Goal: Task Accomplishment & Management: Manage account settings

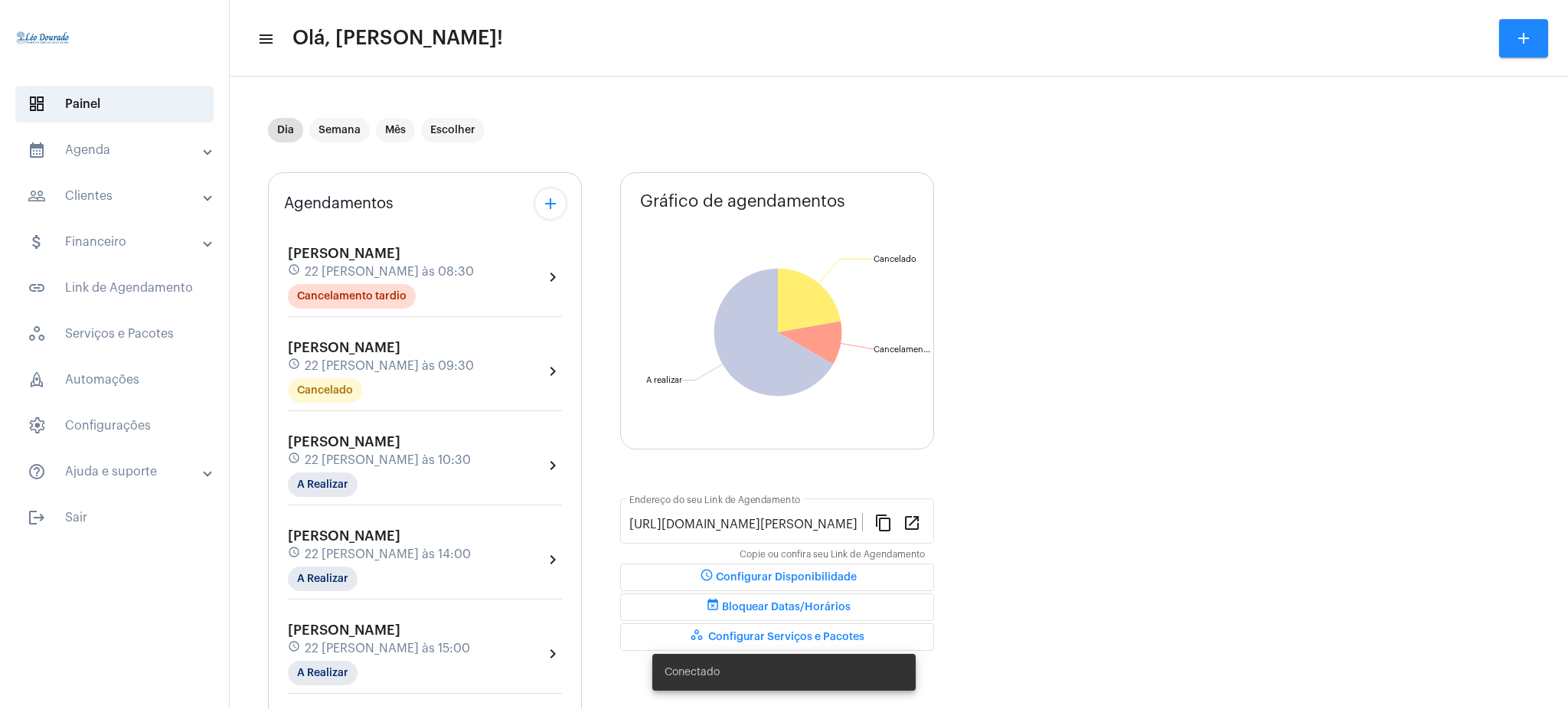
click at [117, 155] on mat-panel-title "calendar_month_outlined Agenda" at bounding box center [116, 150] width 177 height 18
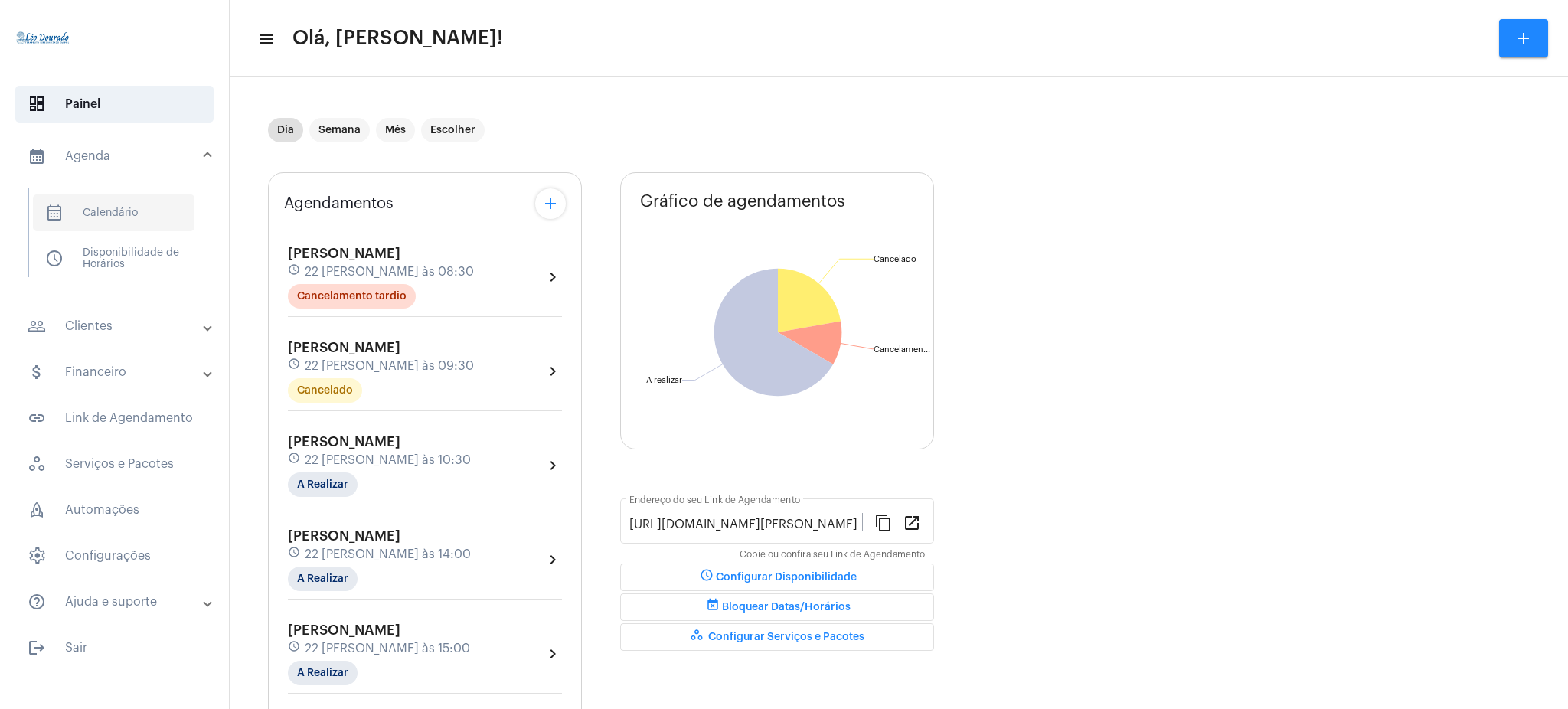
click at [122, 215] on span "calendar_month_outlined Calendário" at bounding box center [114, 213] width 162 height 36
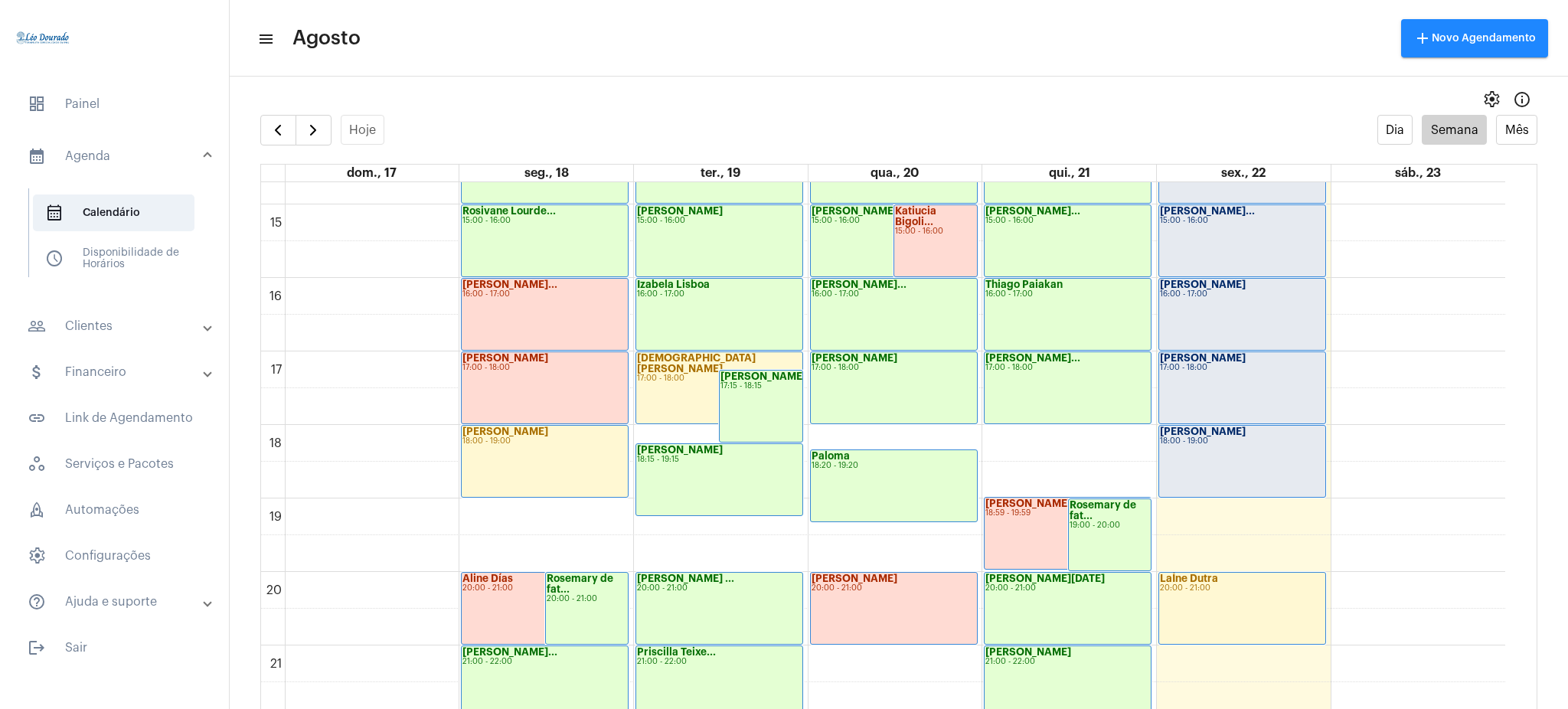
scroll to position [1206, 0]
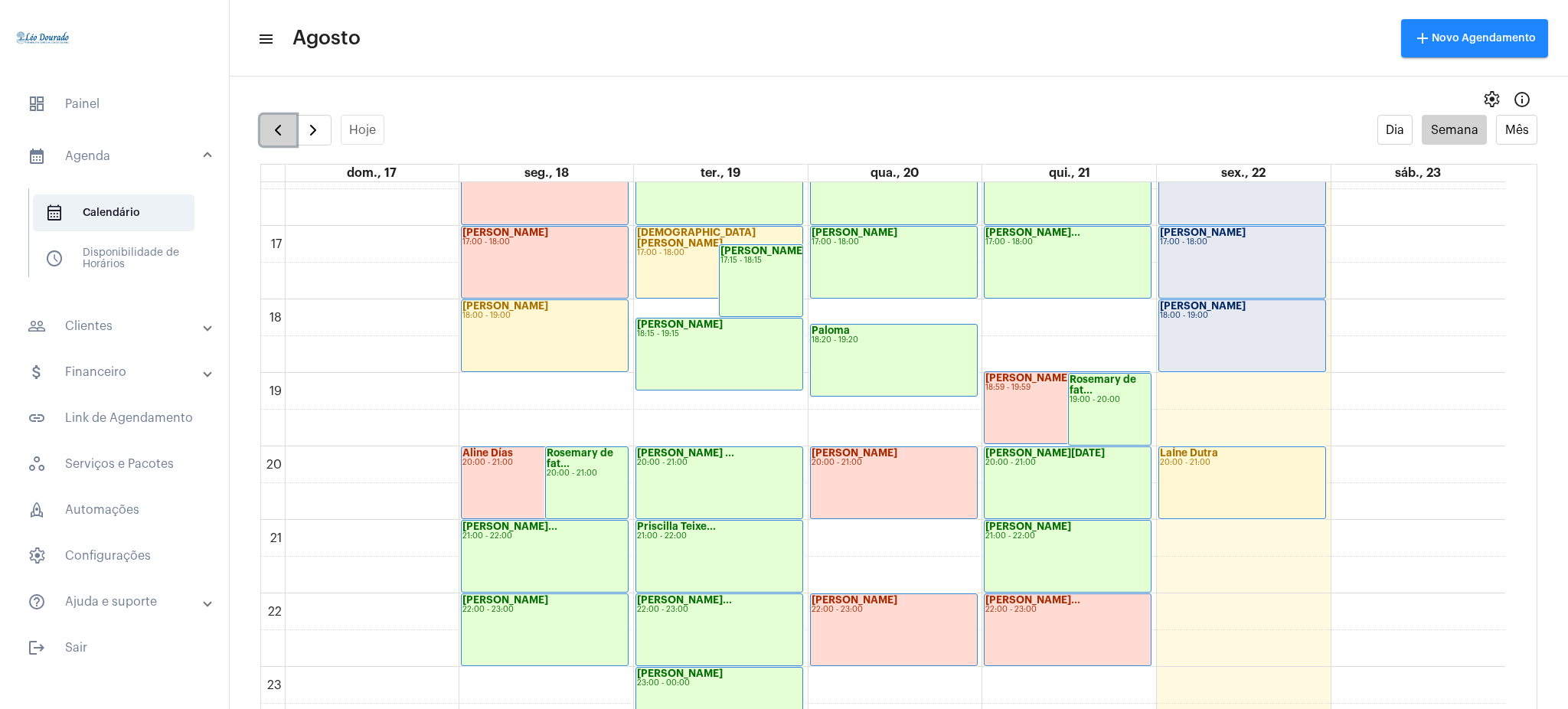
click at [272, 135] on span "button" at bounding box center [278, 130] width 18 height 18
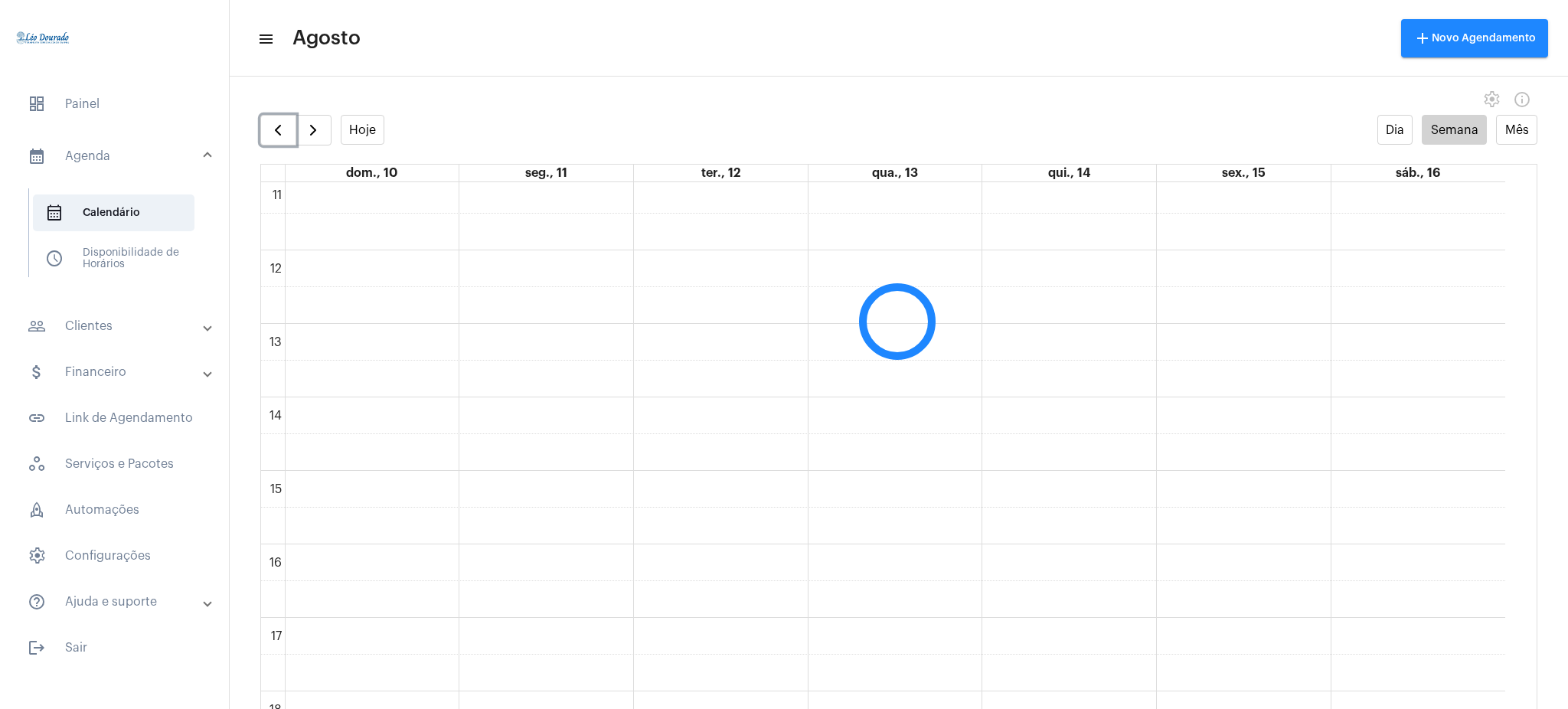
scroll to position [1206, 0]
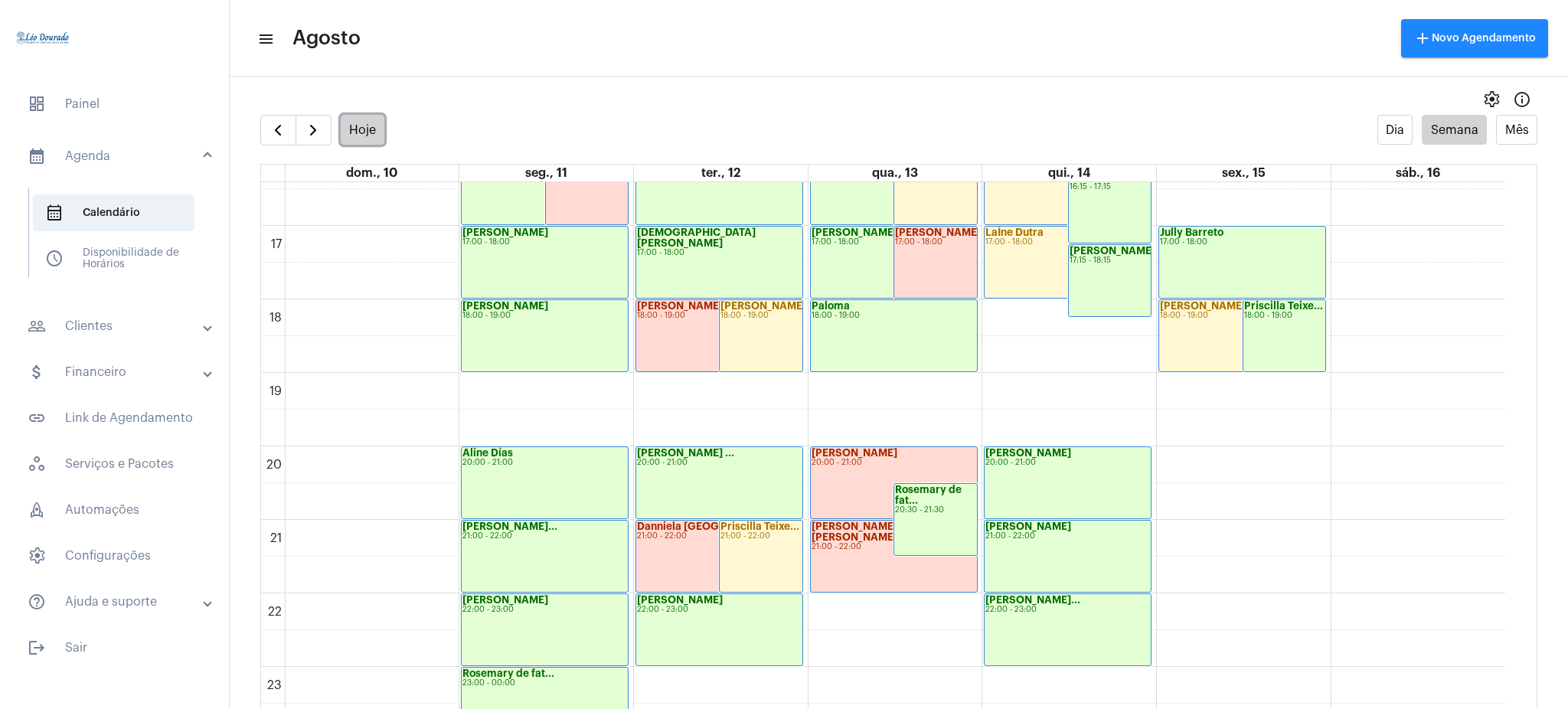
click at [364, 127] on button "Hoje" at bounding box center [363, 130] width 44 height 30
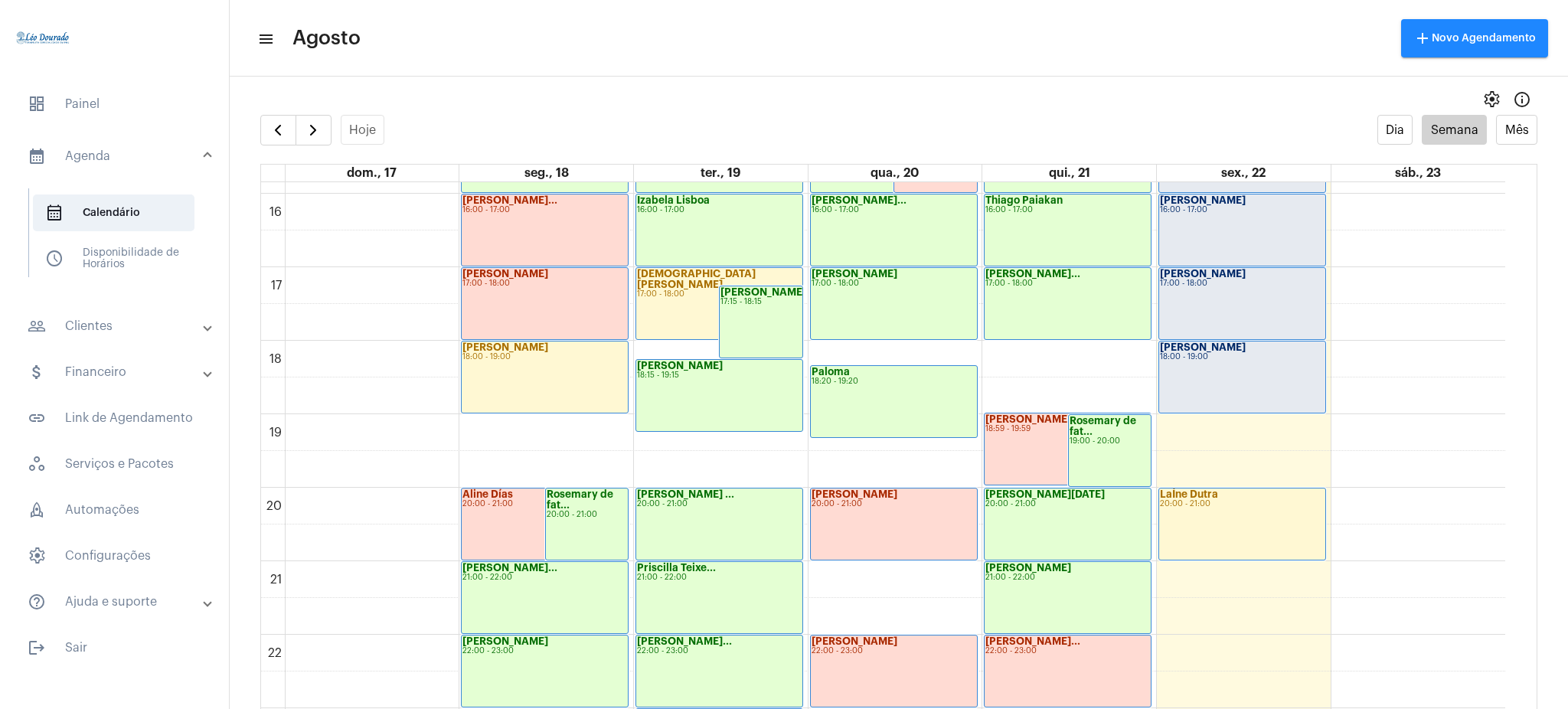
scroll to position [1206, 0]
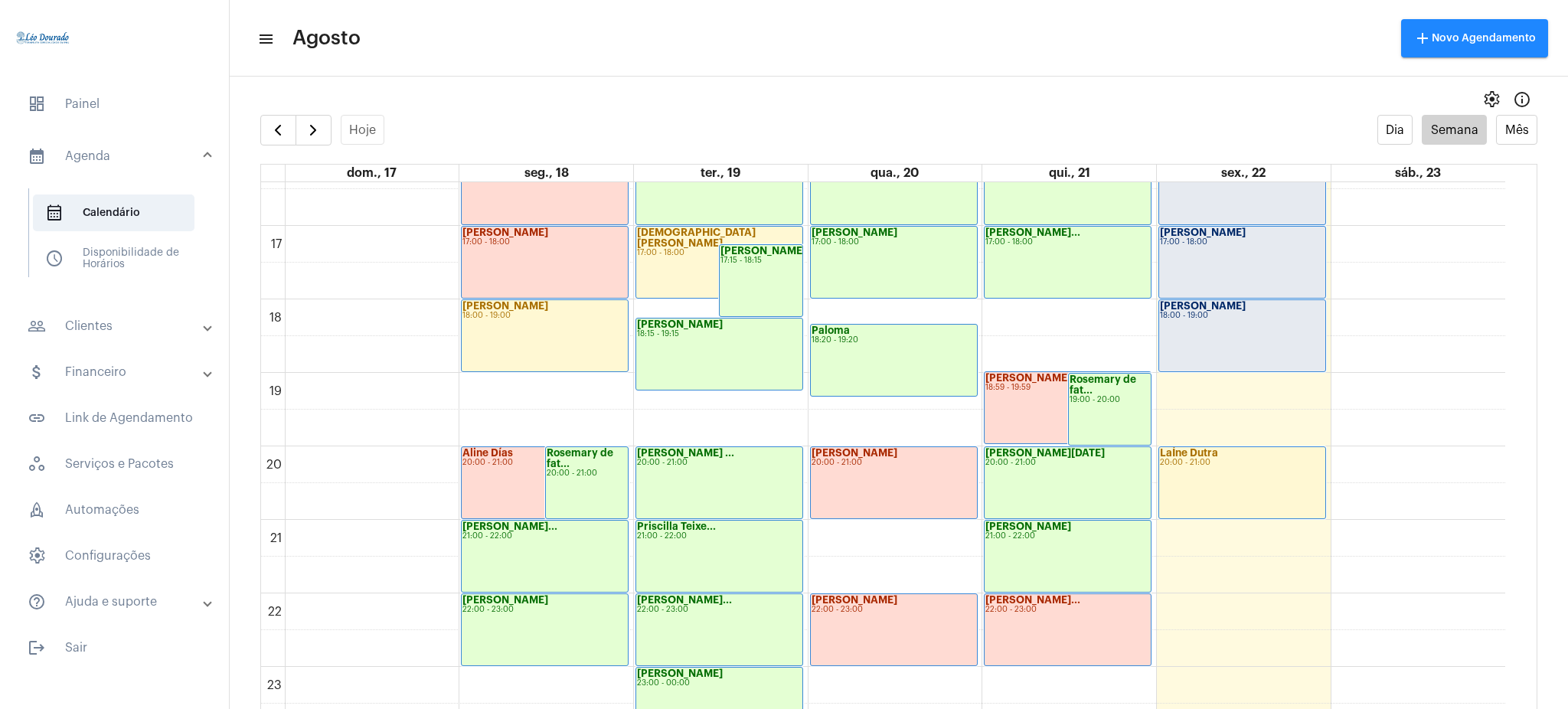
click at [125, 344] on mat-expansion-panel-header "people_outline Clientes" at bounding box center [119, 326] width 220 height 36
click at [137, 268] on span "people_outline Meus Clientes" at bounding box center [114, 262] width 162 height 36
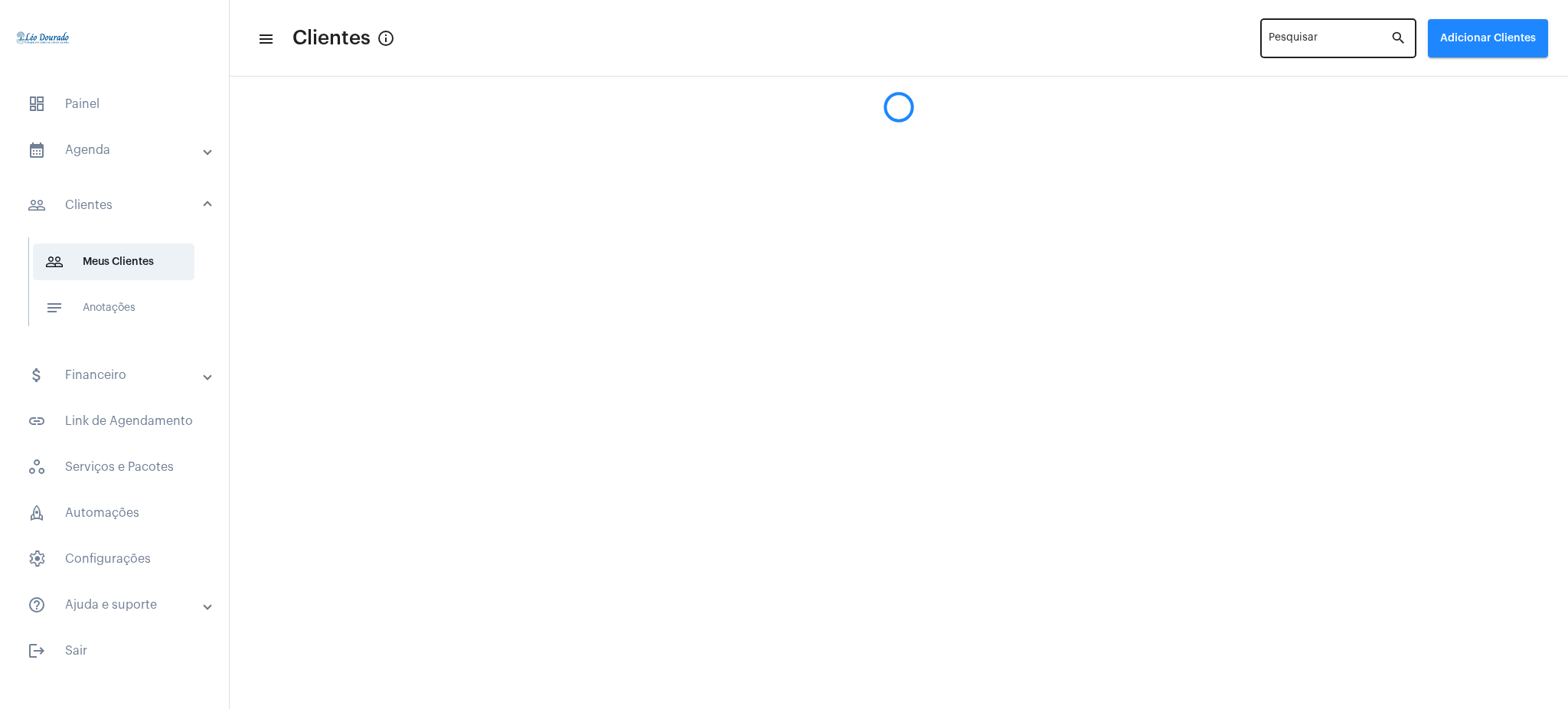
click at [1175, 33] on div "Pesquisar" at bounding box center [1330, 36] width 122 height 42
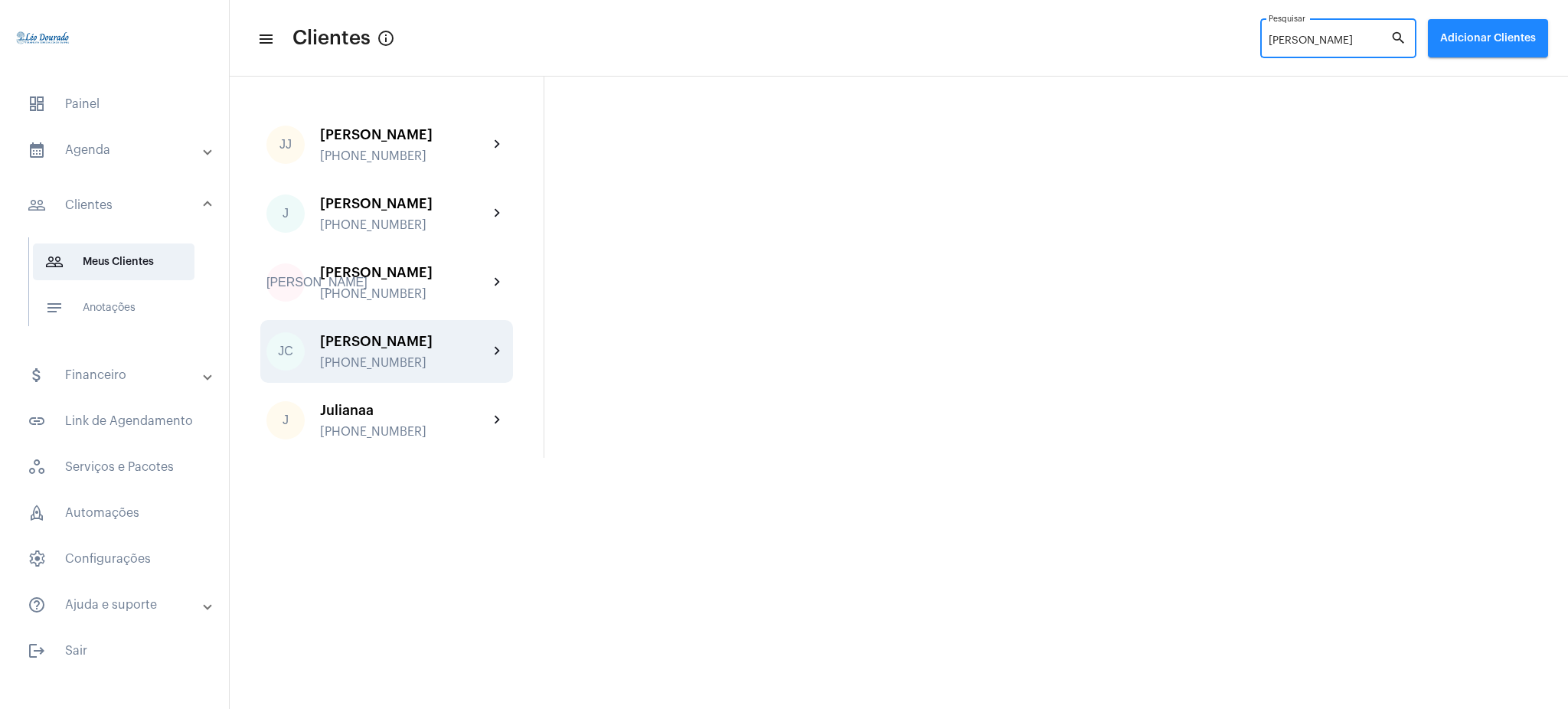
type input "[PERSON_NAME]"
click at [456, 369] on div "[PERSON_NAME] [PHONE_NUMBER] chevron_right" at bounding box center [386, 351] width 253 height 63
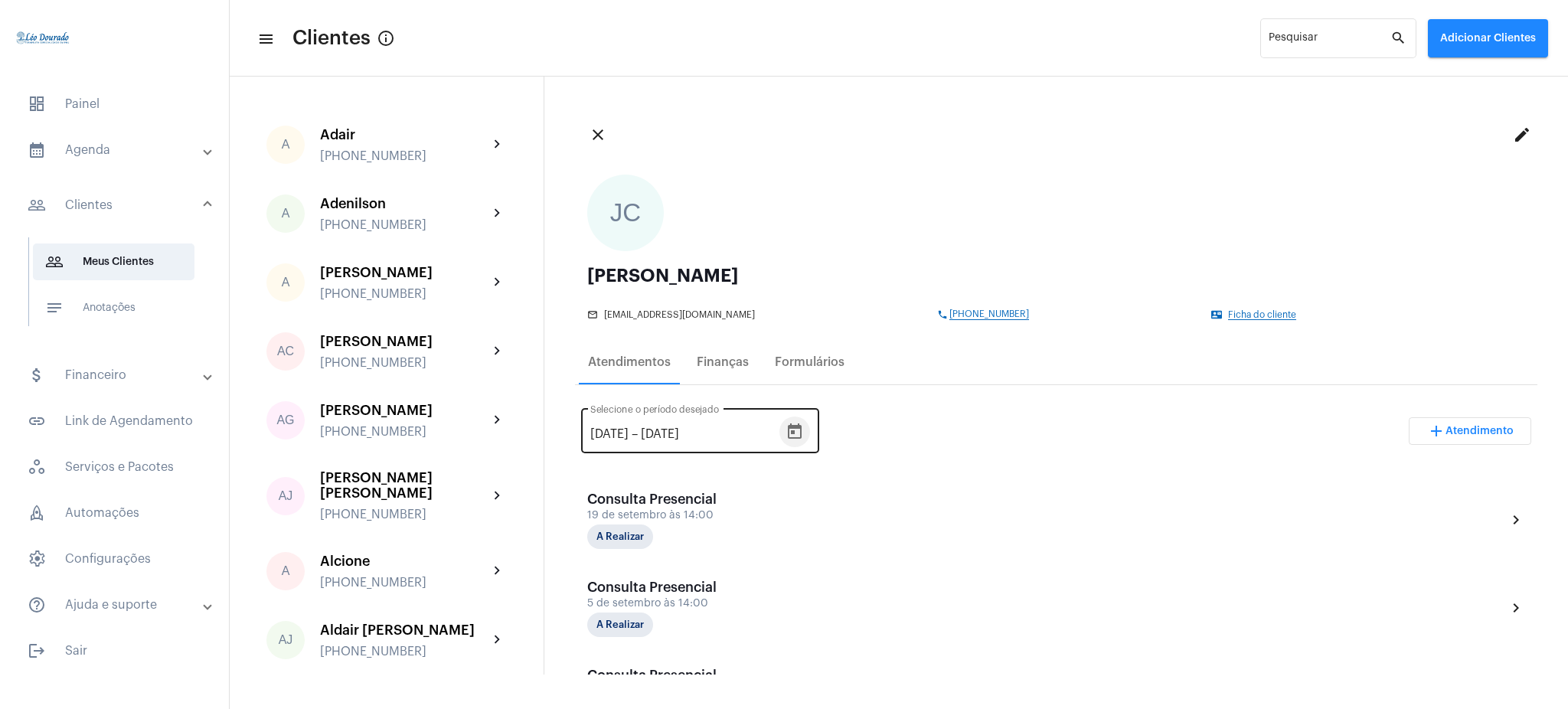
click at [802, 427] on icon "Open calendar" at bounding box center [795, 431] width 13 height 15
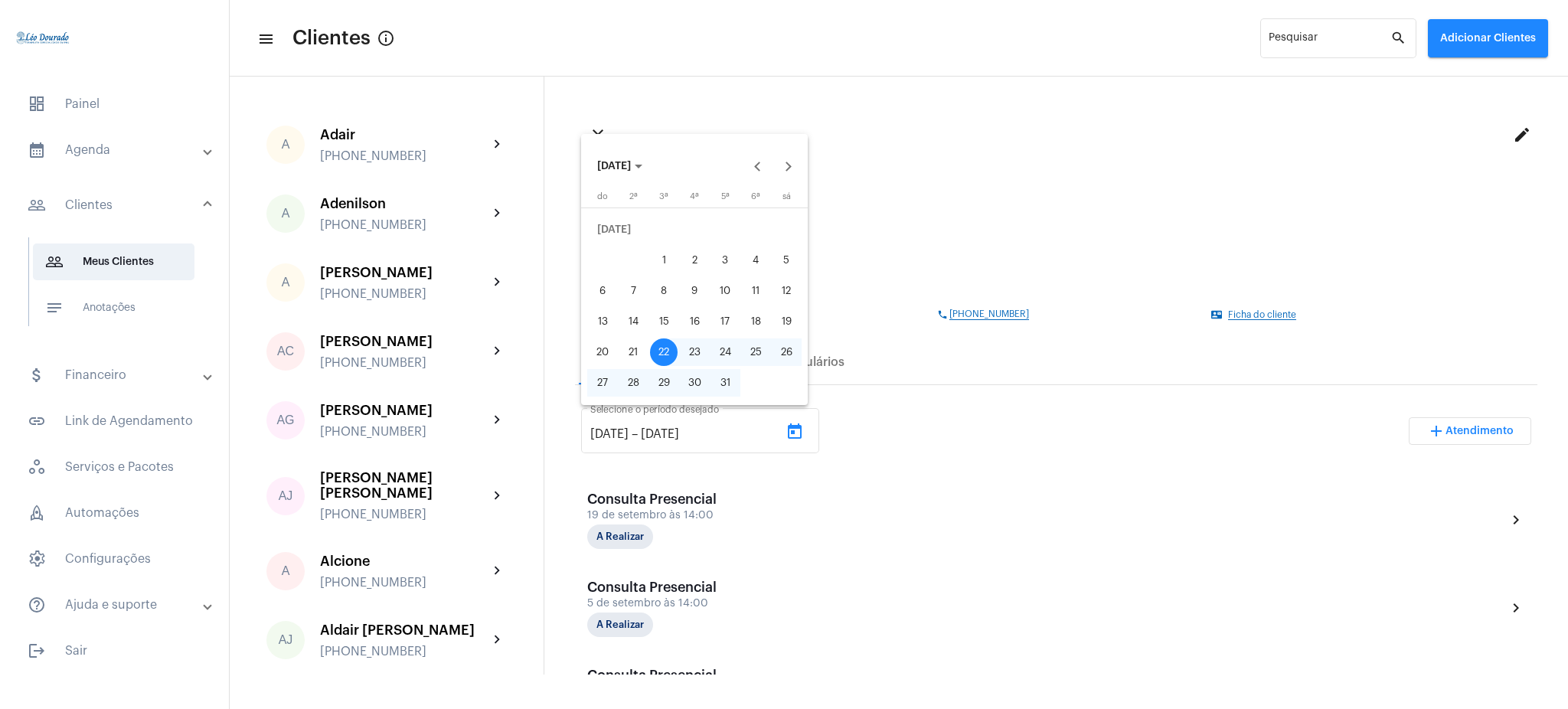
click at [631, 164] on span "[DATE]" at bounding box center [614, 167] width 33 height 11
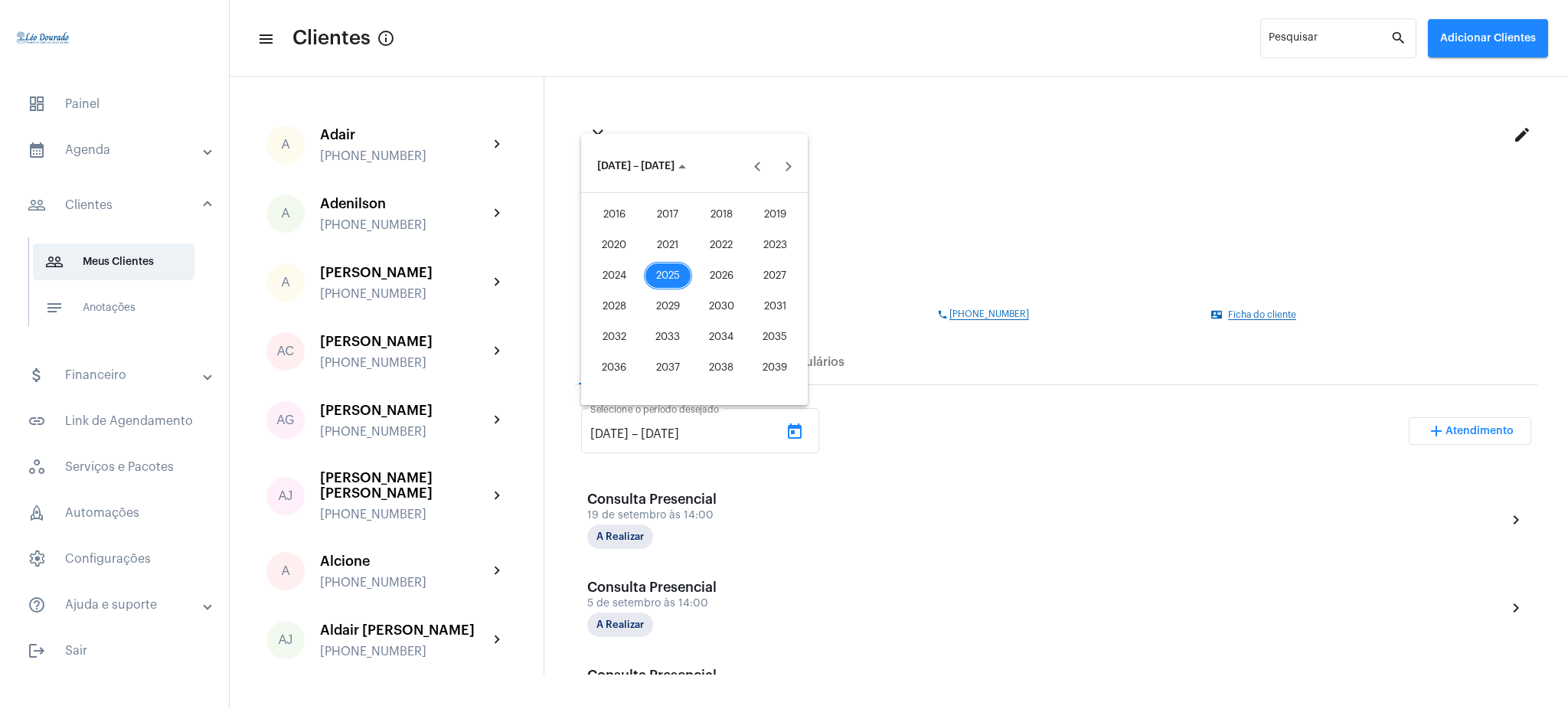
click at [664, 268] on div "2025" at bounding box center [668, 275] width 48 height 28
click at [669, 273] on div "JUN" at bounding box center [668, 275] width 48 height 28
click at [715, 289] on div "12" at bounding box center [725, 291] width 28 height 28
type input "[DATE]"
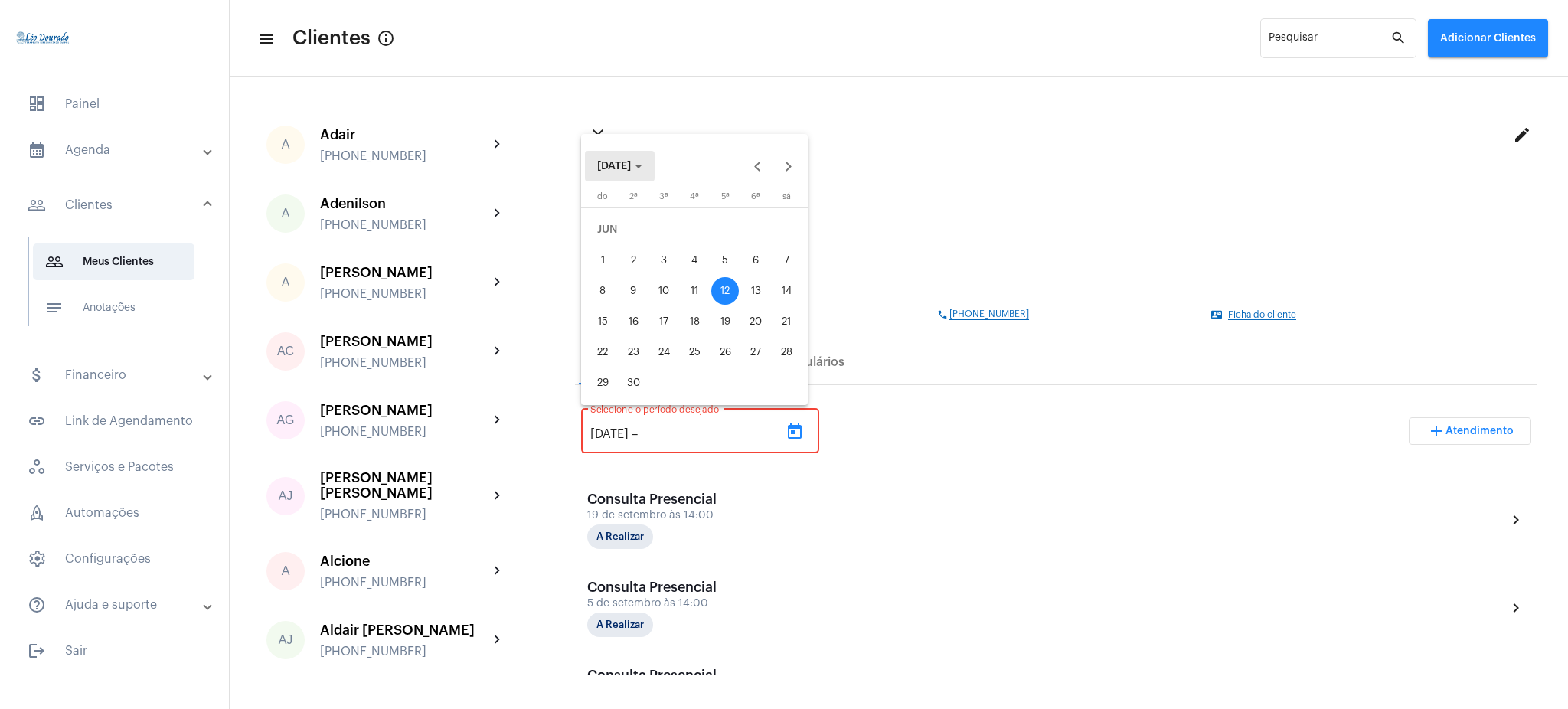
click at [627, 171] on span "[DATE]" at bounding box center [614, 167] width 33 height 11
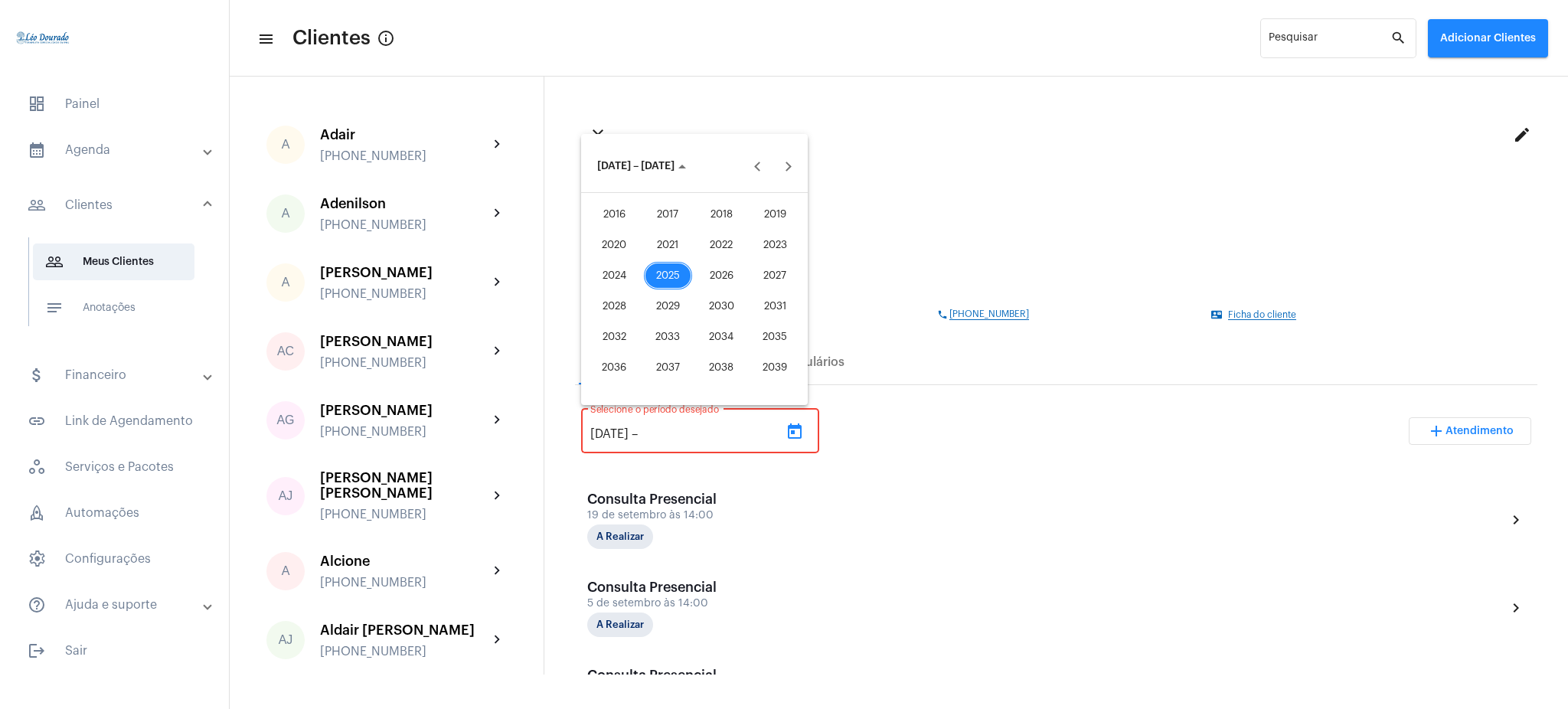
click at [665, 277] on div "2025" at bounding box center [668, 275] width 48 height 28
click at [617, 311] on div "SET" at bounding box center [614, 306] width 48 height 28
click at [638, 252] on div "1" at bounding box center [633, 260] width 28 height 28
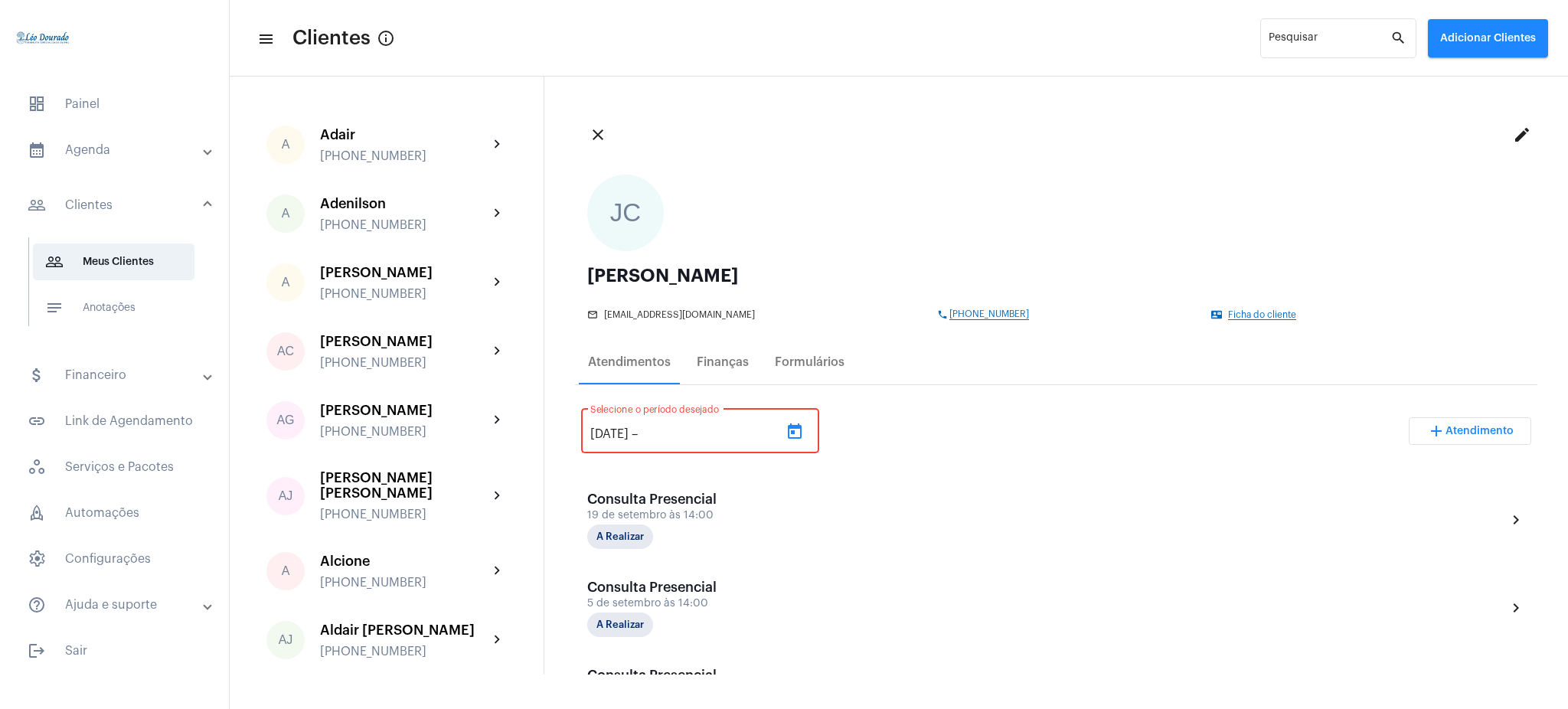
type input "[DATE]"
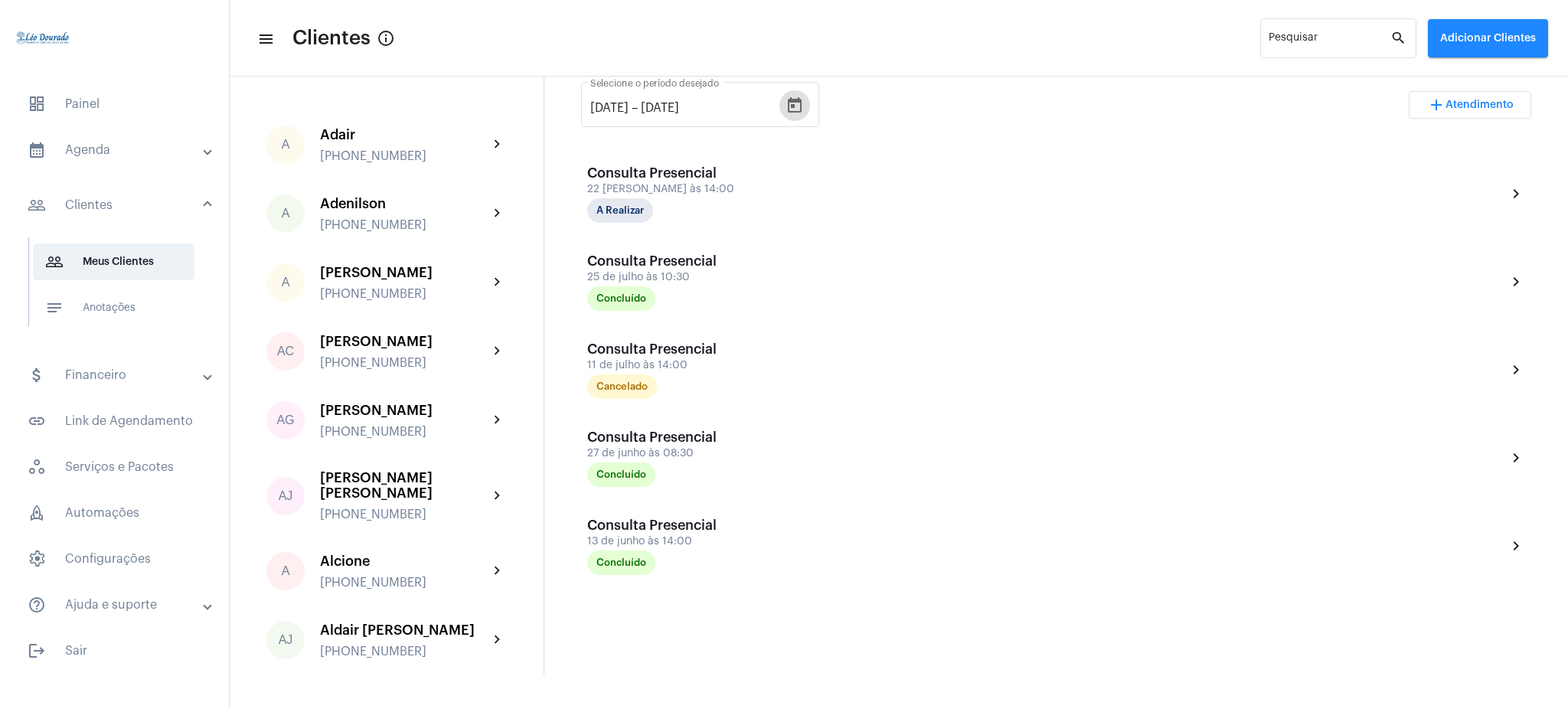
scroll to position [305, 0]
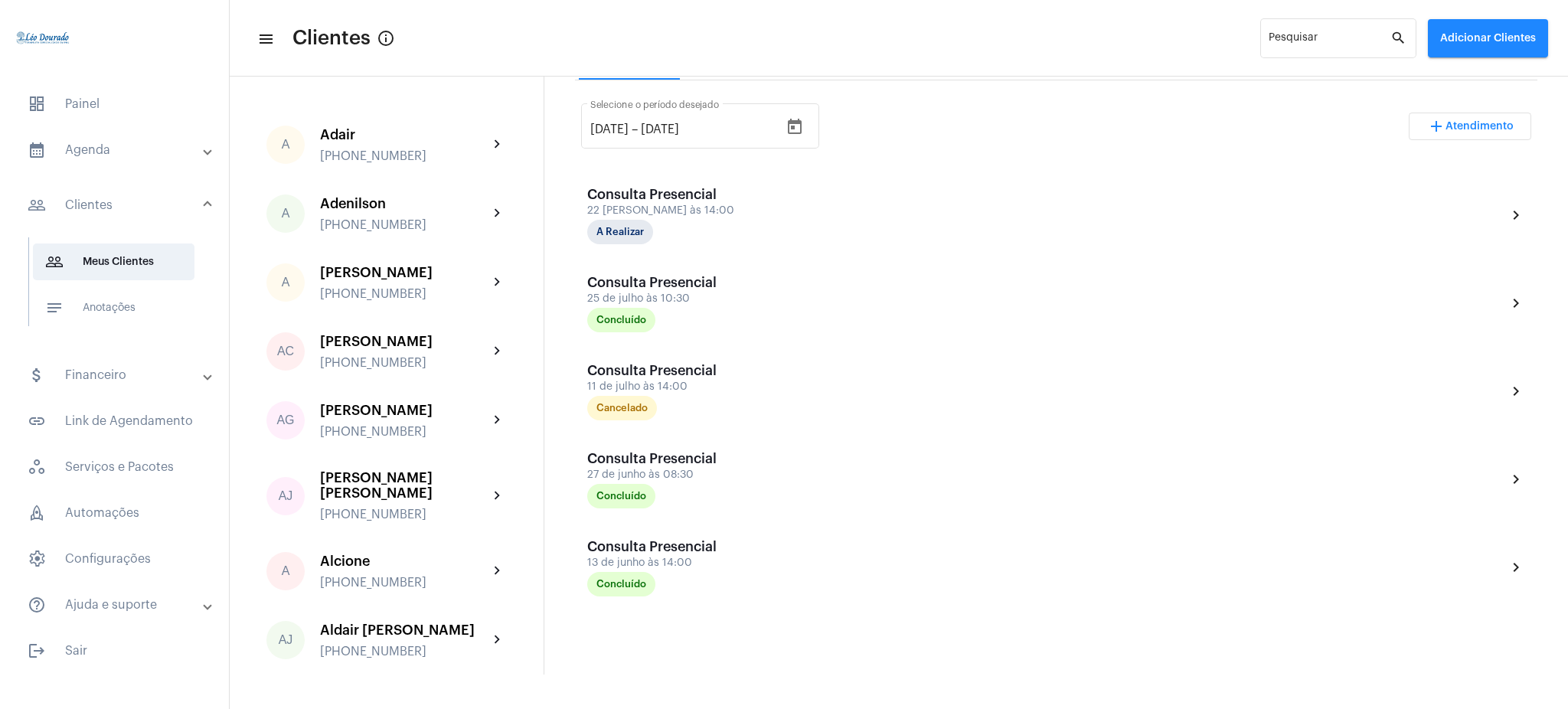
click at [109, 142] on mat-panel-title "calendar_month_outlined Agenda" at bounding box center [116, 150] width 177 height 18
click at [136, 213] on span "calendar_month_outlined Calendário" at bounding box center [114, 213] width 162 height 36
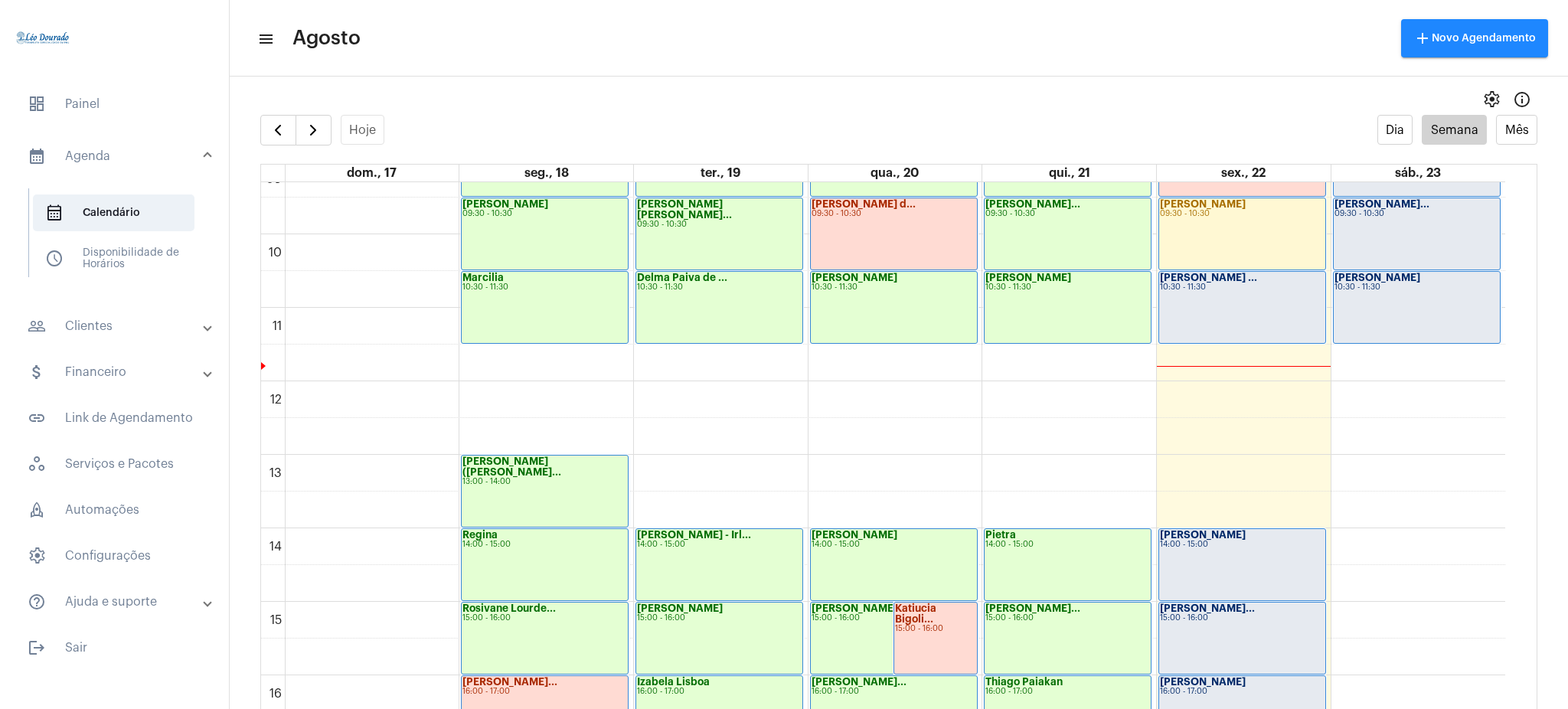
scroll to position [694, 0]
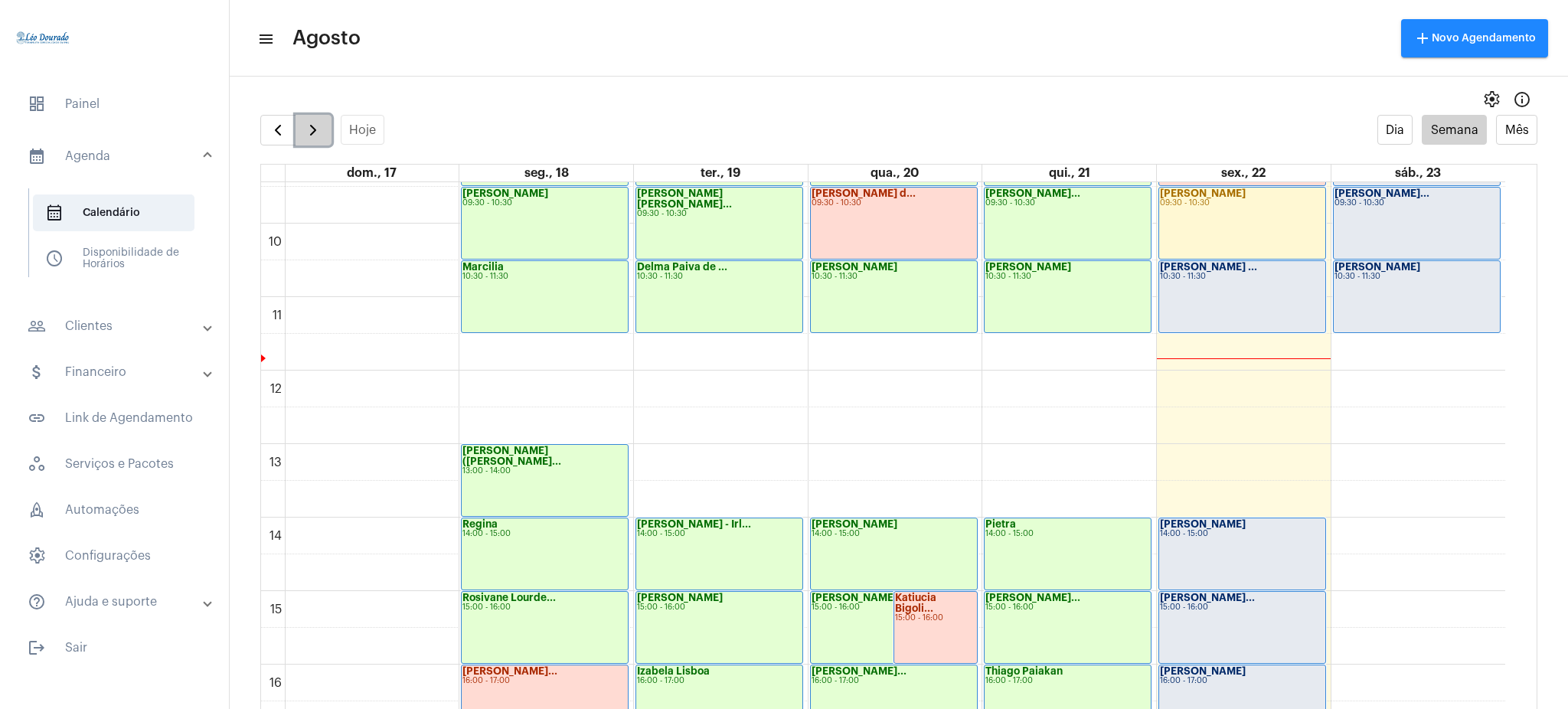
click at [310, 129] on span "button" at bounding box center [312, 130] width 18 height 18
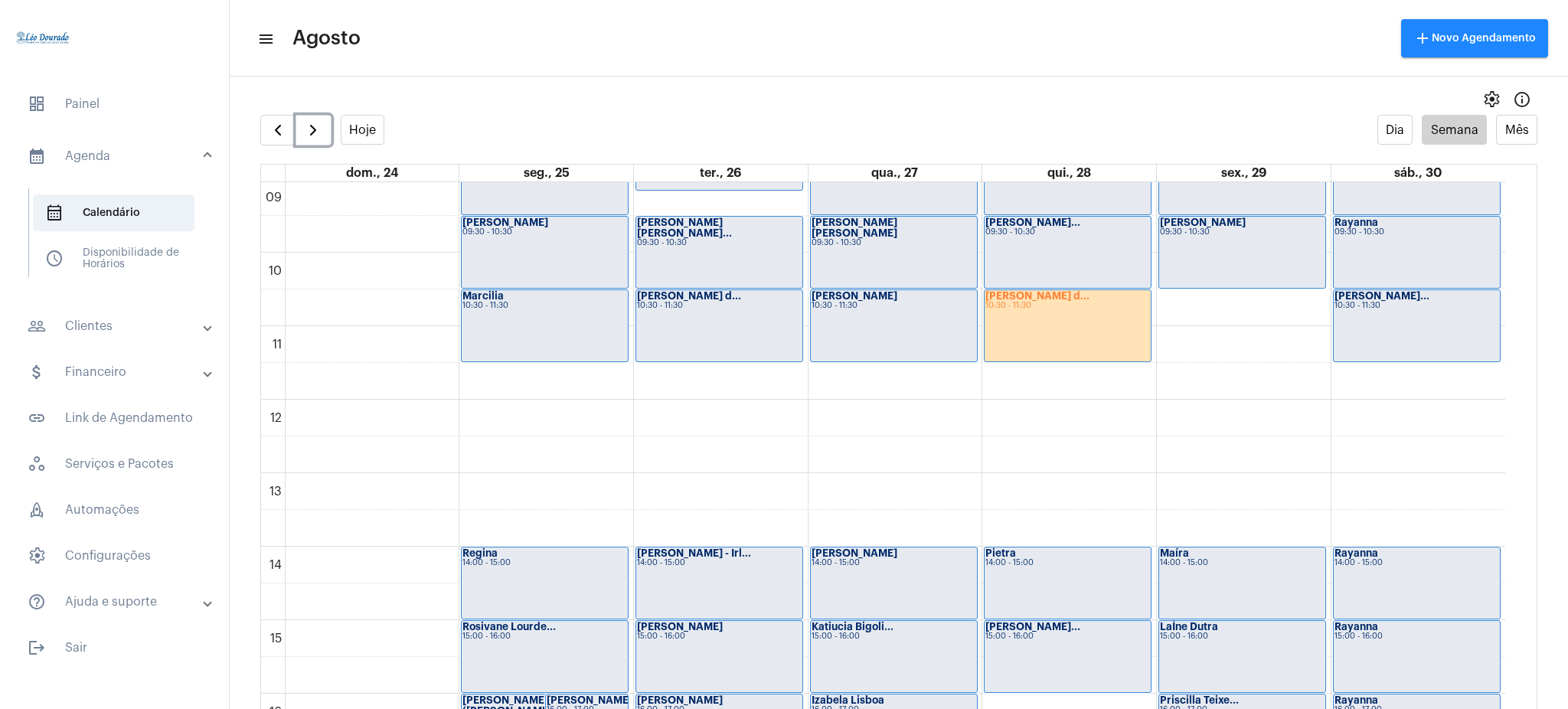
scroll to position [609, 0]
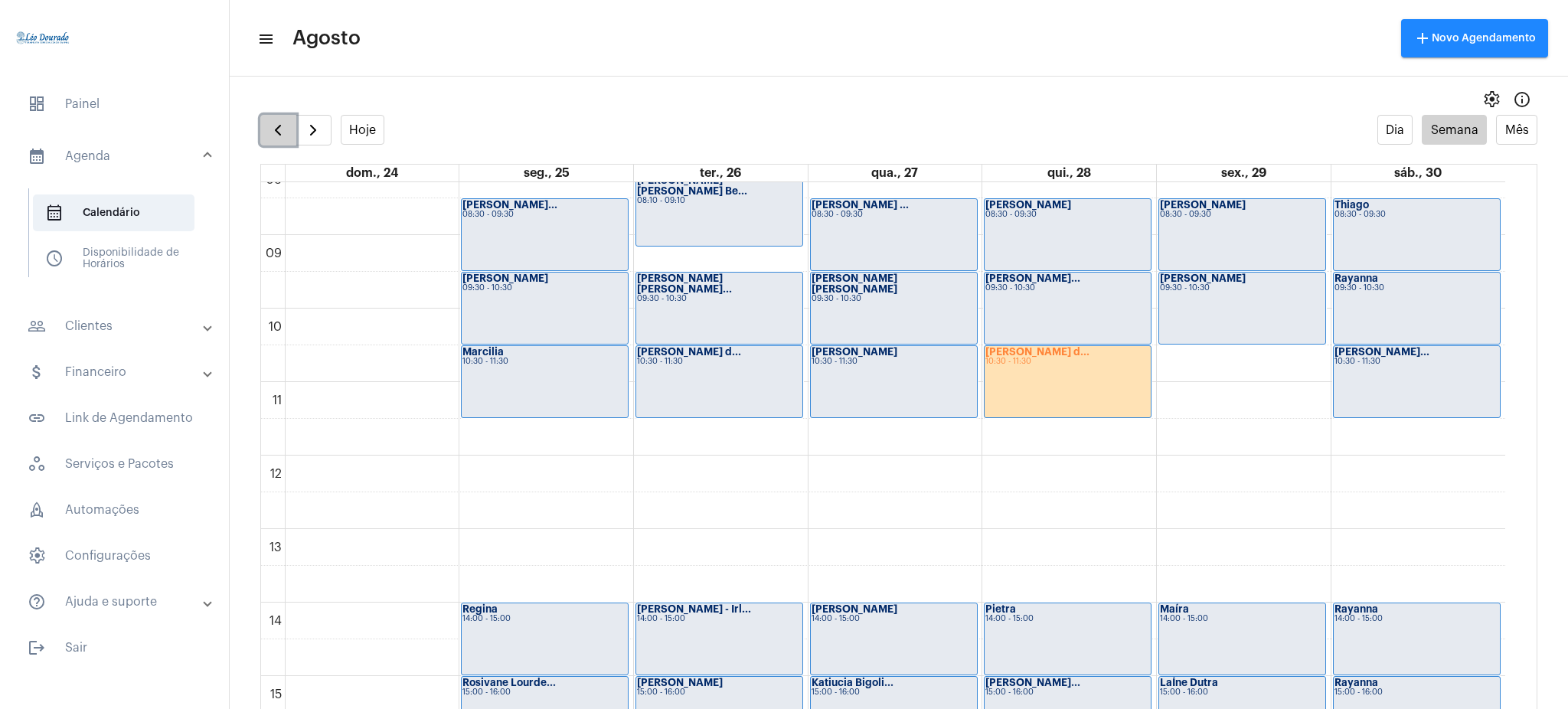
click at [277, 128] on span "button" at bounding box center [278, 130] width 18 height 18
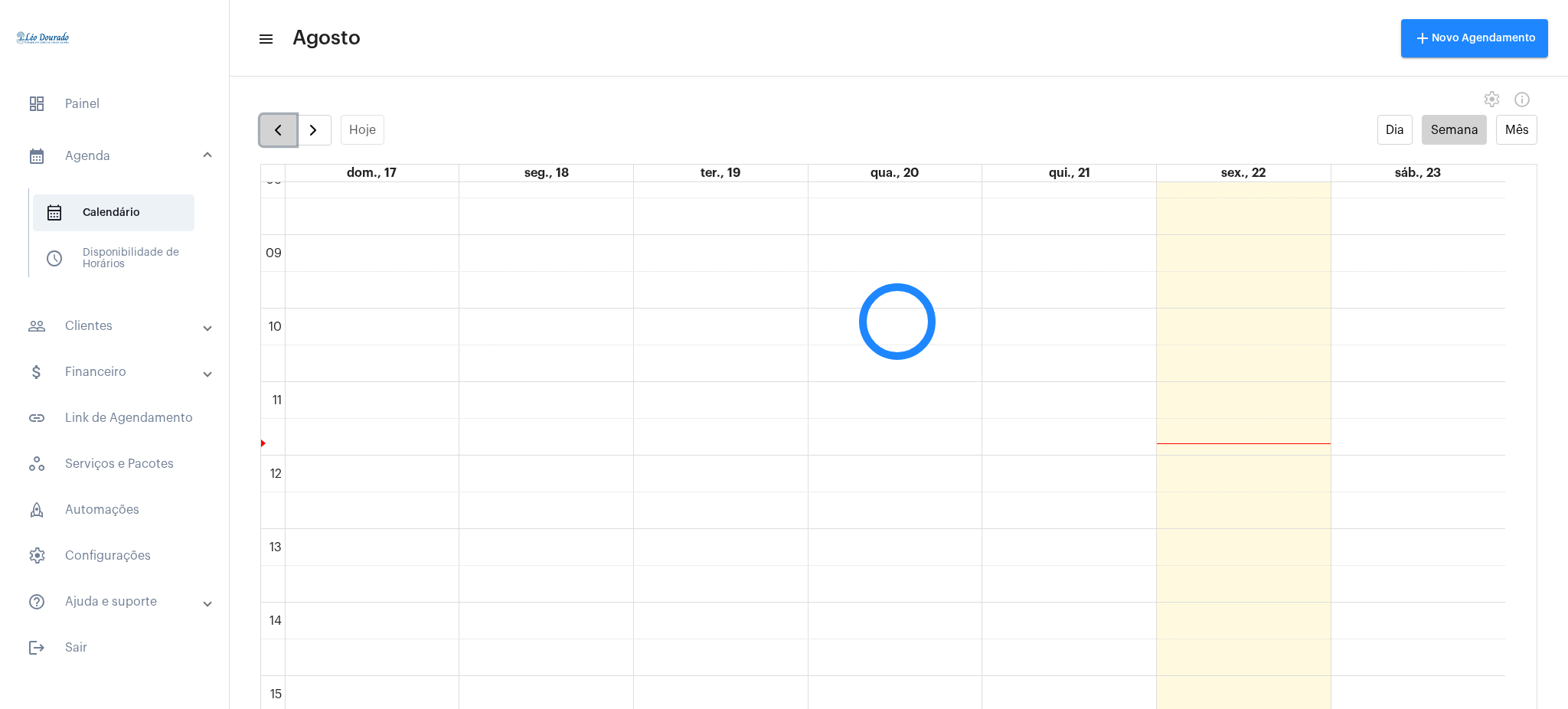
scroll to position [442, 0]
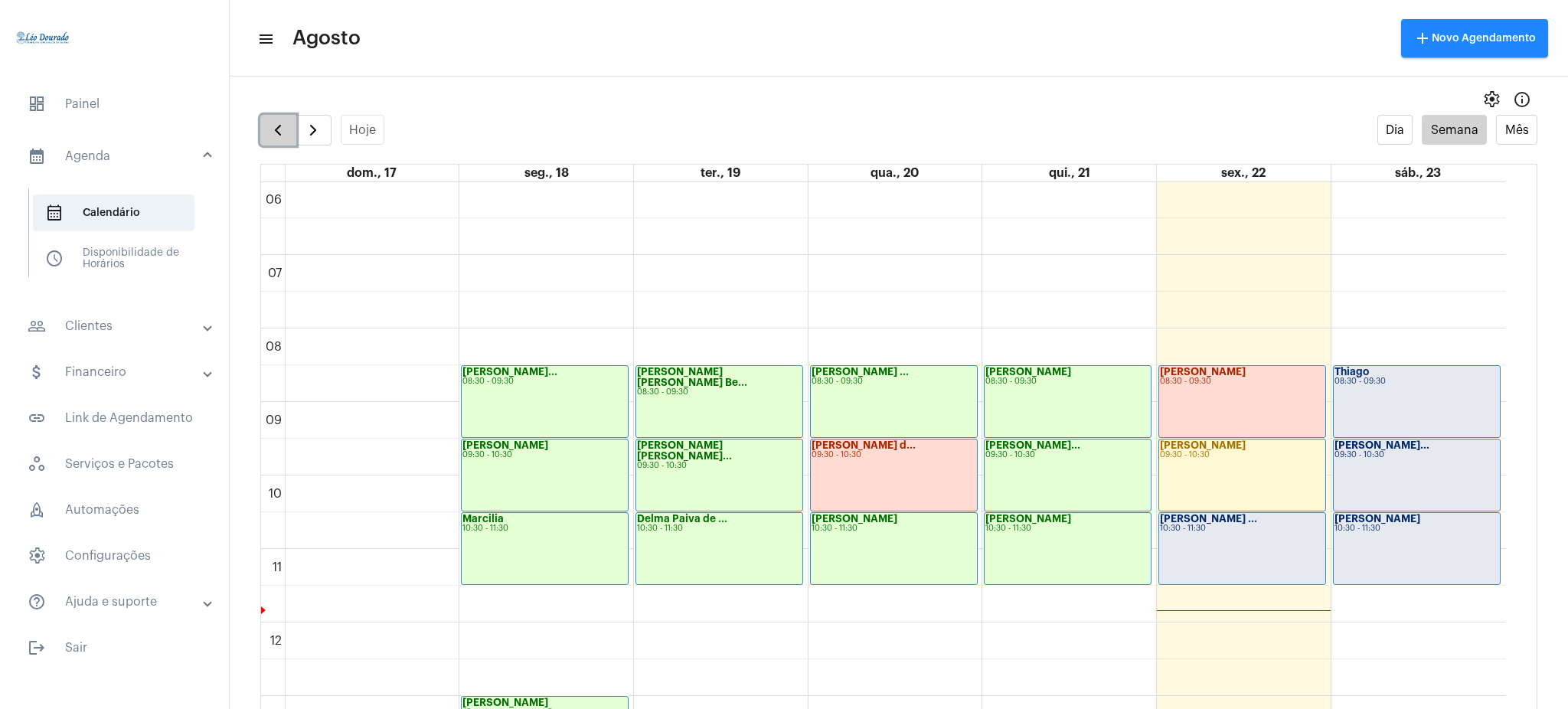
click at [263, 131] on button "button" at bounding box center [278, 130] width 36 height 31
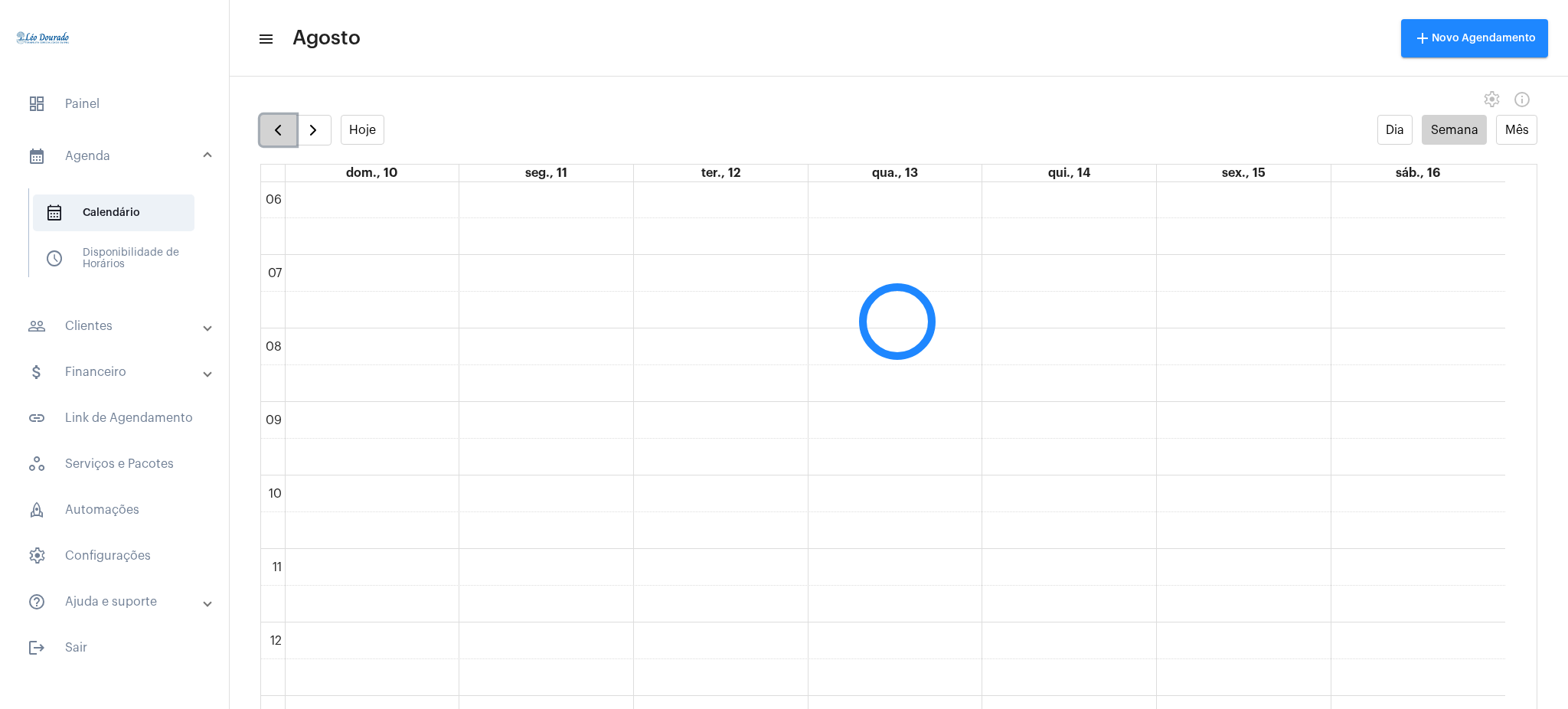
scroll to position [443, 0]
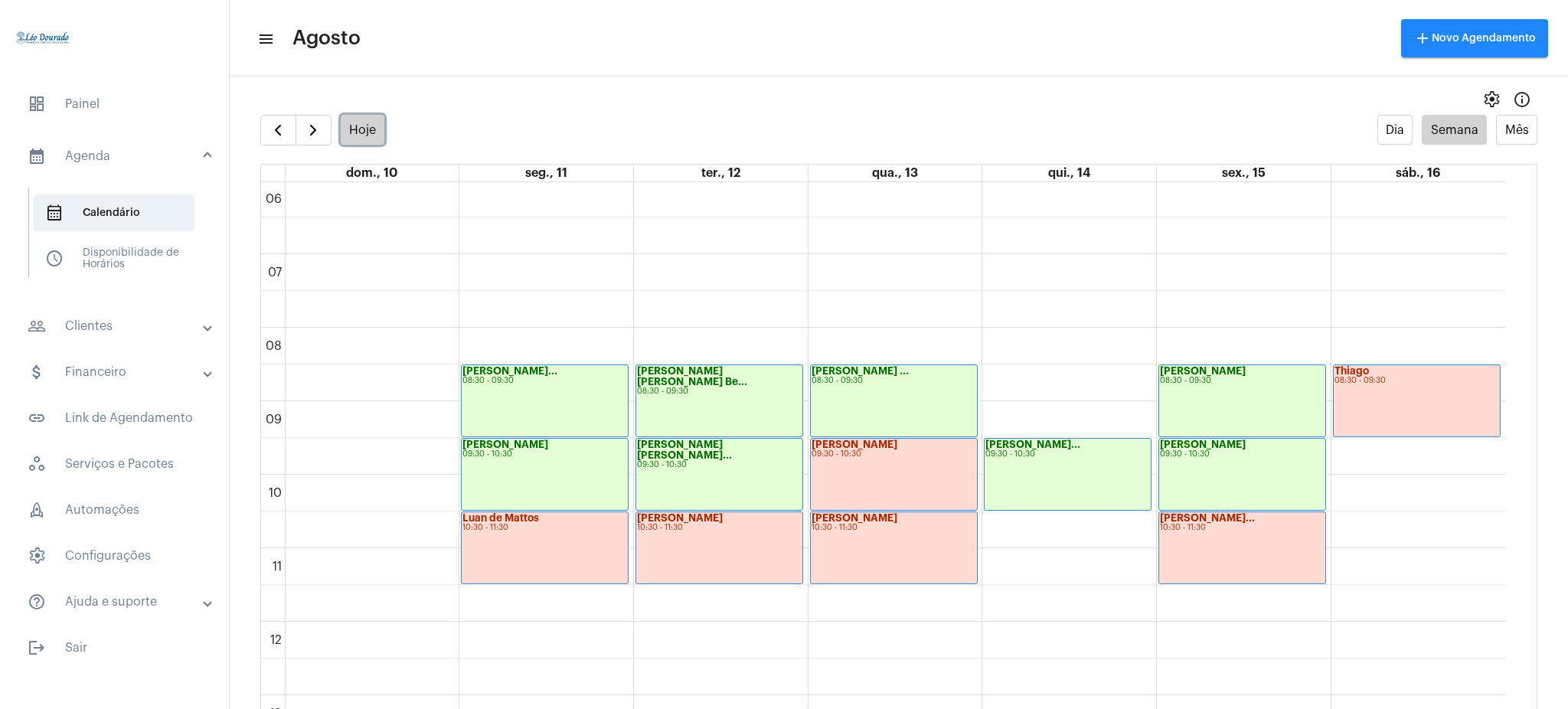
click at [362, 143] on button "Hoje" at bounding box center [363, 130] width 44 height 30
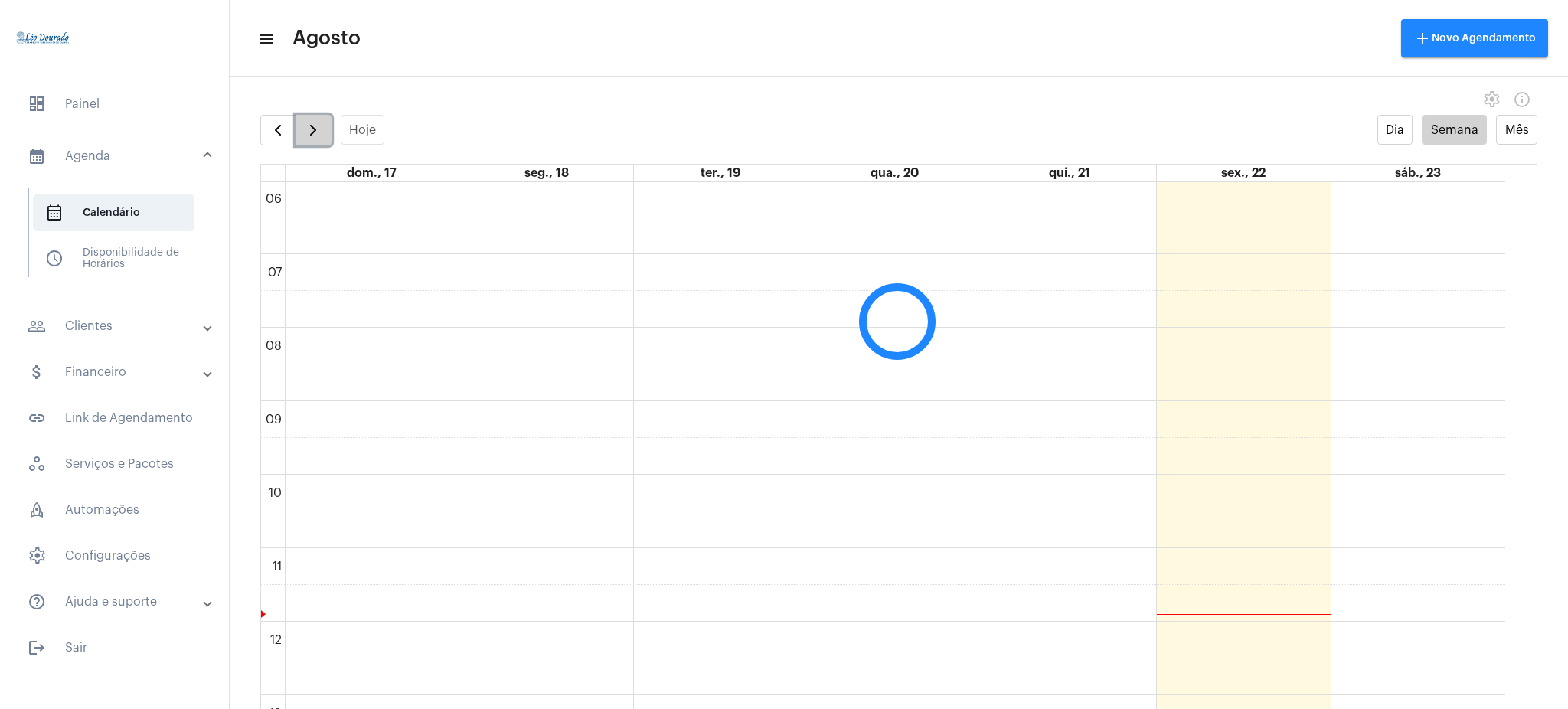
click at [315, 138] on span "button" at bounding box center [312, 130] width 18 height 18
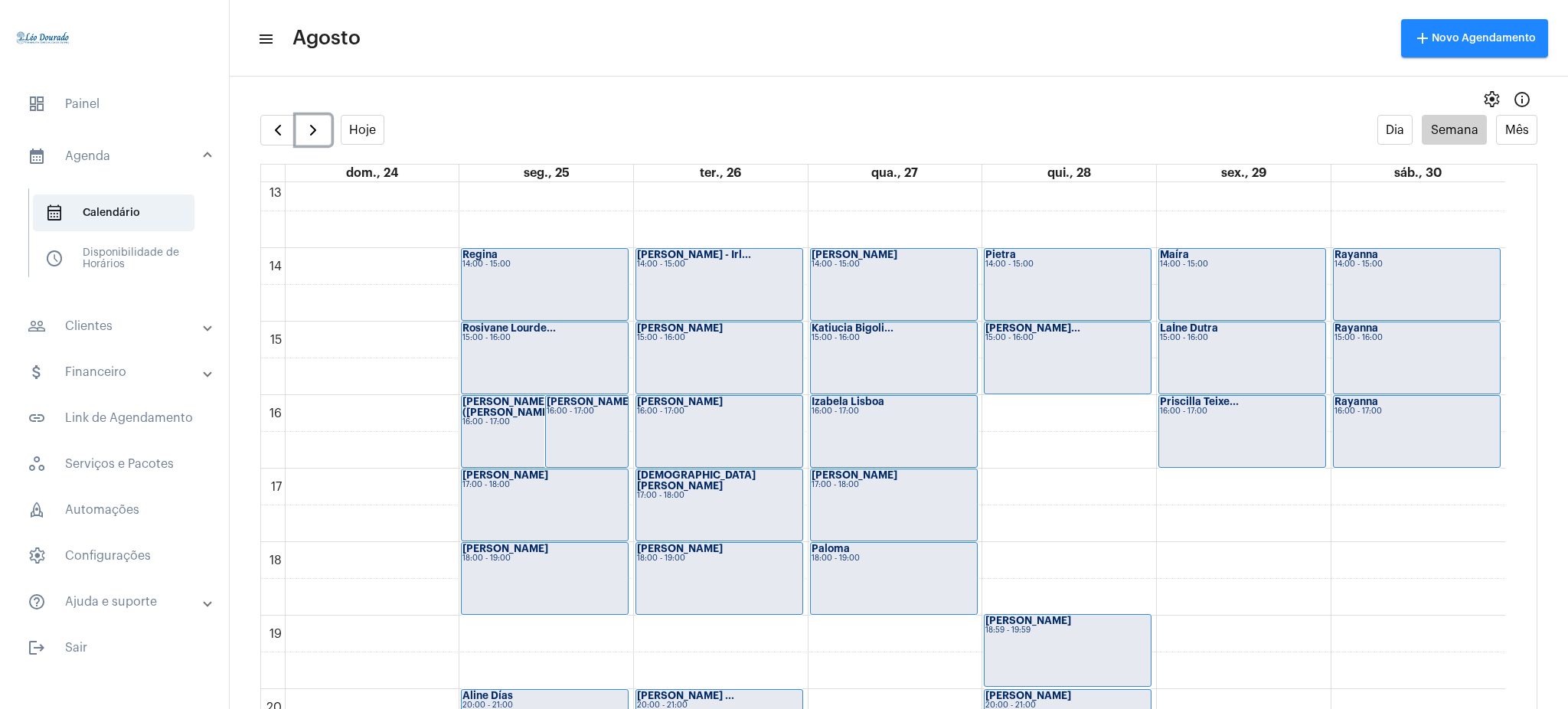
scroll to position [952, 0]
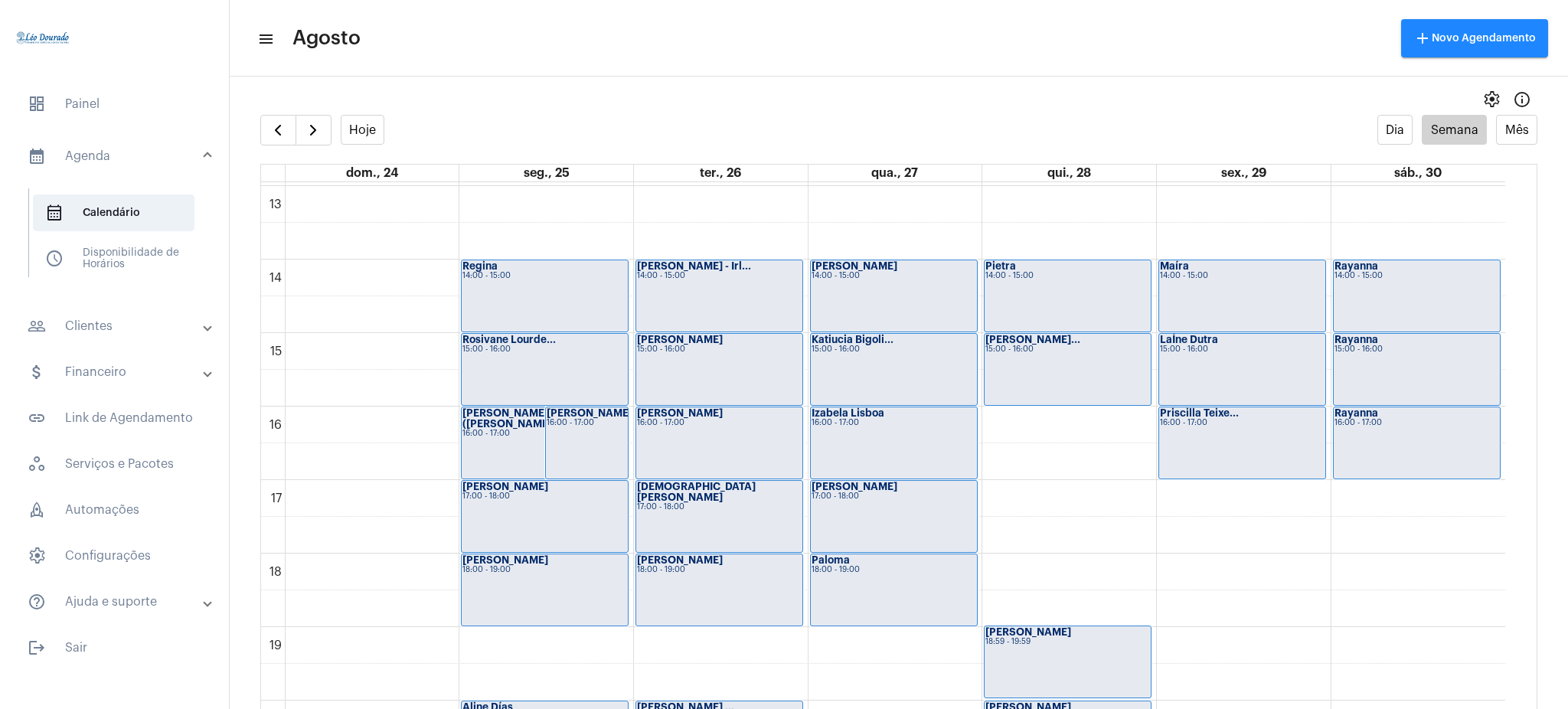
click at [91, 305] on mat-accordion "calendar_month_outlined Agenda calendar_month_outlined Calendário schedule Disp…" at bounding box center [114, 376] width 229 height 489
click at [98, 317] on mat-panel-title "people_outline Clientes" at bounding box center [116, 326] width 177 height 18
click at [116, 265] on span "people_outline Meus Clientes" at bounding box center [114, 262] width 162 height 36
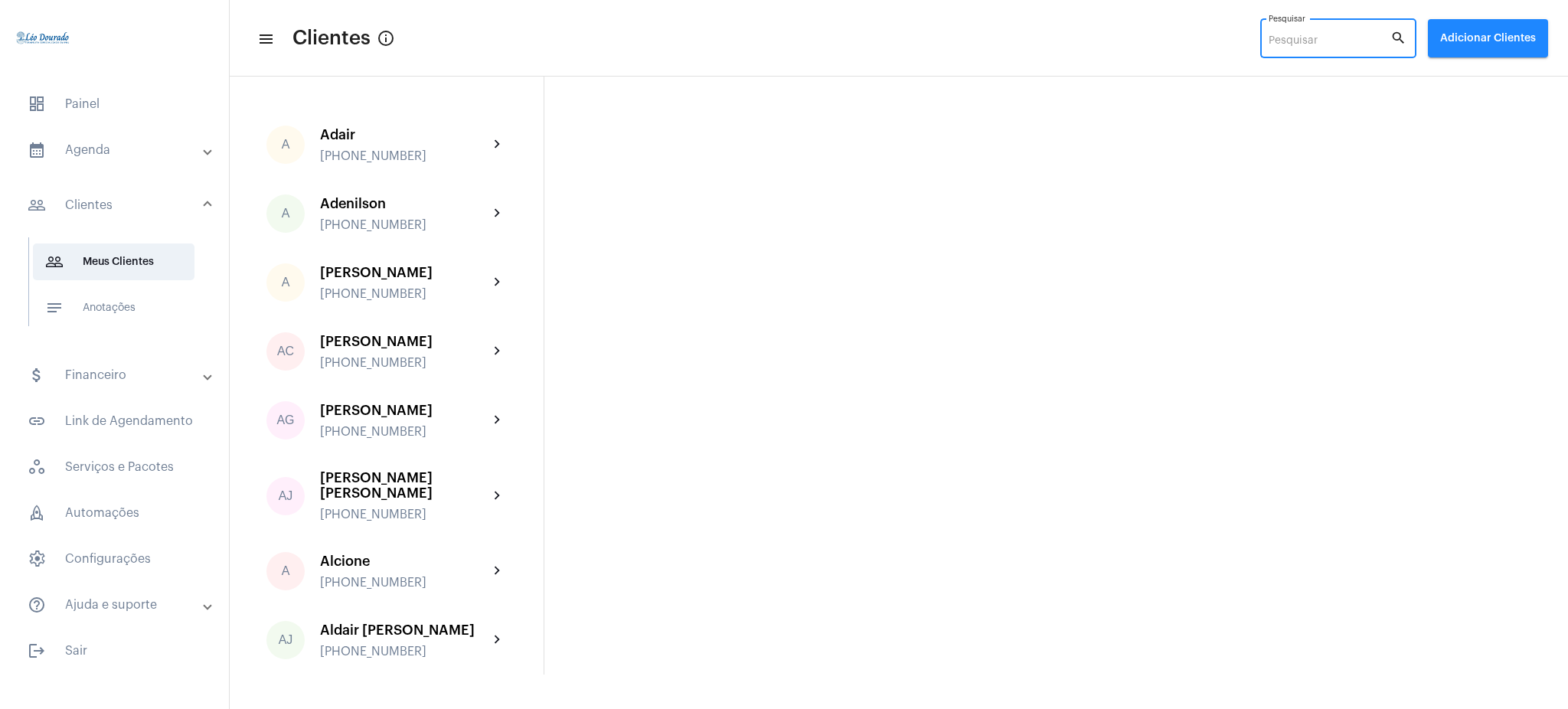
click at [1175, 44] on input "Pesquisar" at bounding box center [1330, 40] width 122 height 12
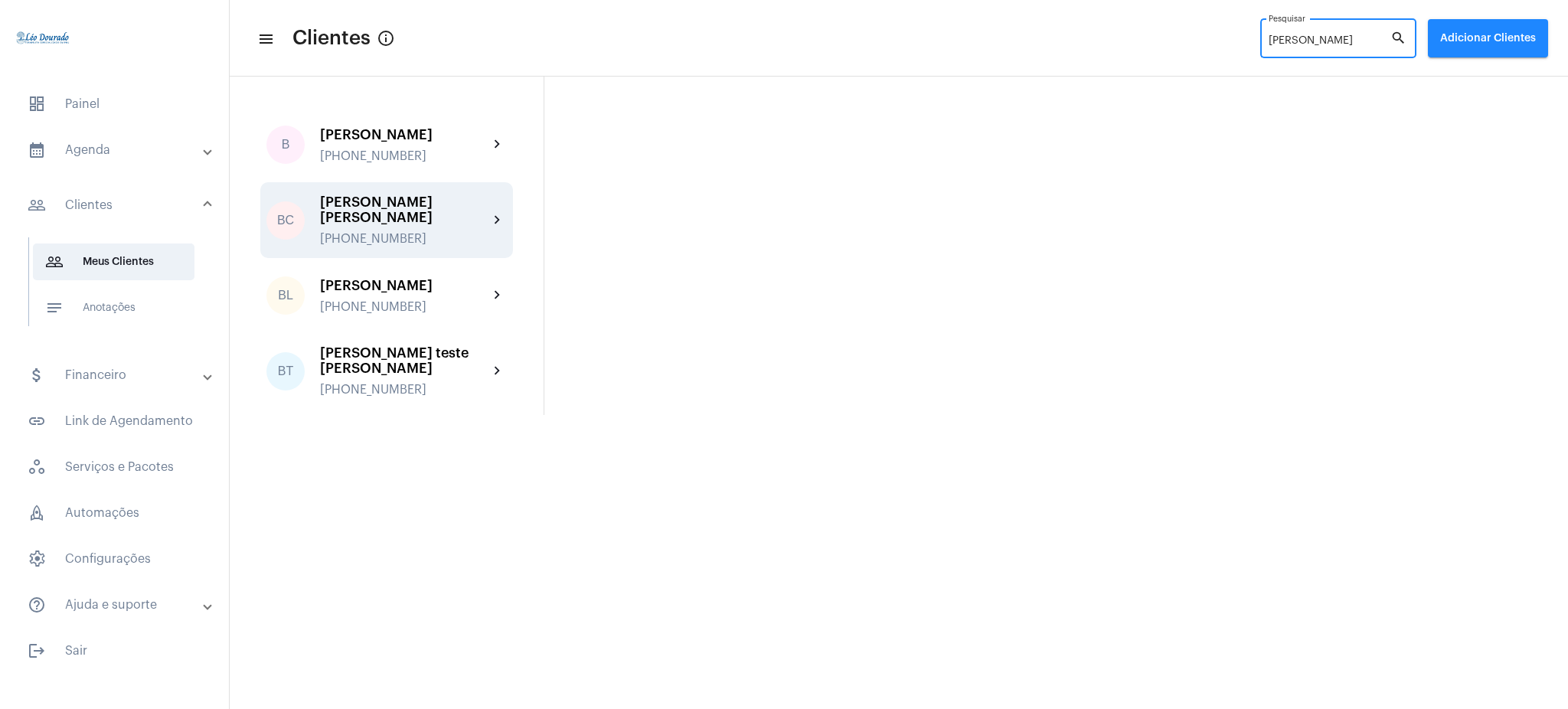
type input "[PERSON_NAME]"
click at [488, 232] on div "[PHONE_NUMBER]" at bounding box center [404, 239] width 168 height 13
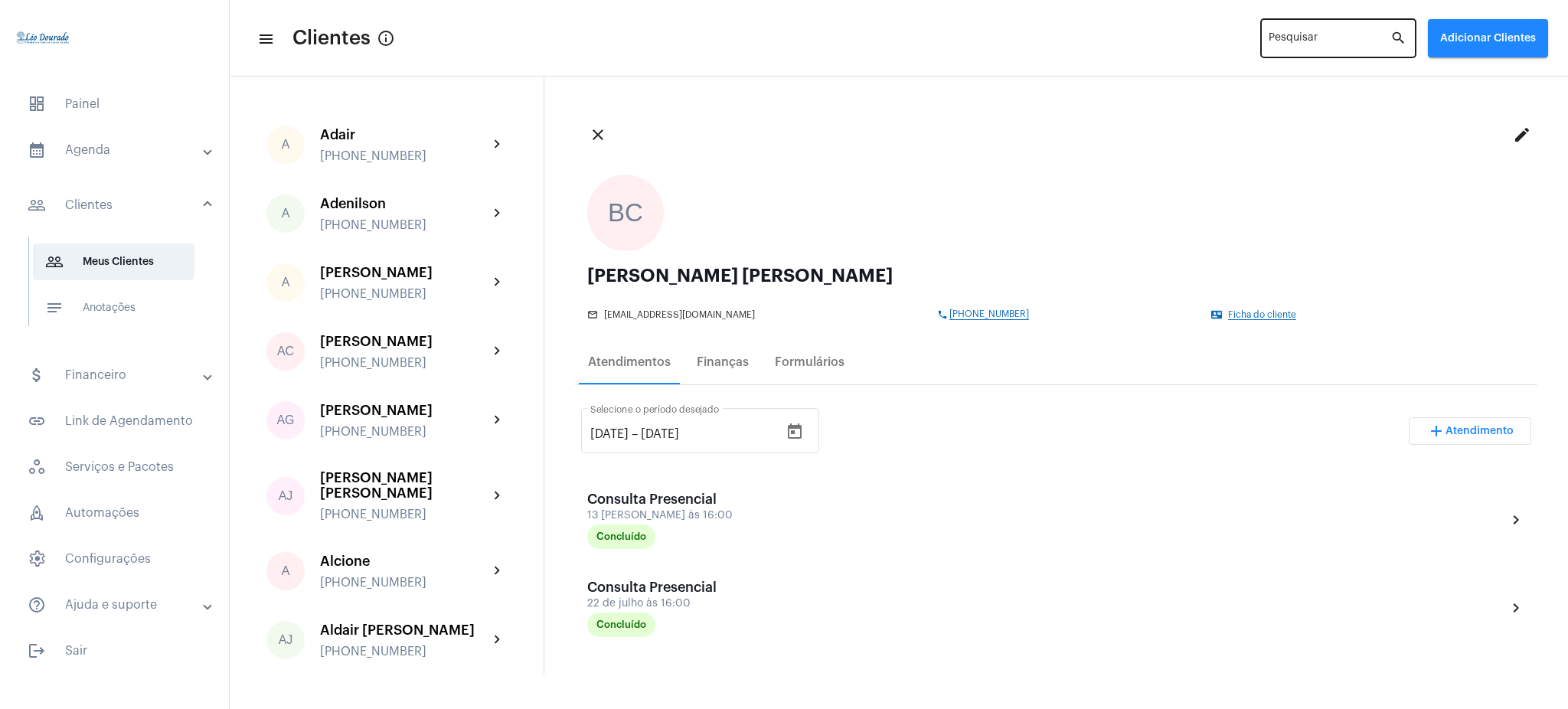
click at [1175, 48] on div "Pesquisar" at bounding box center [1330, 36] width 122 height 42
click at [1175, 43] on input "Pesquisar" at bounding box center [1330, 40] width 122 height 12
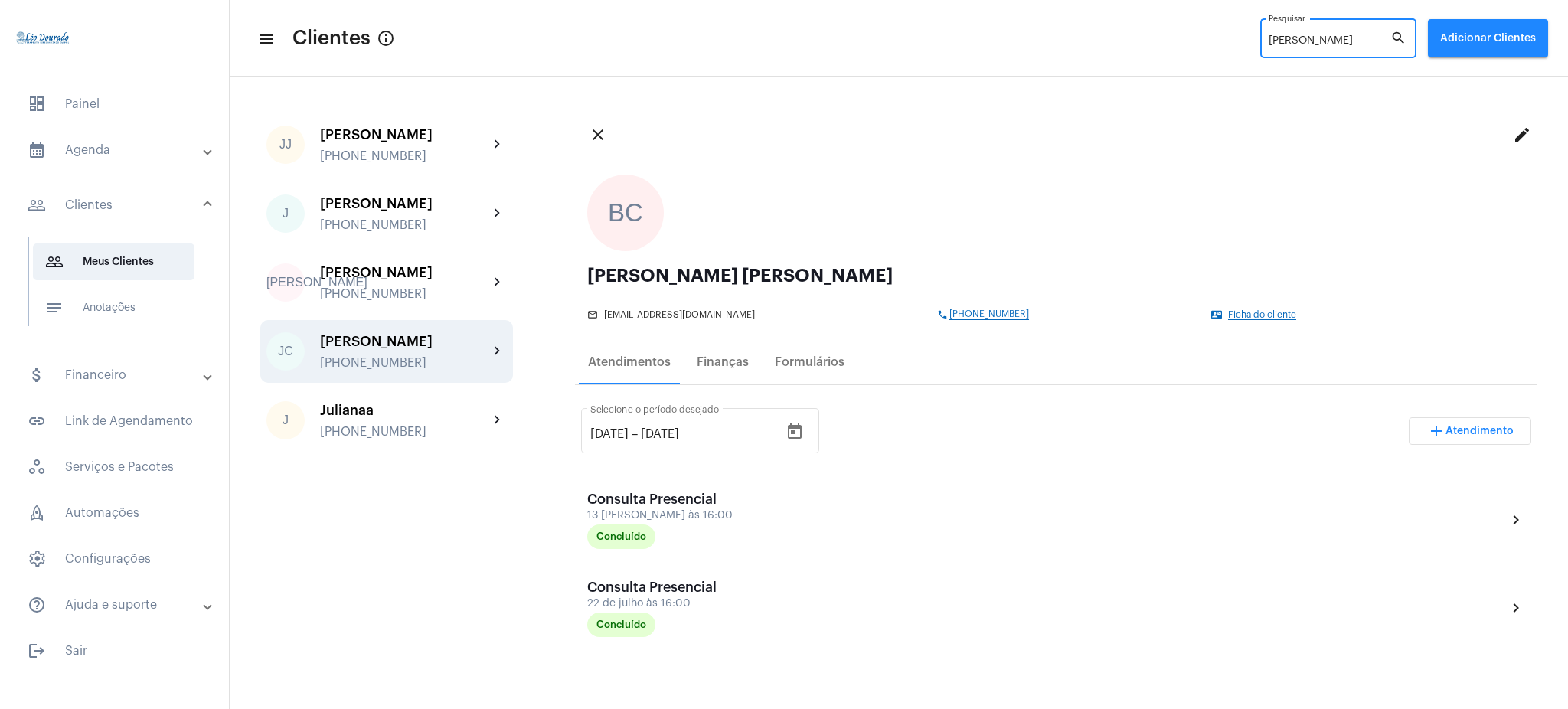
type input "[PERSON_NAME]"
click at [473, 366] on div "[PHONE_NUMBER]" at bounding box center [404, 362] width 168 height 13
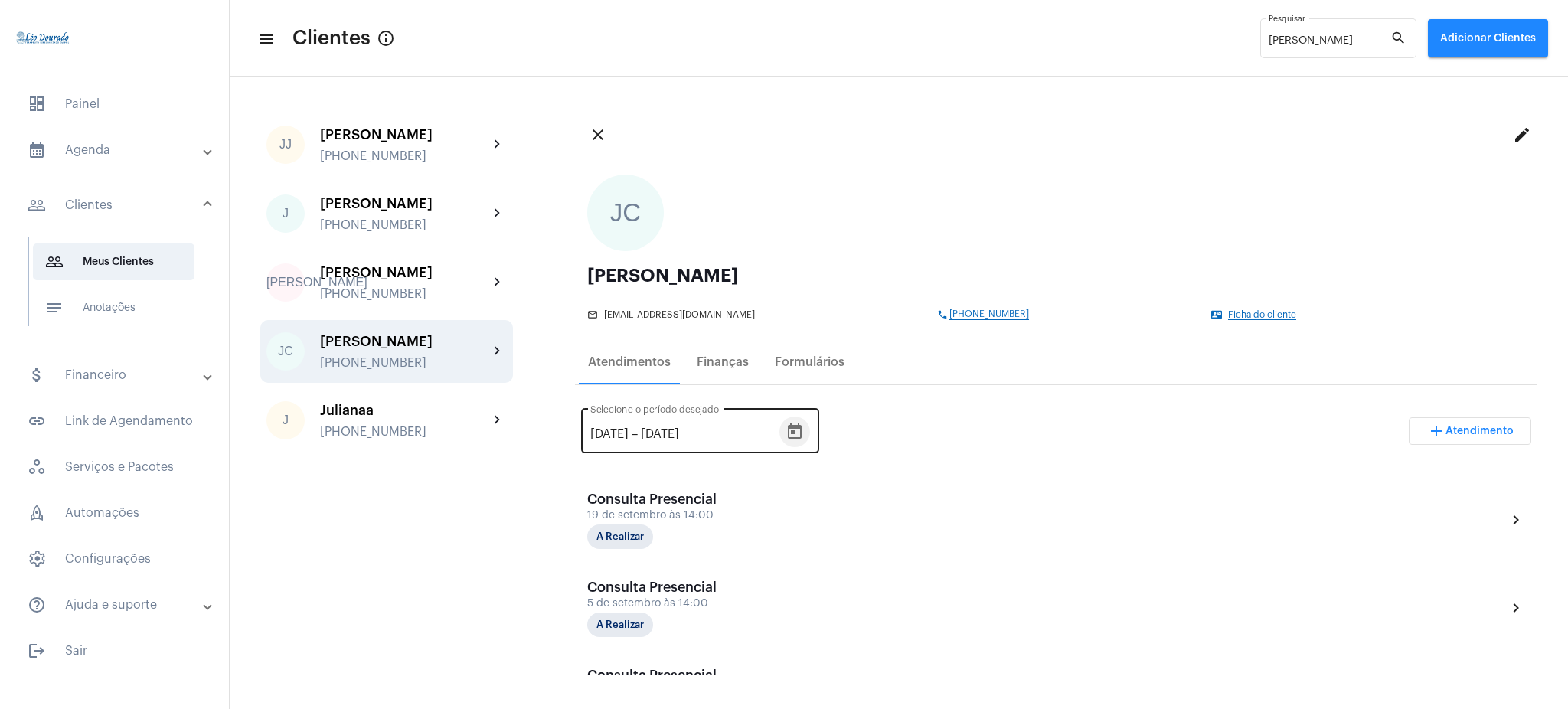
click at [804, 435] on icon "Open calendar" at bounding box center [795, 431] width 18 height 18
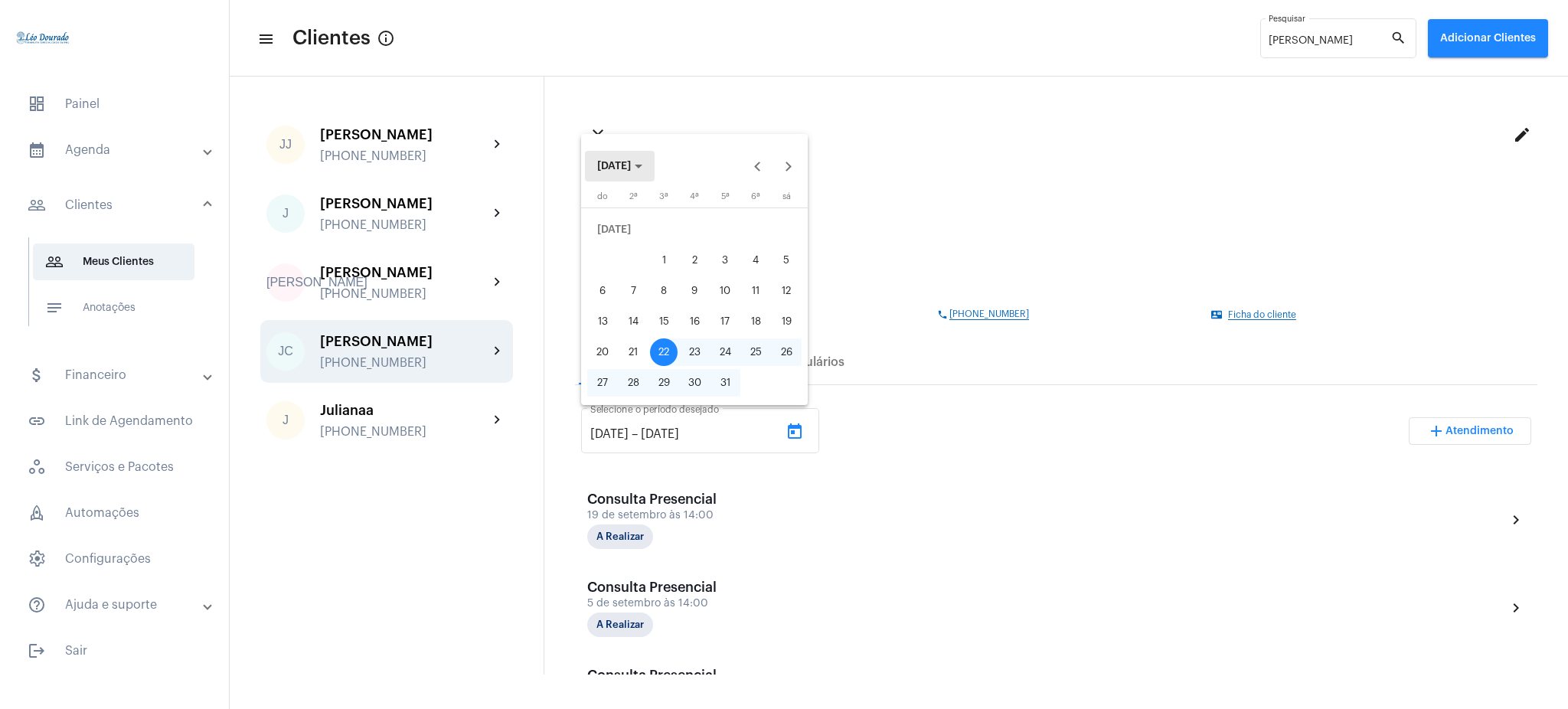
click at [643, 174] on button "[DATE]" at bounding box center [620, 166] width 70 height 31
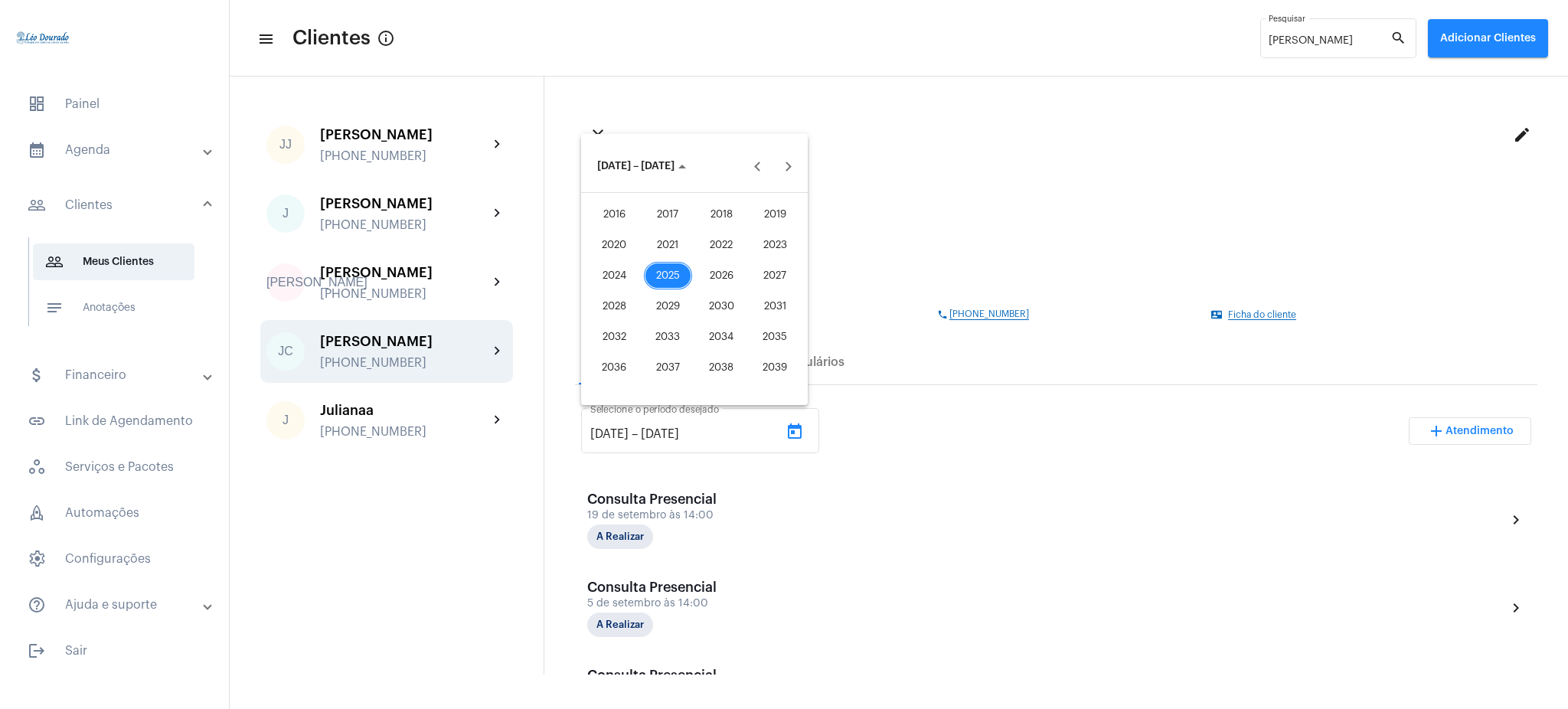
click at [653, 277] on div "2025" at bounding box center [668, 275] width 48 height 28
click at [660, 282] on div "JUN" at bounding box center [668, 275] width 48 height 28
click at [690, 293] on div "11" at bounding box center [694, 291] width 28 height 28
type input "[DATE]"
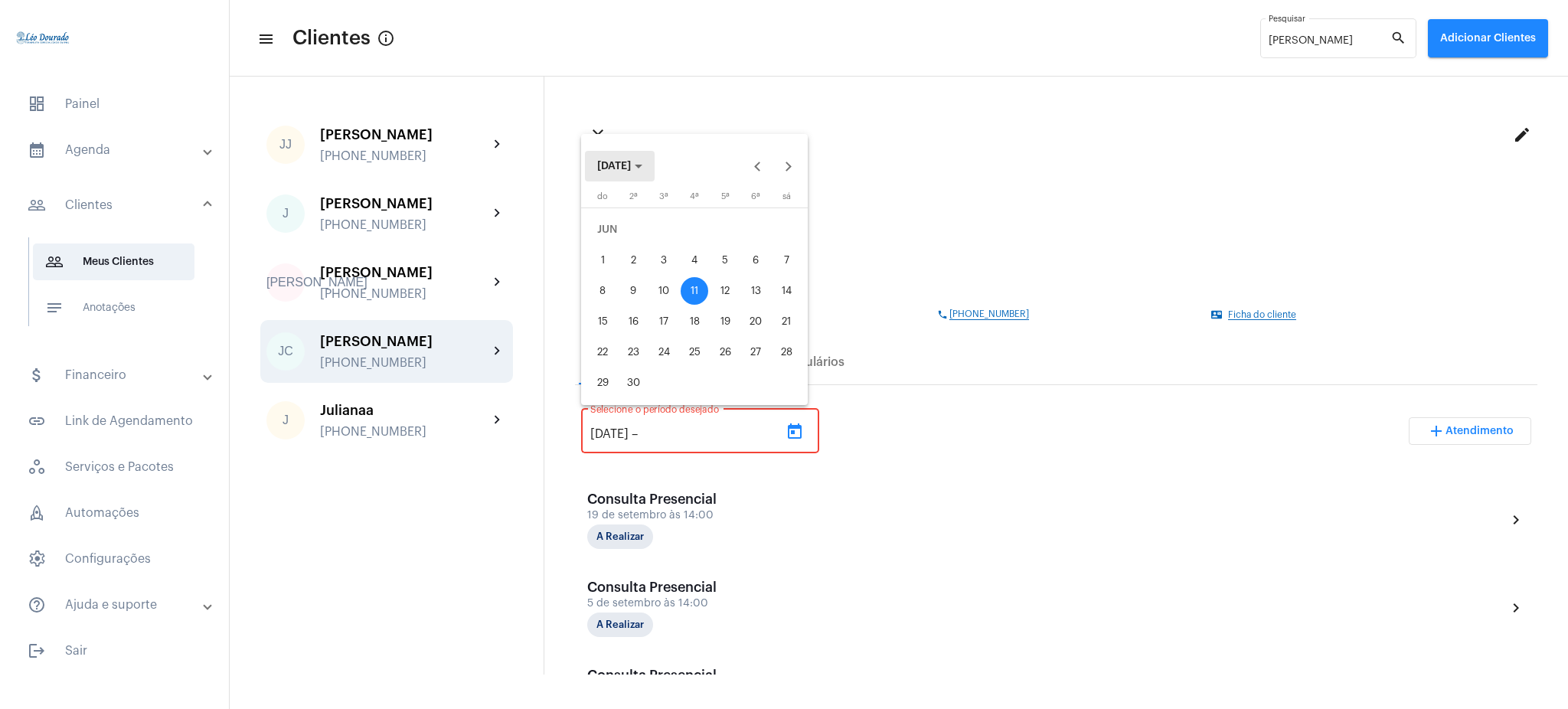
click at [646, 173] on button "[DATE]" at bounding box center [620, 166] width 70 height 31
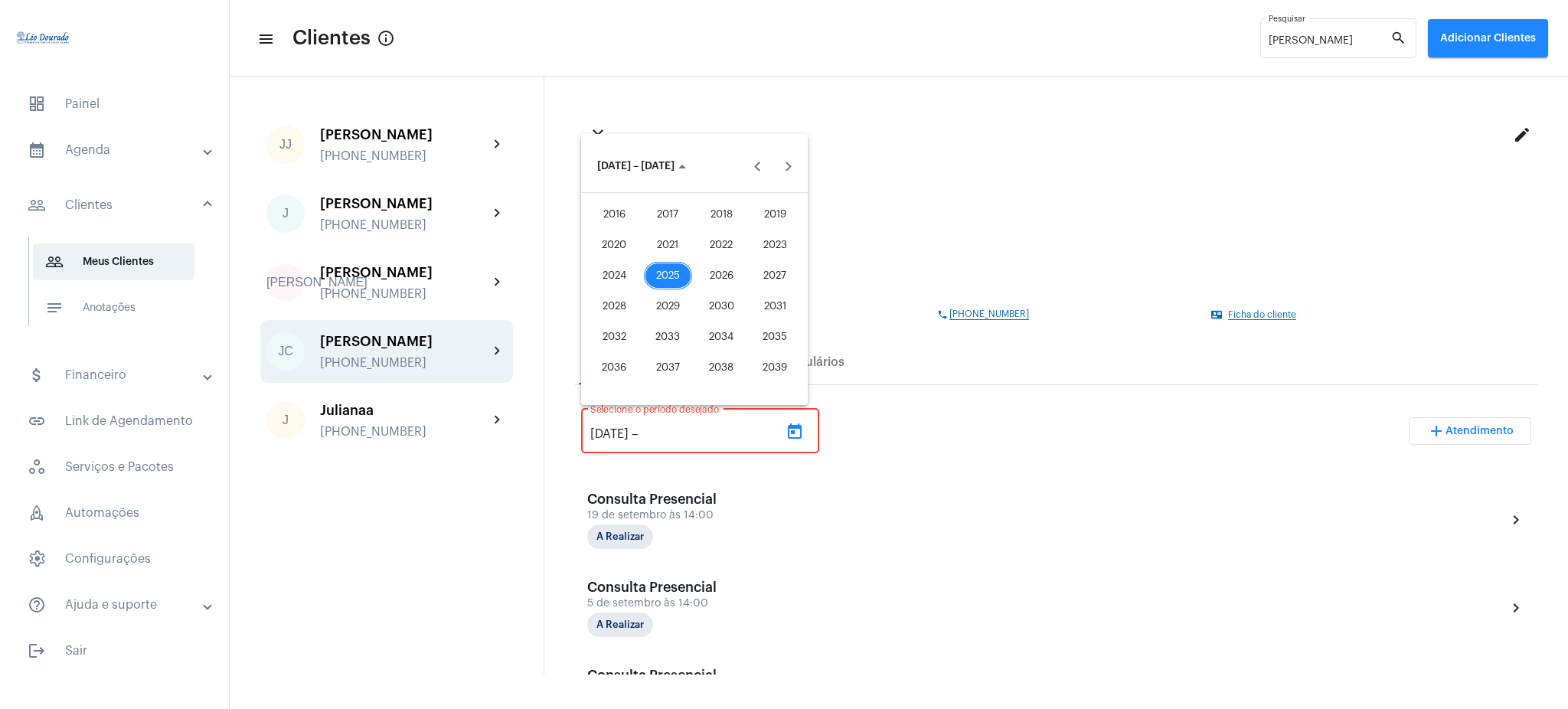
click at [674, 271] on div "2025" at bounding box center [668, 275] width 48 height 28
click at [762, 282] on div "AGO" at bounding box center [775, 275] width 48 height 28
click at [787, 326] on div "23" at bounding box center [786, 321] width 28 height 28
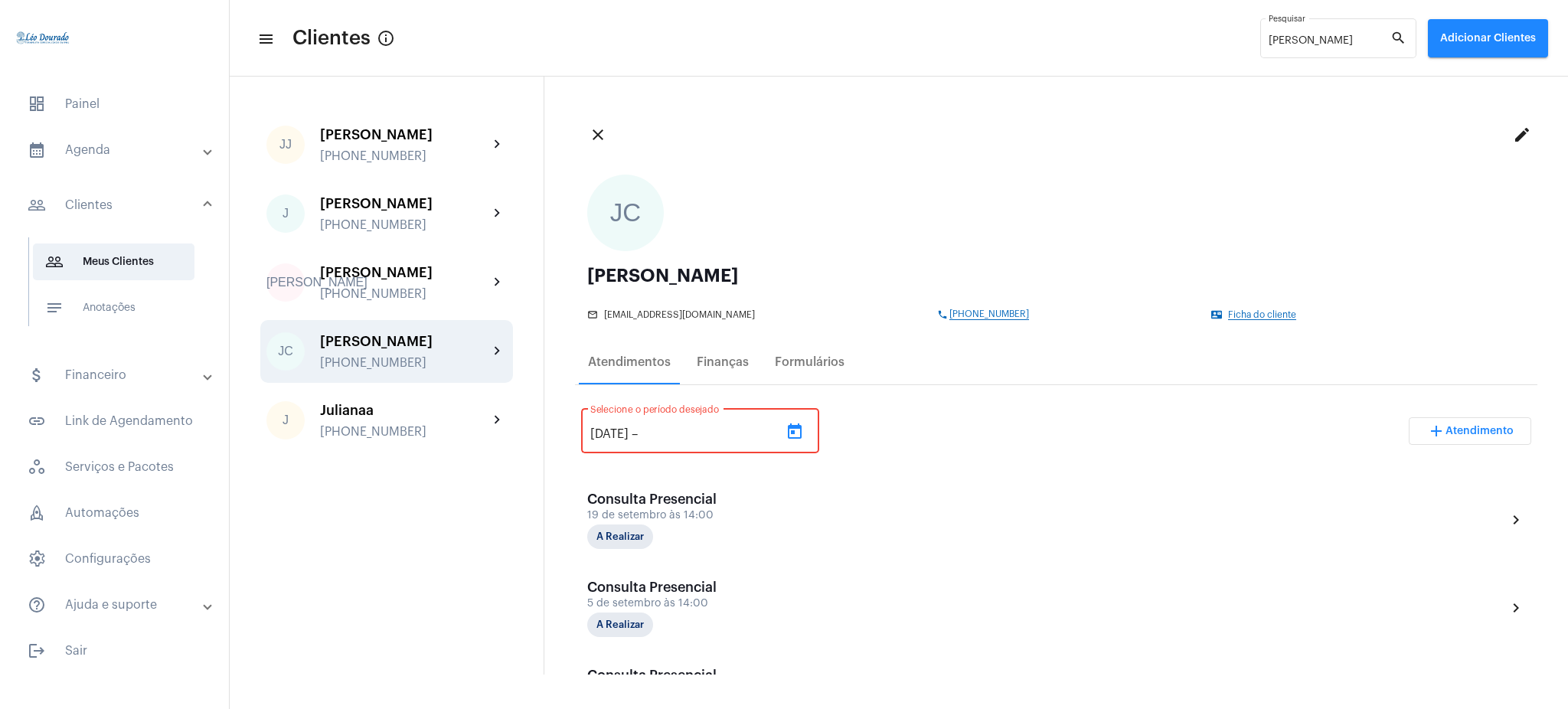
type input "[DATE]"
click at [610, 434] on input "[DATE]" at bounding box center [609, 434] width 38 height 13
type input "[DATE]"
click at [1026, 423] on div "[DATE] [DATE] – [DATE] Selecione o período desejado add Atendimento" at bounding box center [1056, 437] width 950 height 72
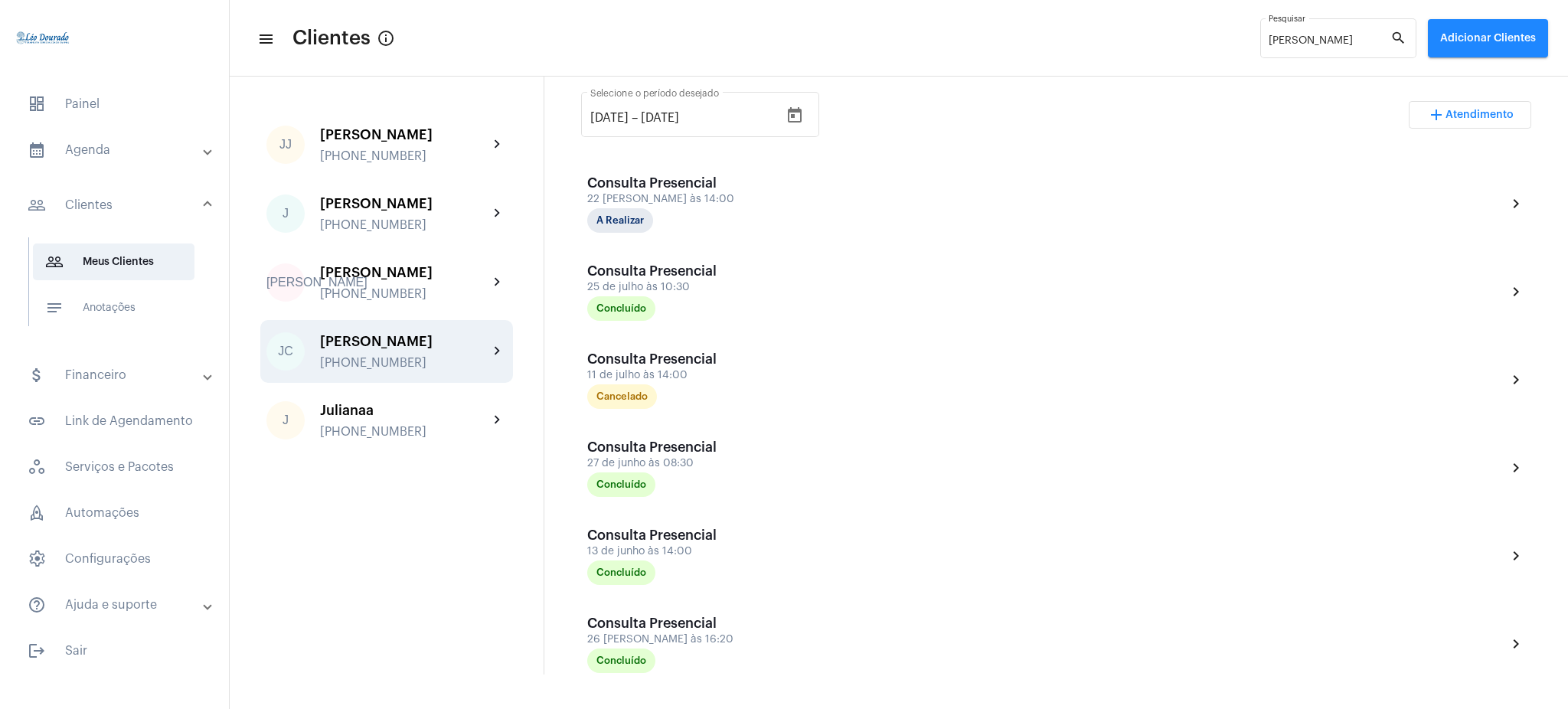
scroll to position [291, 0]
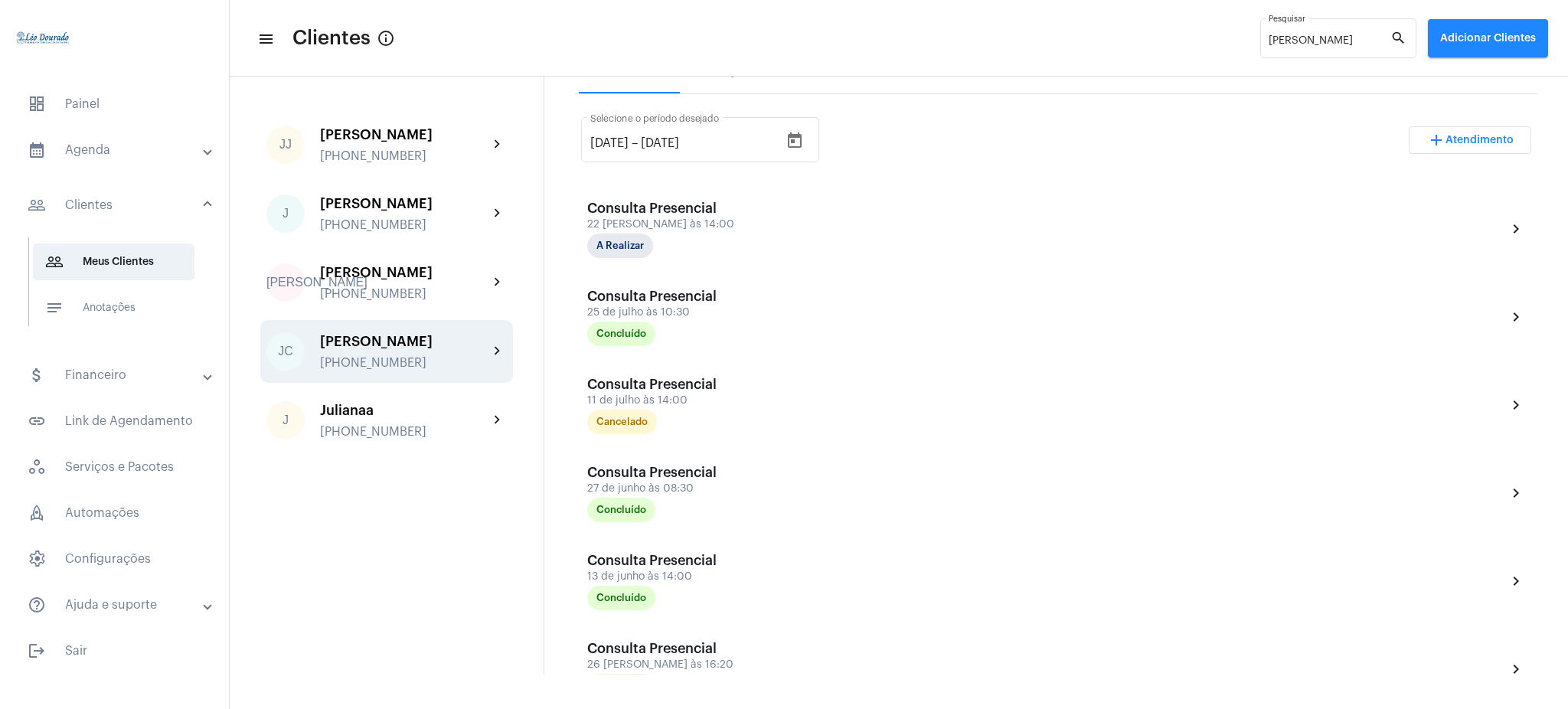
click at [94, 158] on mat-panel-title "calendar_month_outlined Agenda" at bounding box center [116, 150] width 177 height 18
click at [113, 205] on span "calendar_month_outlined Calendário" at bounding box center [114, 213] width 162 height 36
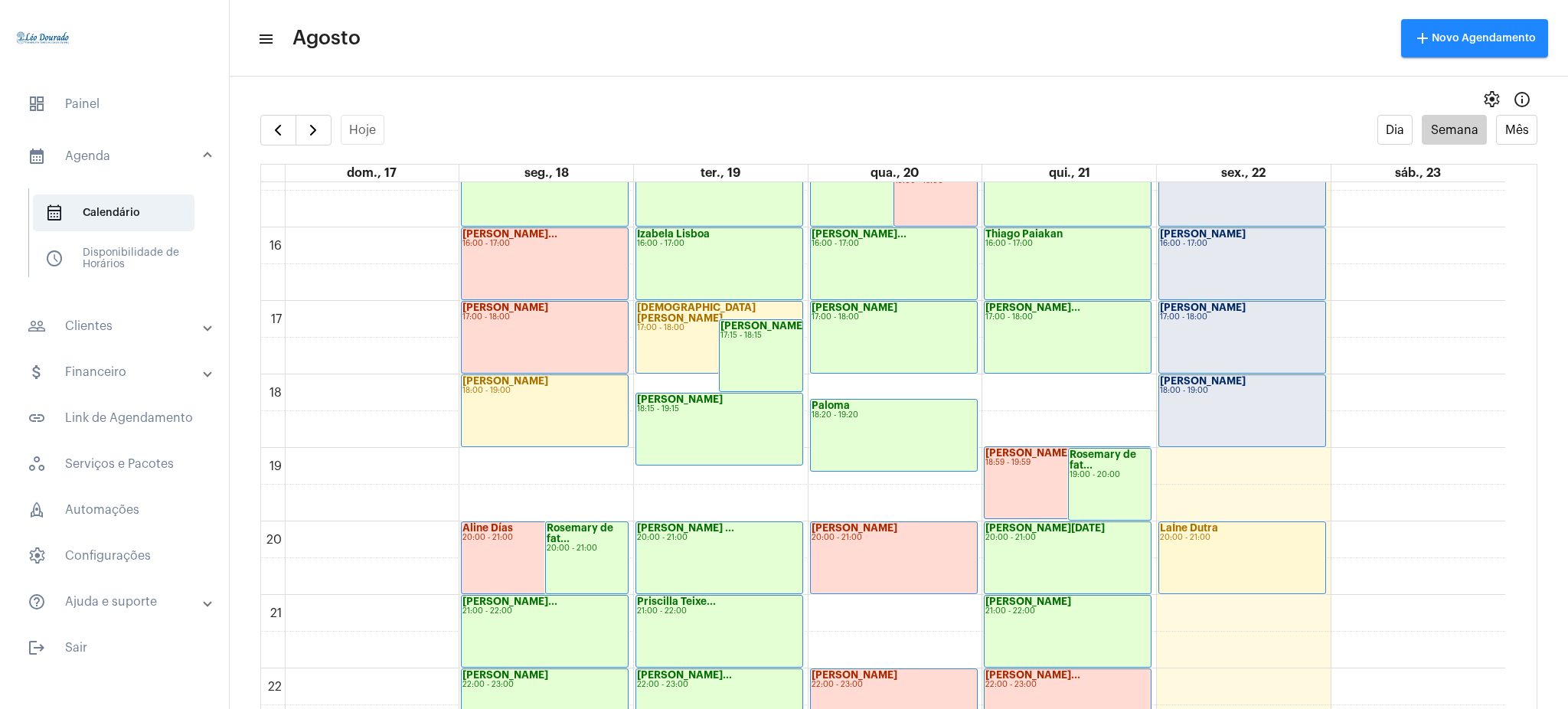
scroll to position [1134, 0]
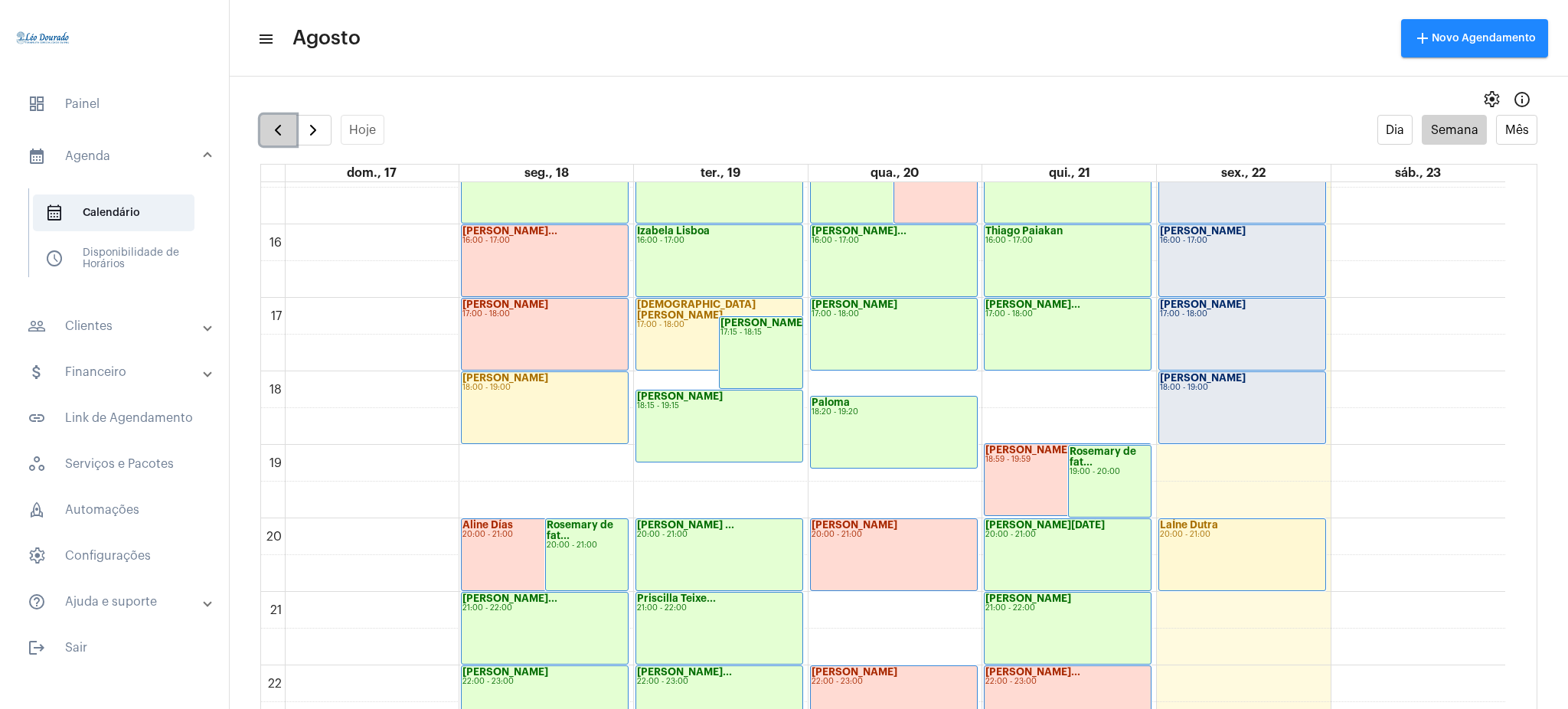
click at [284, 134] on span "button" at bounding box center [278, 130] width 18 height 18
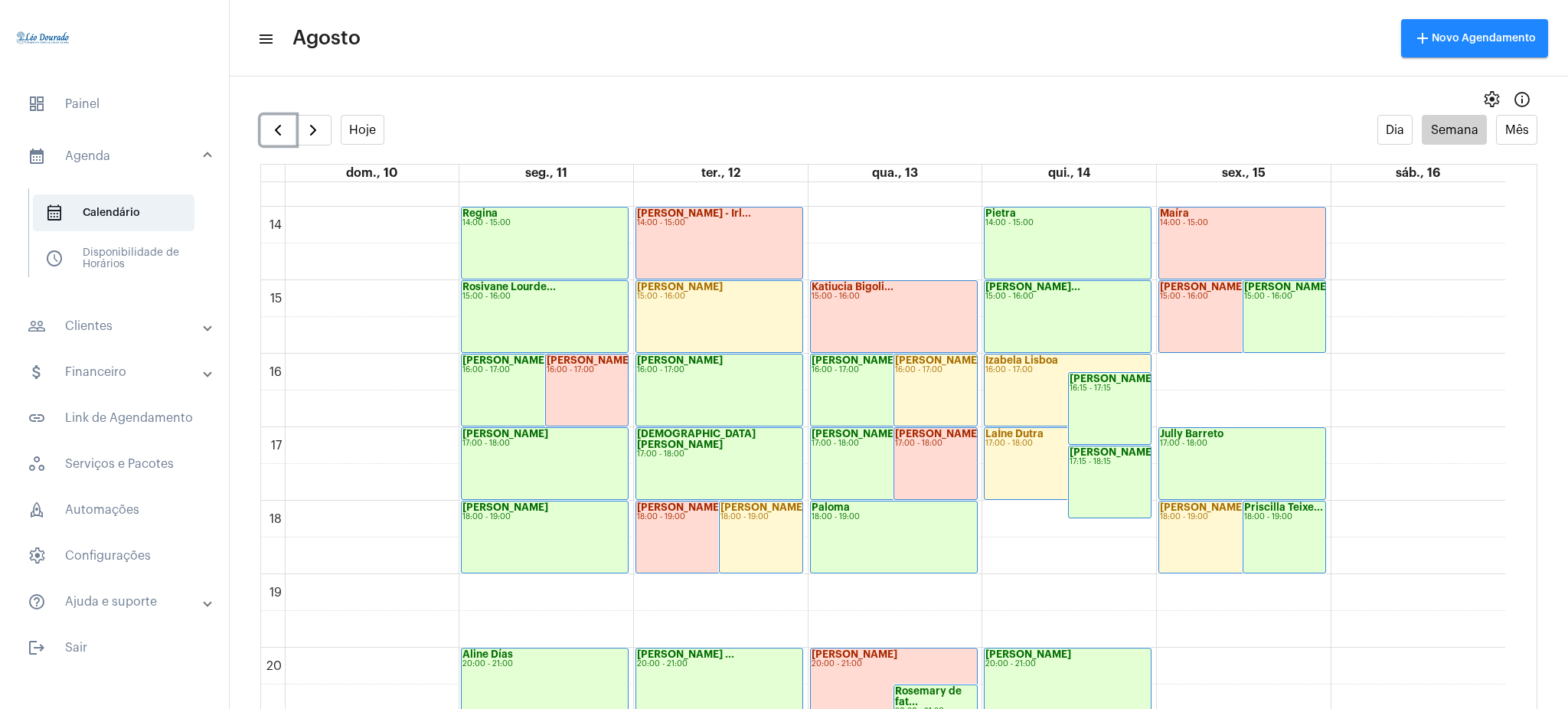
scroll to position [1026, 0]
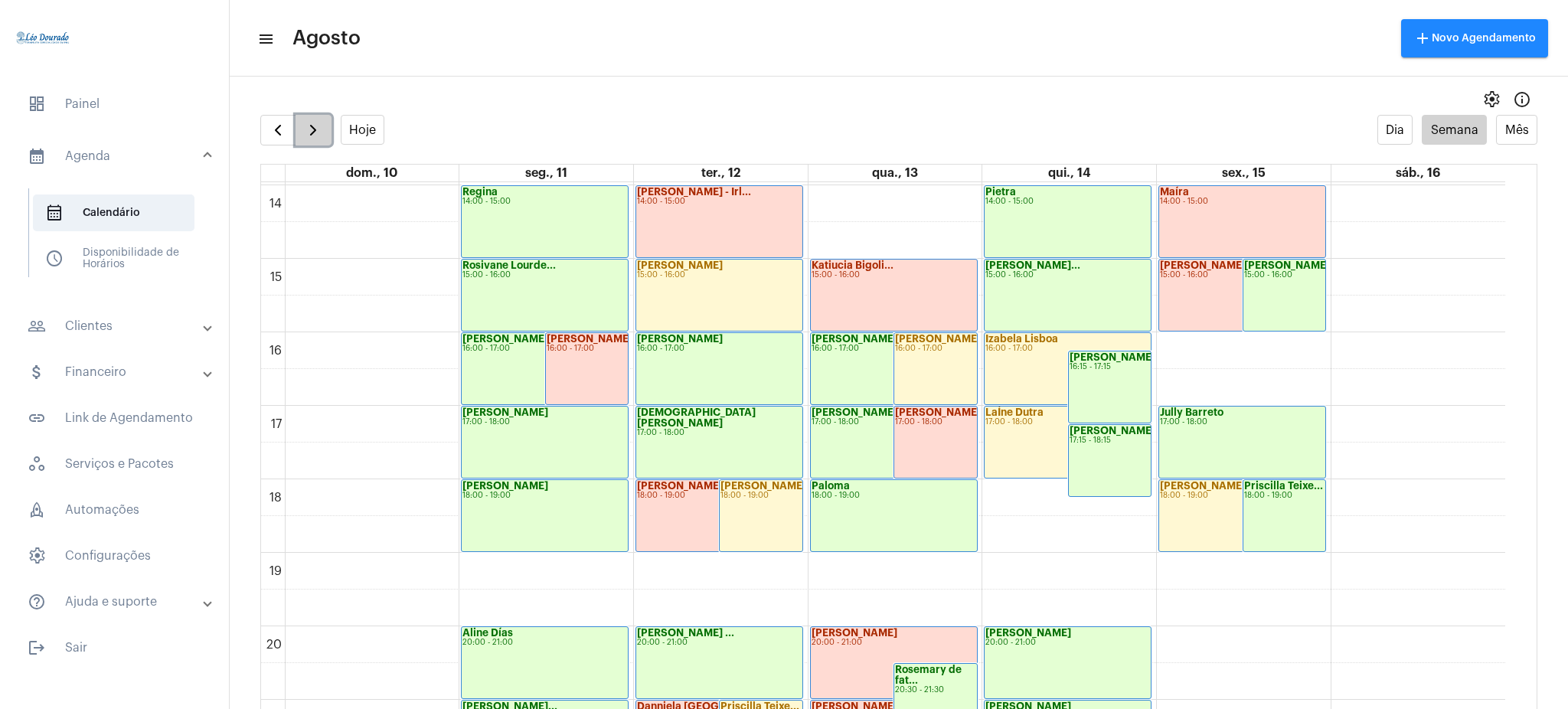
click at [305, 133] on span "button" at bounding box center [312, 130] width 18 height 18
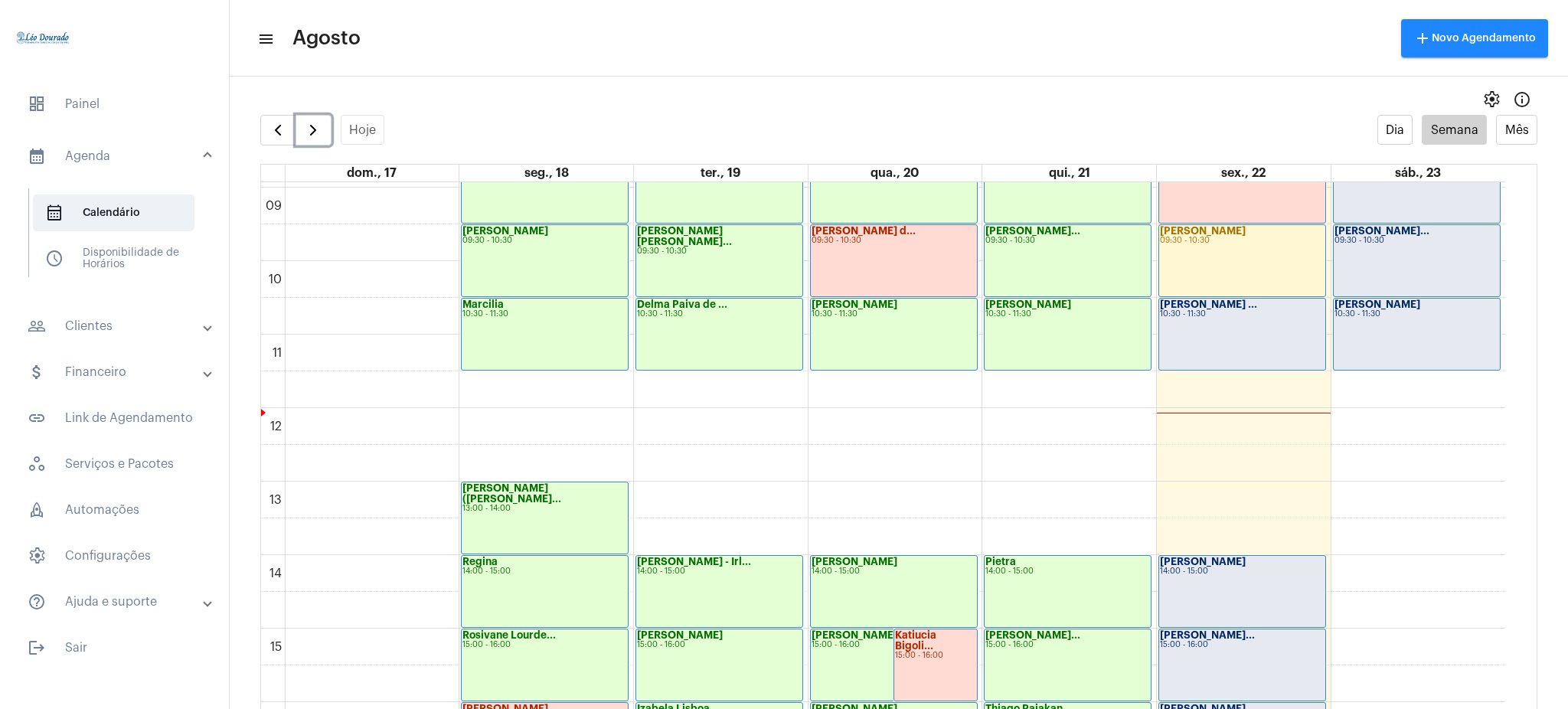
scroll to position [836, 0]
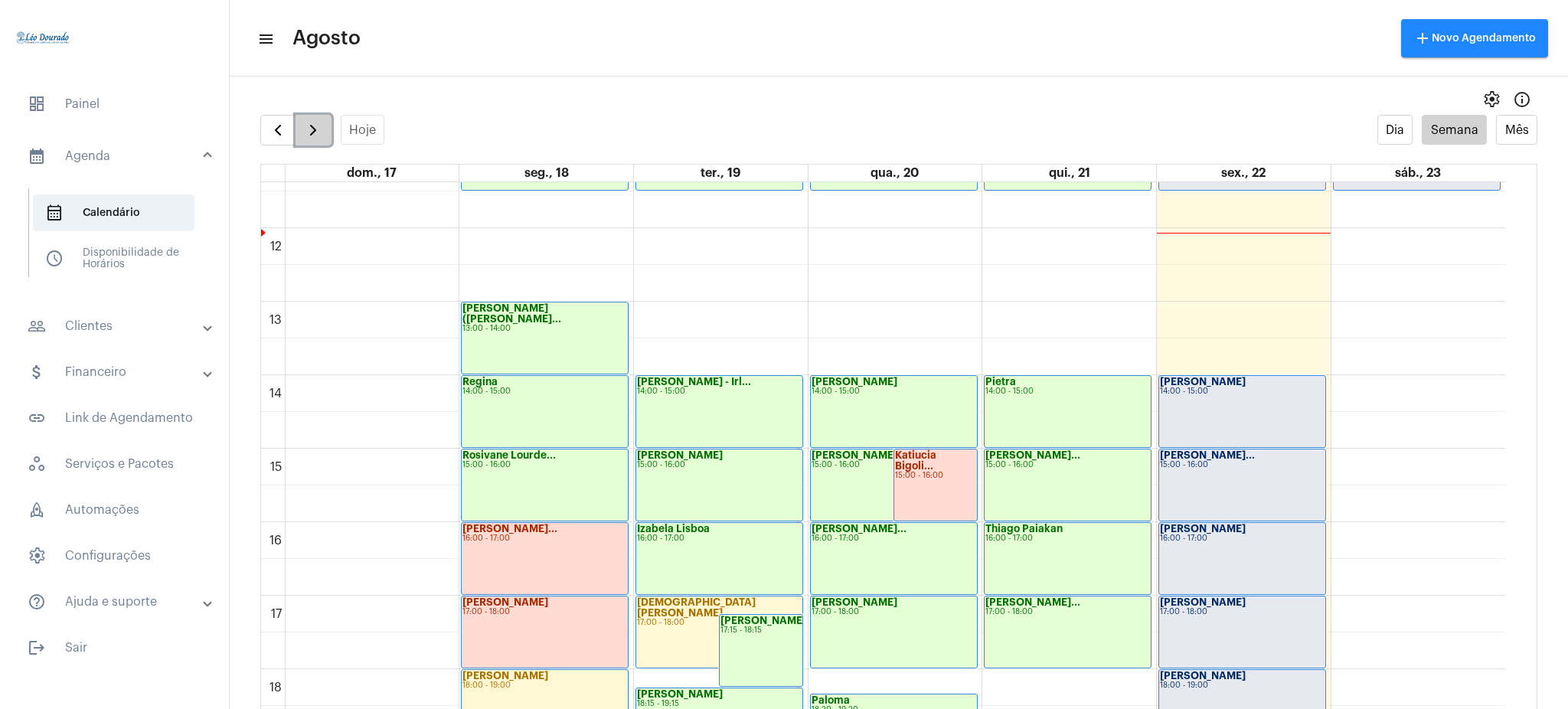
click at [323, 140] on button "button" at bounding box center [313, 130] width 36 height 31
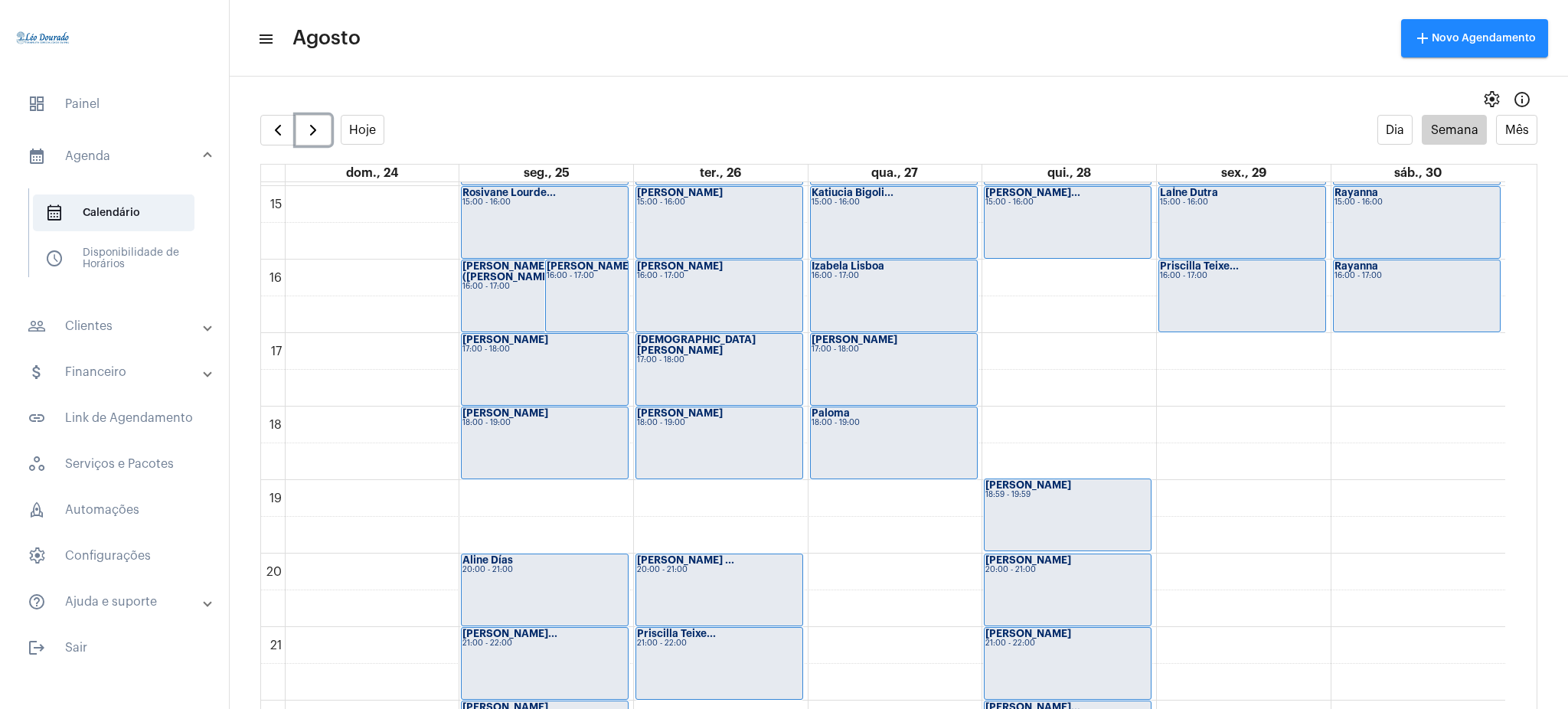
scroll to position [1094, 0]
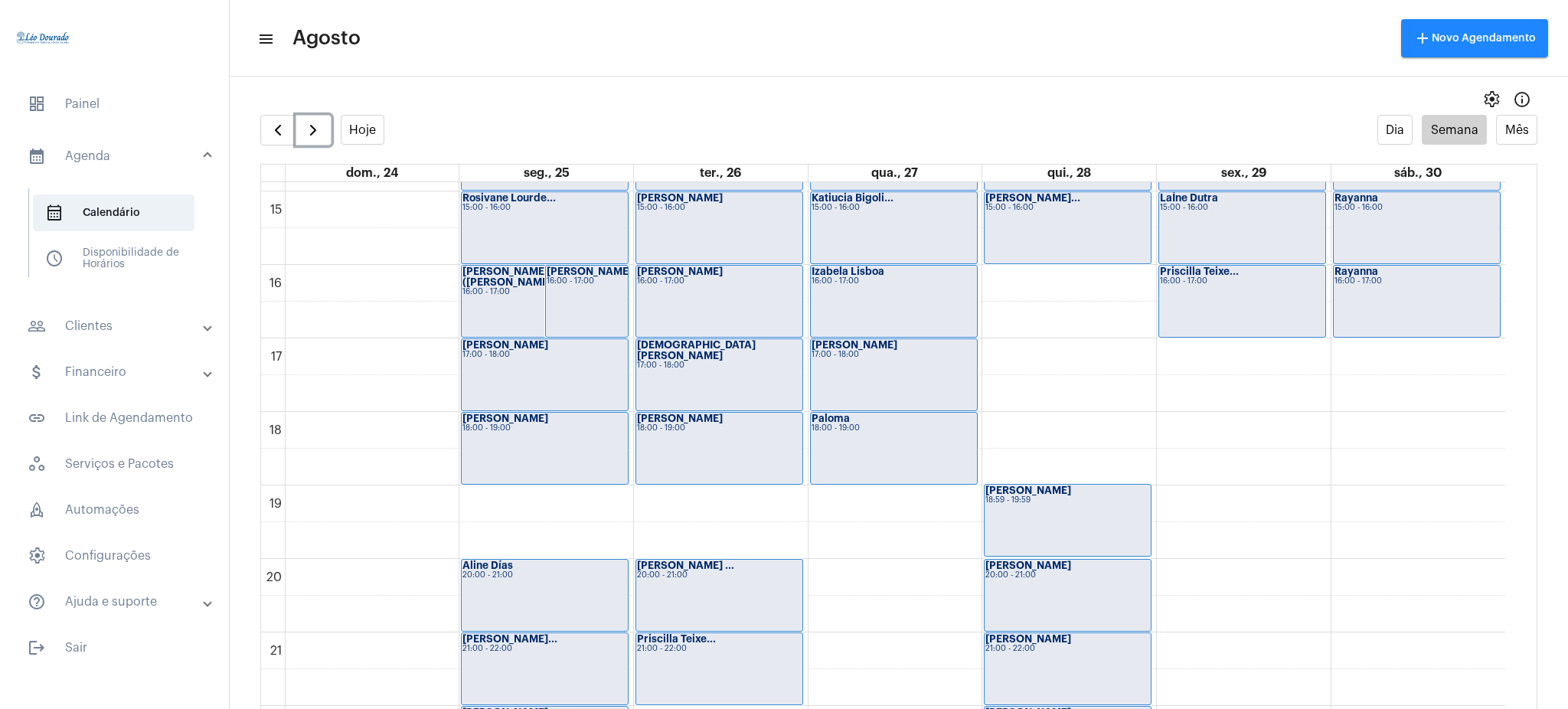
click at [485, 304] on div "[PERSON_NAME] ([PERSON_NAME]... 16:00 - 17:00" at bounding box center [545, 301] width 167 height 71
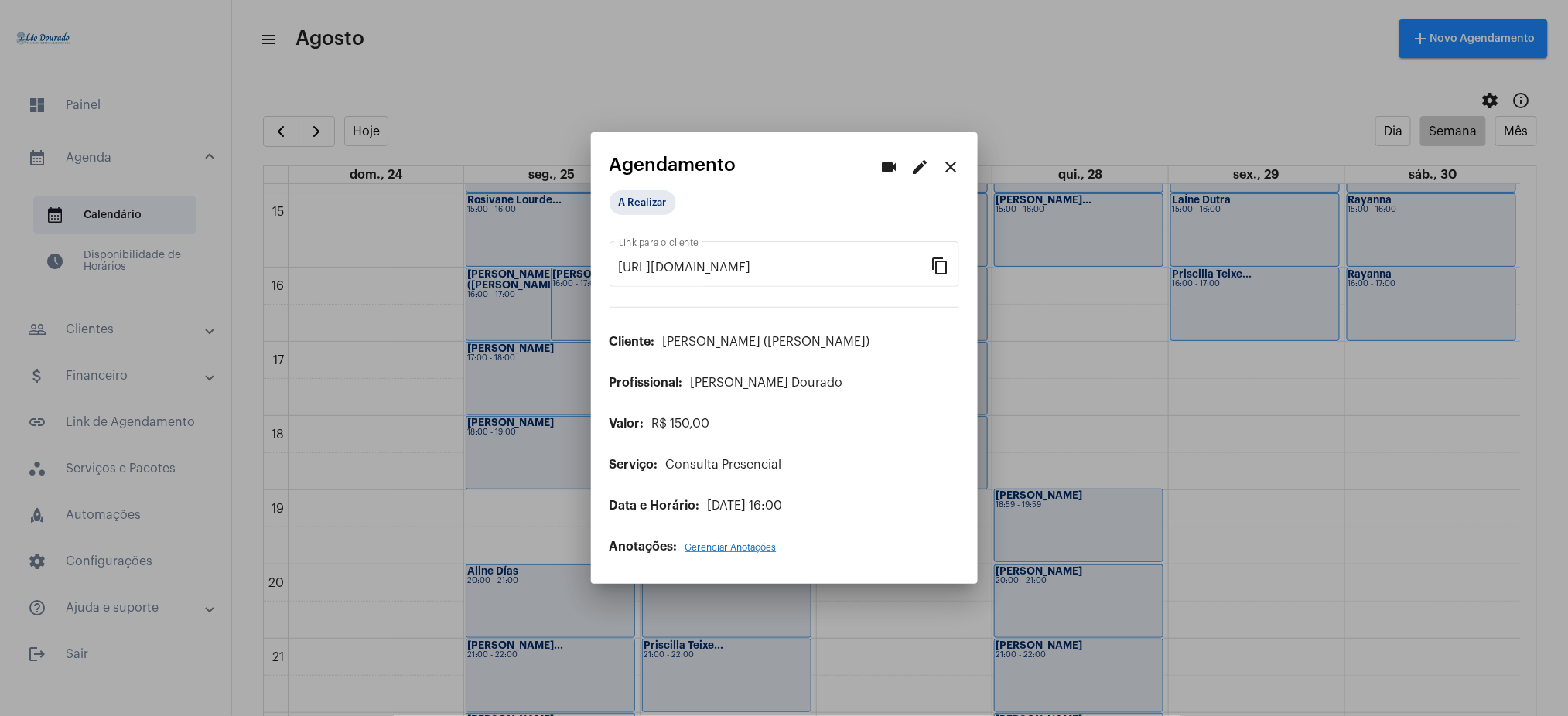
click at [947, 172] on mat-icon "close" at bounding box center [951, 167] width 18 height 18
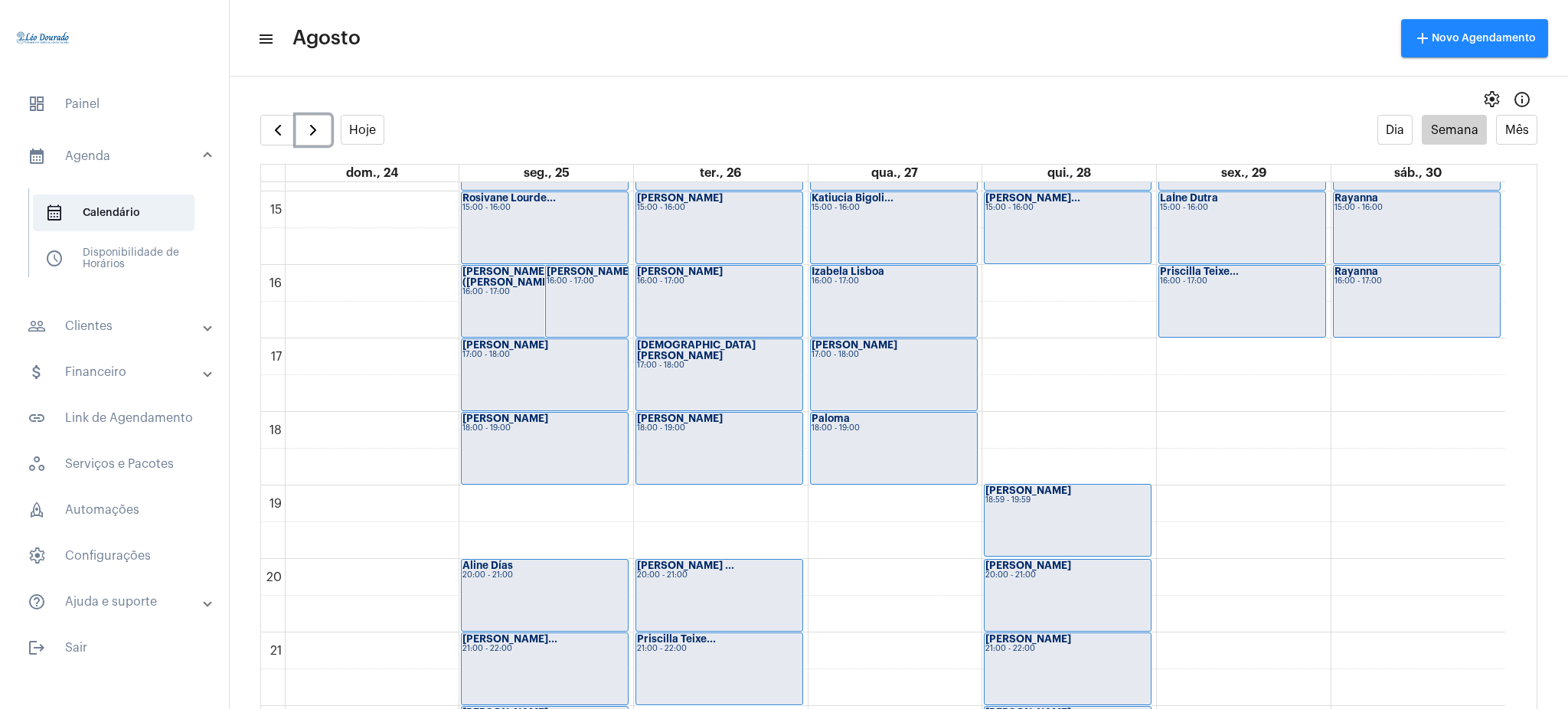
click at [493, 300] on div "[PERSON_NAME] ([PERSON_NAME]... 16:00 - 17:00" at bounding box center [545, 301] width 167 height 71
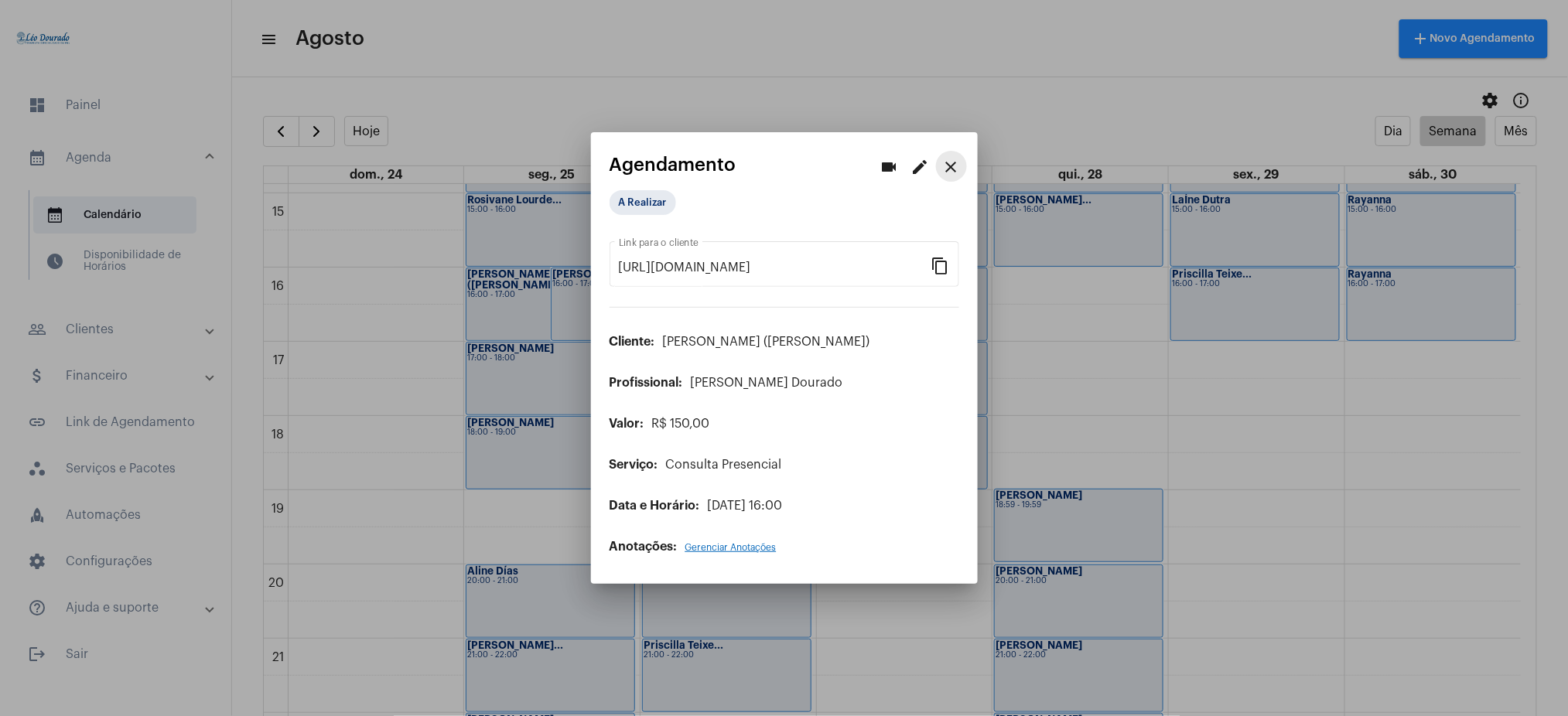
click at [945, 169] on mat-icon "close" at bounding box center [951, 167] width 18 height 18
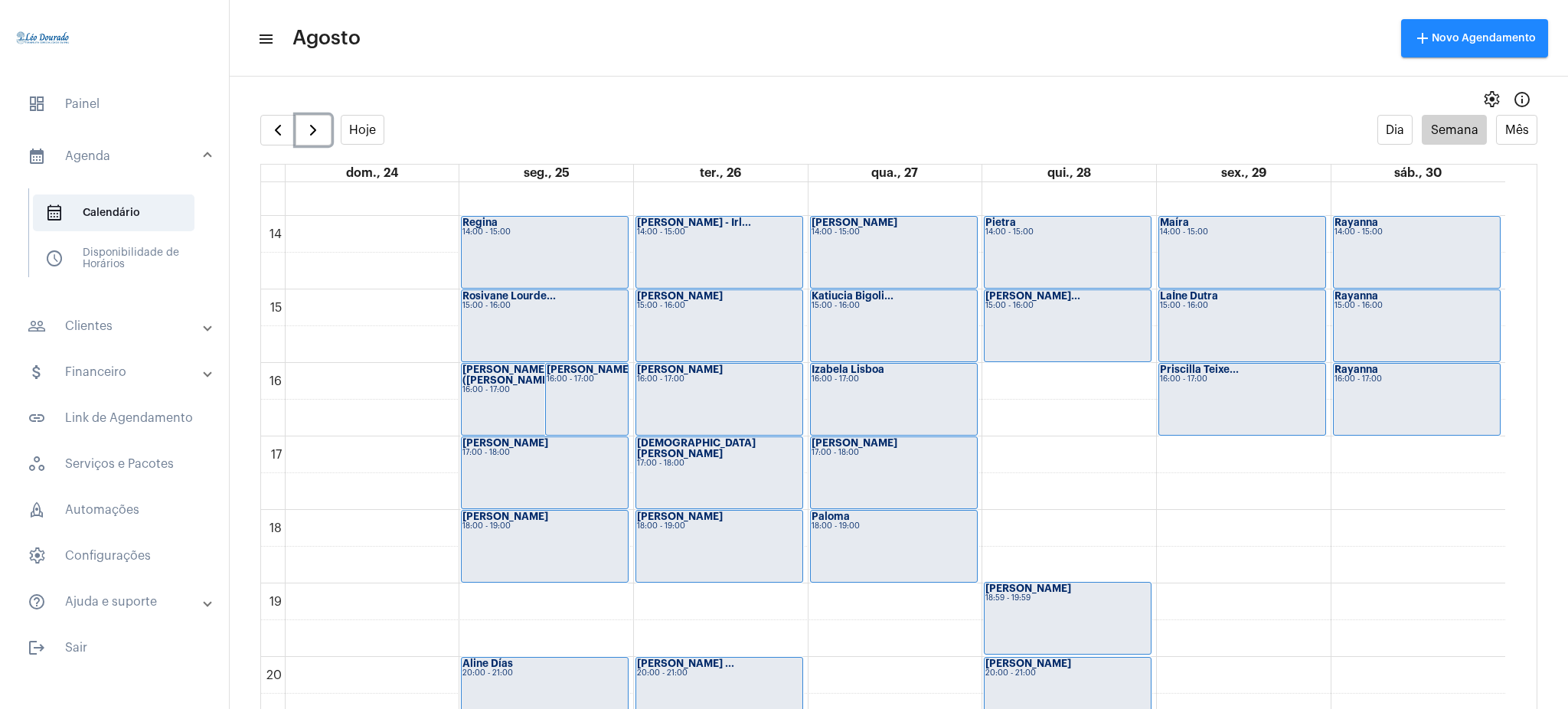
scroll to position [998, 0]
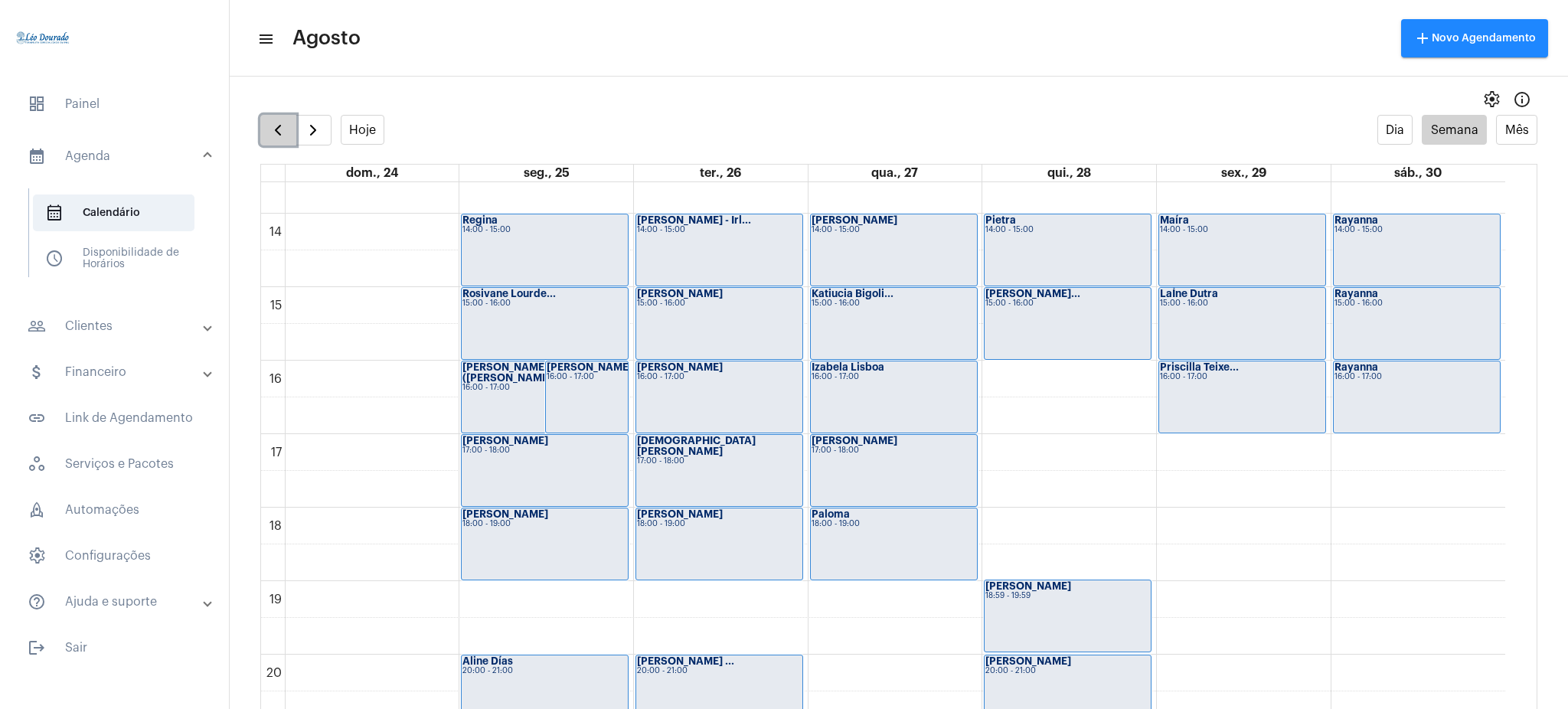
click at [270, 116] on button "button" at bounding box center [278, 130] width 36 height 31
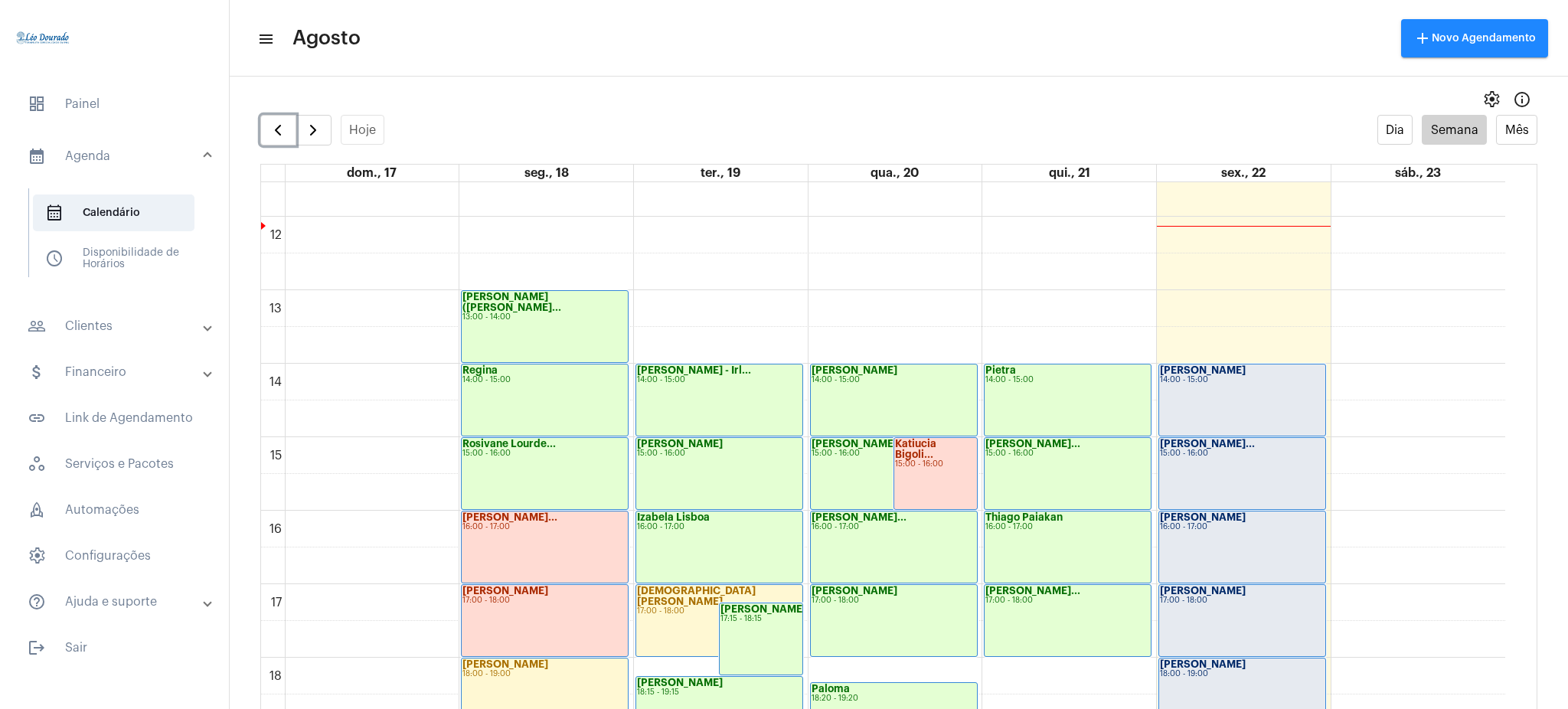
scroll to position [838, 0]
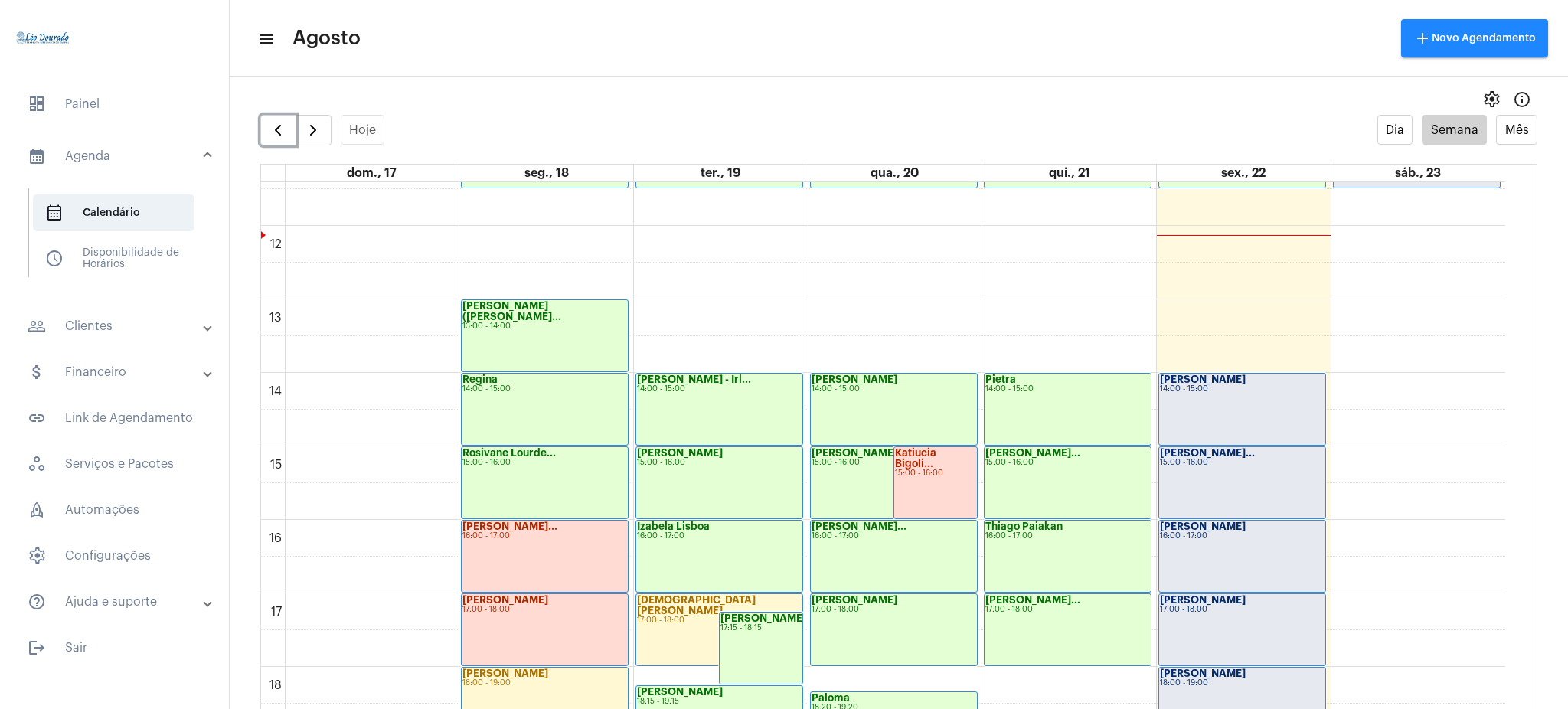
click at [1021, 399] on div "Pietra 14:00 - 15:00" at bounding box center [1068, 409] width 167 height 71
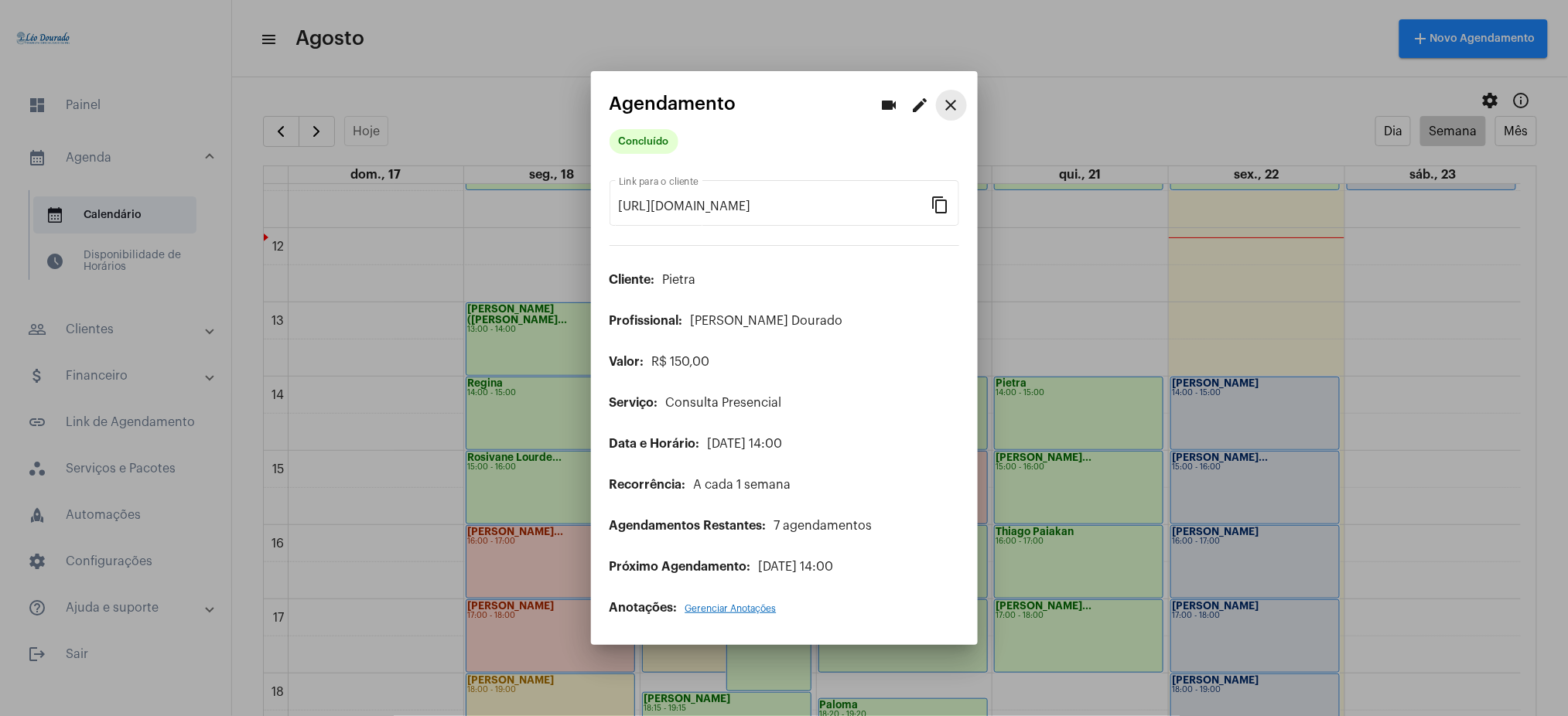
click at [952, 112] on mat-icon "close" at bounding box center [951, 105] width 18 height 18
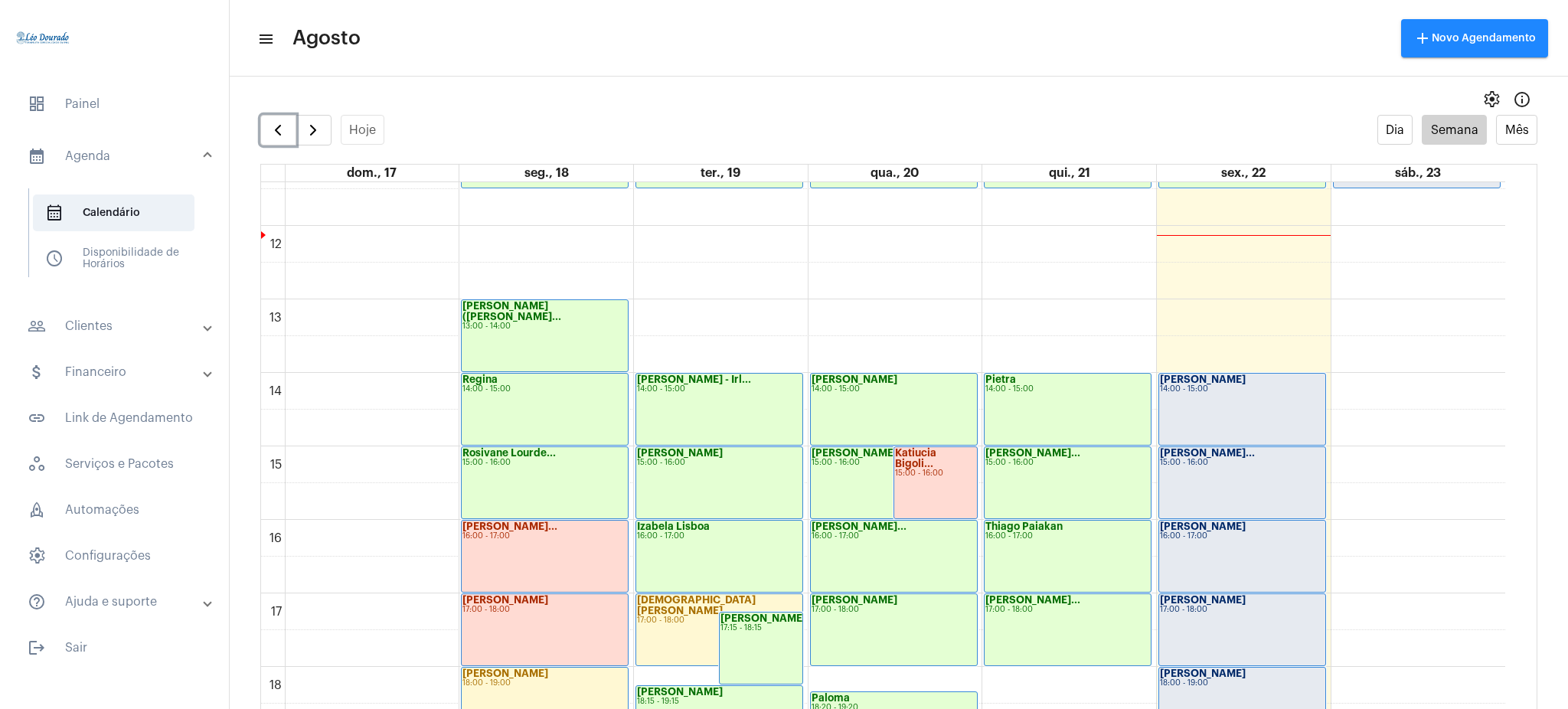
click at [1038, 531] on div "Thiago Paiakan 16:00 - 17:00" at bounding box center [1068, 557] width 167 height 71
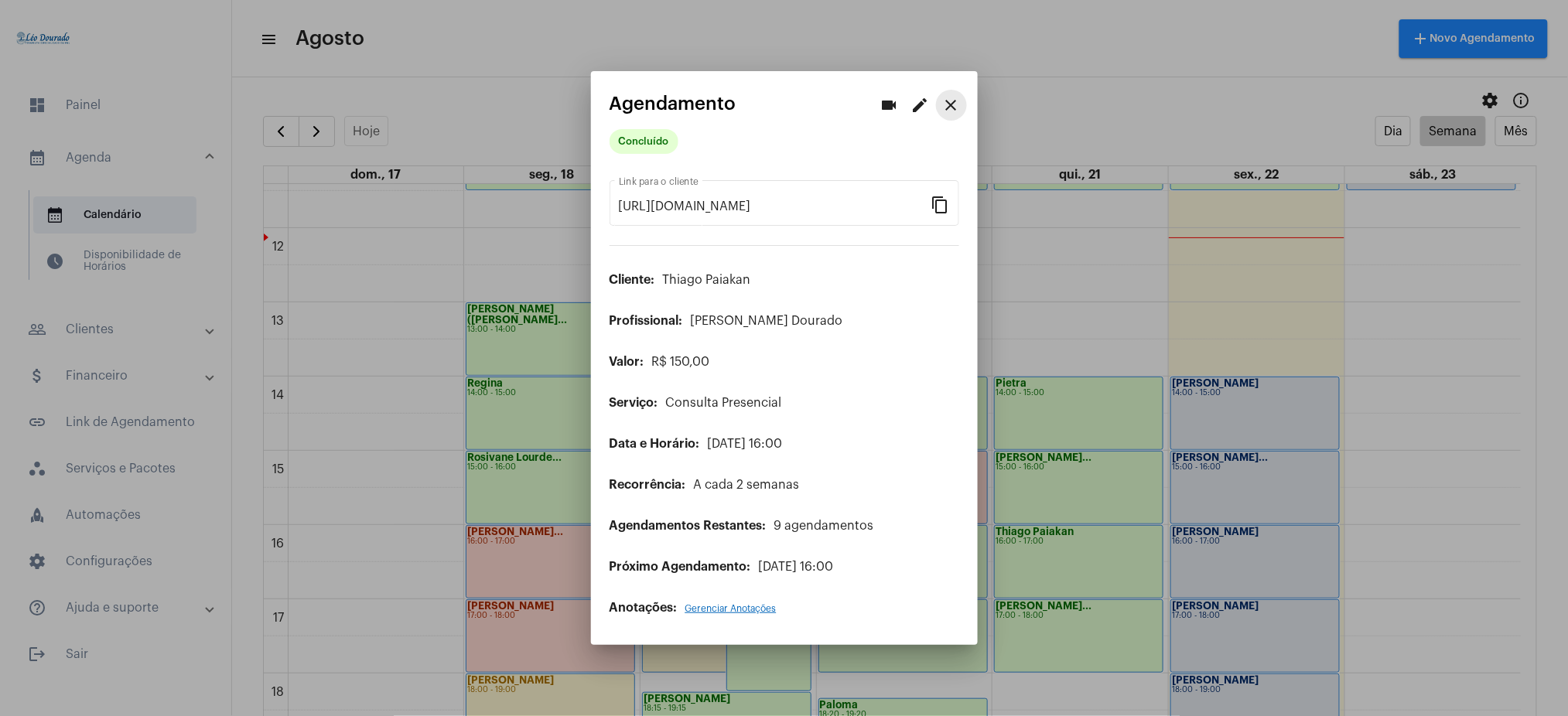
click at [964, 103] on button "close" at bounding box center [951, 105] width 31 height 31
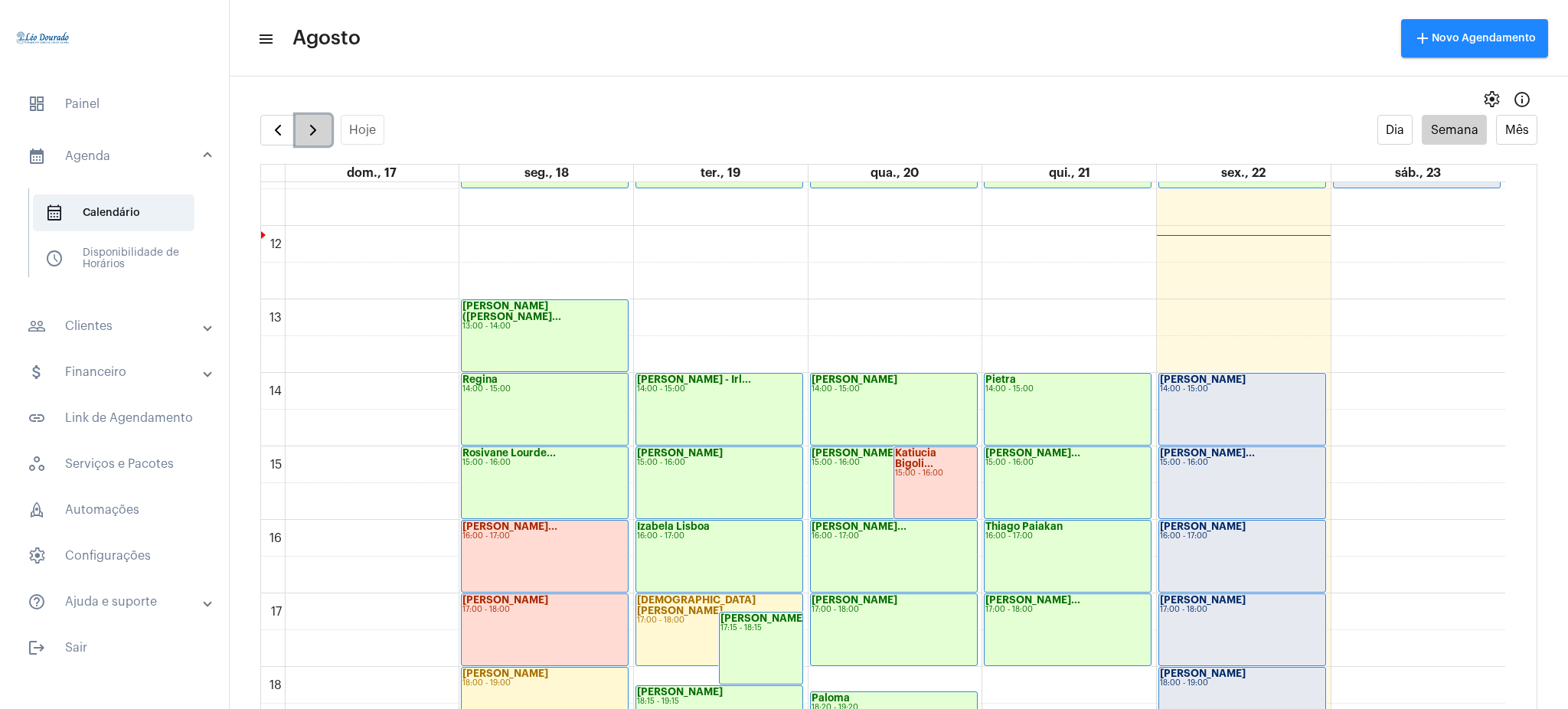
click at [313, 133] on span "button" at bounding box center [312, 130] width 18 height 18
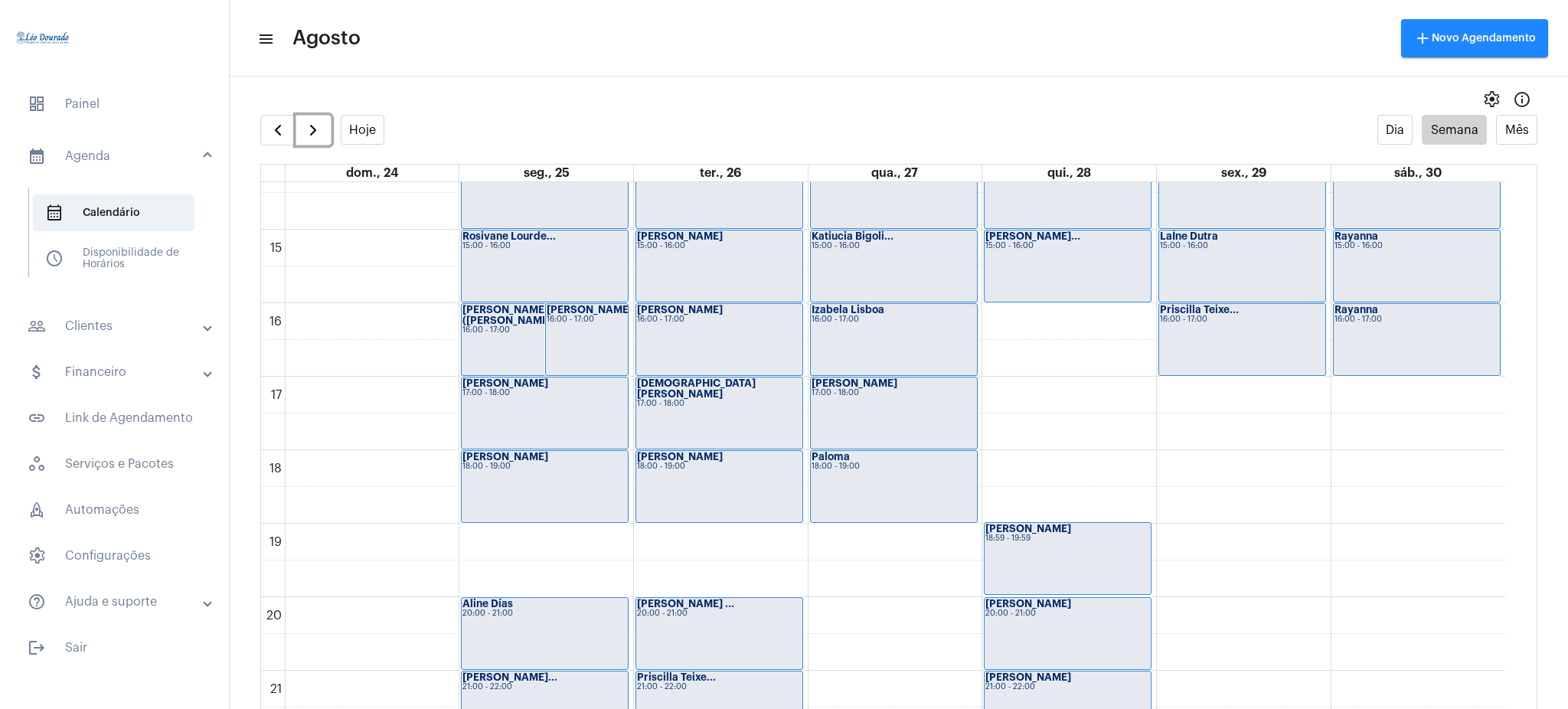
scroll to position [1060, 0]
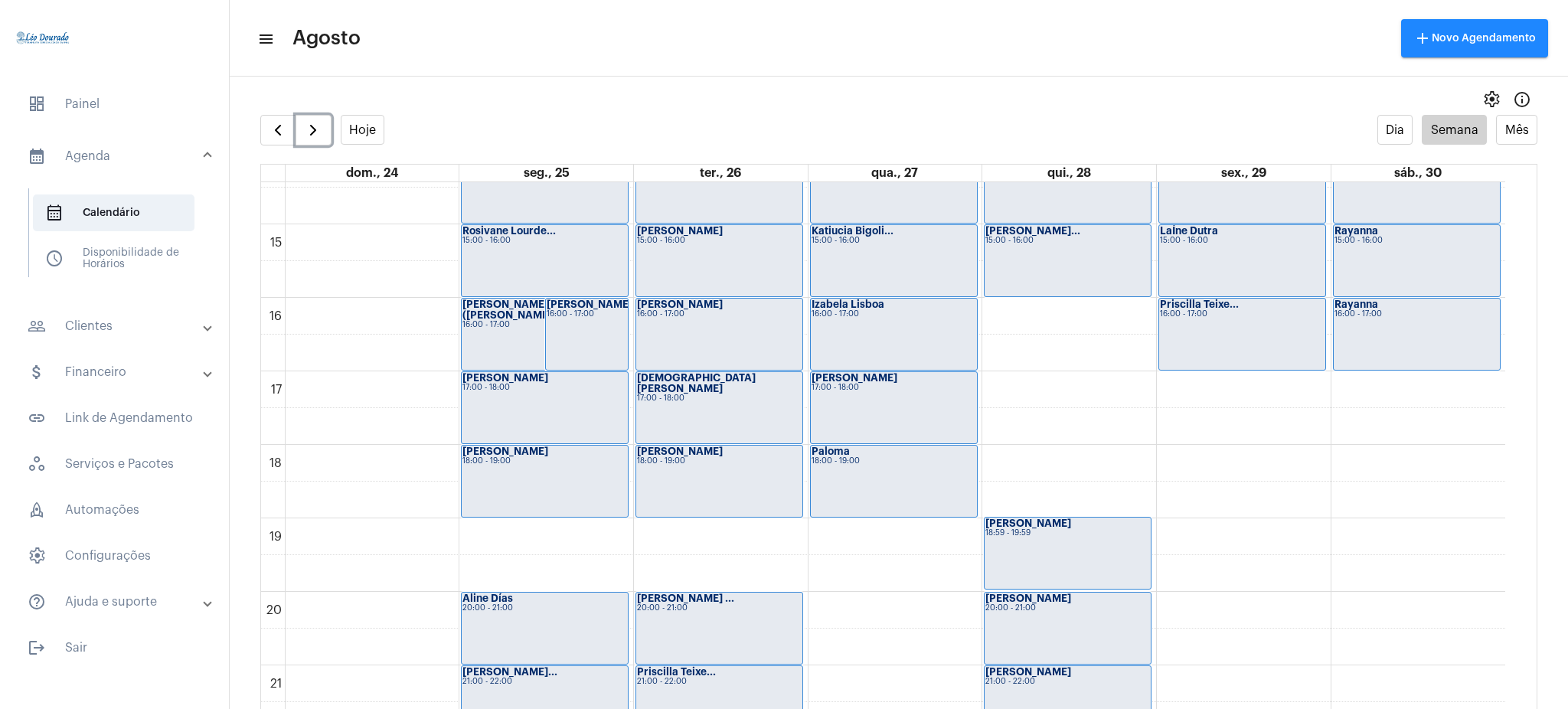
click at [897, 332] on div "[PERSON_NAME][GEOGRAPHIC_DATA] 16:00 - 17:00" at bounding box center [895, 335] width 167 height 71
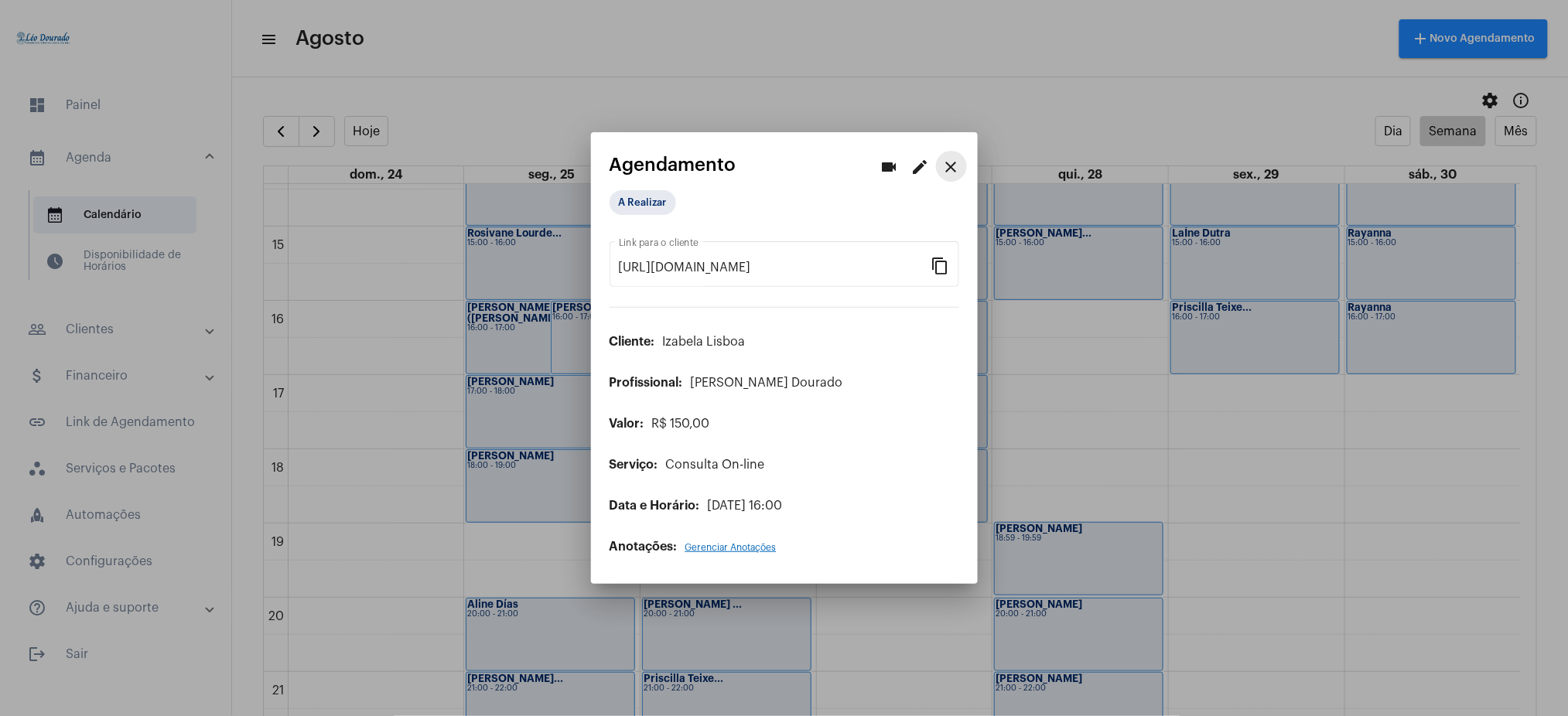
click at [957, 166] on mat-icon "close" at bounding box center [951, 167] width 18 height 18
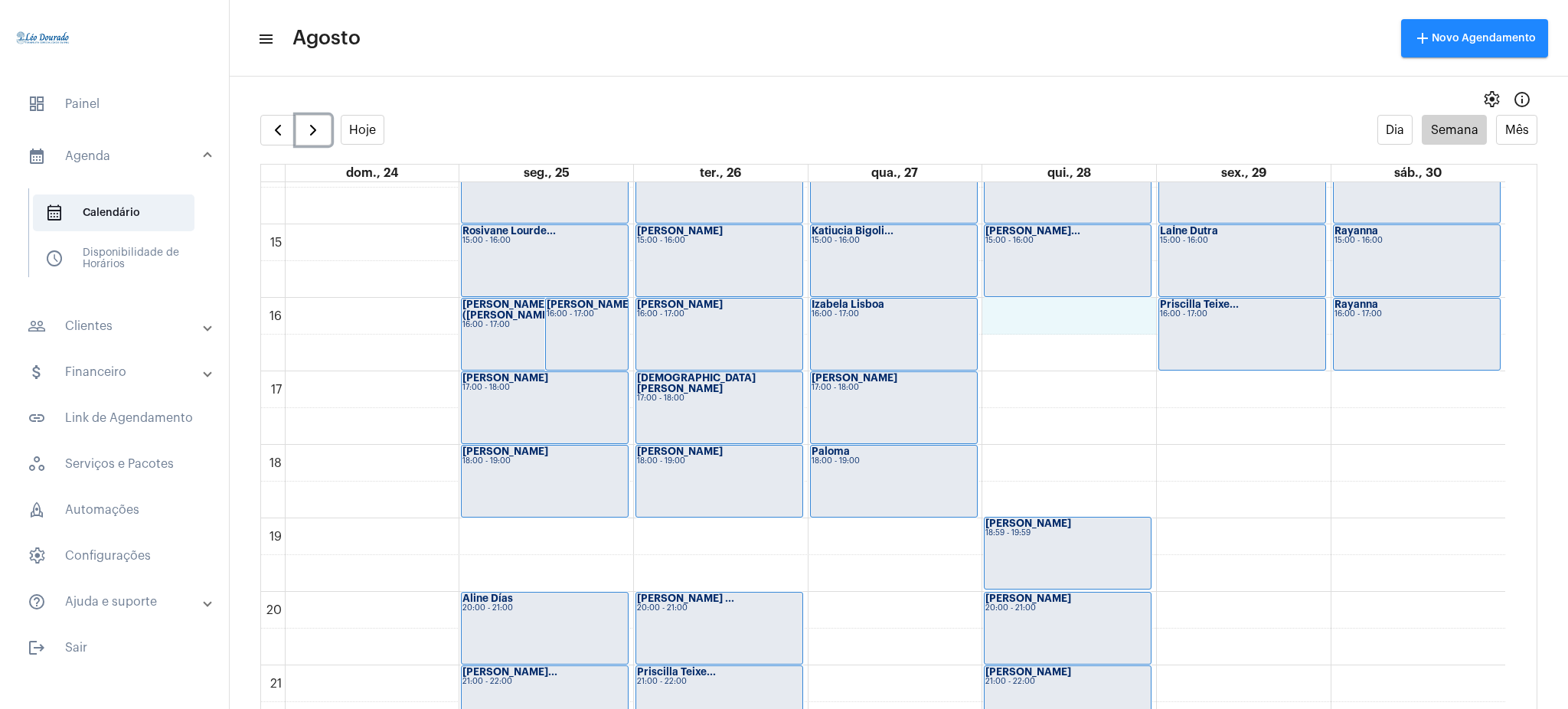
click at [1007, 320] on div "00 01 02 03 04 05 06 07 08 09 10 11 12 13 14 15 16 17 18 19 20 21 22 23 [PERSON…" at bounding box center [883, 4] width 1244 height 1765
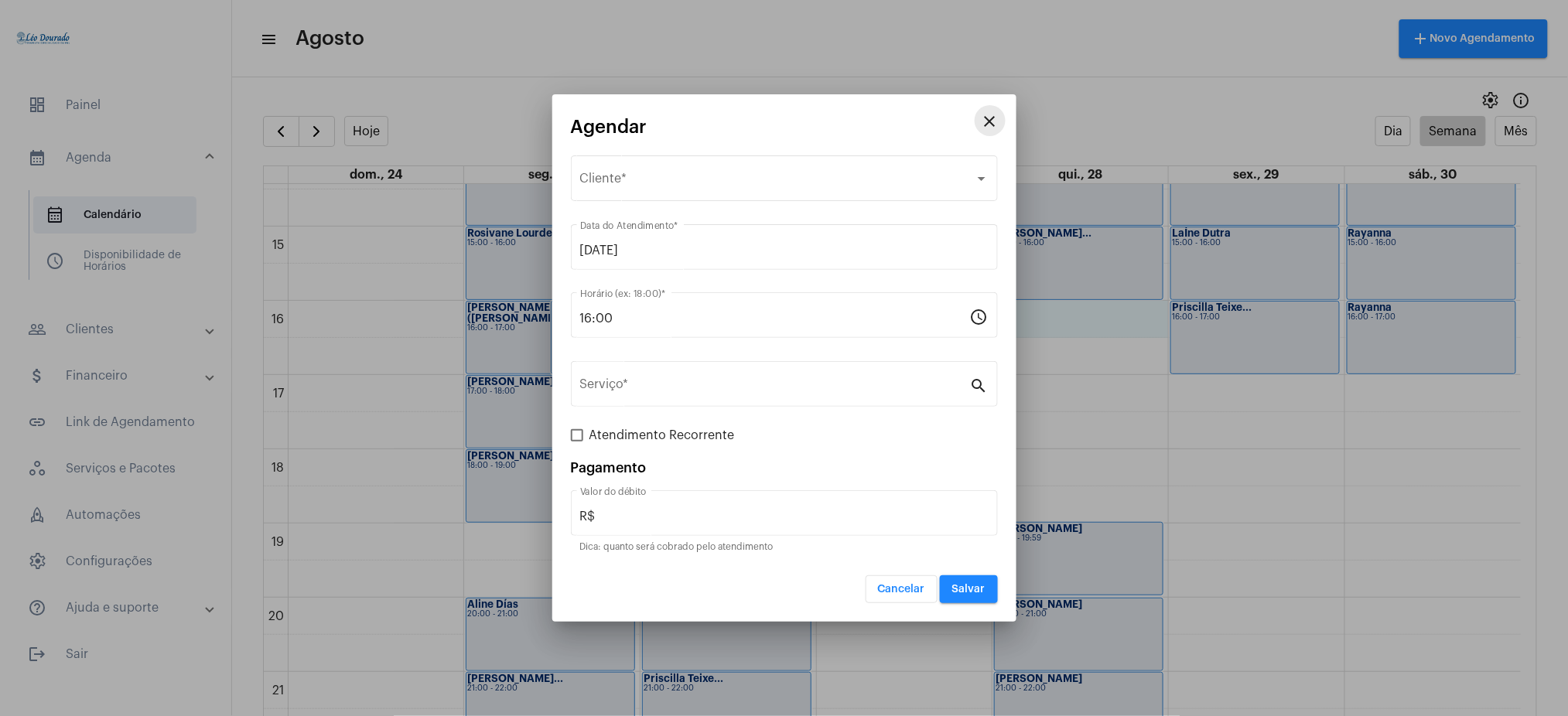
click at [989, 130] on mat-icon "close" at bounding box center [990, 121] width 18 height 18
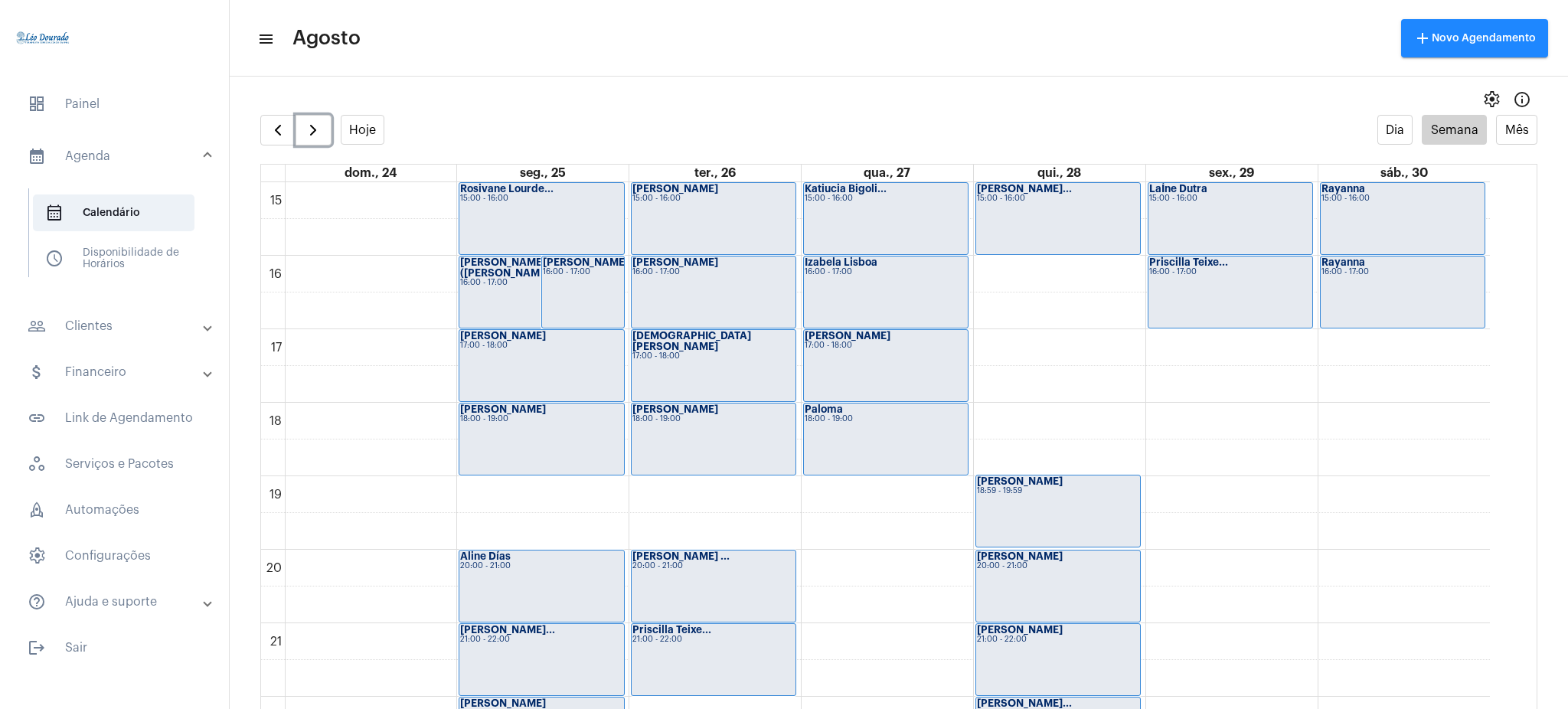
scroll to position [1206, 0]
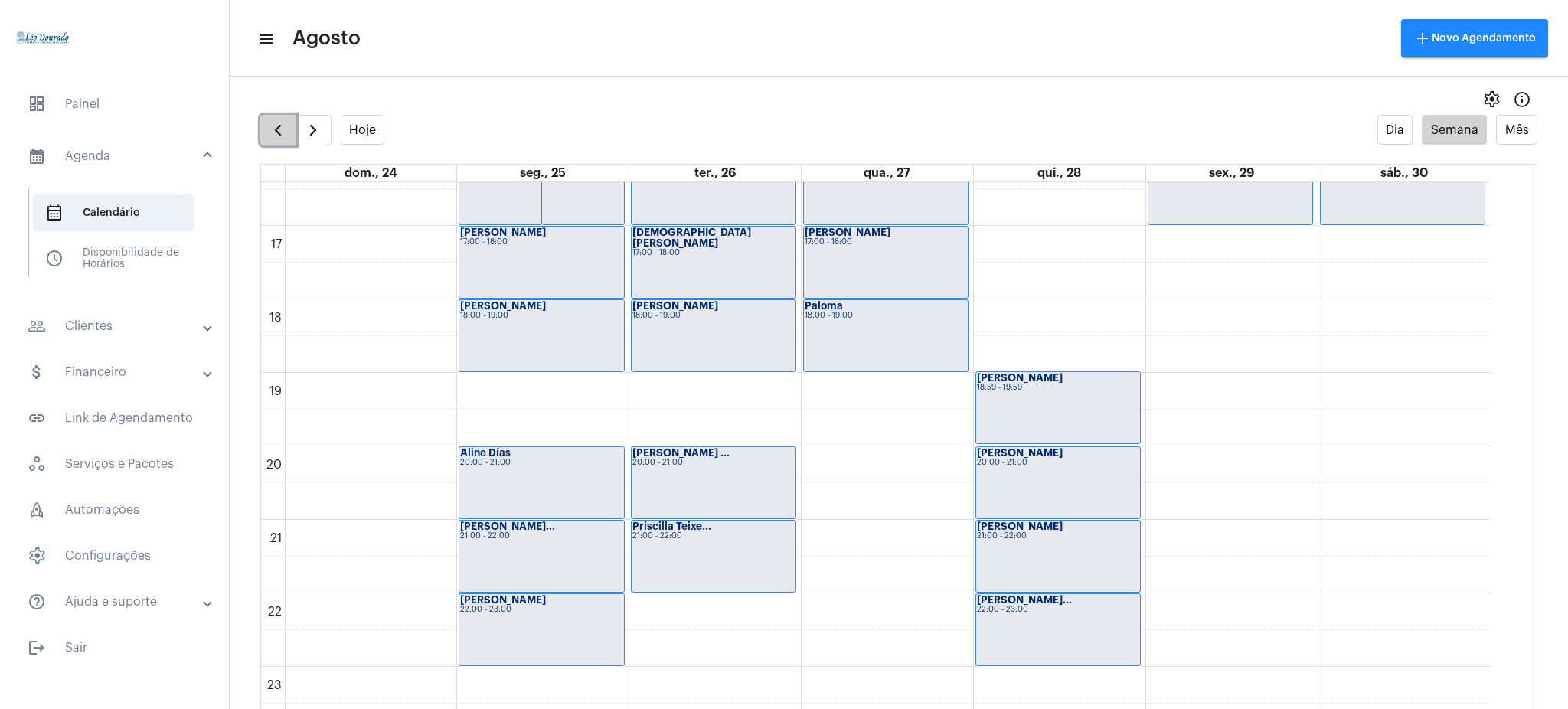
click at [275, 125] on span "button" at bounding box center [278, 130] width 18 height 18
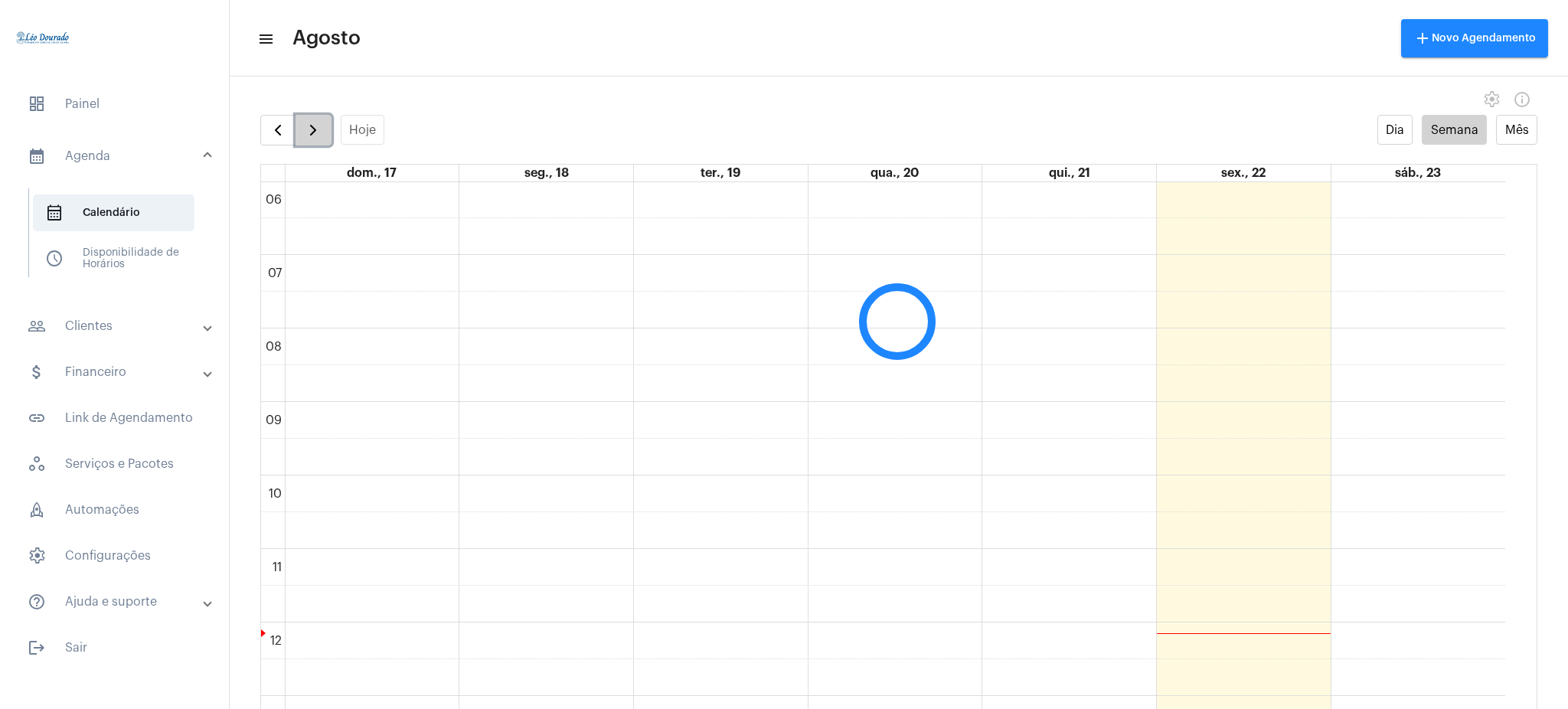
click at [320, 122] on span "button" at bounding box center [312, 130] width 18 height 18
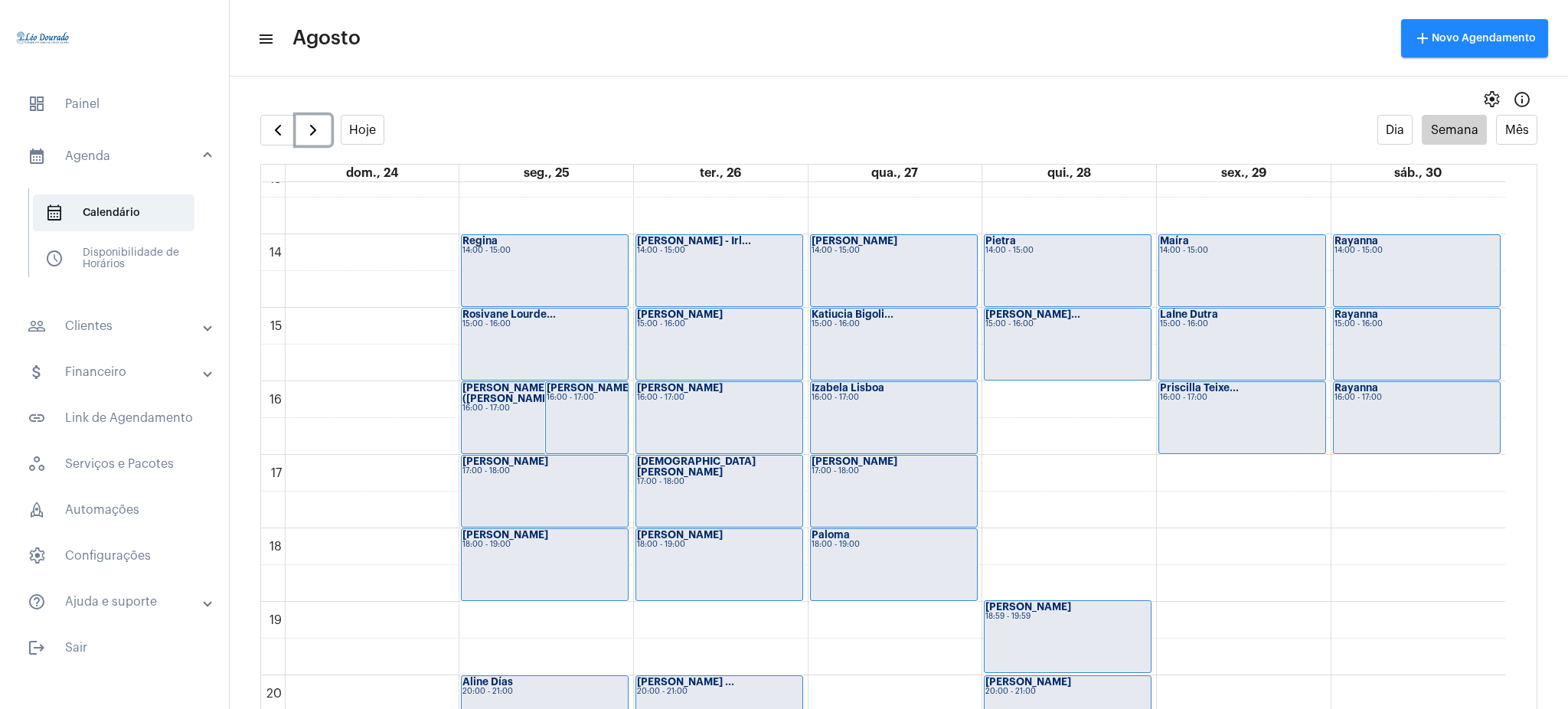
scroll to position [986, 0]
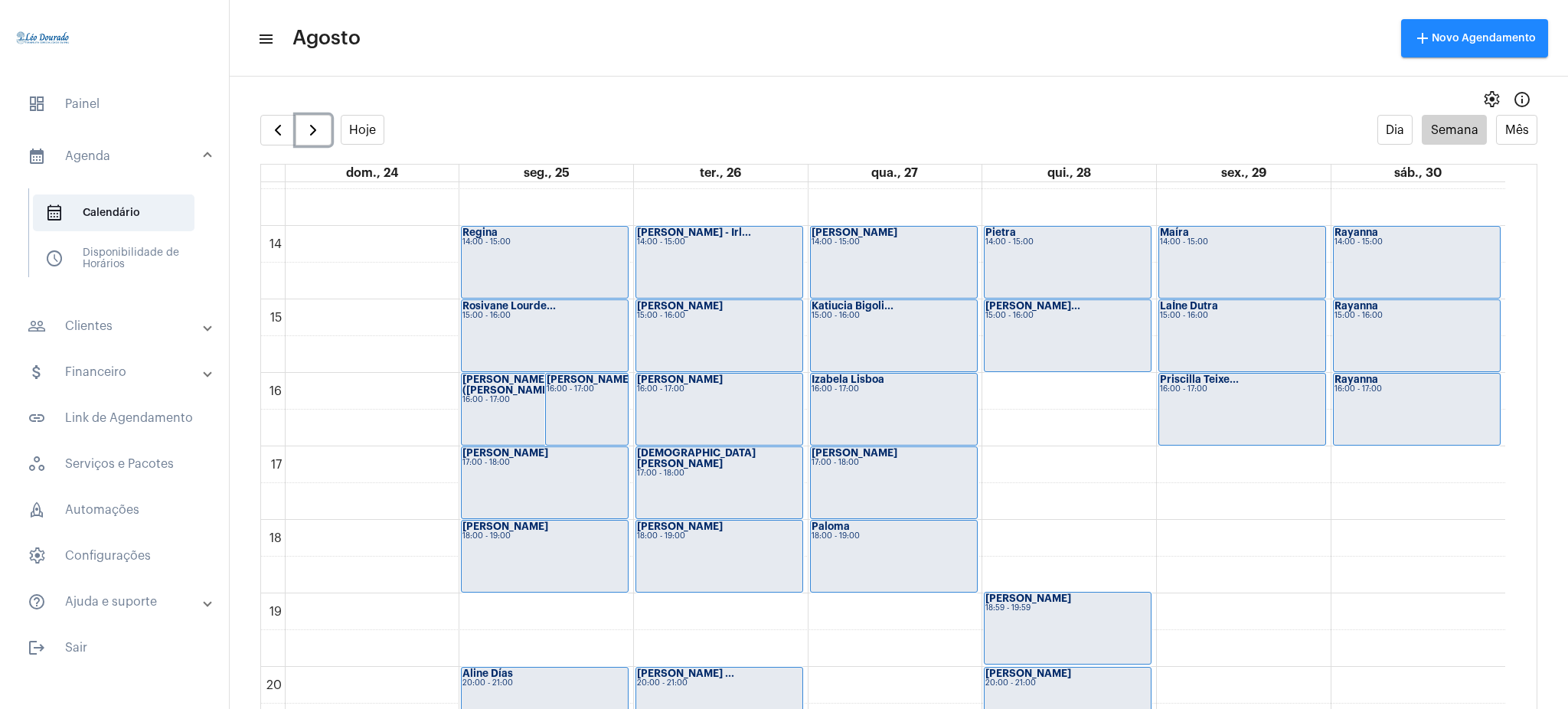
click at [1030, 271] on div "Pietra 14:00 - 15:00" at bounding box center [1068, 263] width 167 height 71
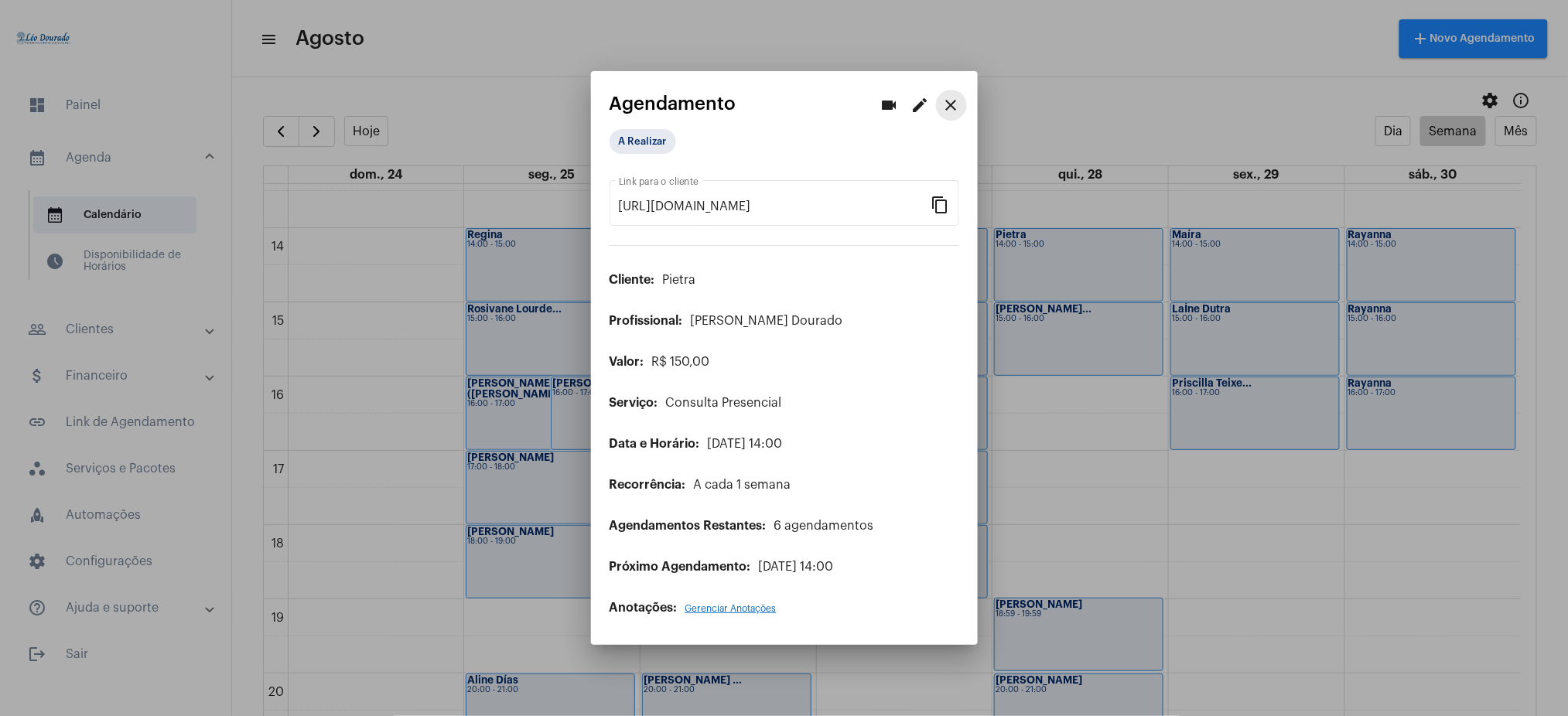
click at [953, 108] on mat-icon "close" at bounding box center [951, 105] width 18 height 18
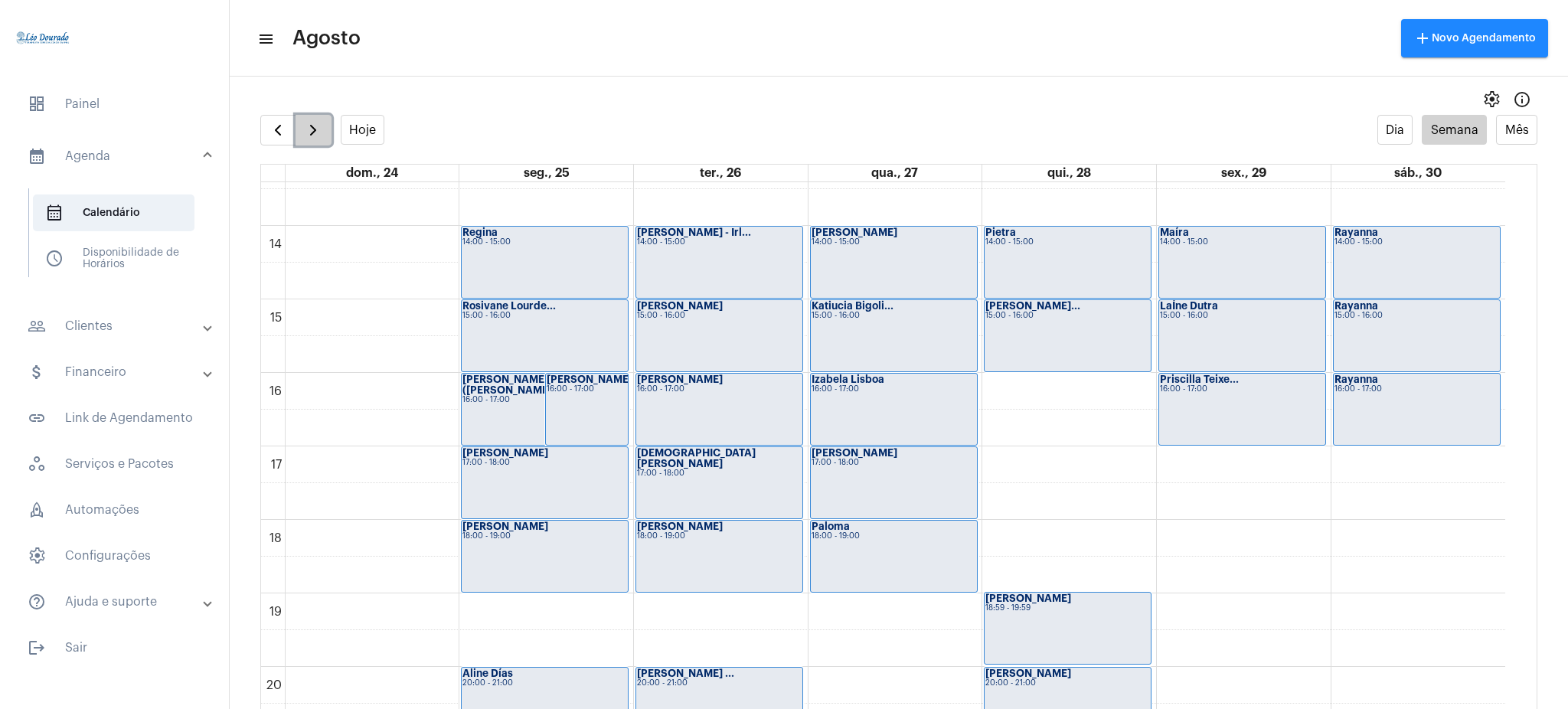
click at [315, 115] on button "button" at bounding box center [313, 130] width 36 height 31
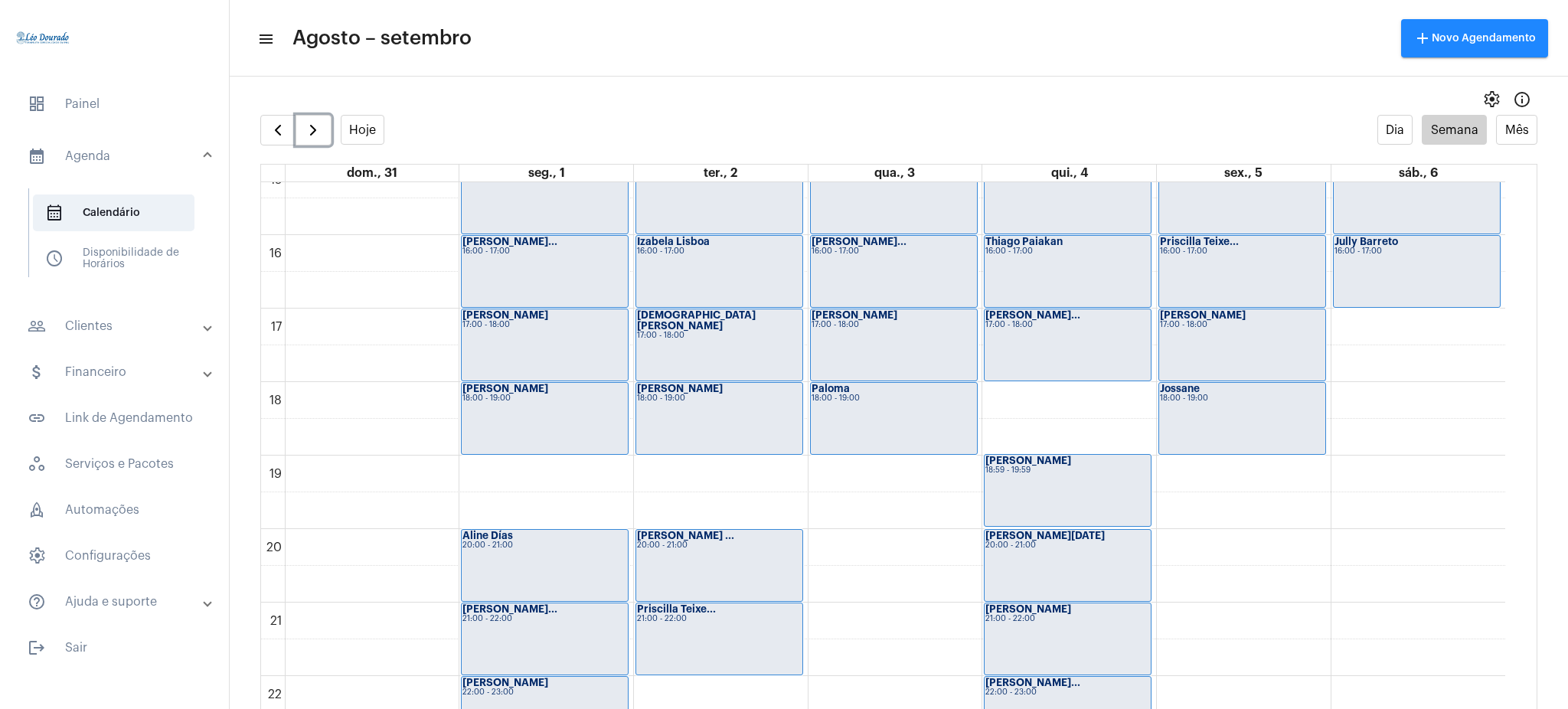
scroll to position [1162, 0]
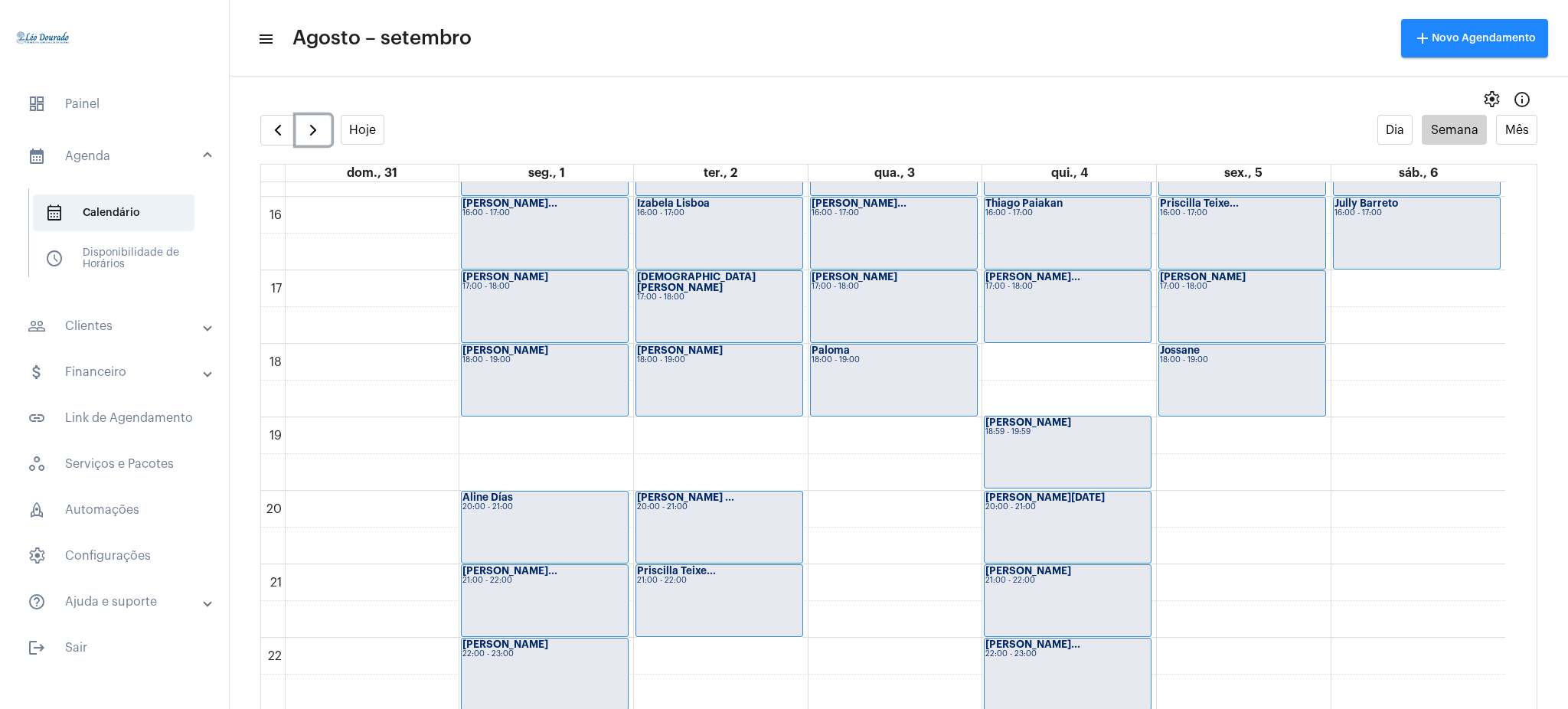
click at [989, 232] on div "Thiago Paiakan 16:00 - 17:00" at bounding box center [1068, 233] width 167 height 71
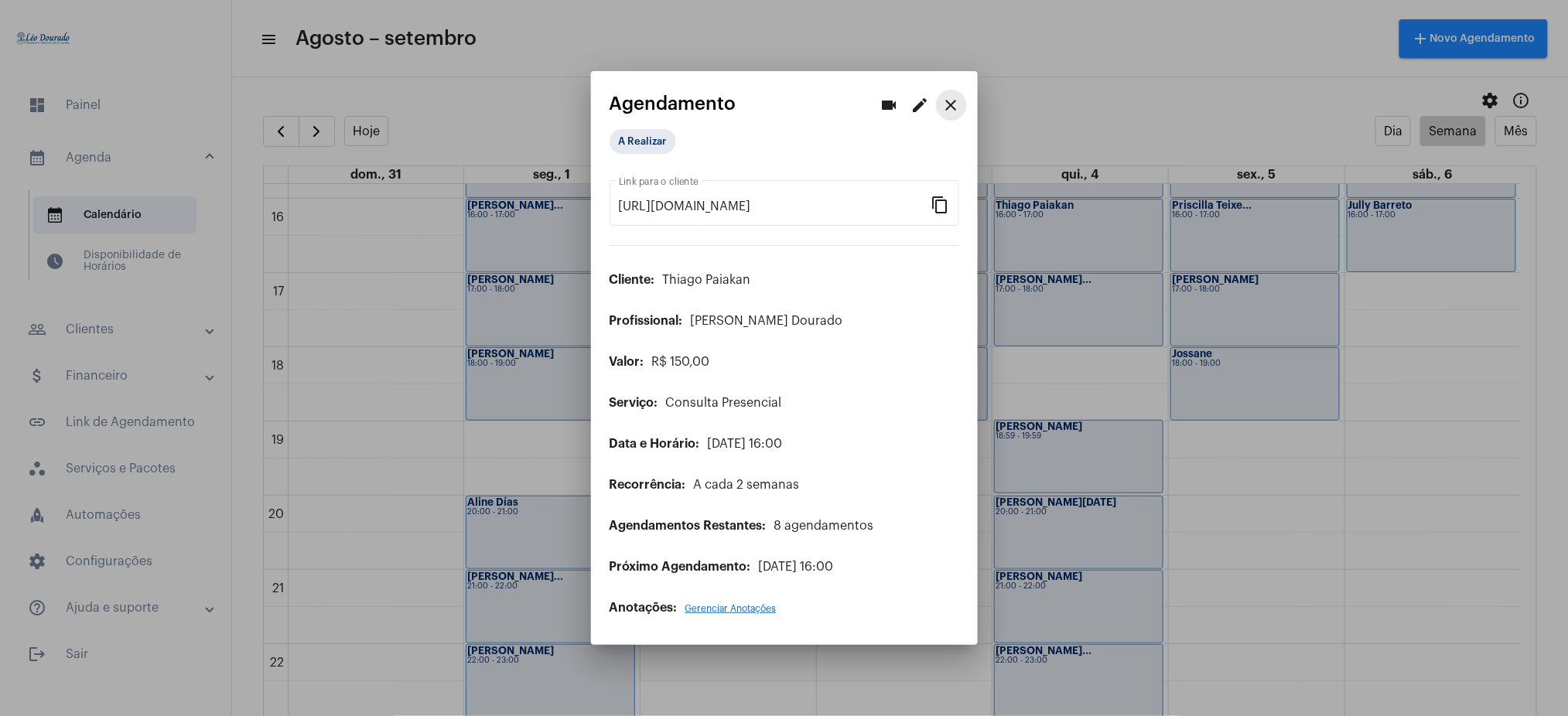
click at [944, 96] on mat-icon "close" at bounding box center [951, 105] width 18 height 18
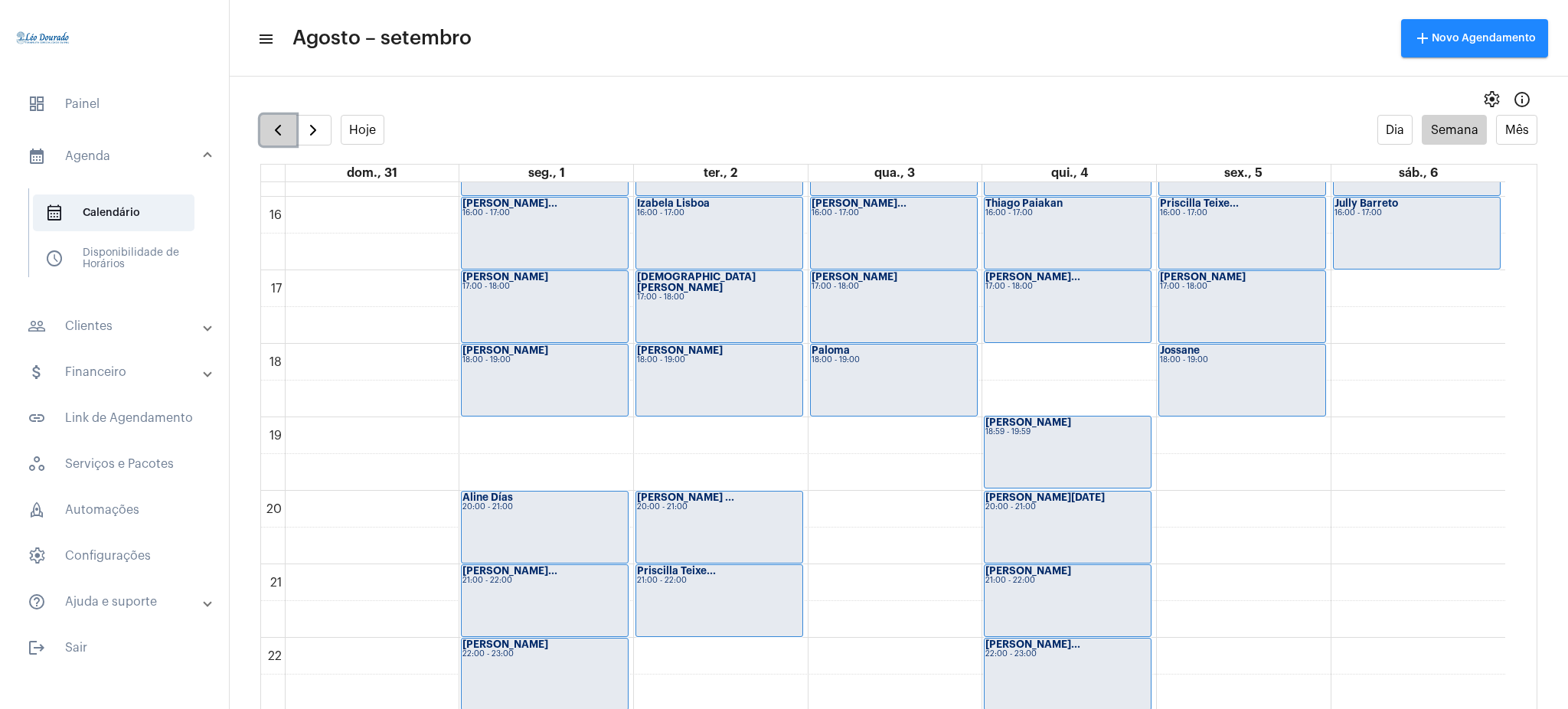
click at [287, 124] on button "button" at bounding box center [278, 130] width 36 height 31
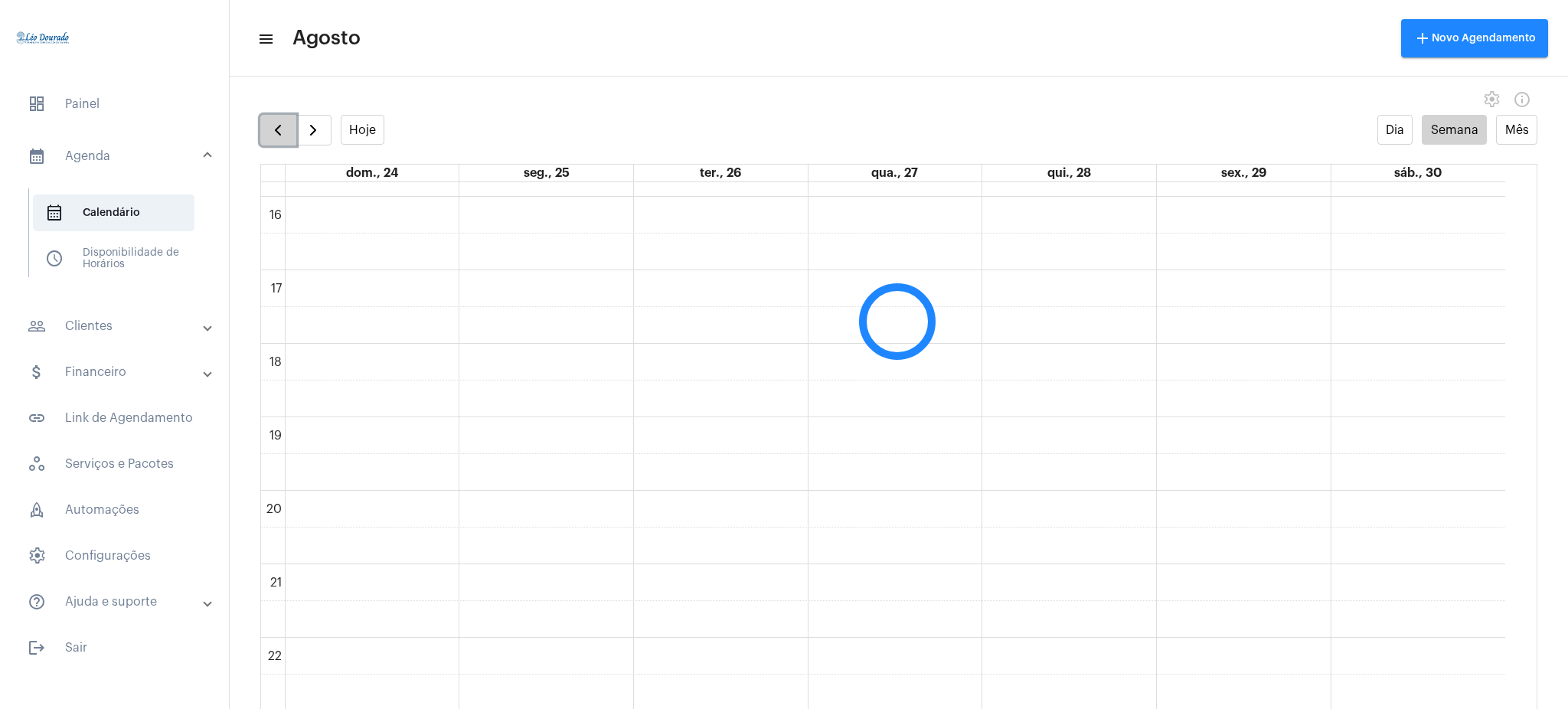
scroll to position [443, 0]
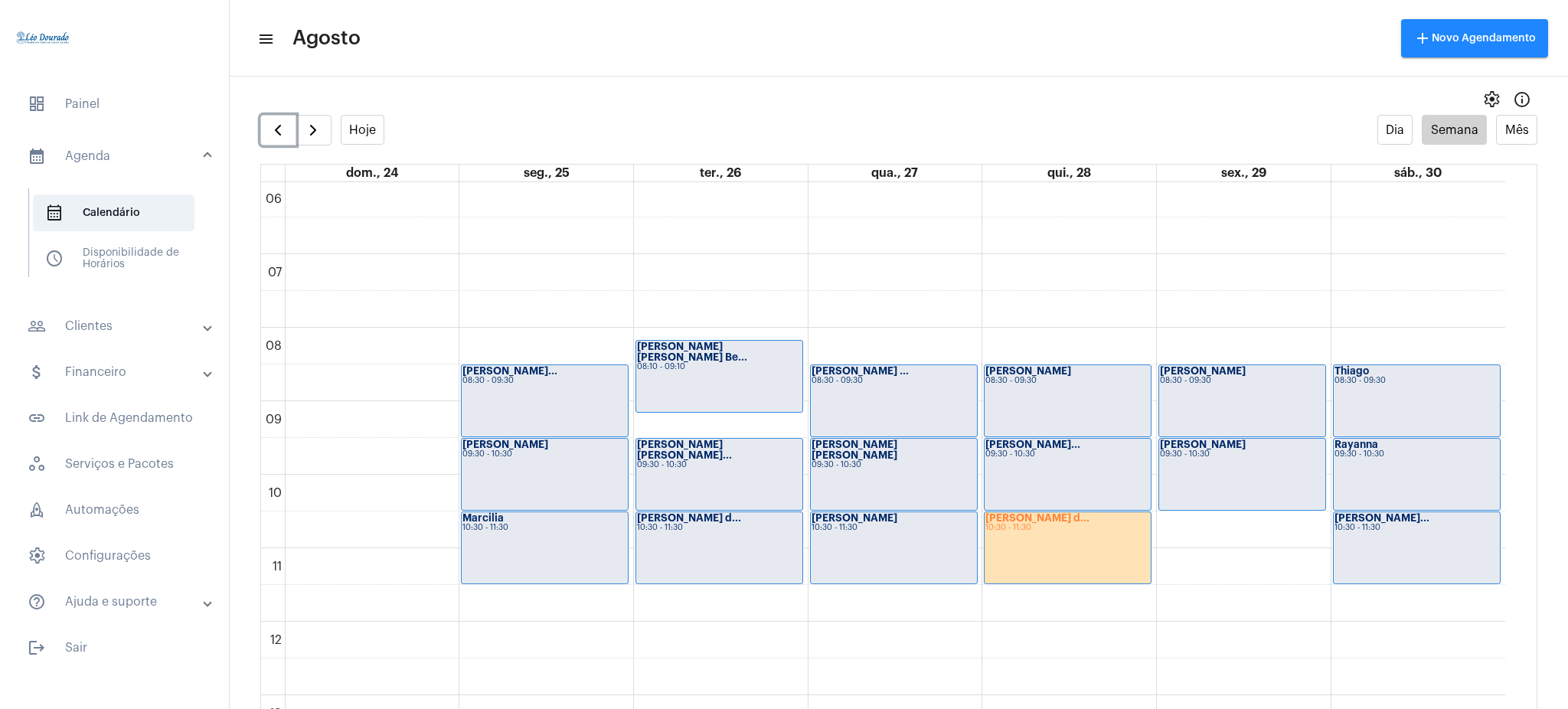
drag, startPoint x: 1502, startPoint y: 354, endPoint x: 1514, endPoint y: 349, distance: 13.0
click at [1175, 349] on div "00 01 02 03 04 05 06 07 08 09 10 11 12 13 14 15 16 17 18 19 20 21 22 23 [PERSON…" at bounding box center [899, 461] width 1276 height 557
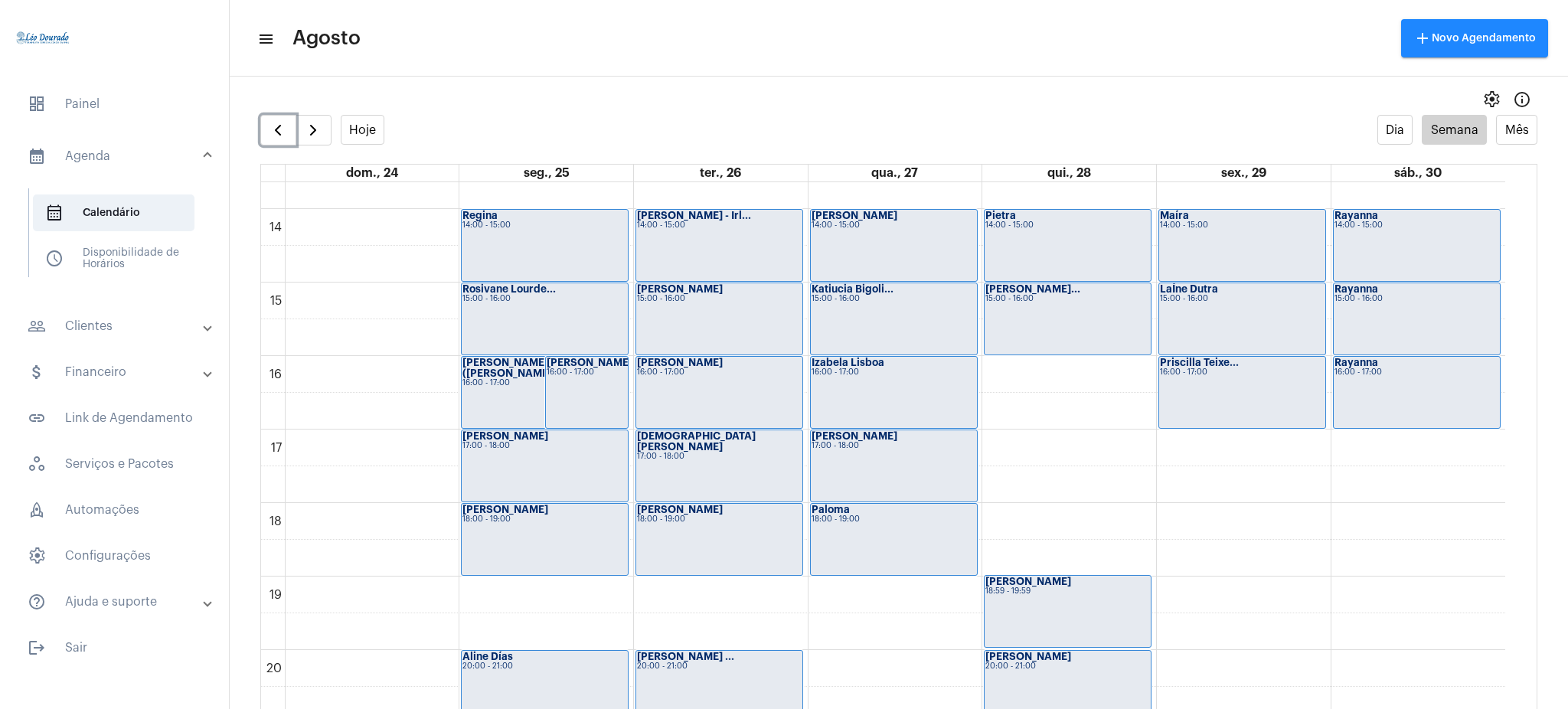
scroll to position [986, 0]
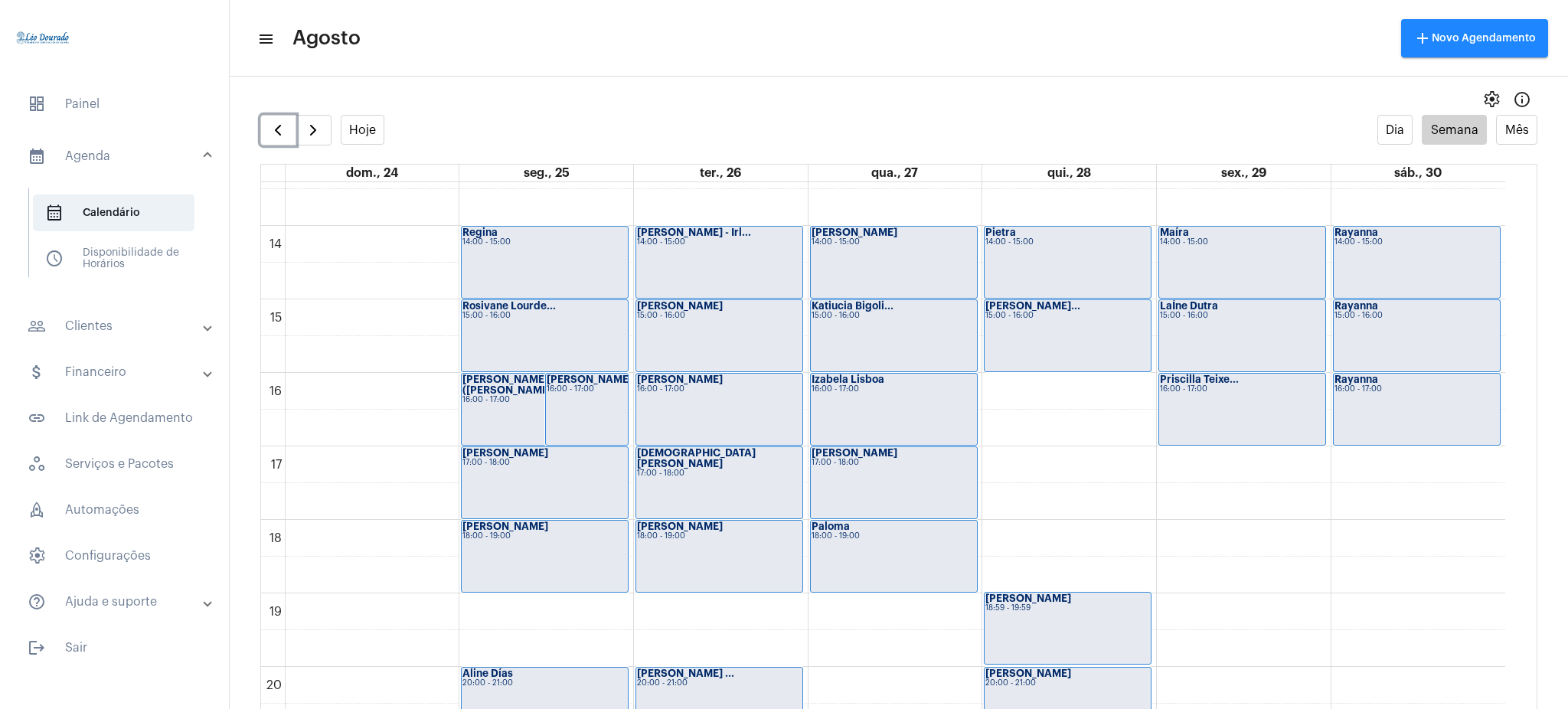
click at [1175, 406] on div "[PERSON_NAME] Teixe... 16:00 - 17:00" at bounding box center [1243, 409] width 167 height 71
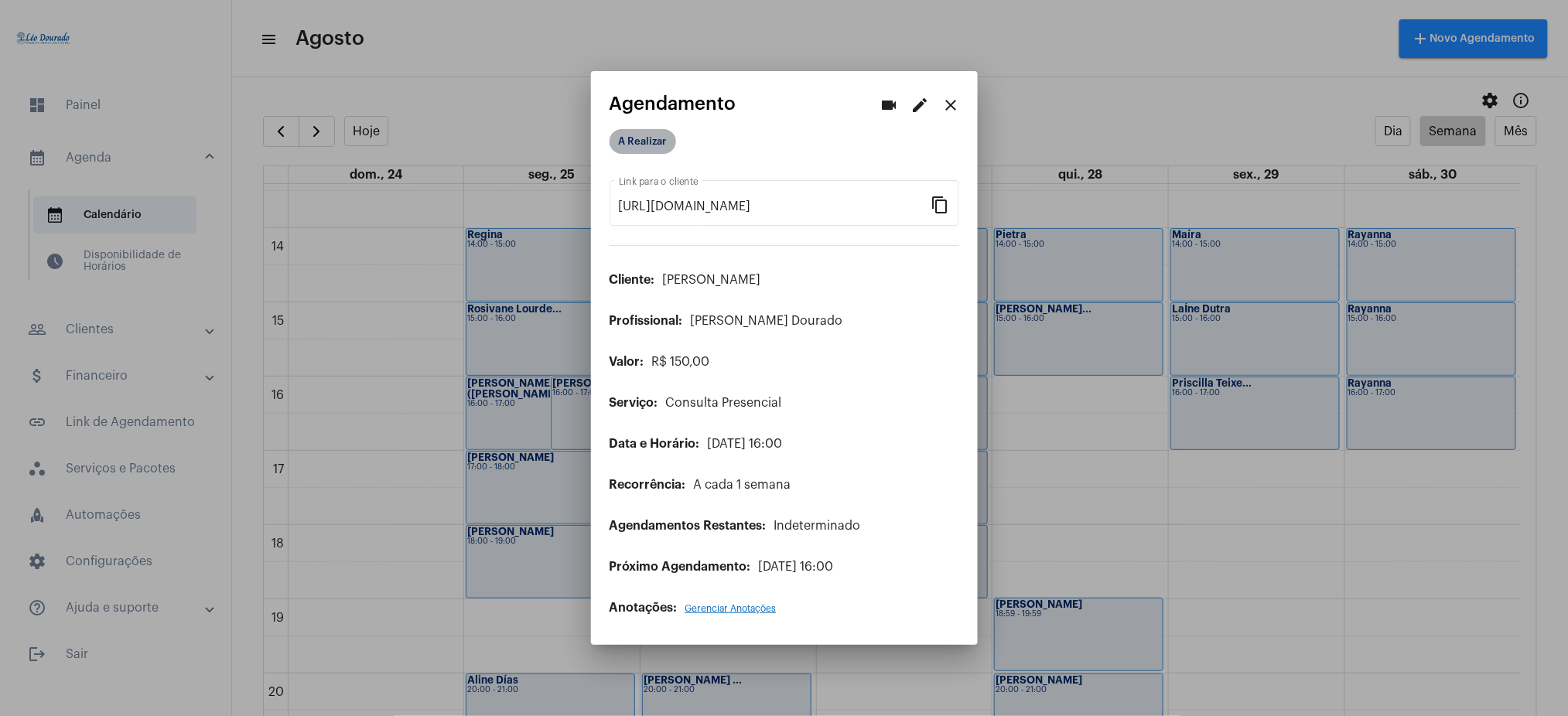
click at [640, 143] on mat-chip "A Realizar" at bounding box center [643, 141] width 67 height 25
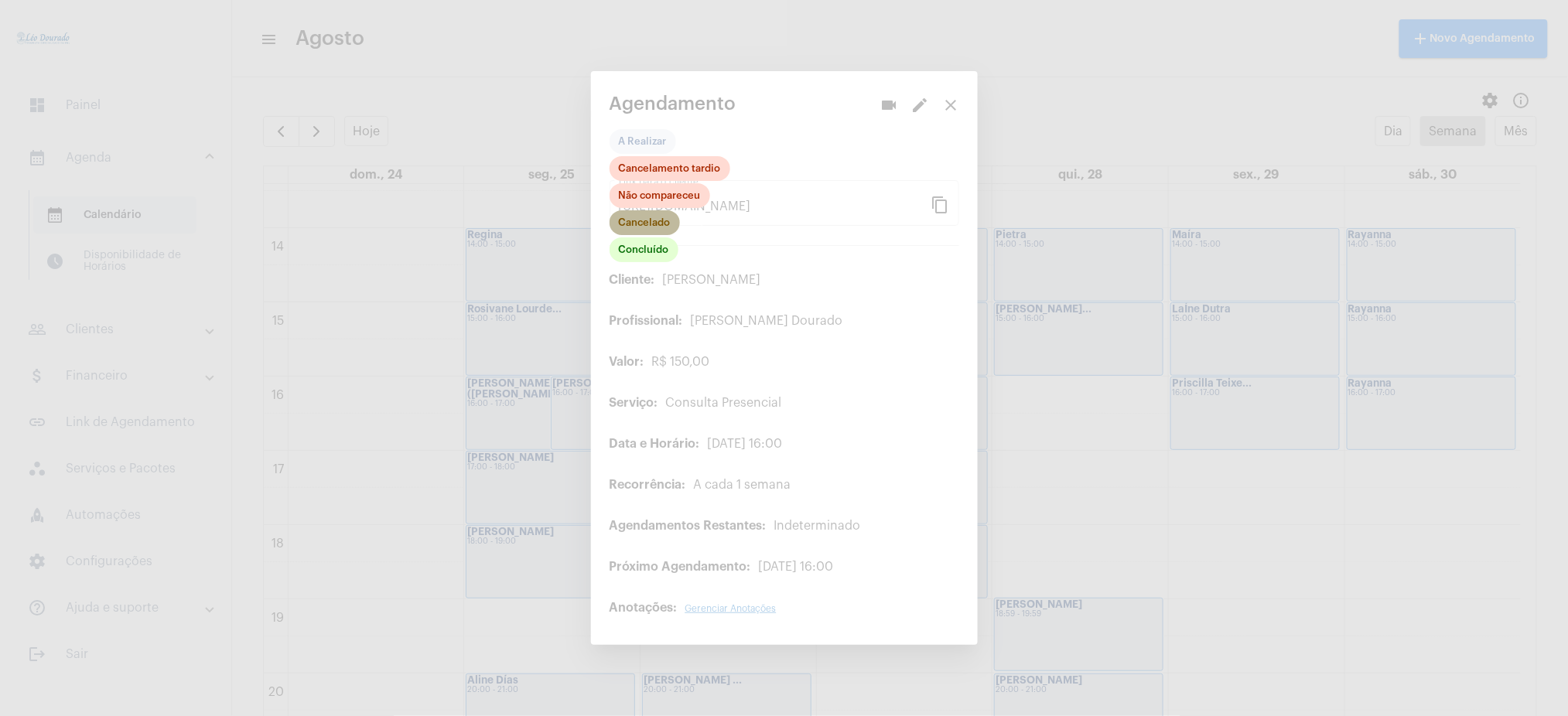
click at [645, 223] on mat-chip "Cancelado" at bounding box center [645, 223] width 71 height 25
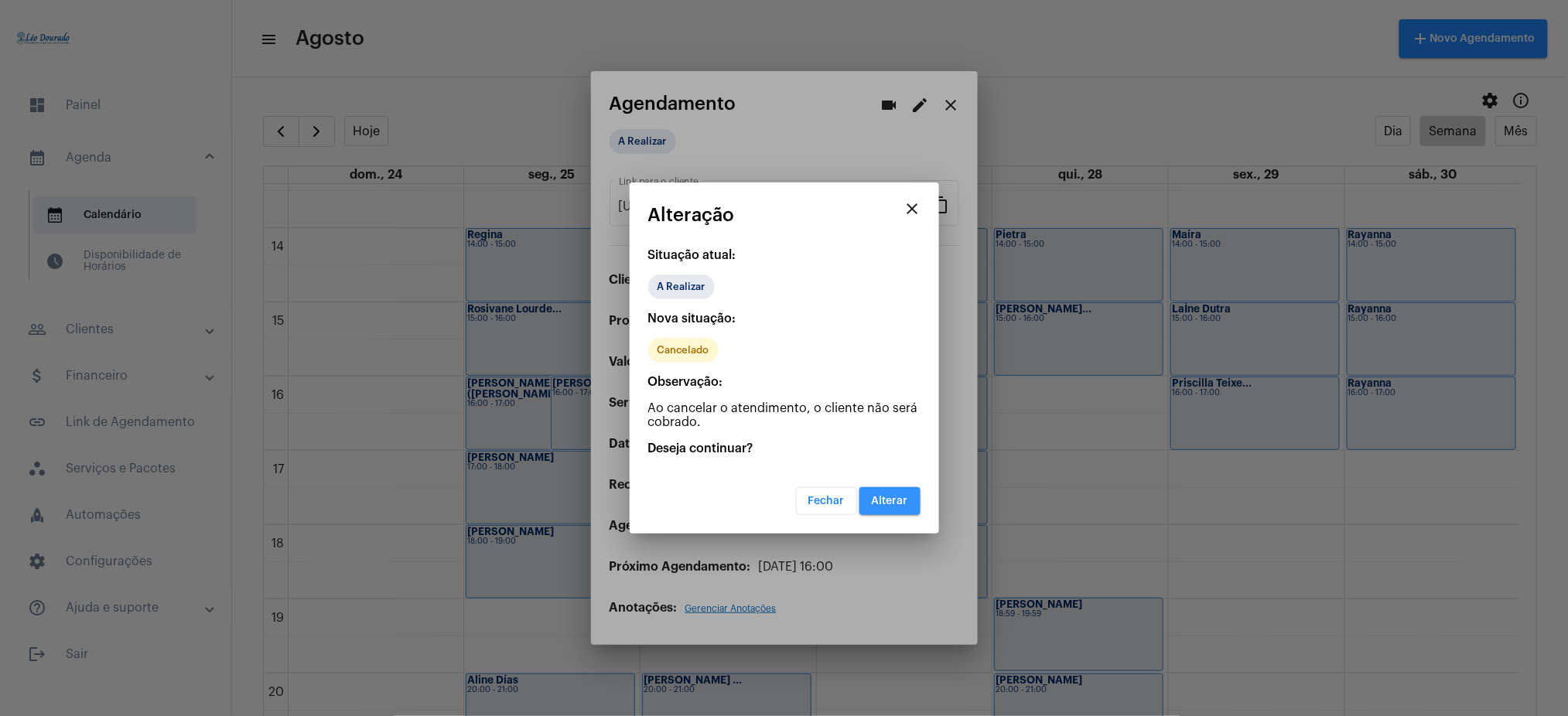
click at [887, 504] on span "Alterar" at bounding box center [889, 501] width 36 height 11
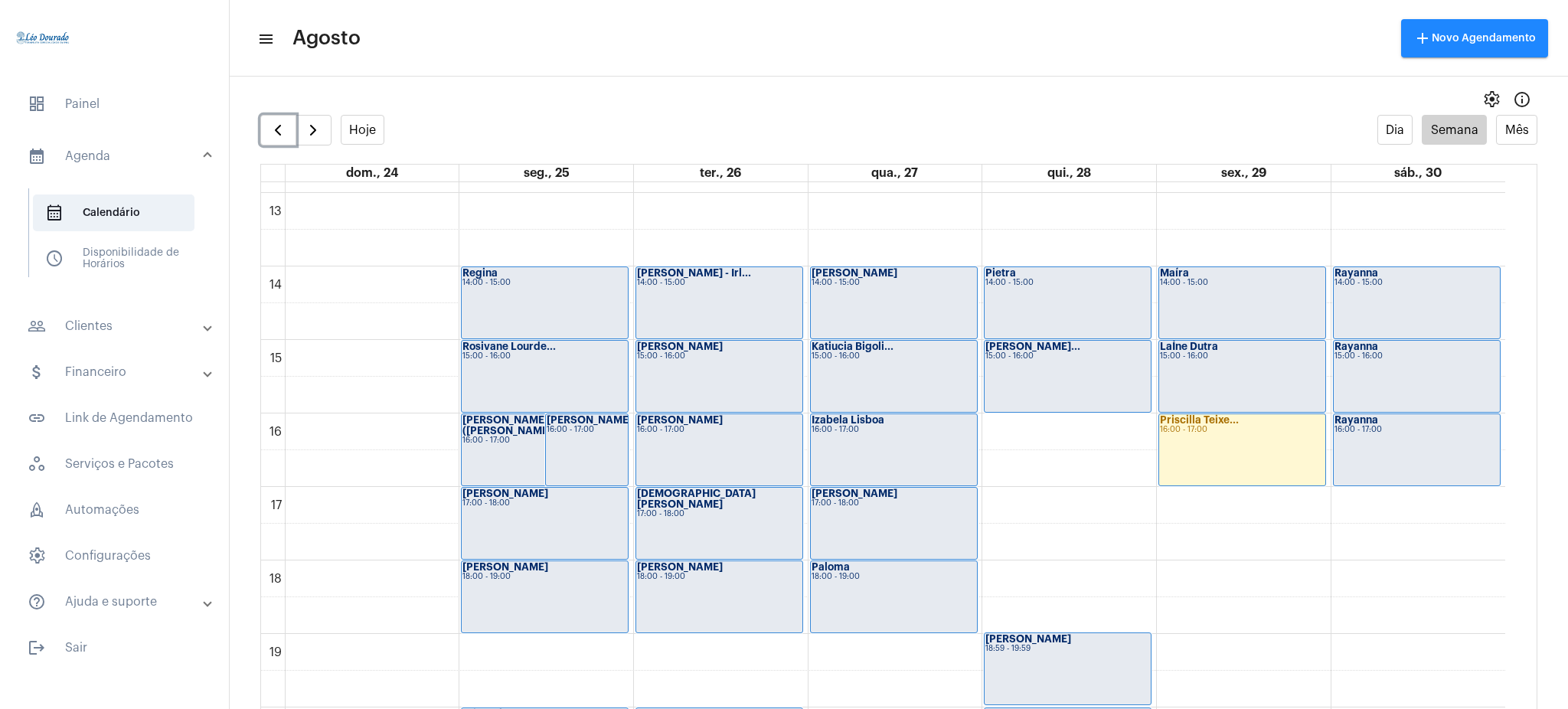
scroll to position [934, 0]
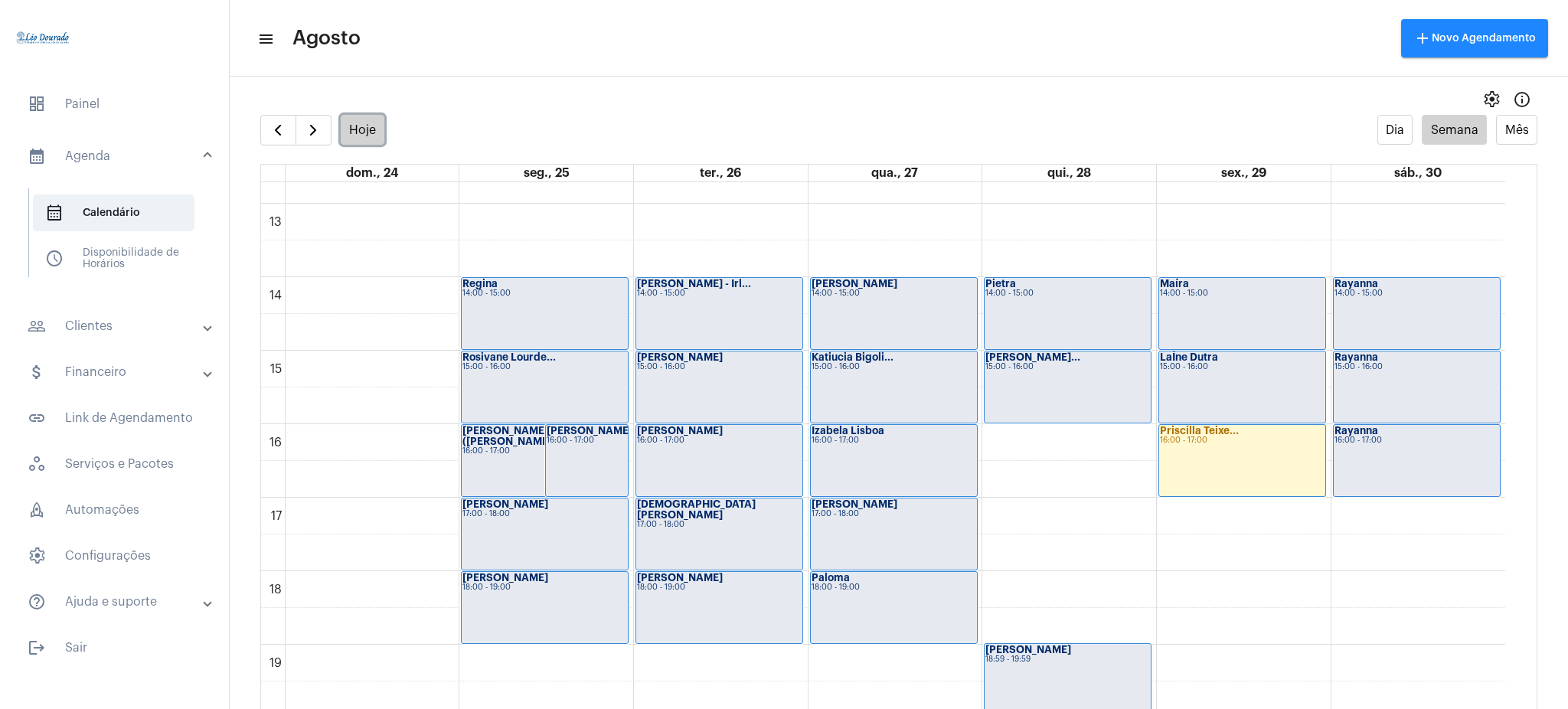
click at [354, 122] on button "Hoje" at bounding box center [363, 130] width 44 height 30
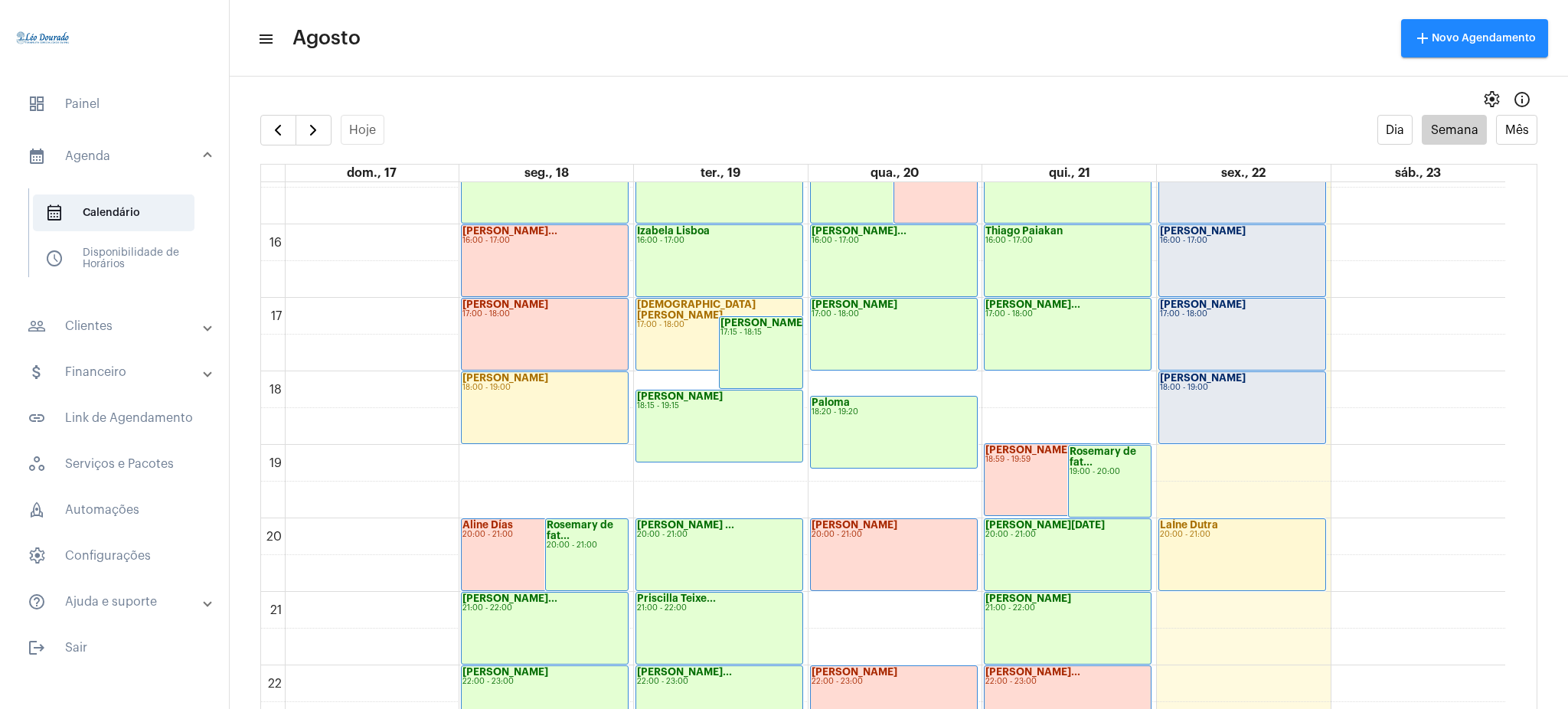
scroll to position [1140, 0]
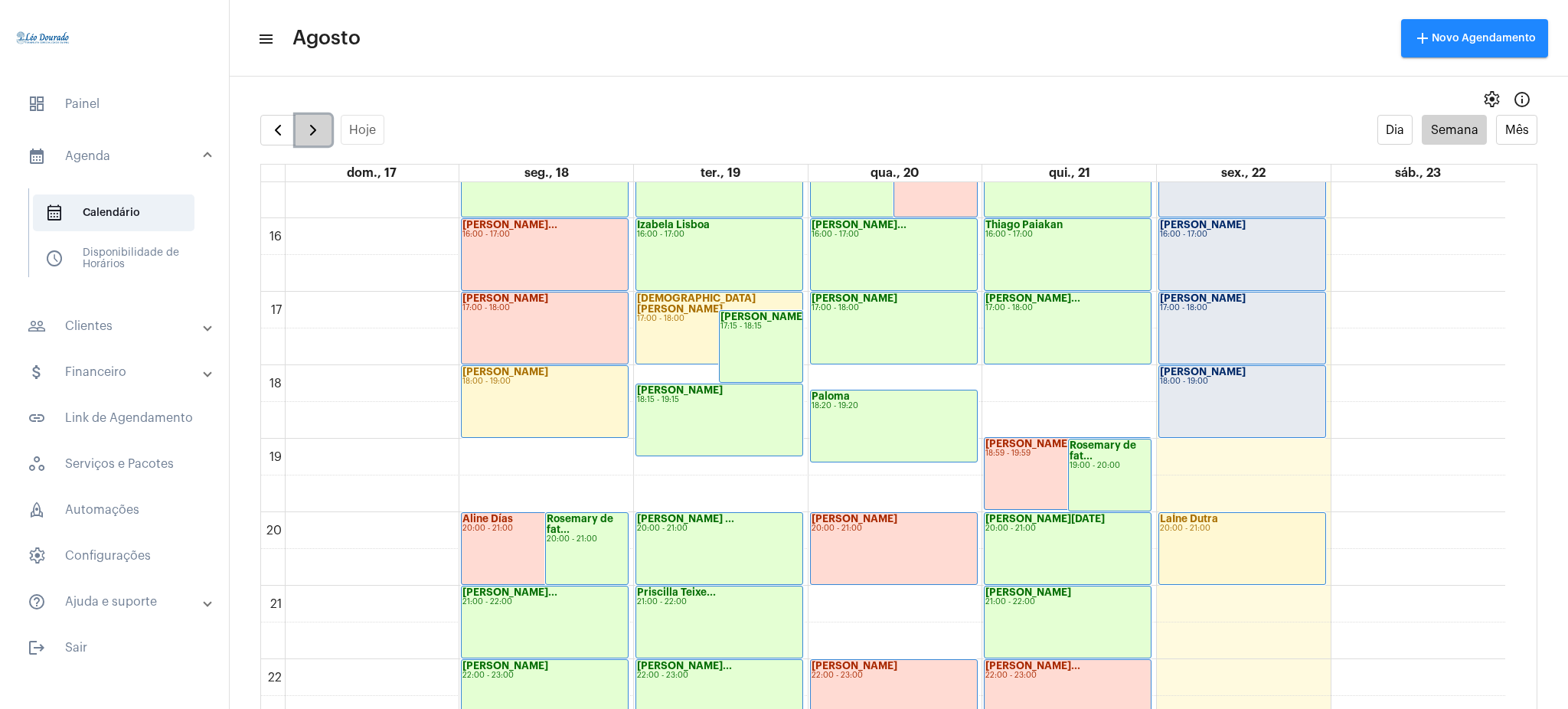
click at [326, 129] on button "button" at bounding box center [313, 130] width 36 height 31
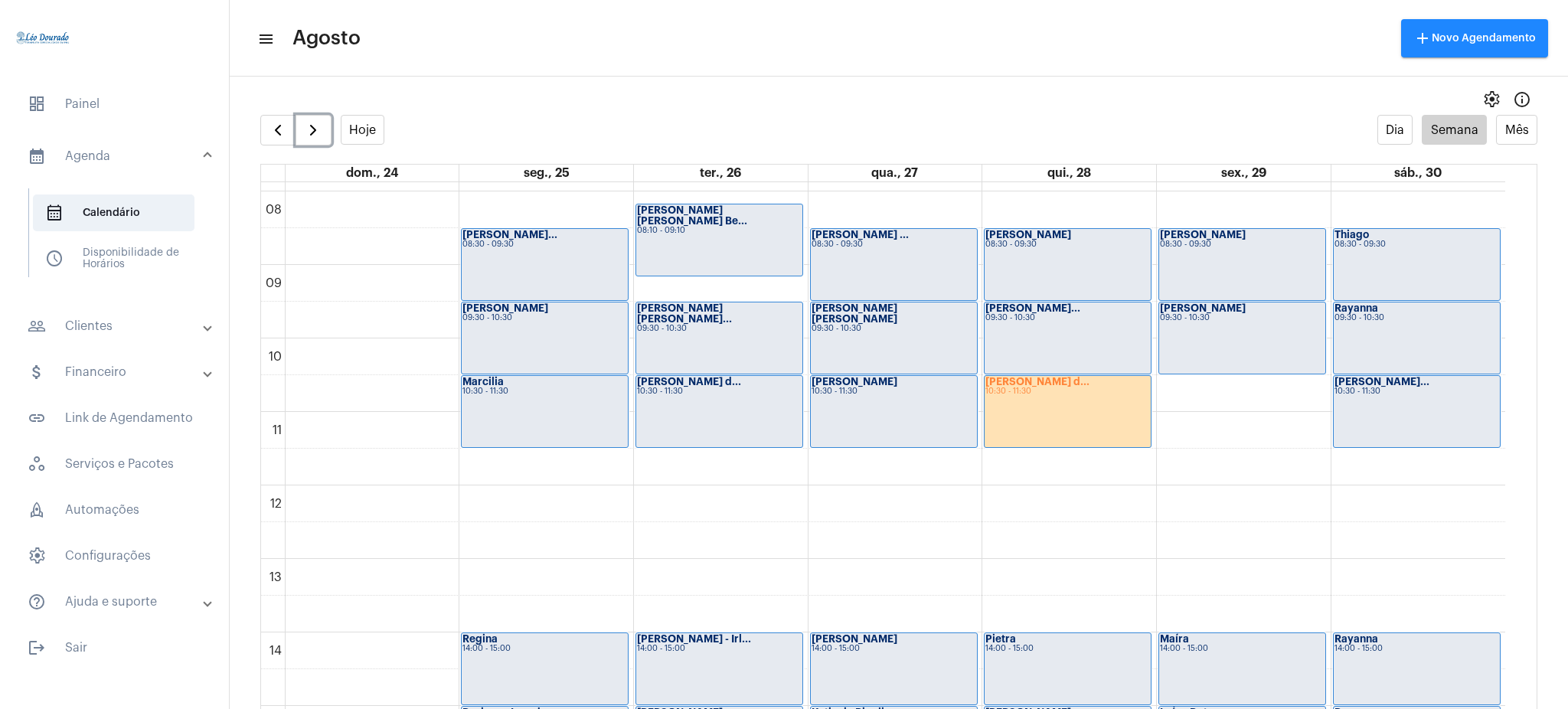
scroll to position [582, 0]
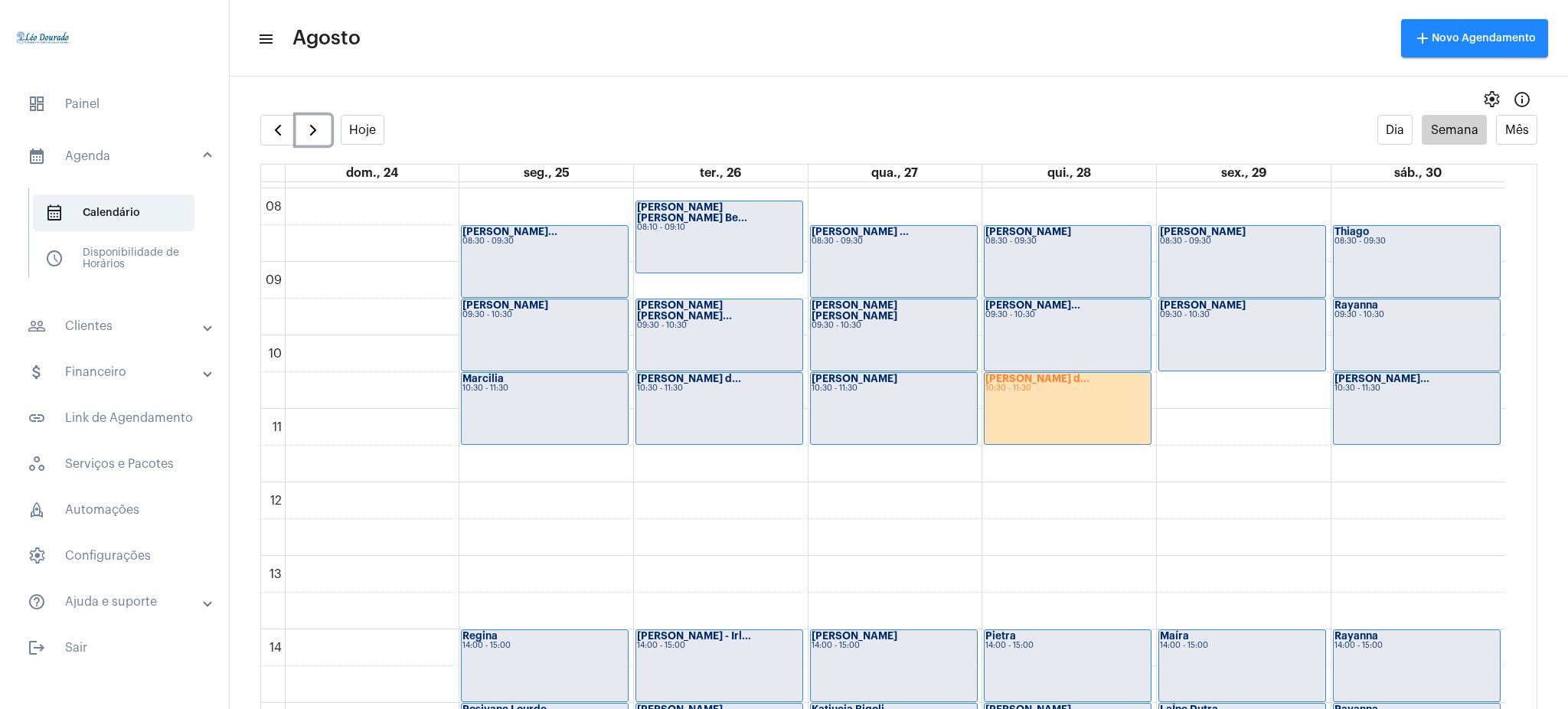
click at [1069, 416] on div "[PERSON_NAME] d... 10:30 - 11:30" at bounding box center [1068, 408] width 167 height 71
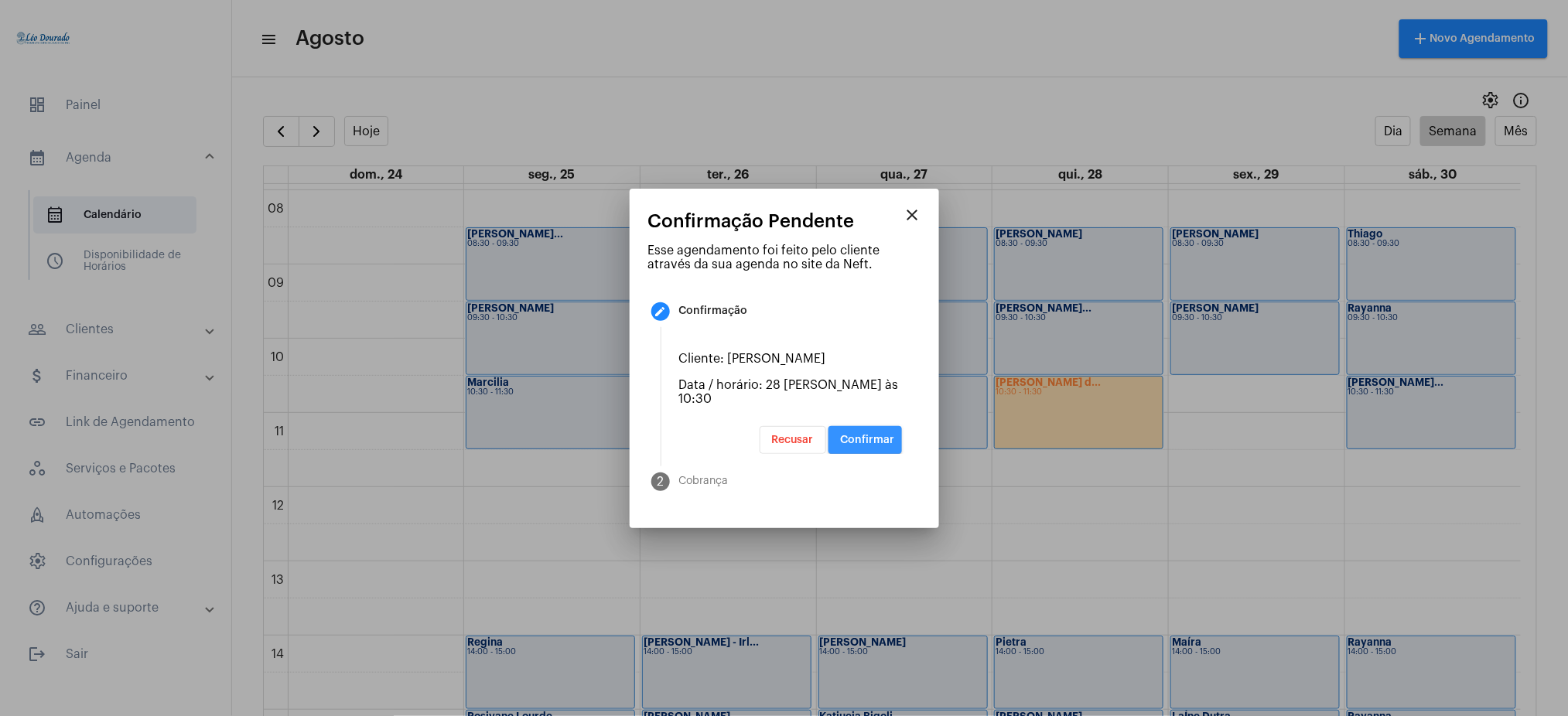
click at [856, 435] on span "Confirmar" at bounding box center [869, 440] width 54 height 11
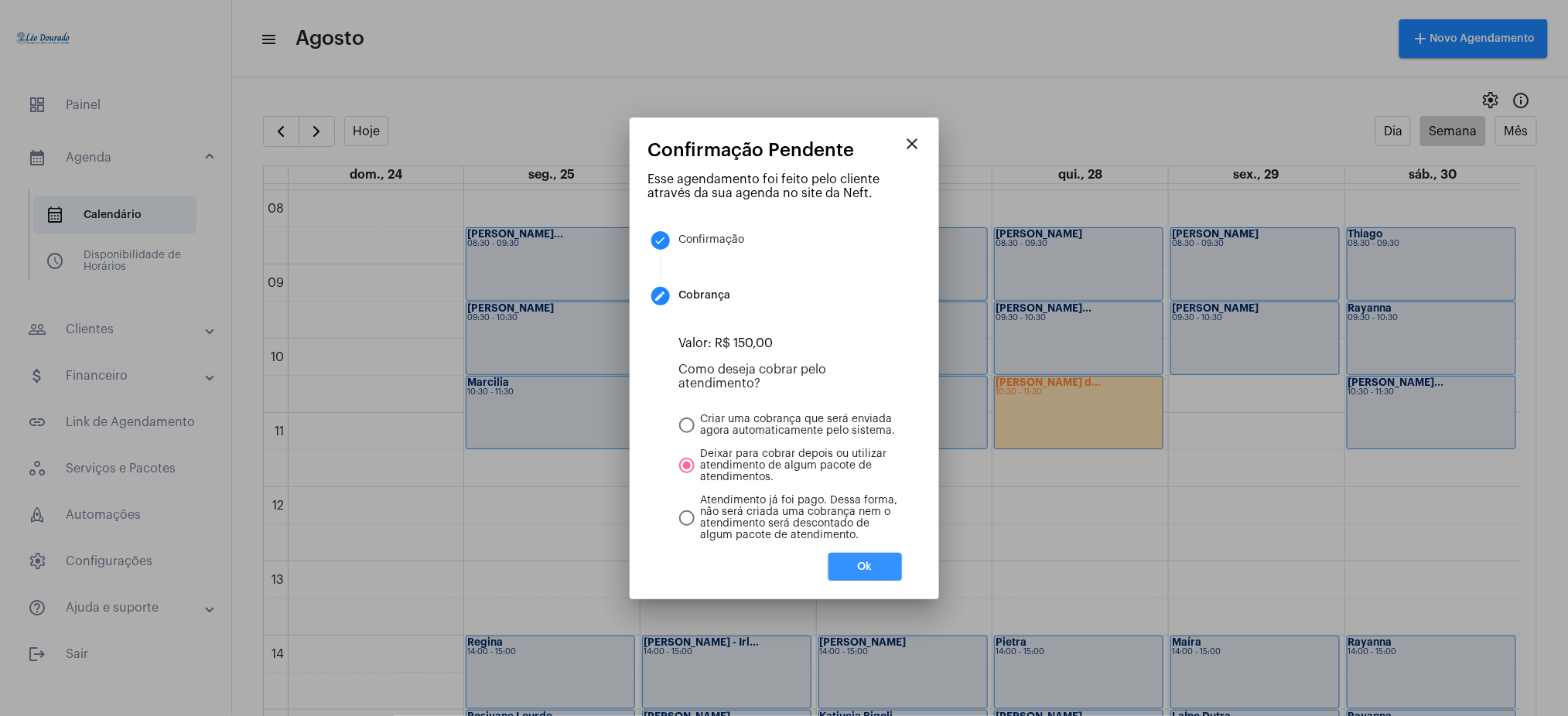
click at [868, 537] on span "Ok" at bounding box center [865, 567] width 14 height 11
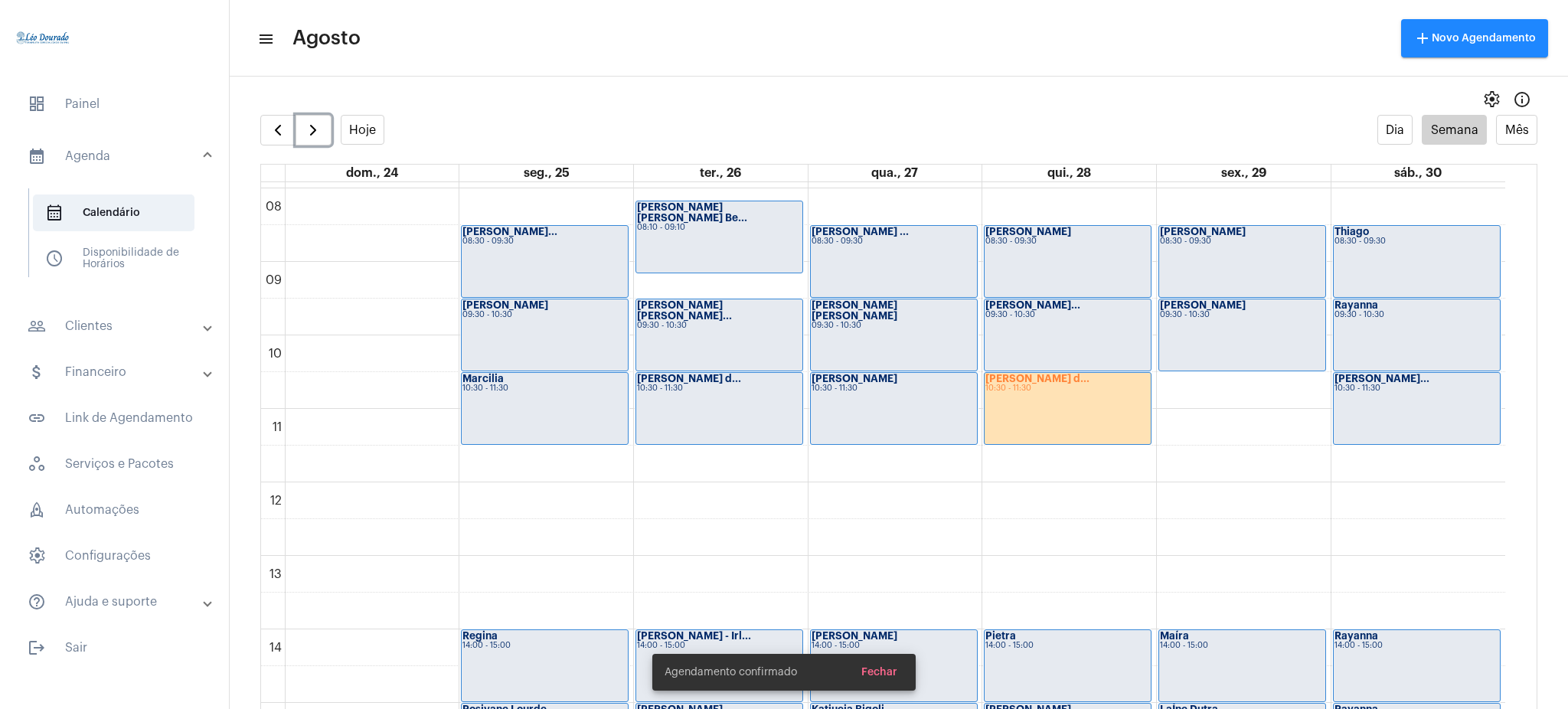
click at [1073, 409] on div "[PERSON_NAME] d... 10:30 - 11:30" at bounding box center [1068, 408] width 167 height 71
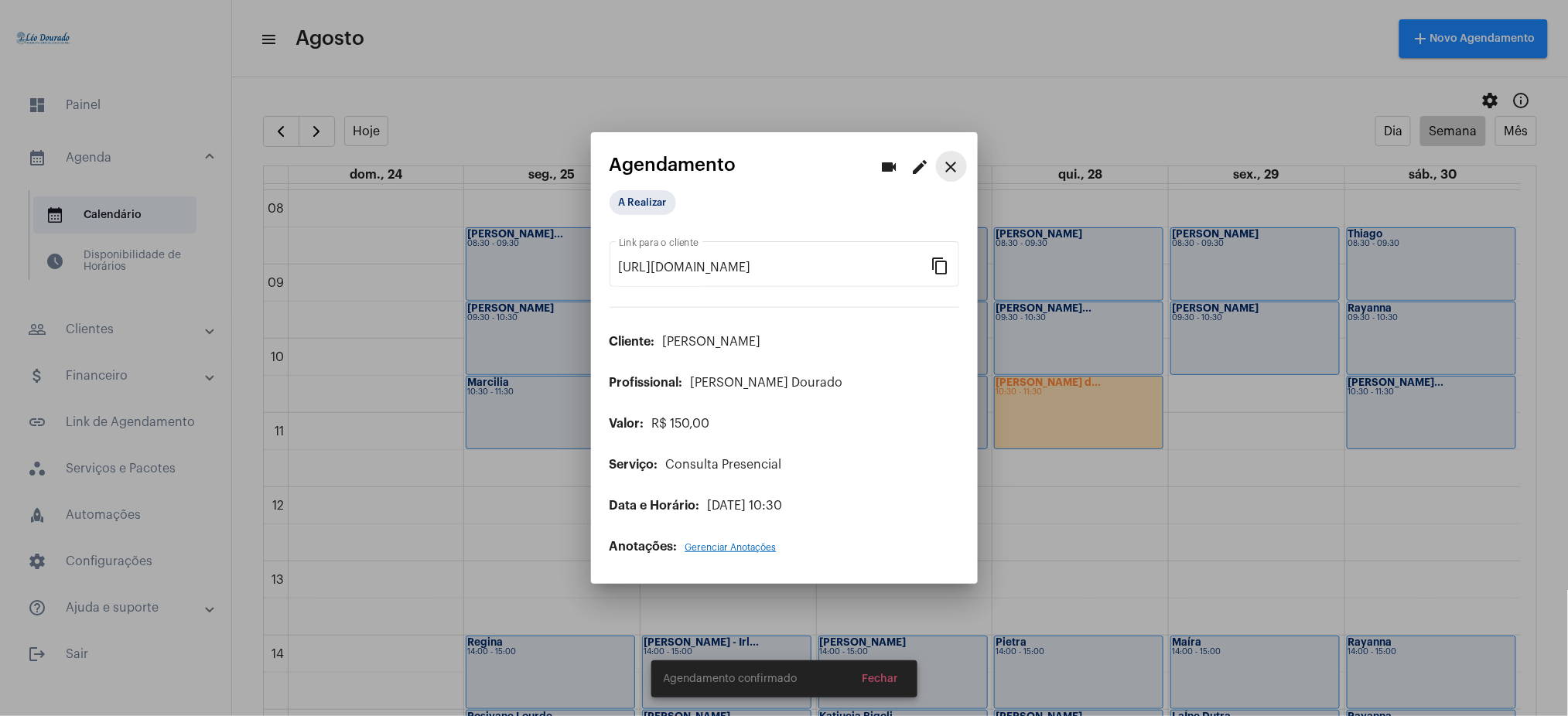
click at [949, 165] on mat-icon "close" at bounding box center [951, 167] width 18 height 18
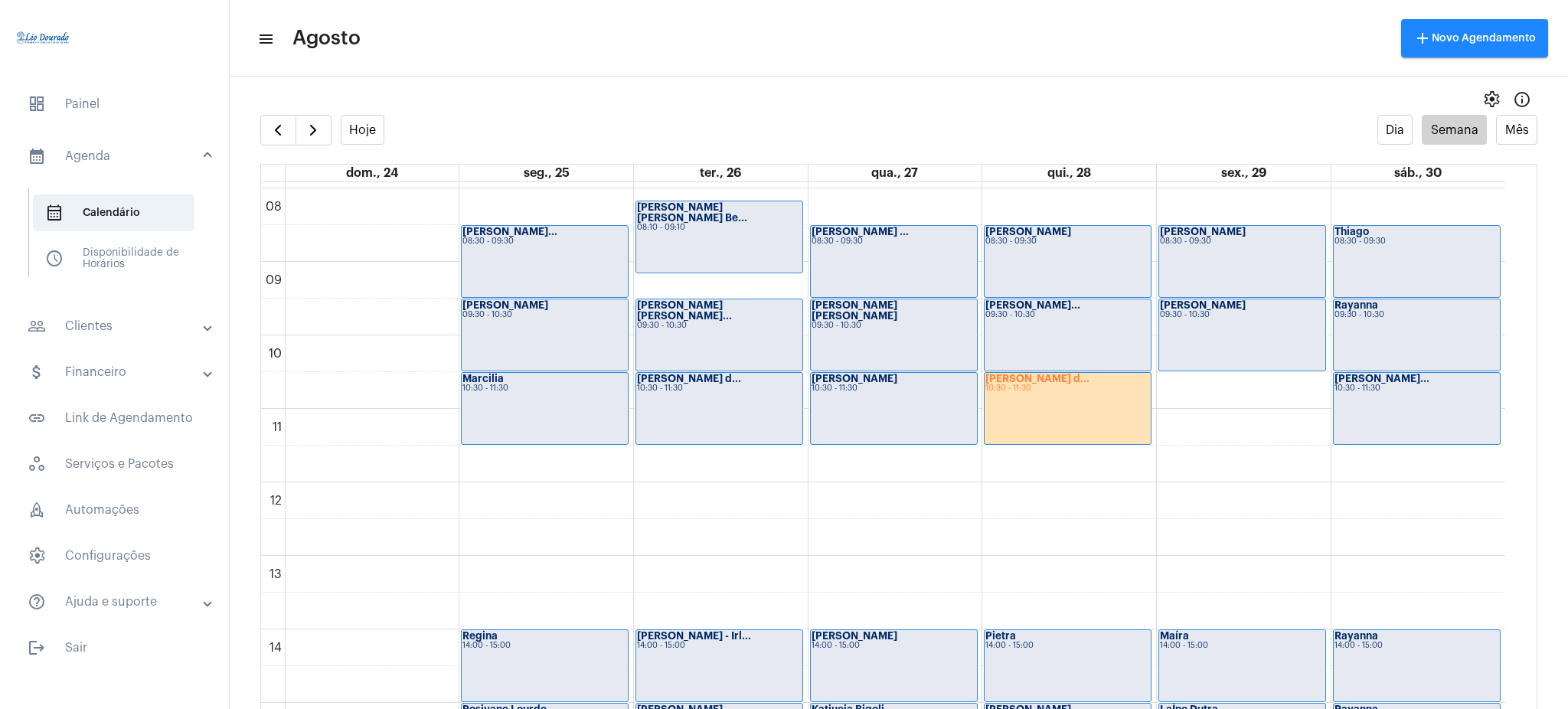
click at [175, 339] on mat-expansion-panel-header "people_outline Clientes" at bounding box center [119, 326] width 220 height 36
click at [135, 255] on span "people_outline Meus Clientes" at bounding box center [114, 262] width 162 height 36
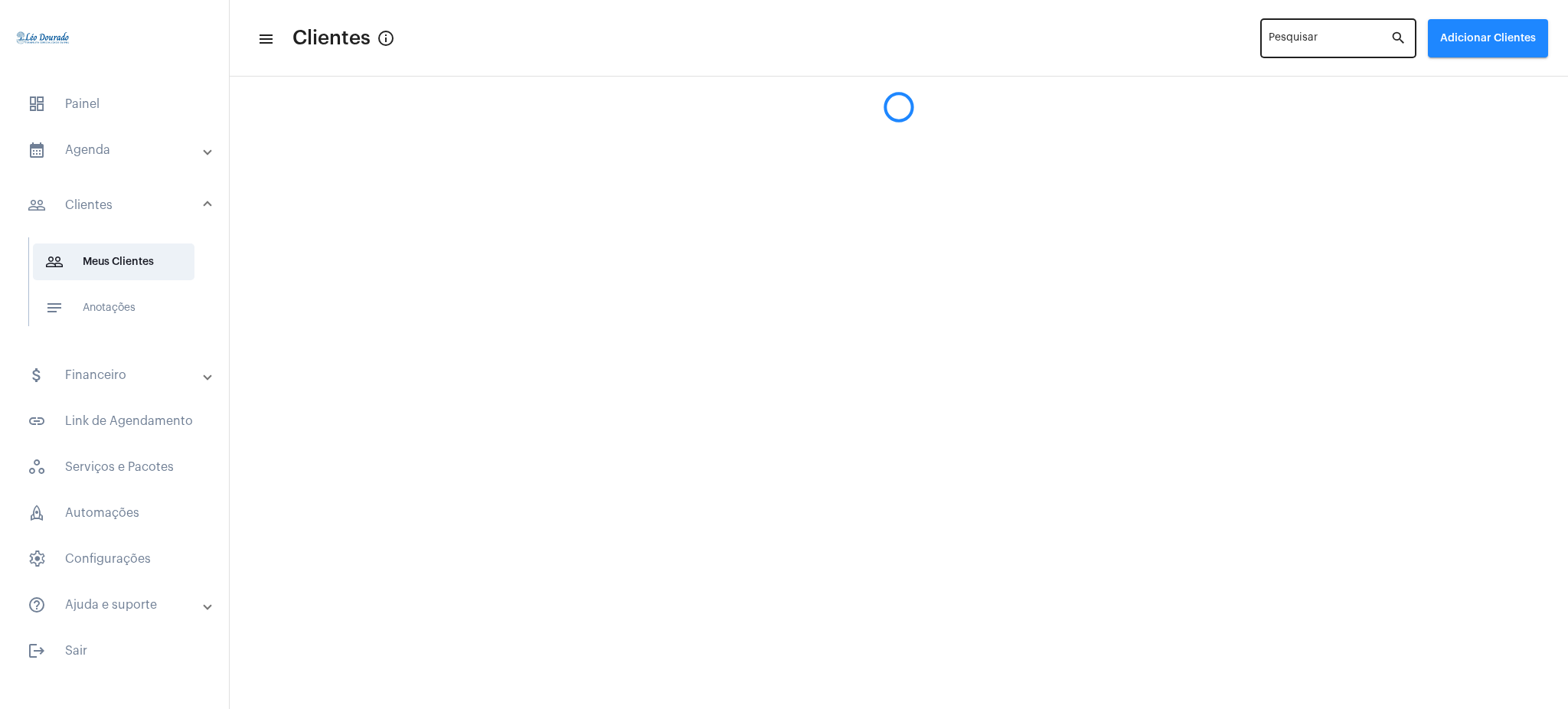
click at [1175, 29] on div "Pesquisar" at bounding box center [1330, 36] width 122 height 42
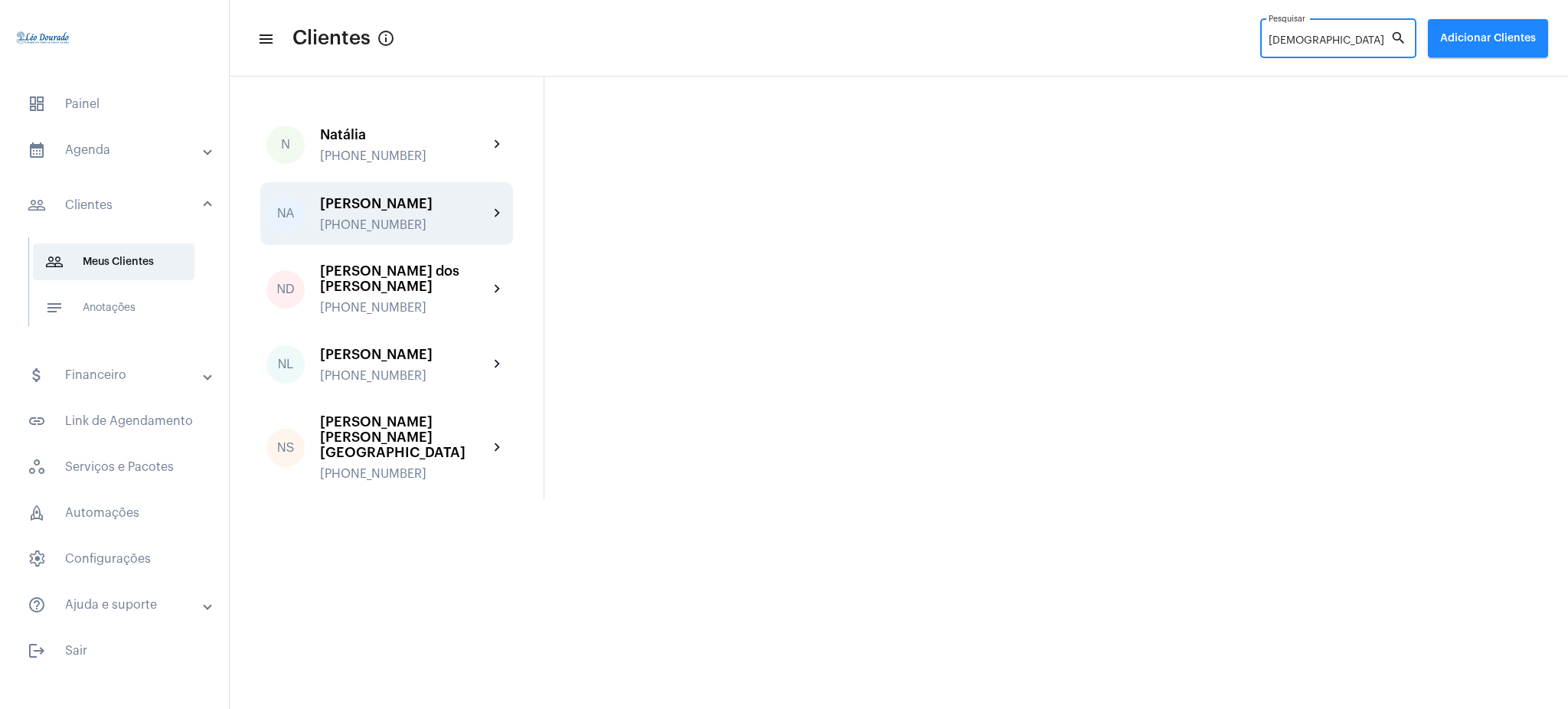
type input "[DEMOGRAPHIC_DATA]"
click at [492, 211] on mat-icon "chevron_right" at bounding box center [497, 213] width 18 height 18
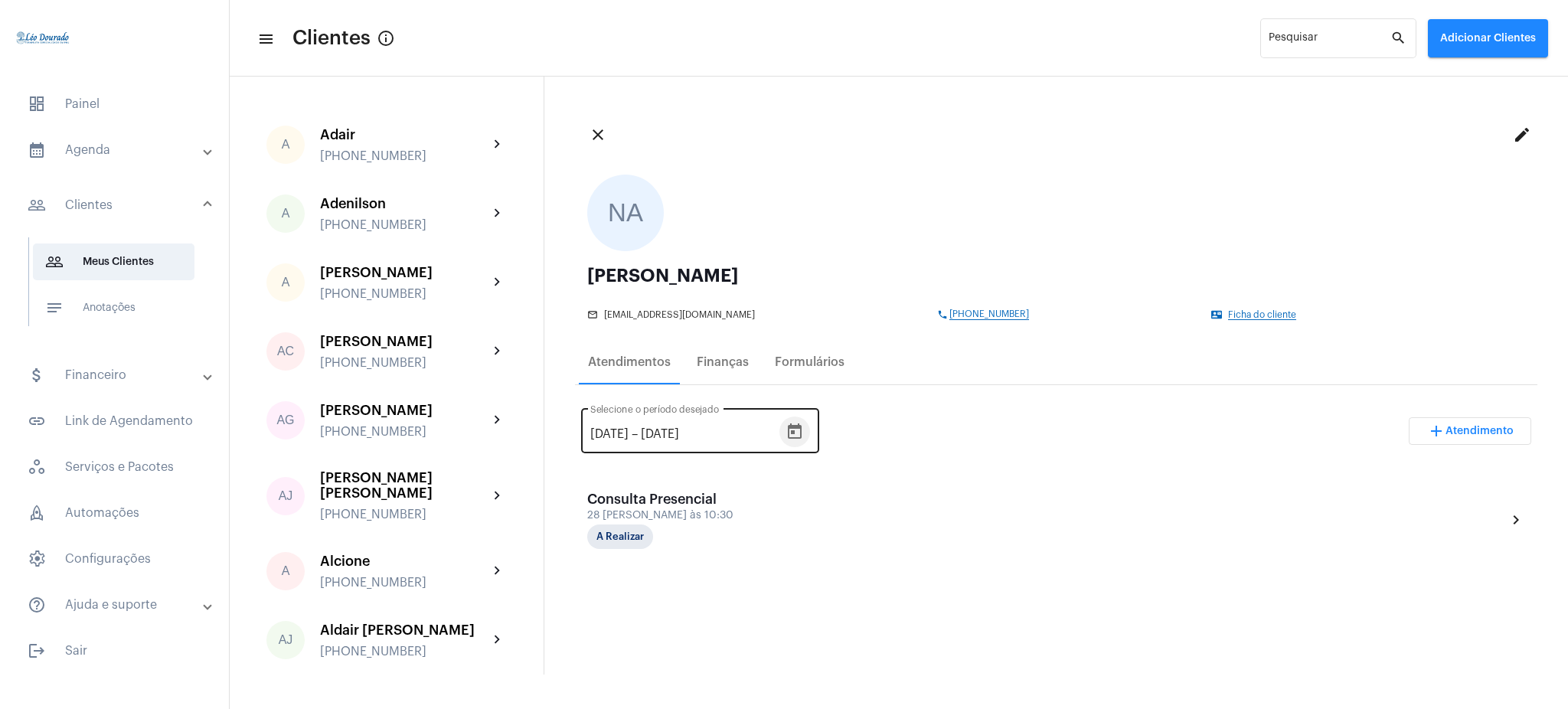
click at [804, 423] on icon "Open calendar" at bounding box center [795, 431] width 18 height 18
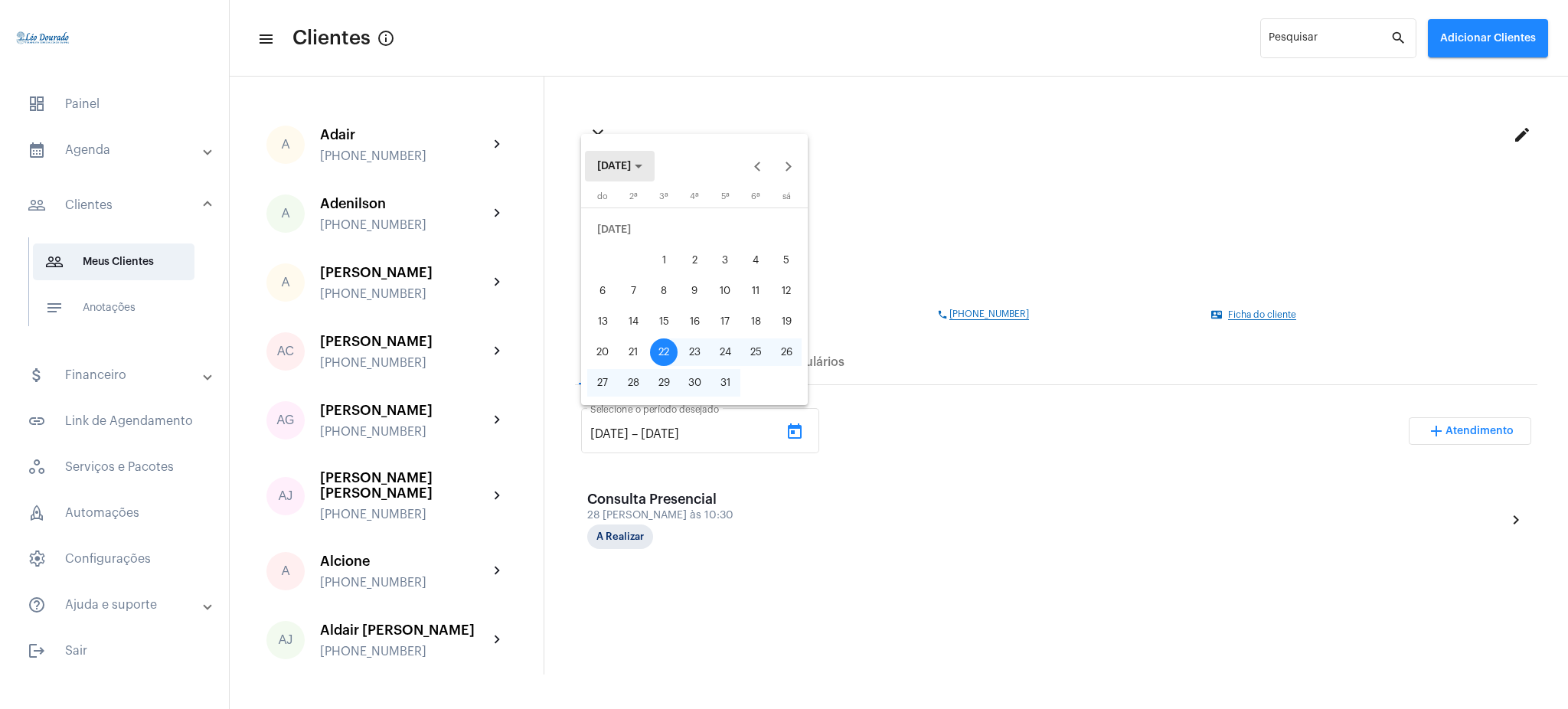
click at [627, 168] on span "[DATE]" at bounding box center [614, 167] width 33 height 11
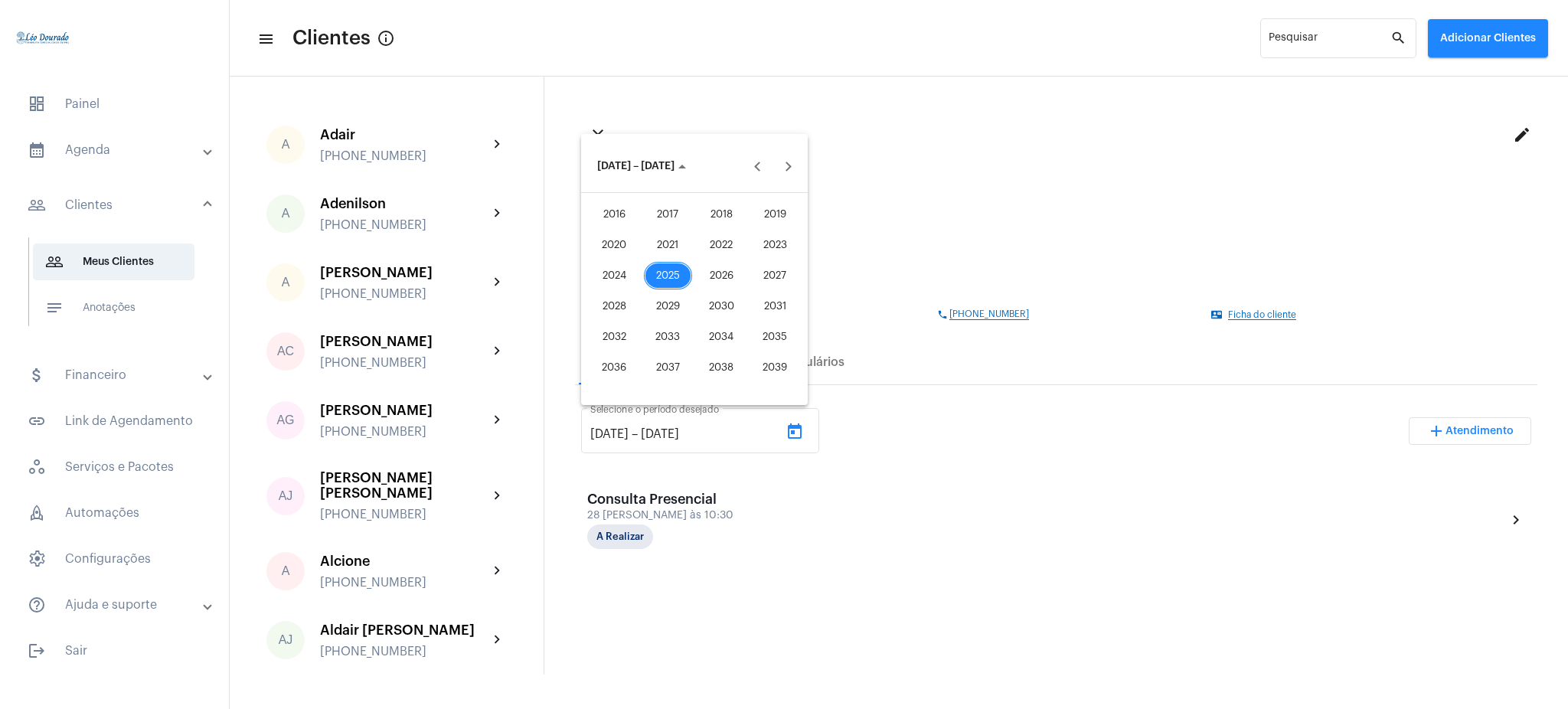
click at [665, 247] on div "2021" at bounding box center [668, 245] width 48 height 28
click at [626, 243] on div "JAN" at bounding box center [614, 245] width 48 height 28
click at [749, 226] on div "1" at bounding box center [756, 229] width 28 height 28
type input "[DATE]"
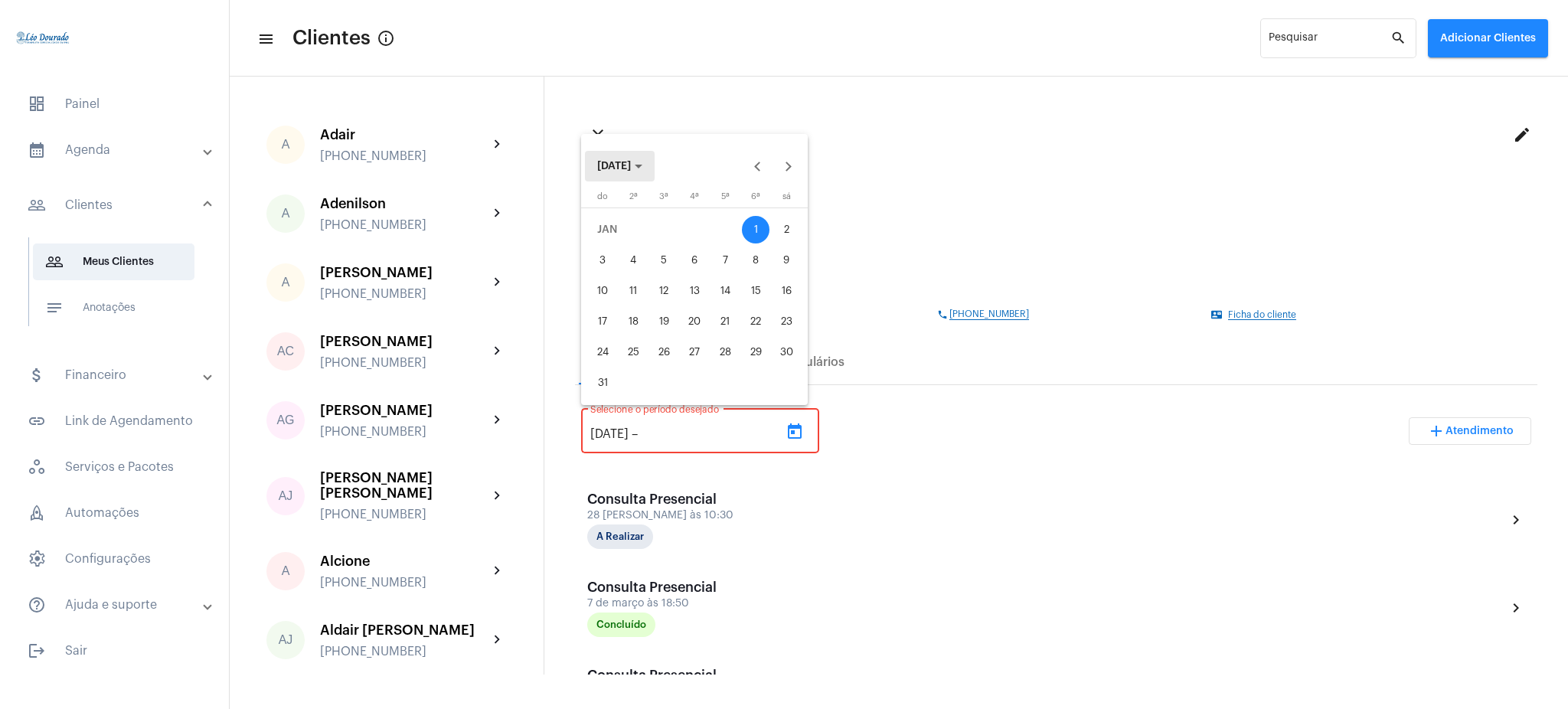
click at [619, 159] on button "[DATE]" at bounding box center [620, 166] width 70 height 31
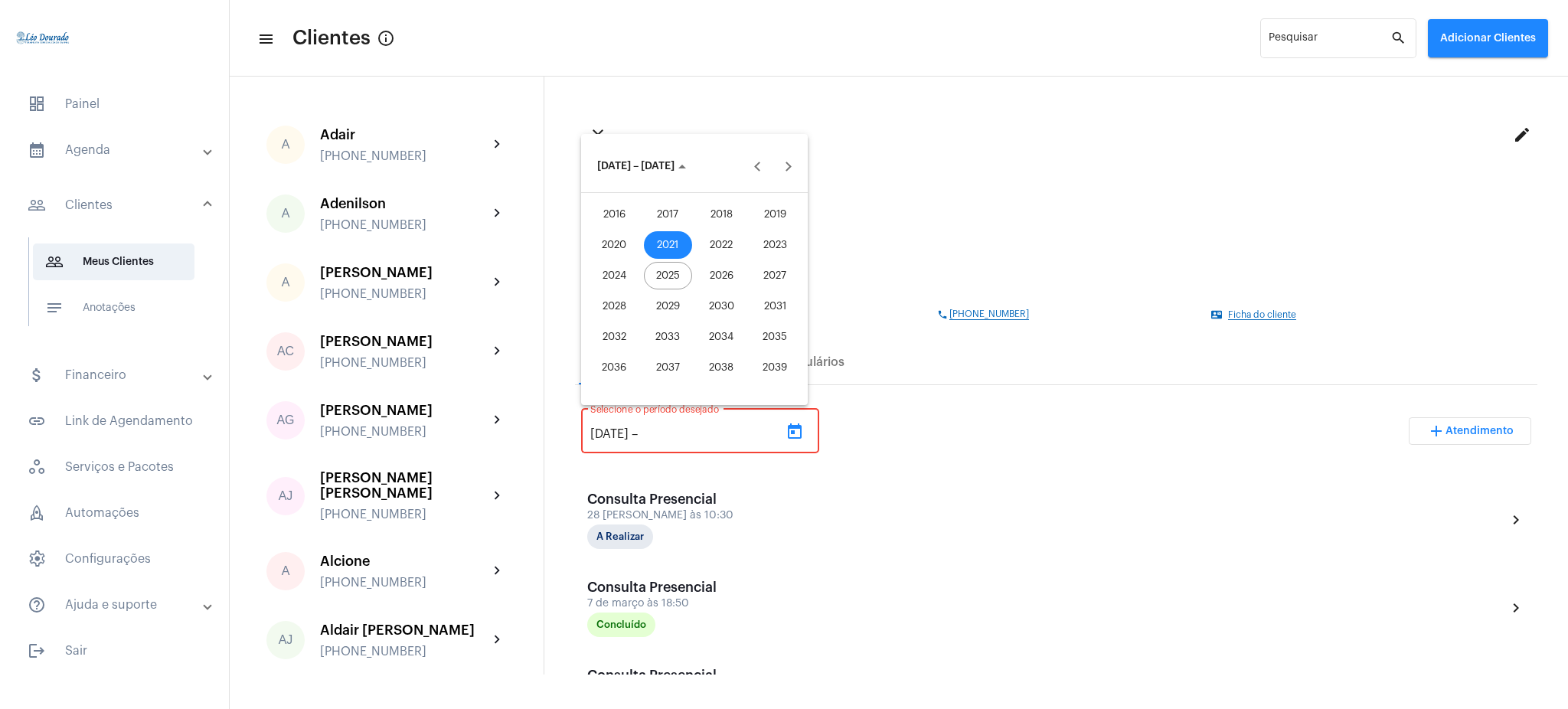
click at [684, 278] on div "2025" at bounding box center [668, 275] width 48 height 28
click at [776, 274] on div "AGO" at bounding box center [775, 275] width 48 height 28
click at [603, 385] on div "31" at bounding box center [603, 382] width 28 height 28
type input "[DATE]"
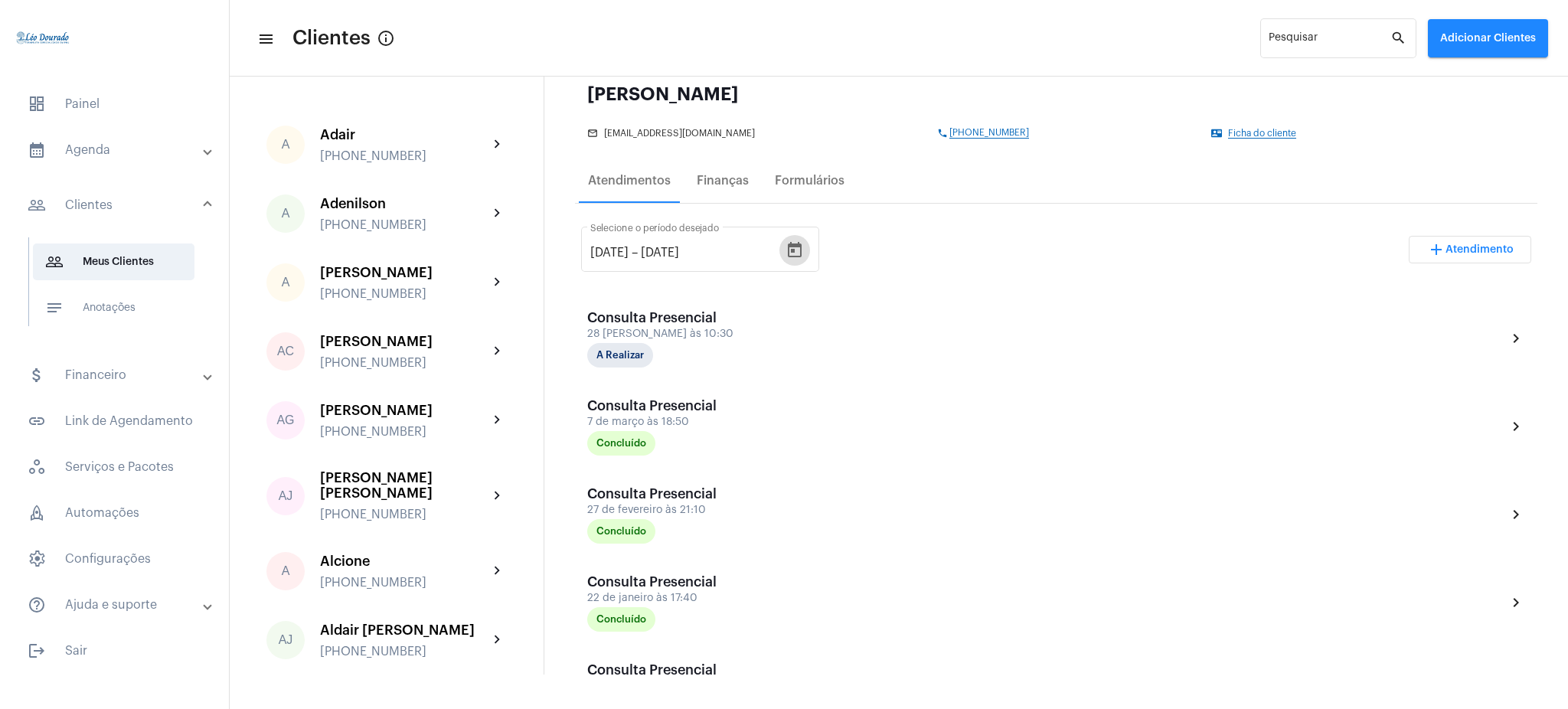
scroll to position [190, 0]
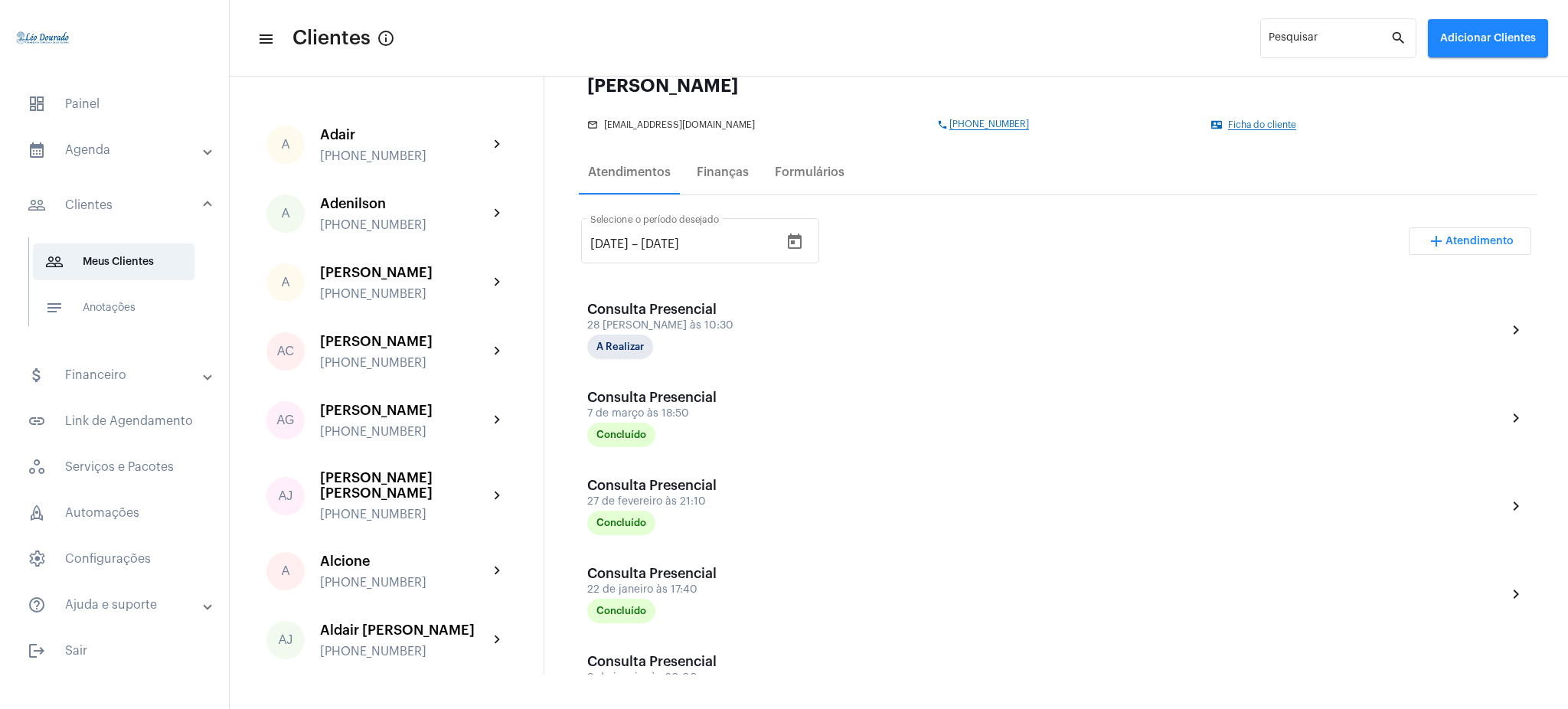
click at [99, 160] on mat-expansion-panel-header "calendar_month_outlined Agenda" at bounding box center [119, 150] width 220 height 36
click at [113, 221] on span "calendar_month_outlined Calendário" at bounding box center [114, 213] width 162 height 36
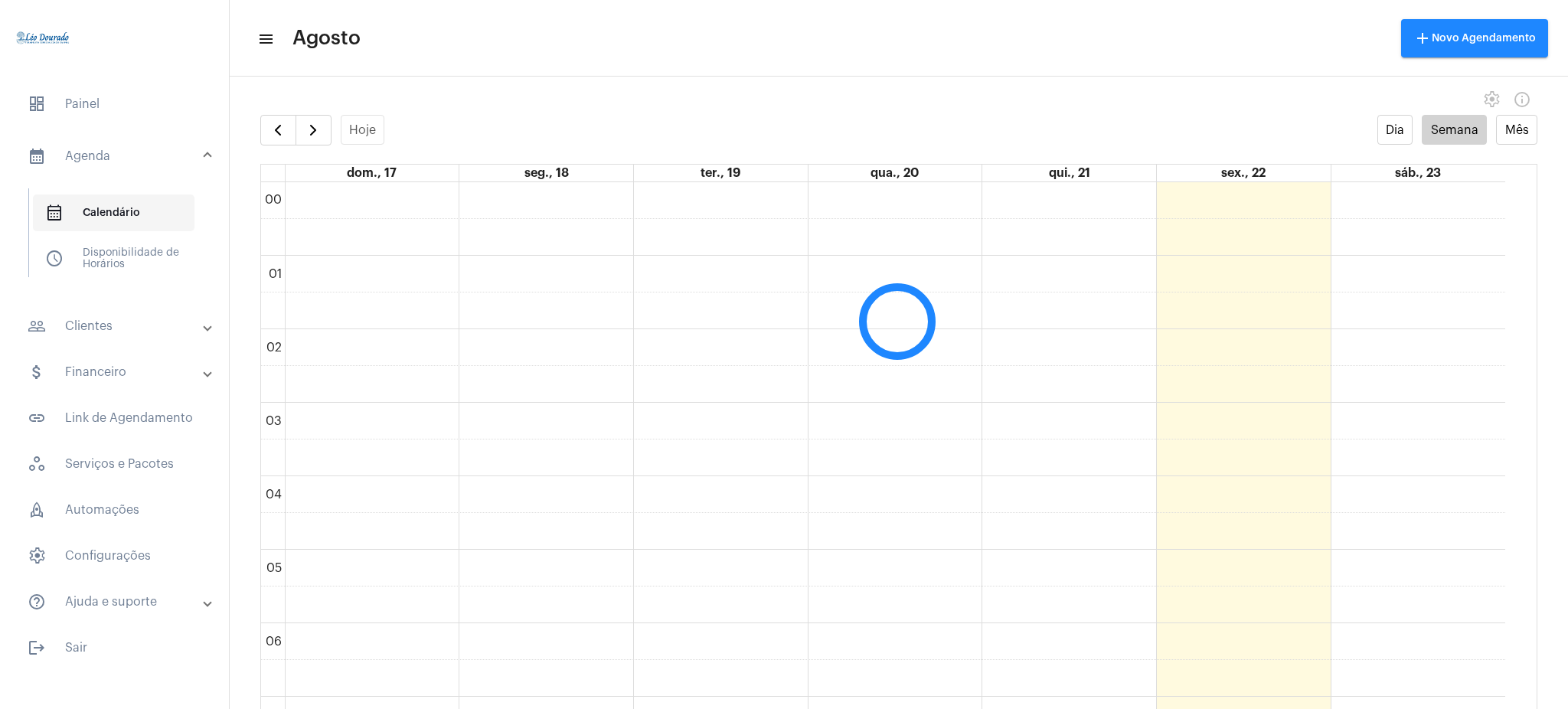
scroll to position [442, 0]
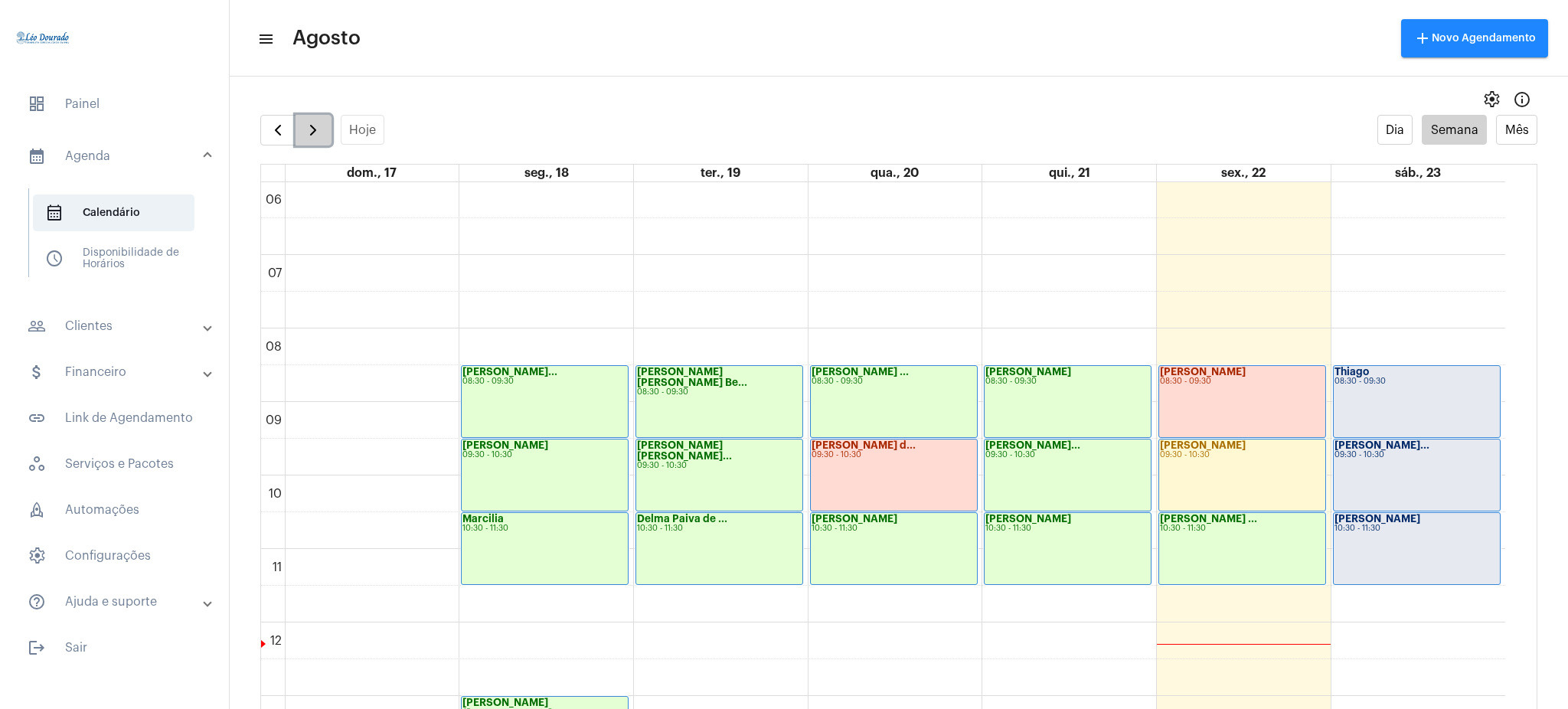
click at [305, 136] on span "button" at bounding box center [312, 130] width 18 height 18
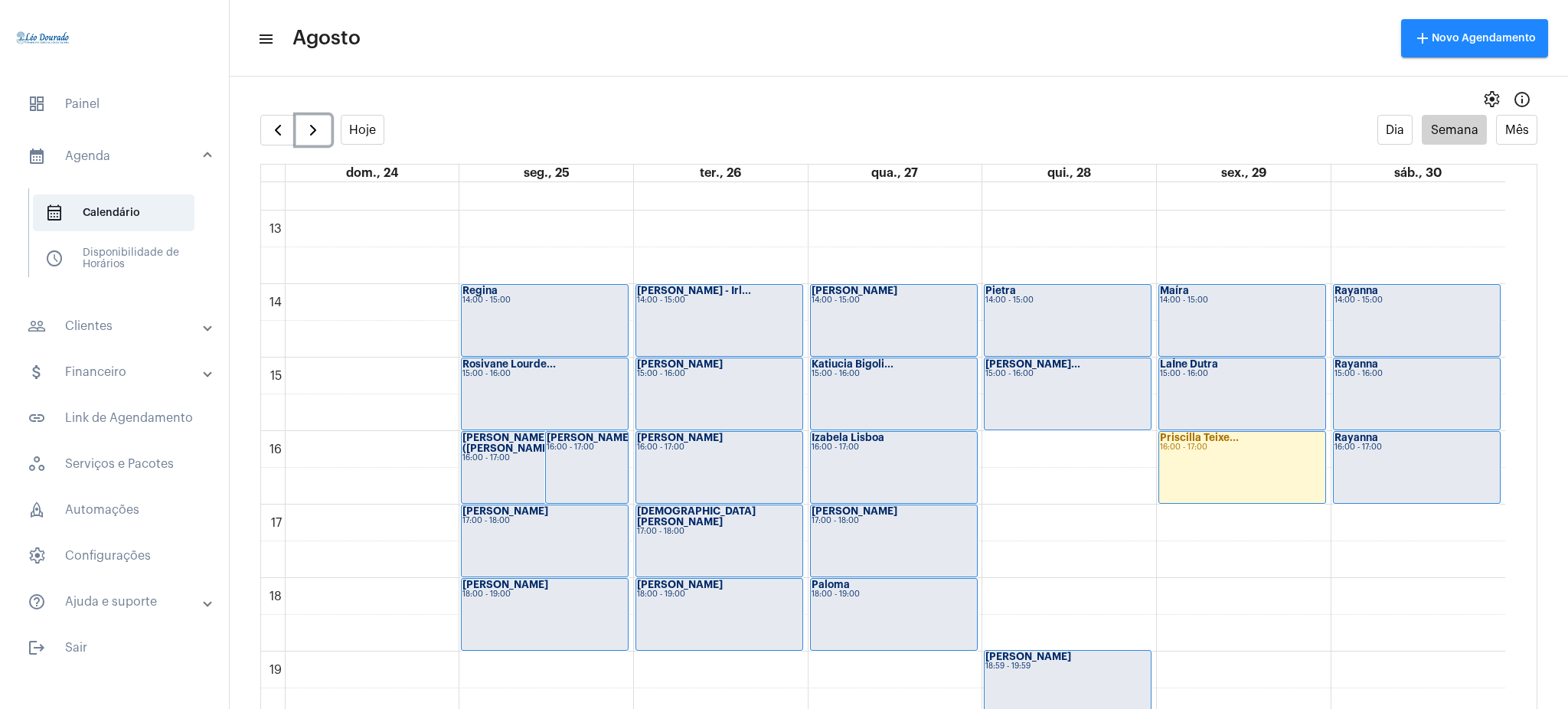
scroll to position [972, 0]
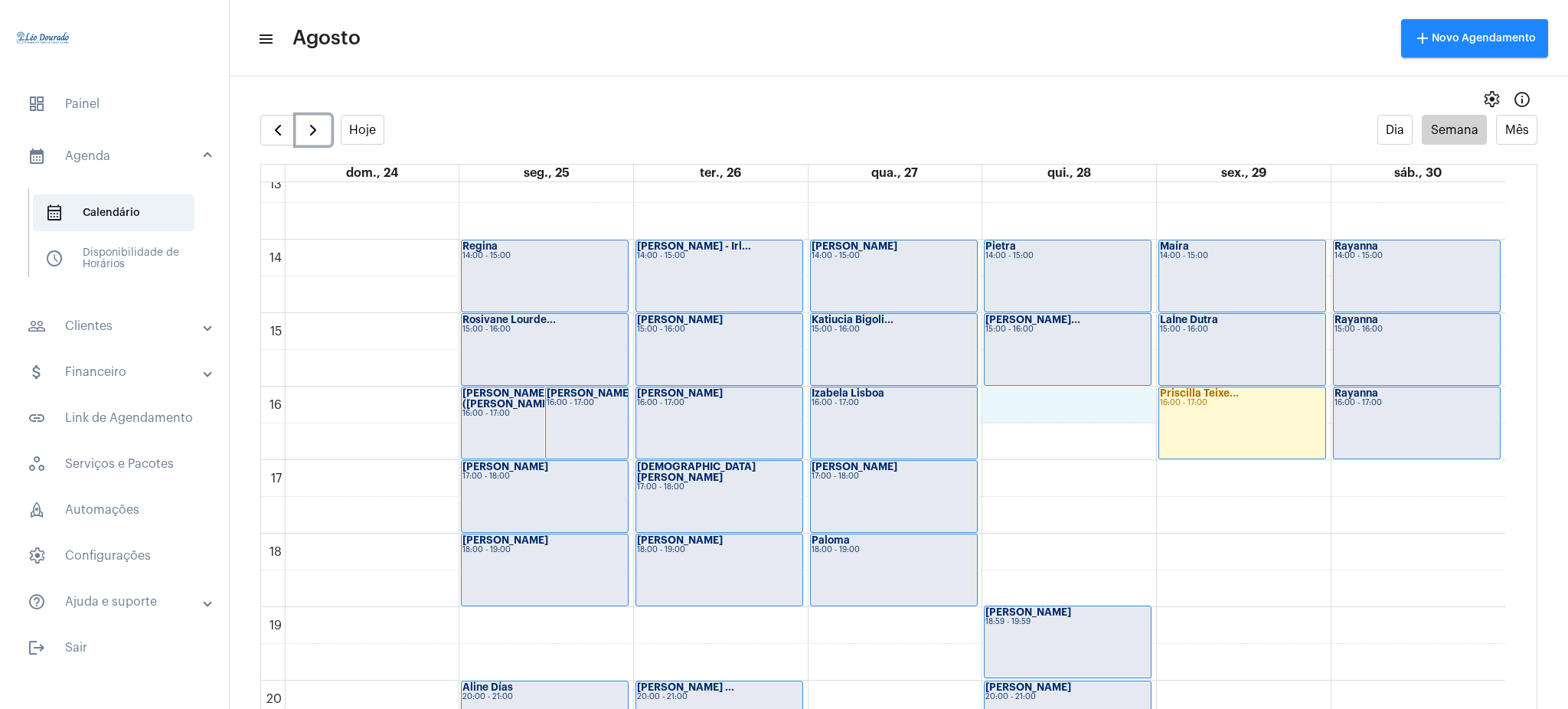
click at [1038, 409] on div "00 01 02 03 04 05 06 07 08 09 10 11 12 13 14 15 16 17 18 19 20 21 22 23 [PERSON…" at bounding box center [883, 93] width 1244 height 1765
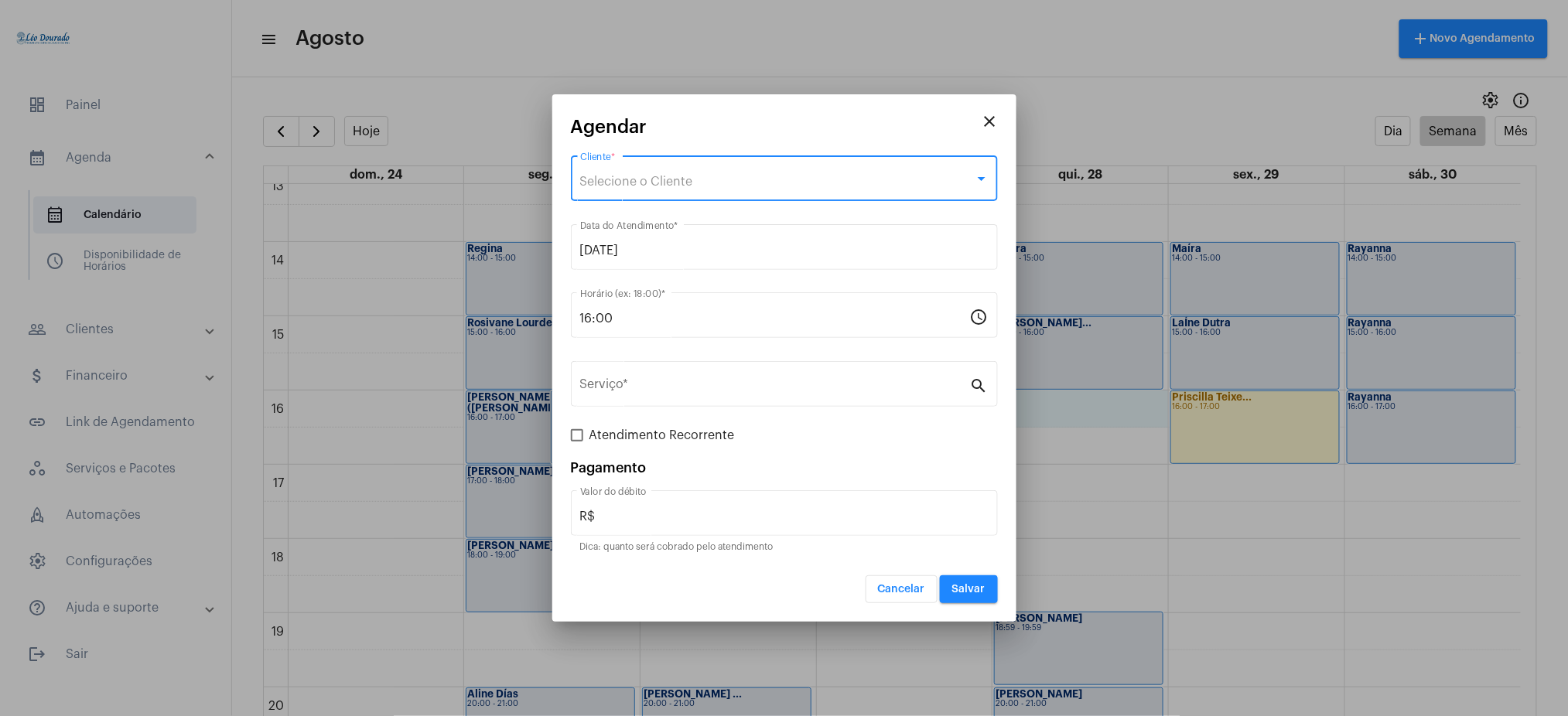
click at [715, 187] on div "Selecione o Cliente" at bounding box center [777, 181] width 394 height 14
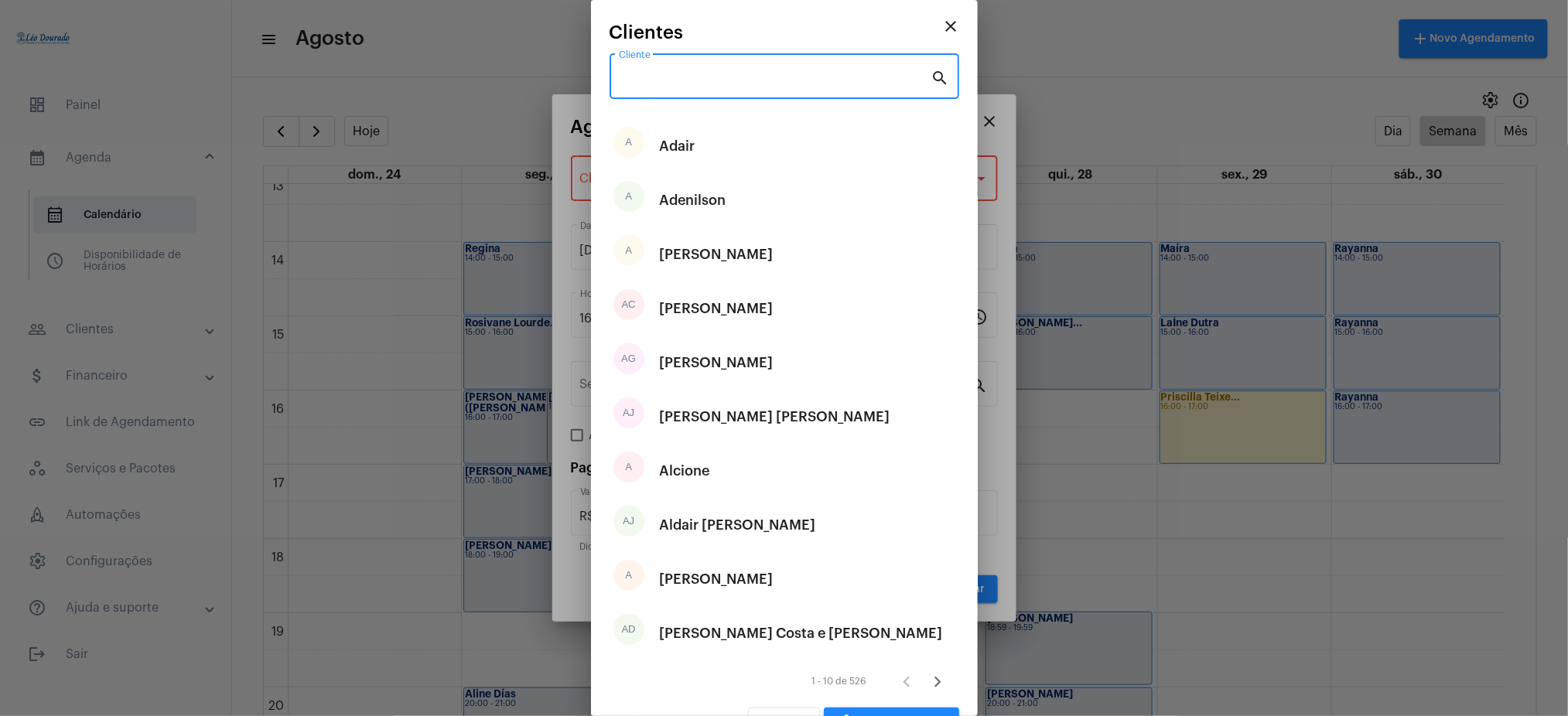
click at [760, 78] on input "Cliente" at bounding box center [775, 79] width 312 height 14
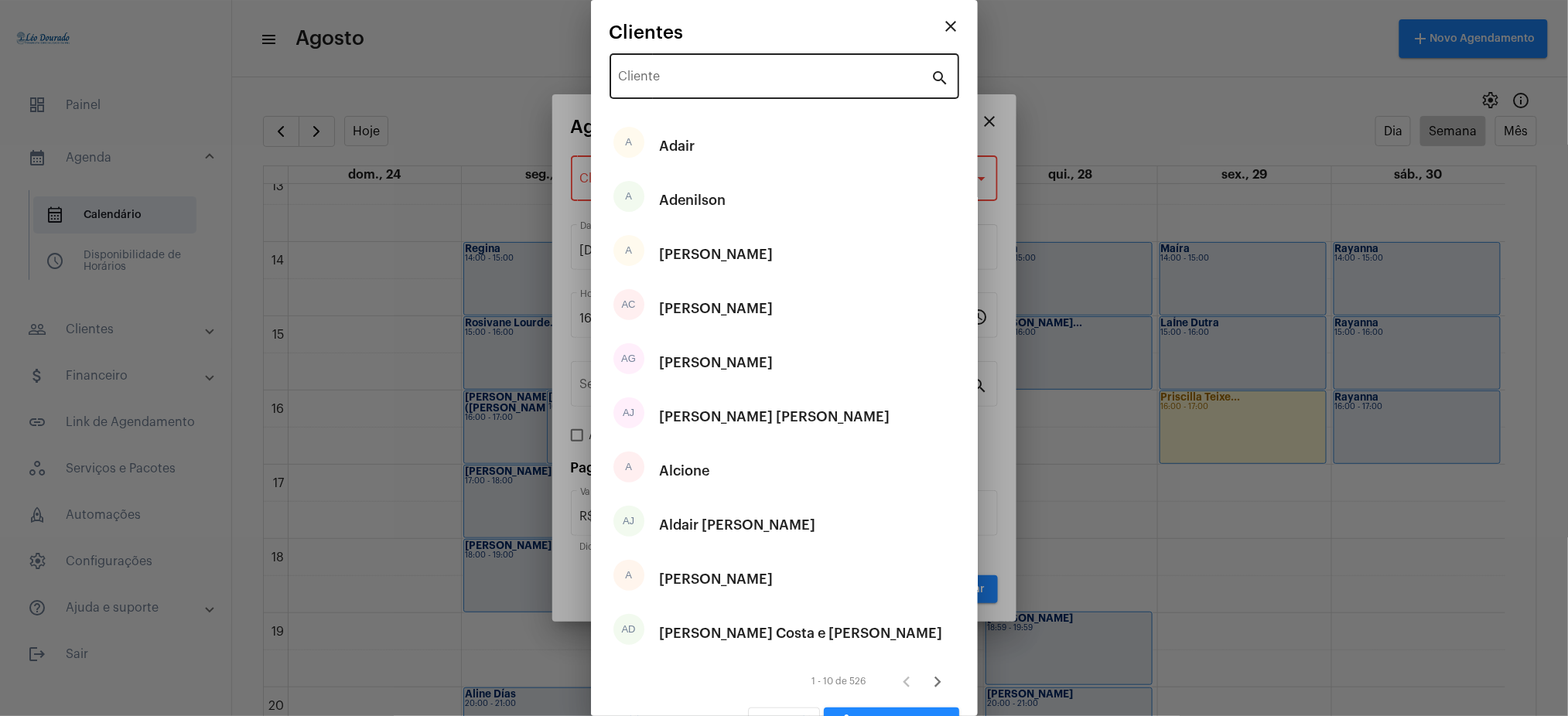
click at [687, 70] on div "Cliente" at bounding box center [775, 74] width 312 height 49
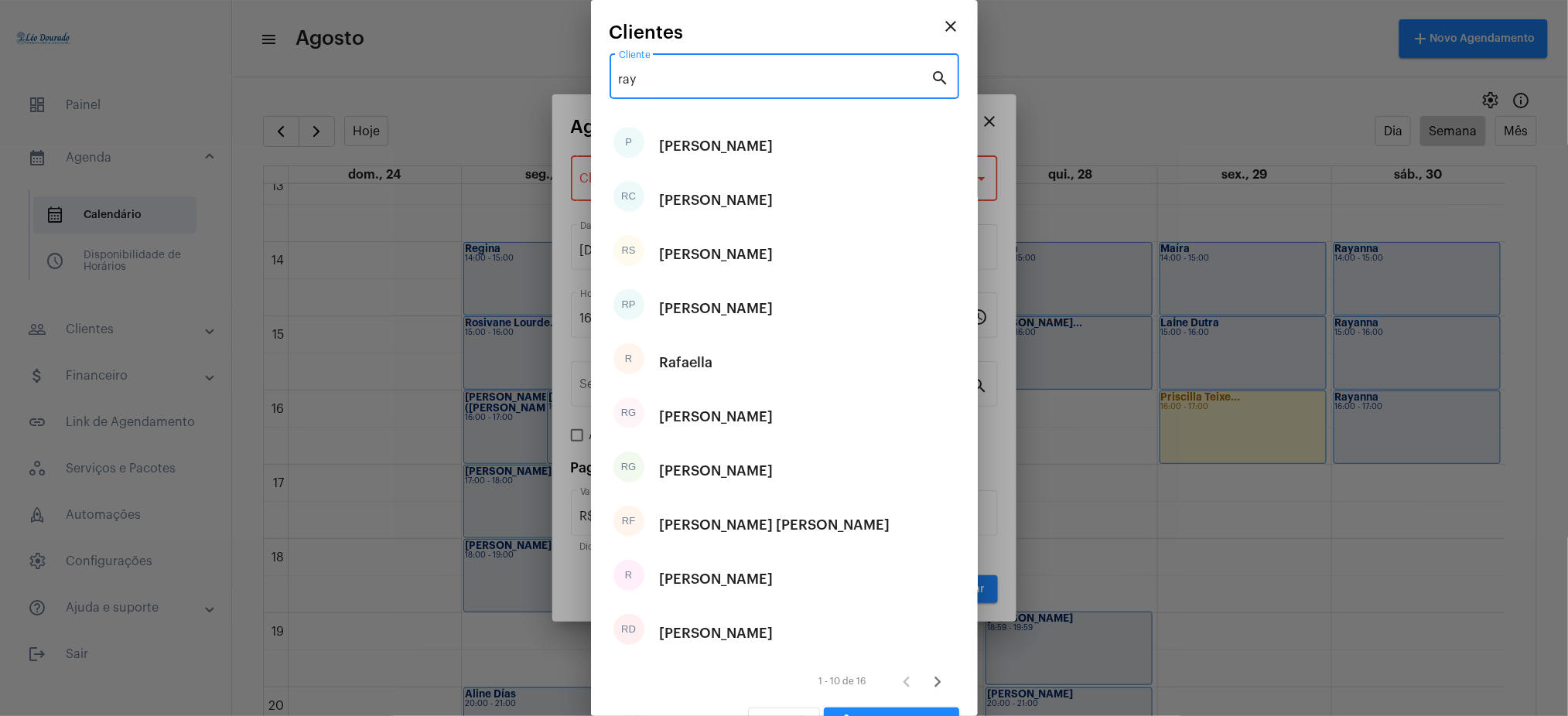
type input "ray"
click at [481, 90] on div at bounding box center [784, 358] width 1568 height 716
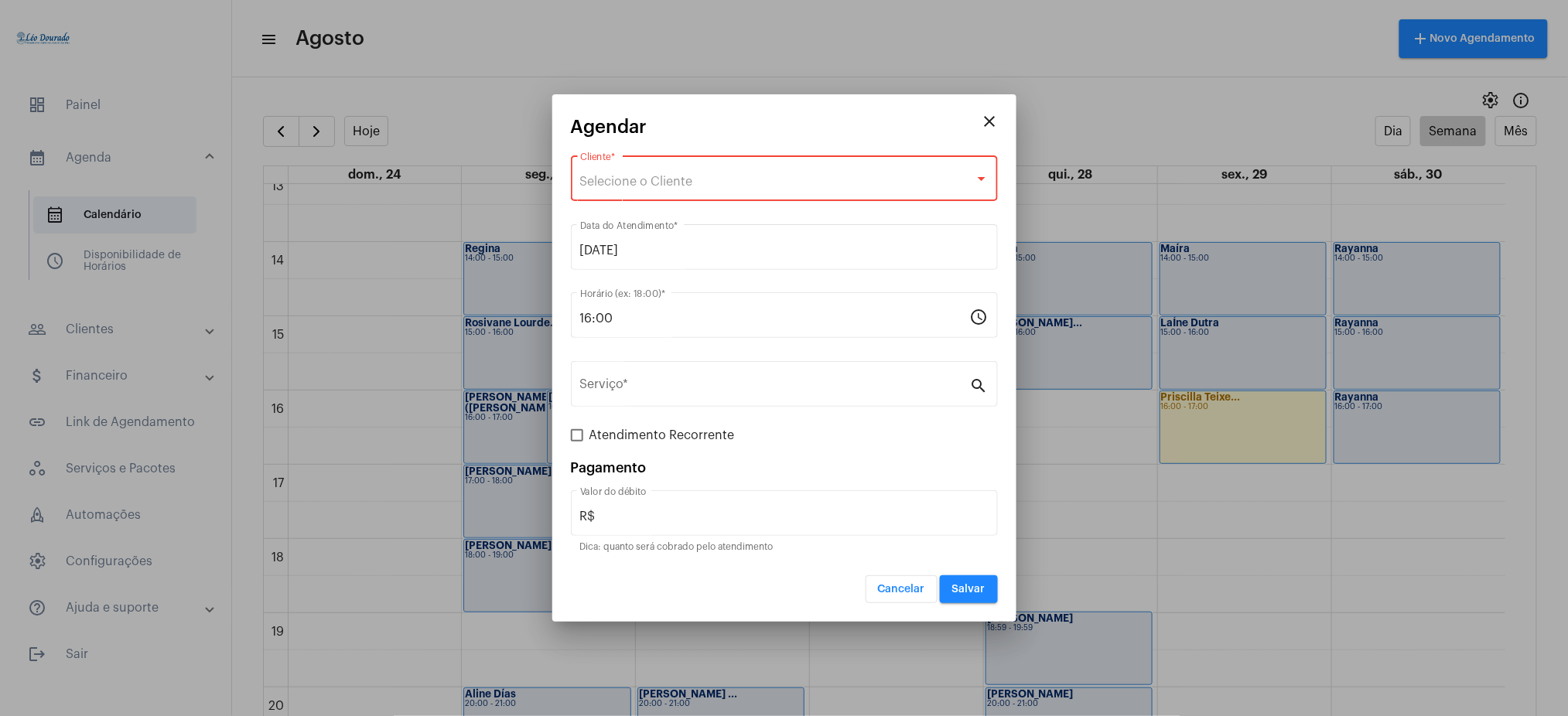
click at [481, 90] on div at bounding box center [784, 358] width 1568 height 716
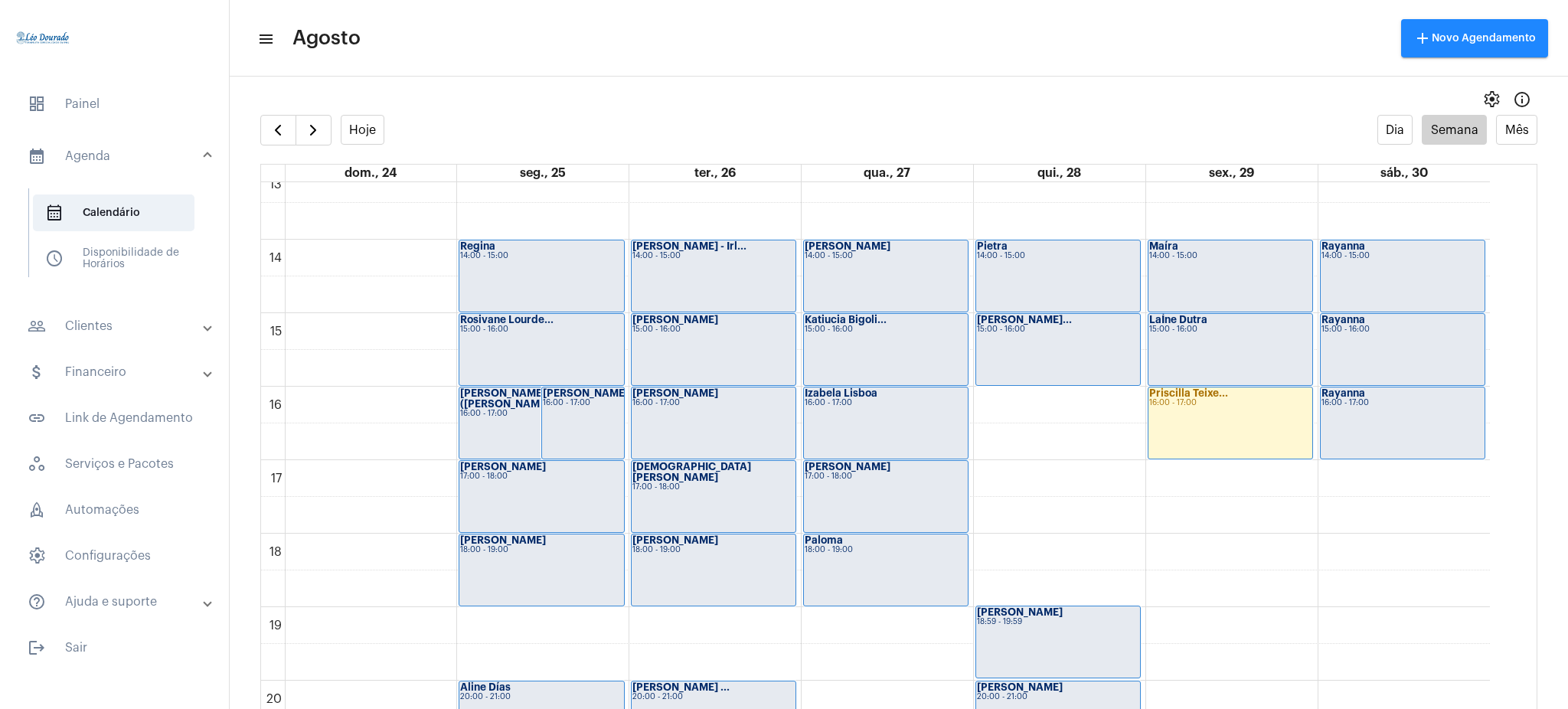
click at [476, 89] on div "settings info_outlined" at bounding box center [899, 99] width 1339 height 31
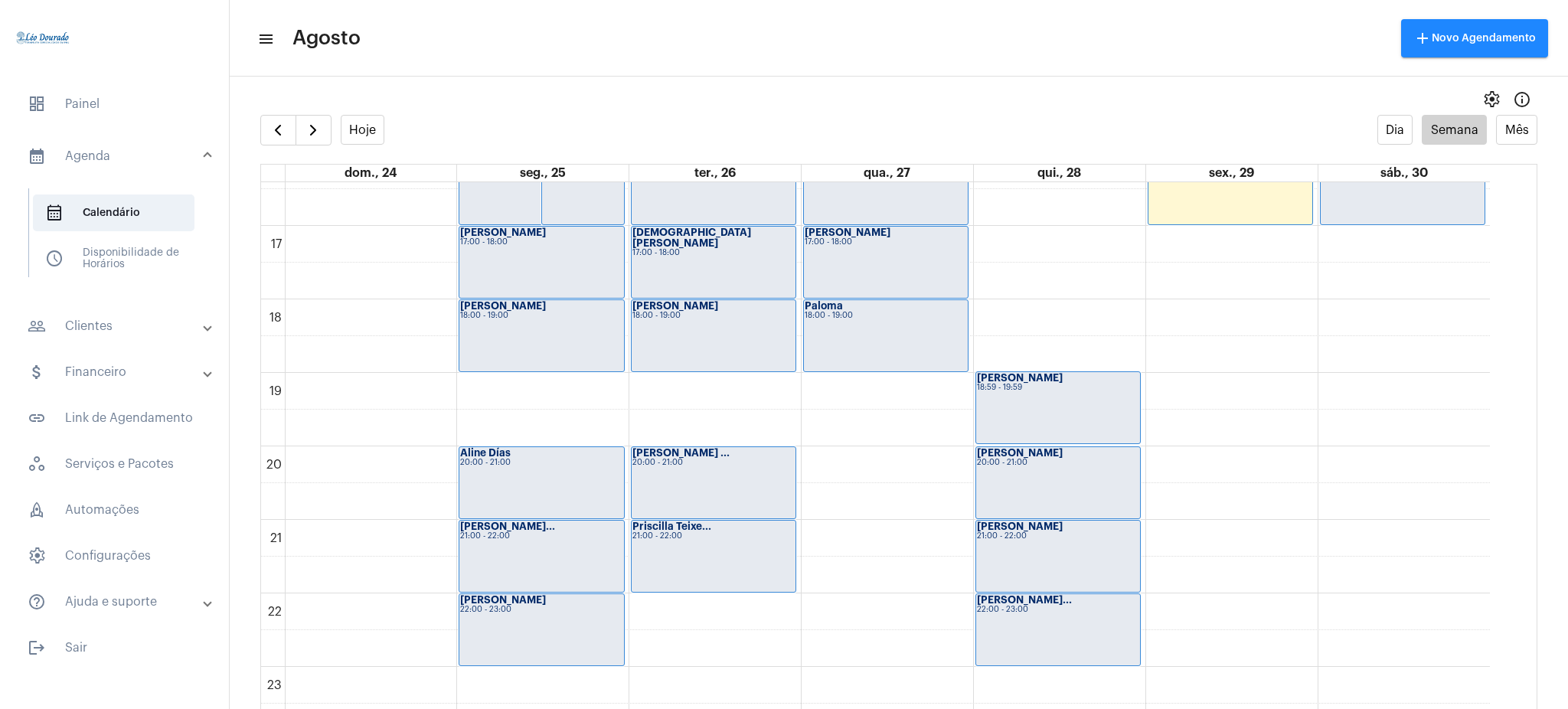
scroll to position [1199, 0]
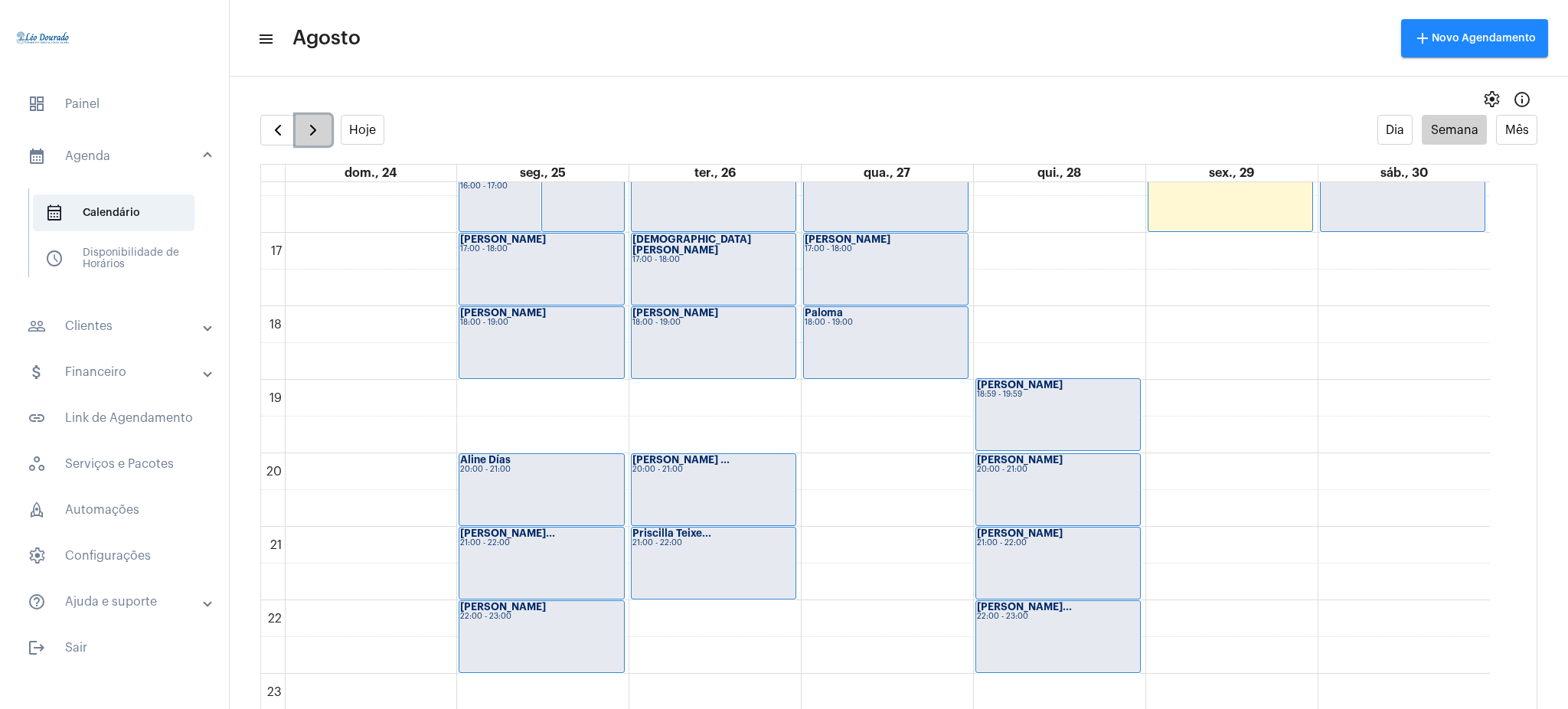
click at [312, 132] on span "button" at bounding box center [312, 130] width 18 height 18
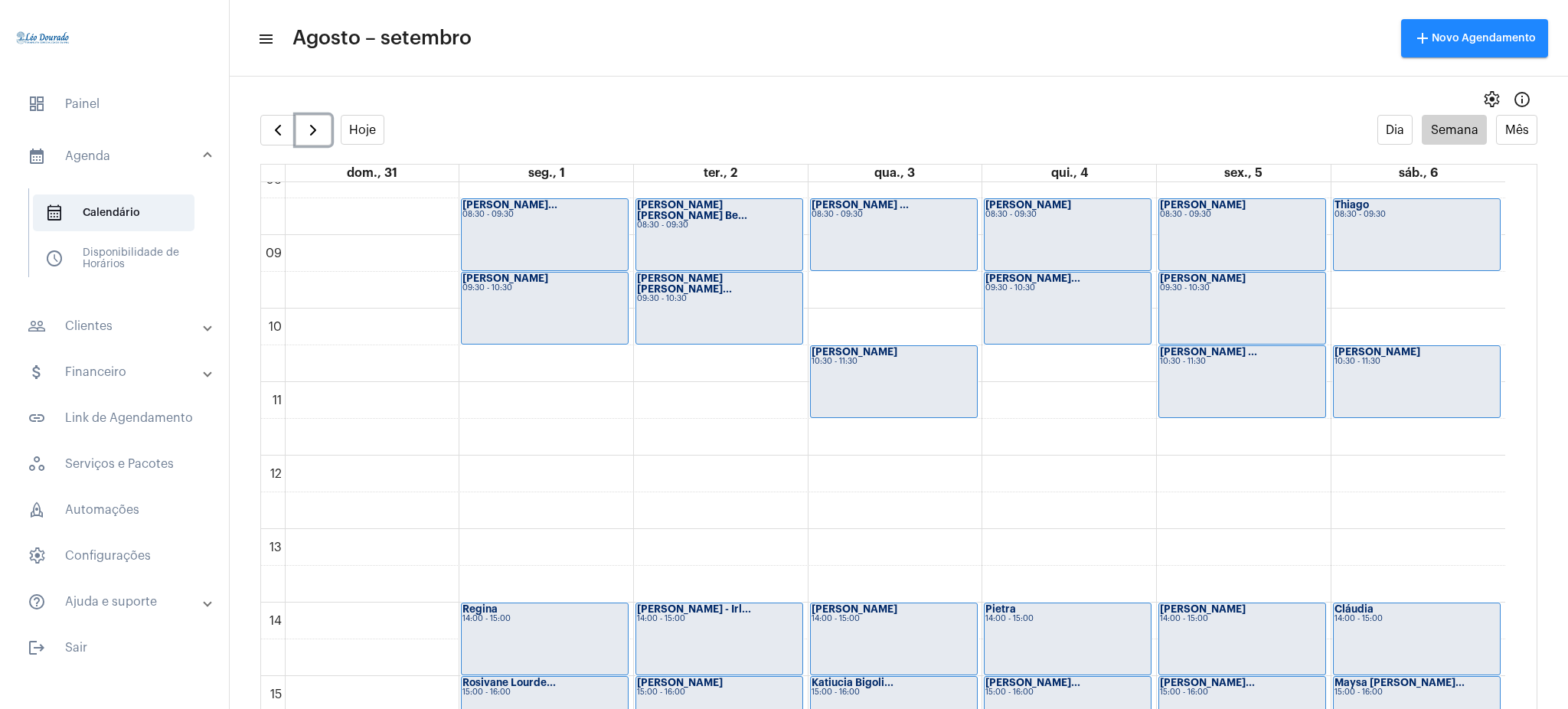
scroll to position [611, 0]
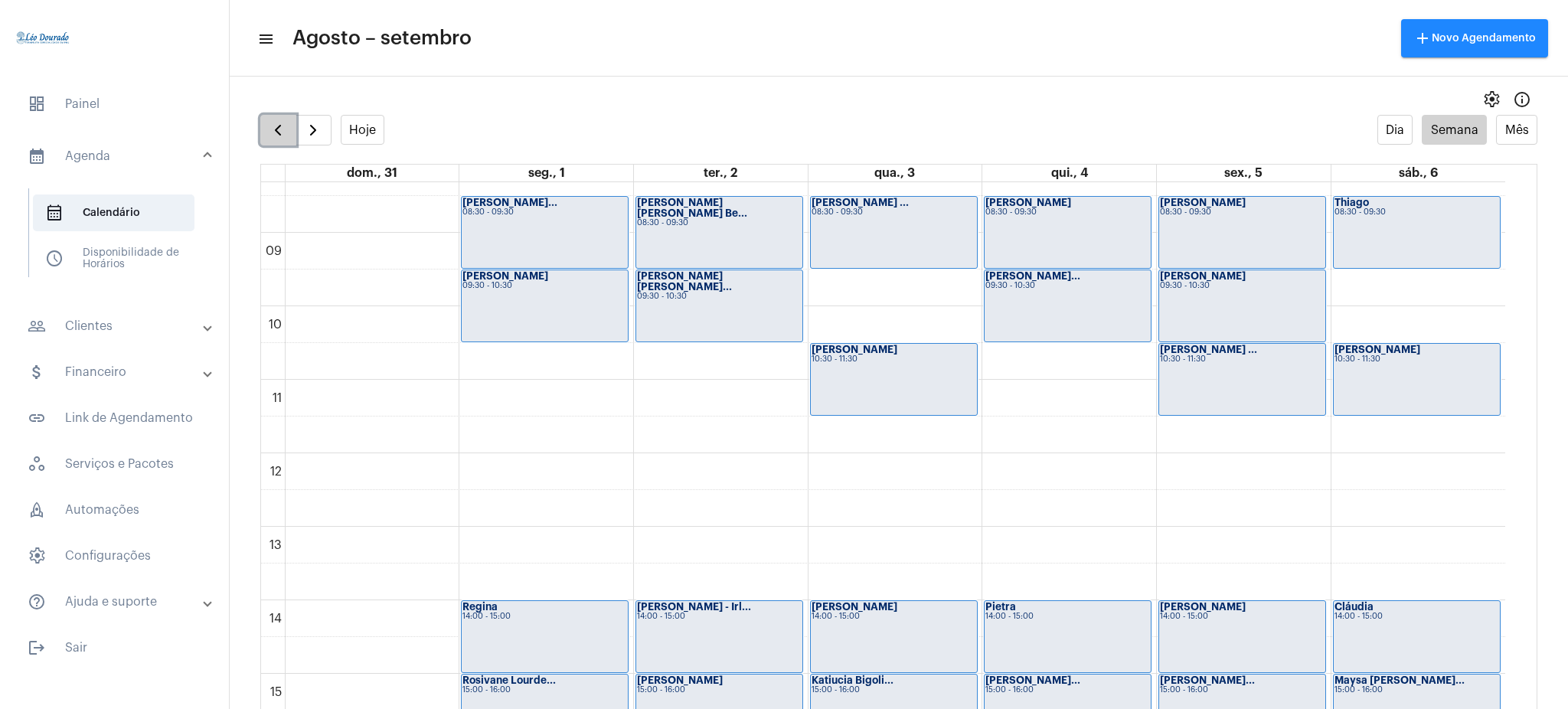
click at [278, 132] on span "button" at bounding box center [278, 130] width 18 height 18
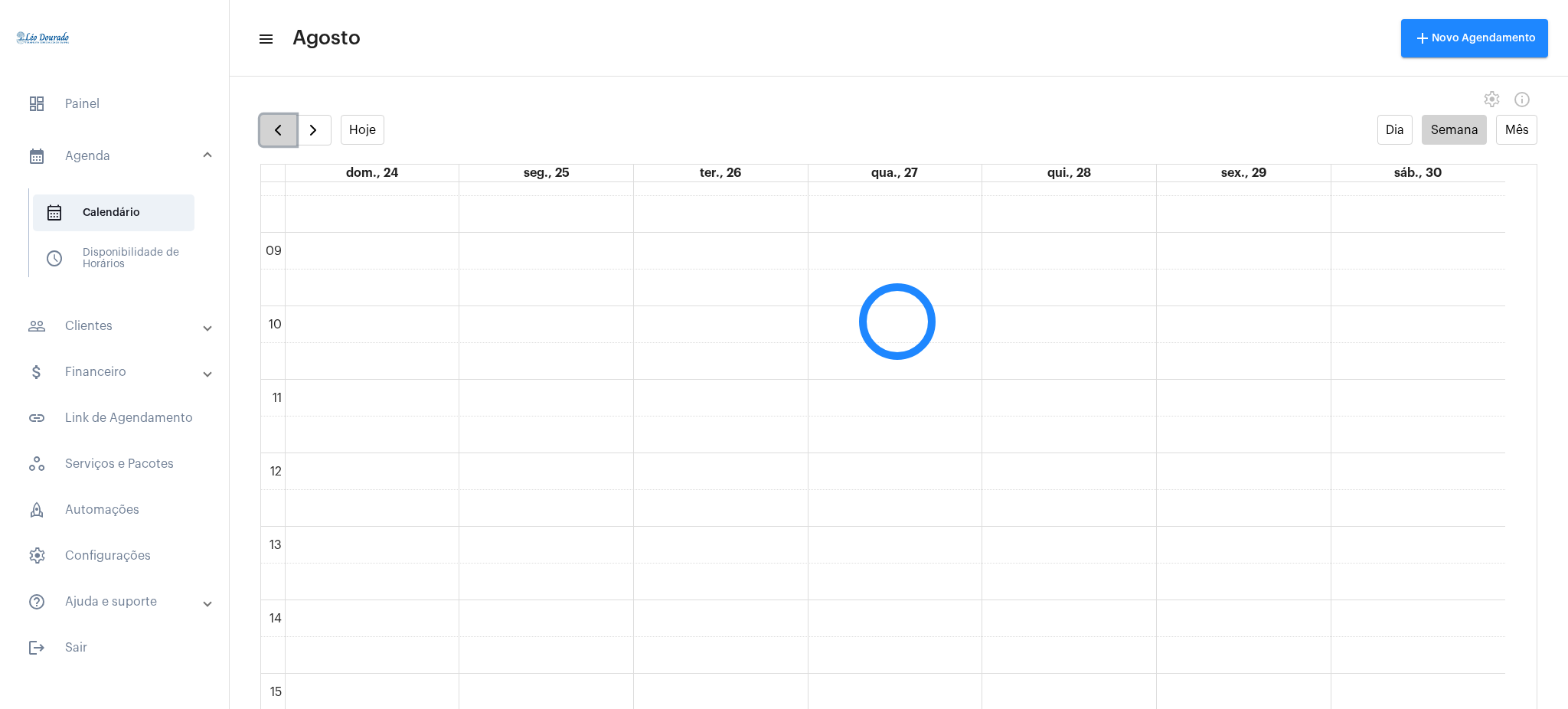
scroll to position [443, 0]
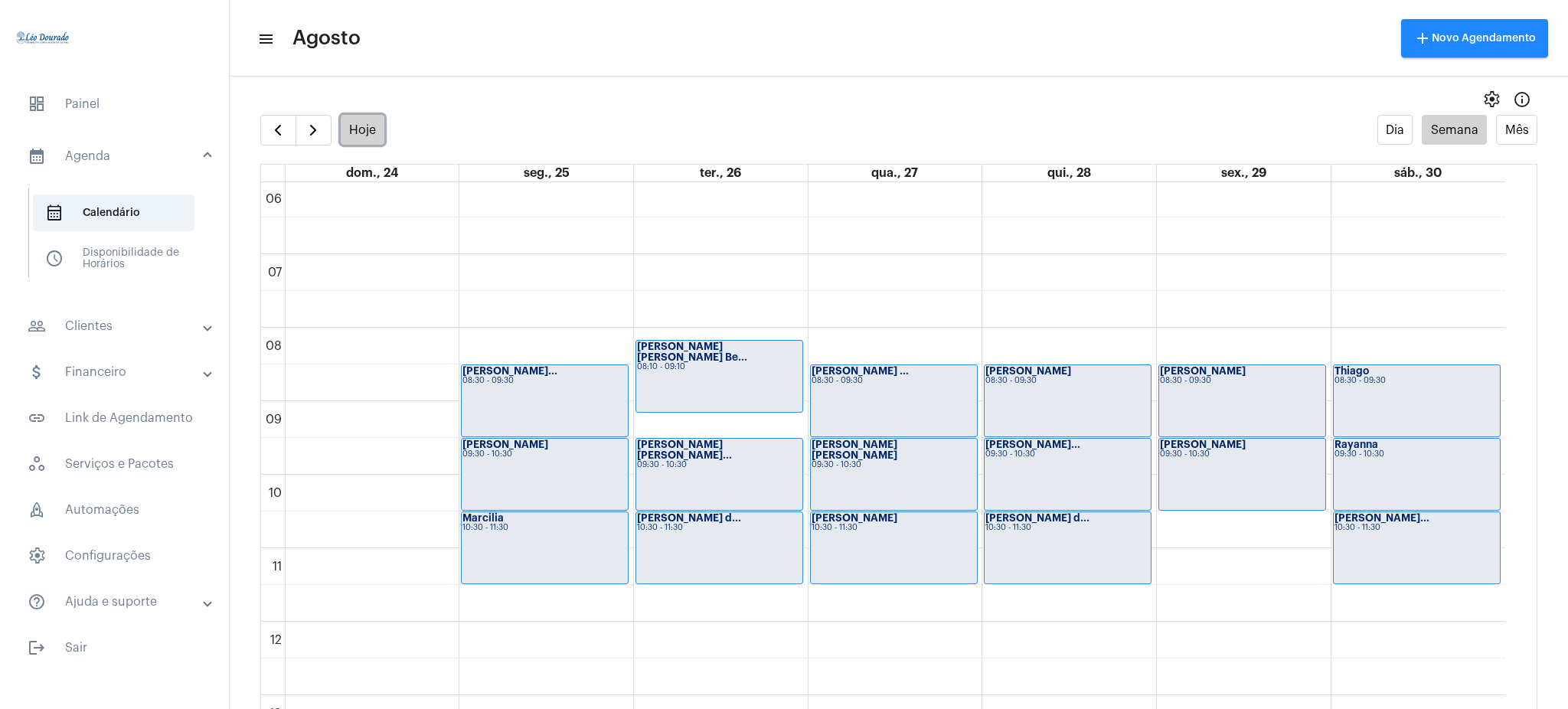
click at [363, 138] on button "Hoje" at bounding box center [363, 130] width 44 height 30
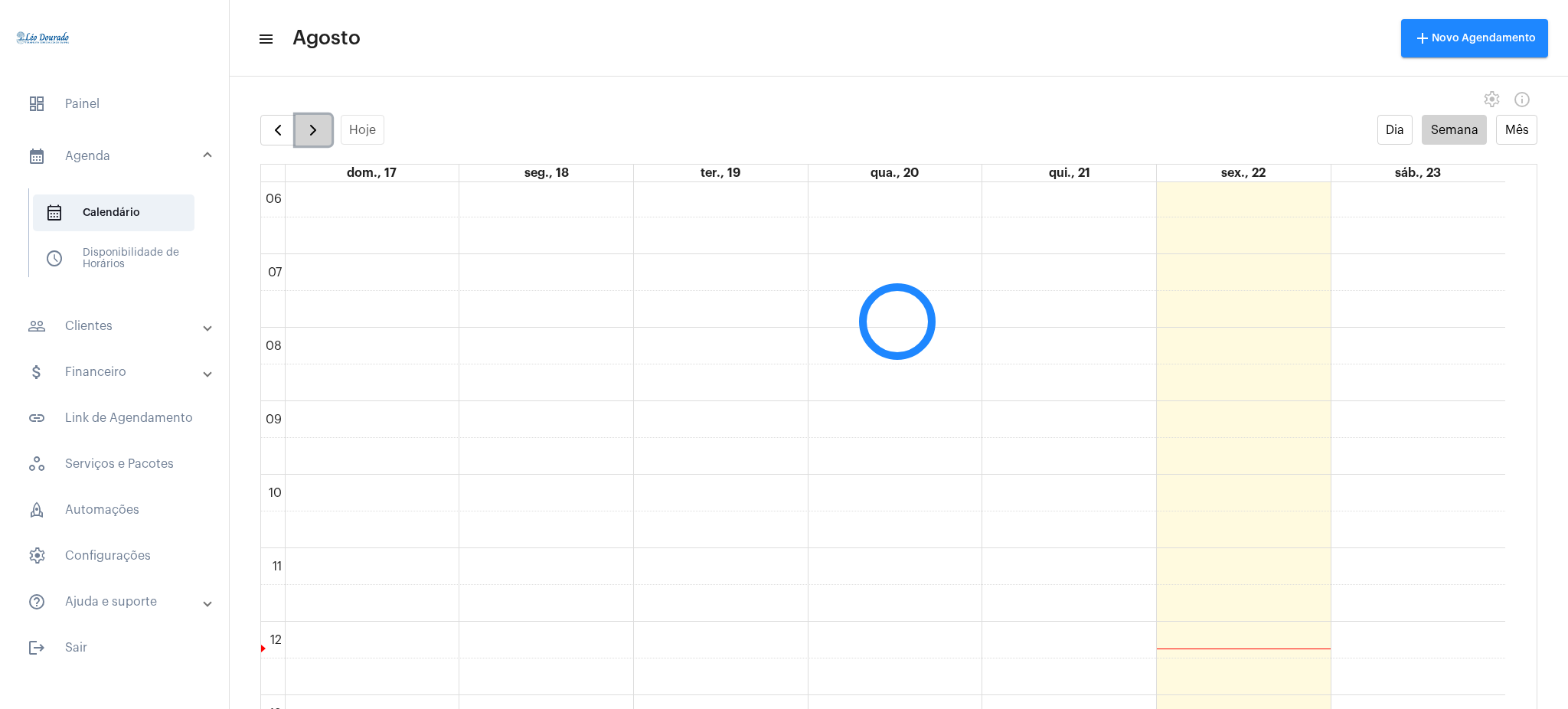
click at [304, 128] on span "button" at bounding box center [312, 130] width 18 height 18
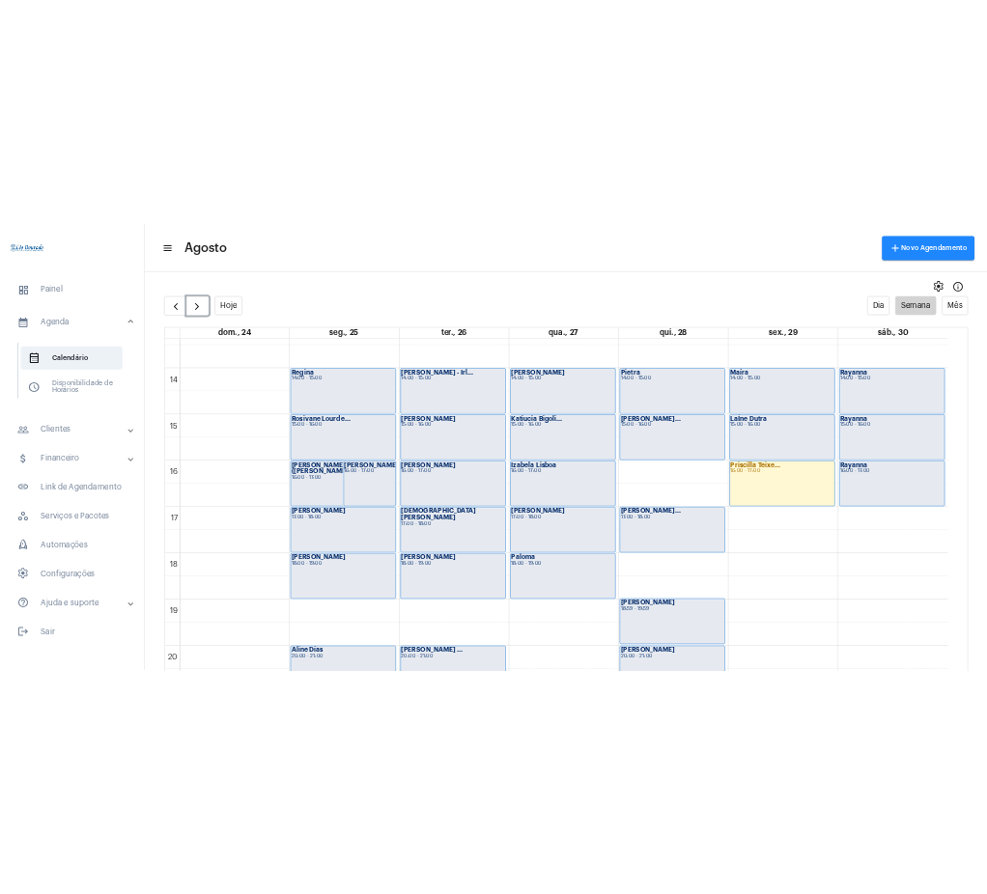
scroll to position [1277, 0]
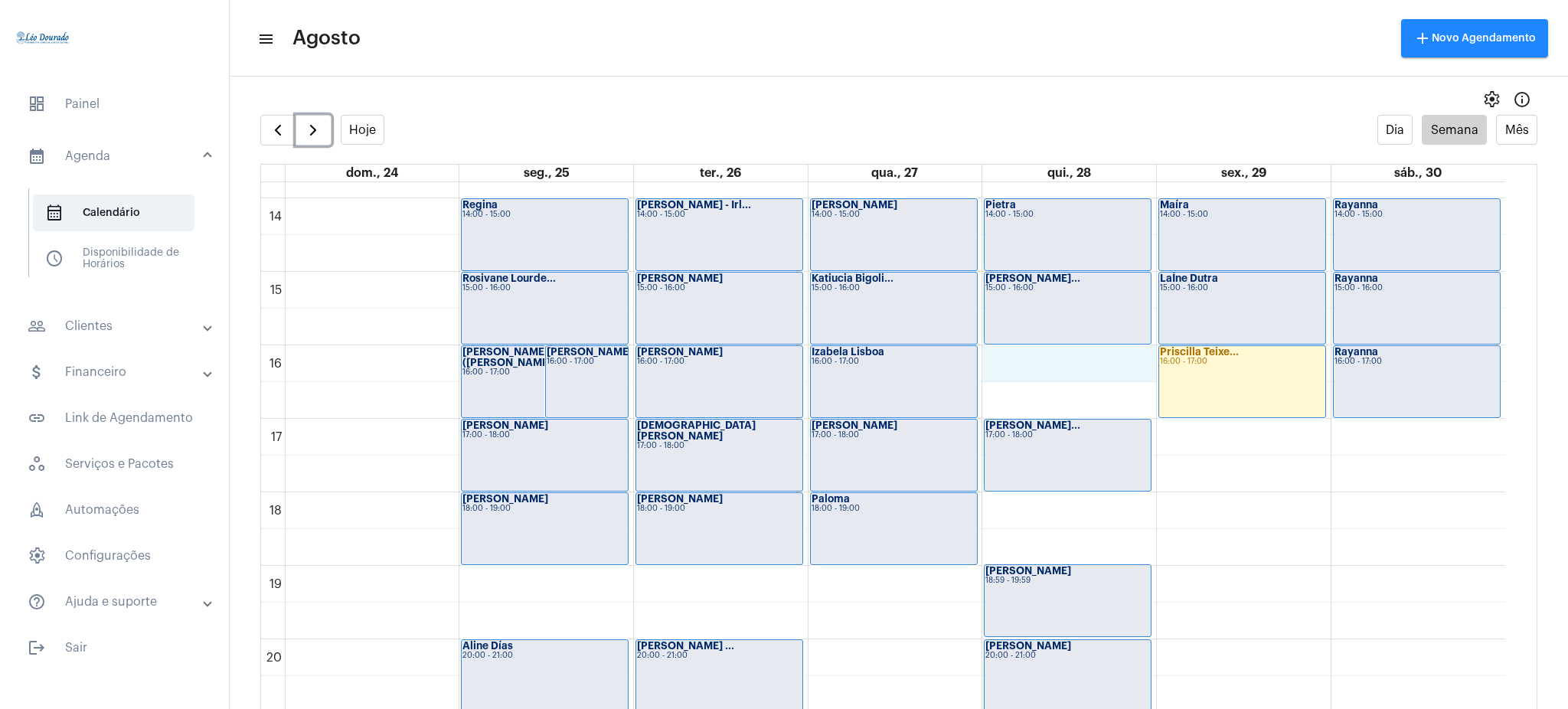
click at [1038, 366] on div "00 01 02 03 04 05 06 07 08 09 10 11 12 13 14 15 16 17 18 19 20 21 22 23 [PERSON…" at bounding box center [883, 51] width 1244 height 1765
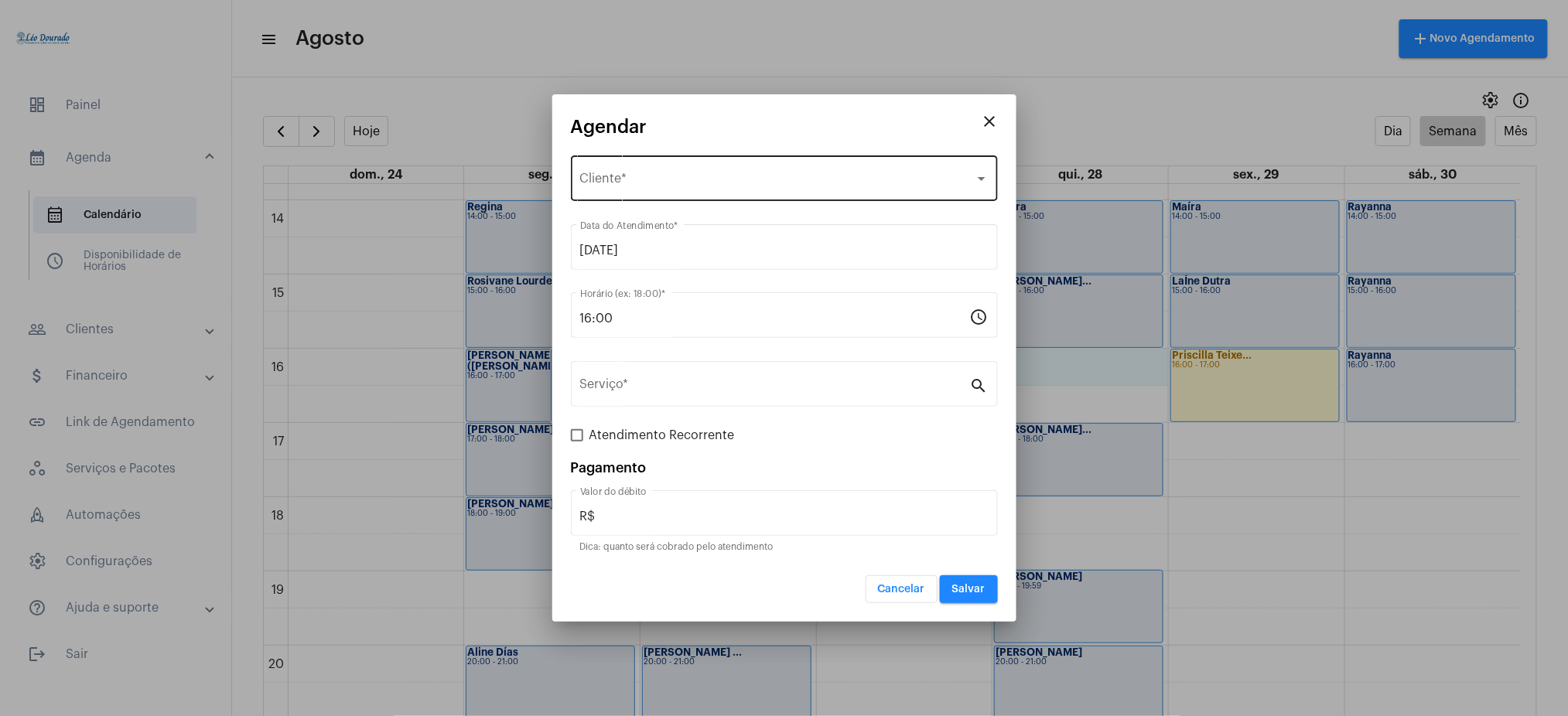
click at [671, 171] on div "Selecione o Cliente Cliente *" at bounding box center [784, 176] width 409 height 49
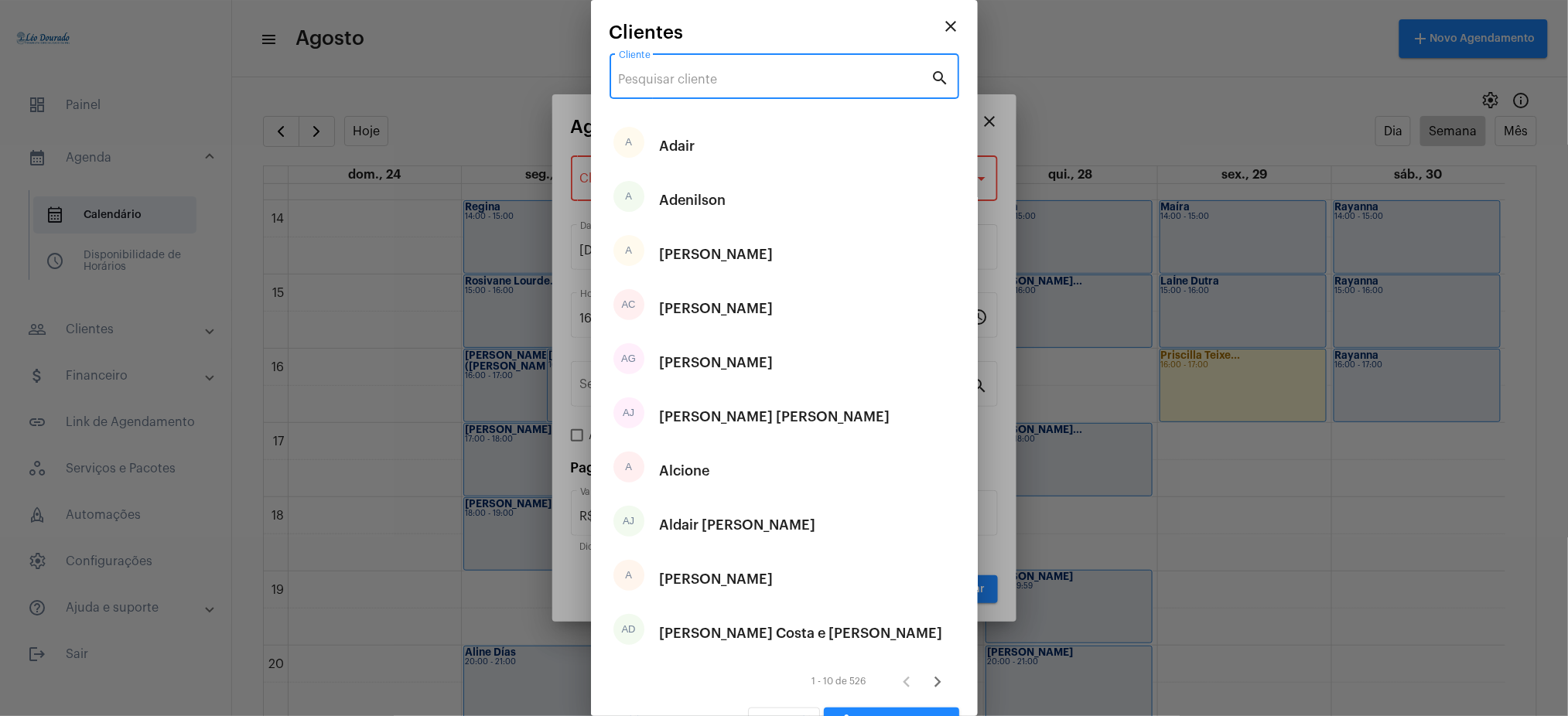
click at [663, 81] on input "Cliente" at bounding box center [775, 79] width 312 height 14
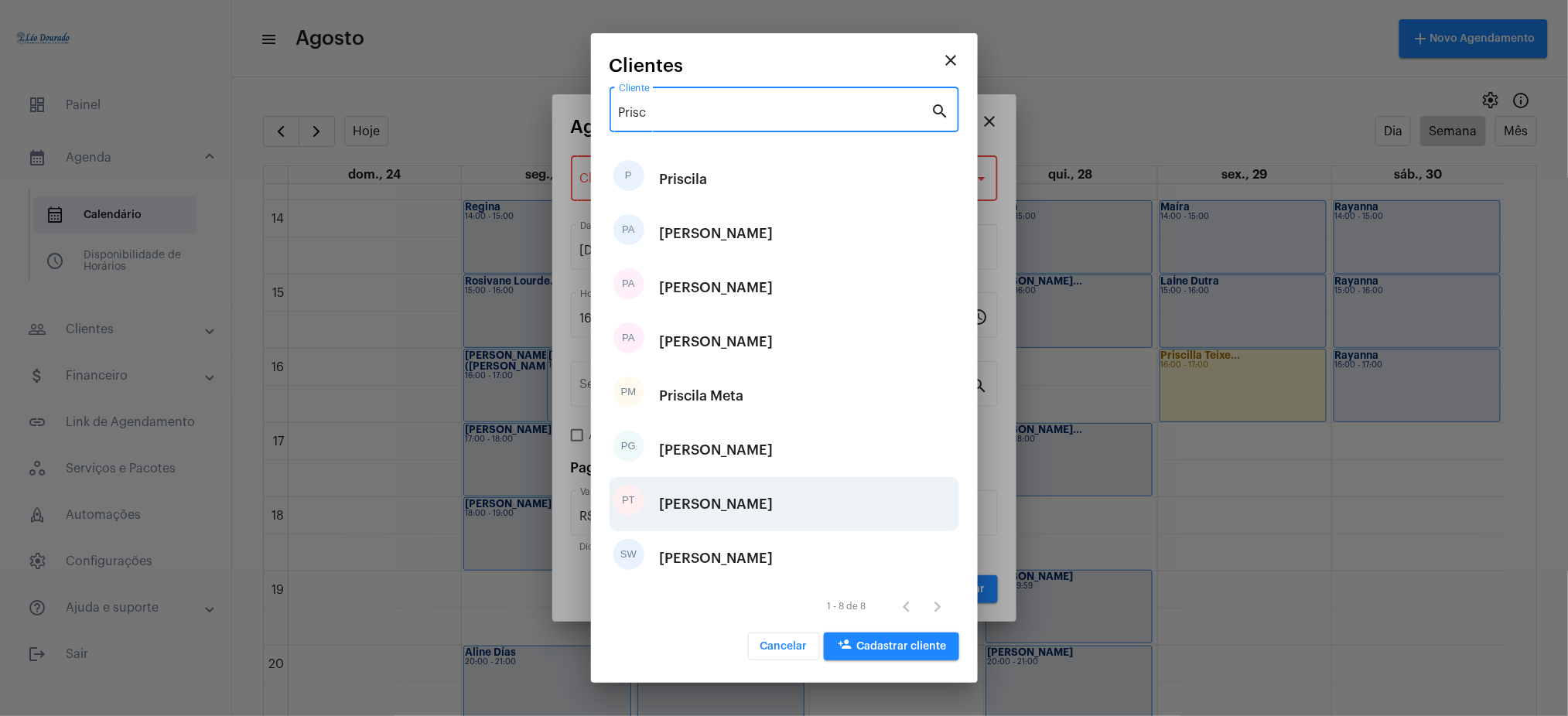
type input "Prisc"
click at [774, 517] on div "[PERSON_NAME]" at bounding box center [717, 505] width 114 height 46
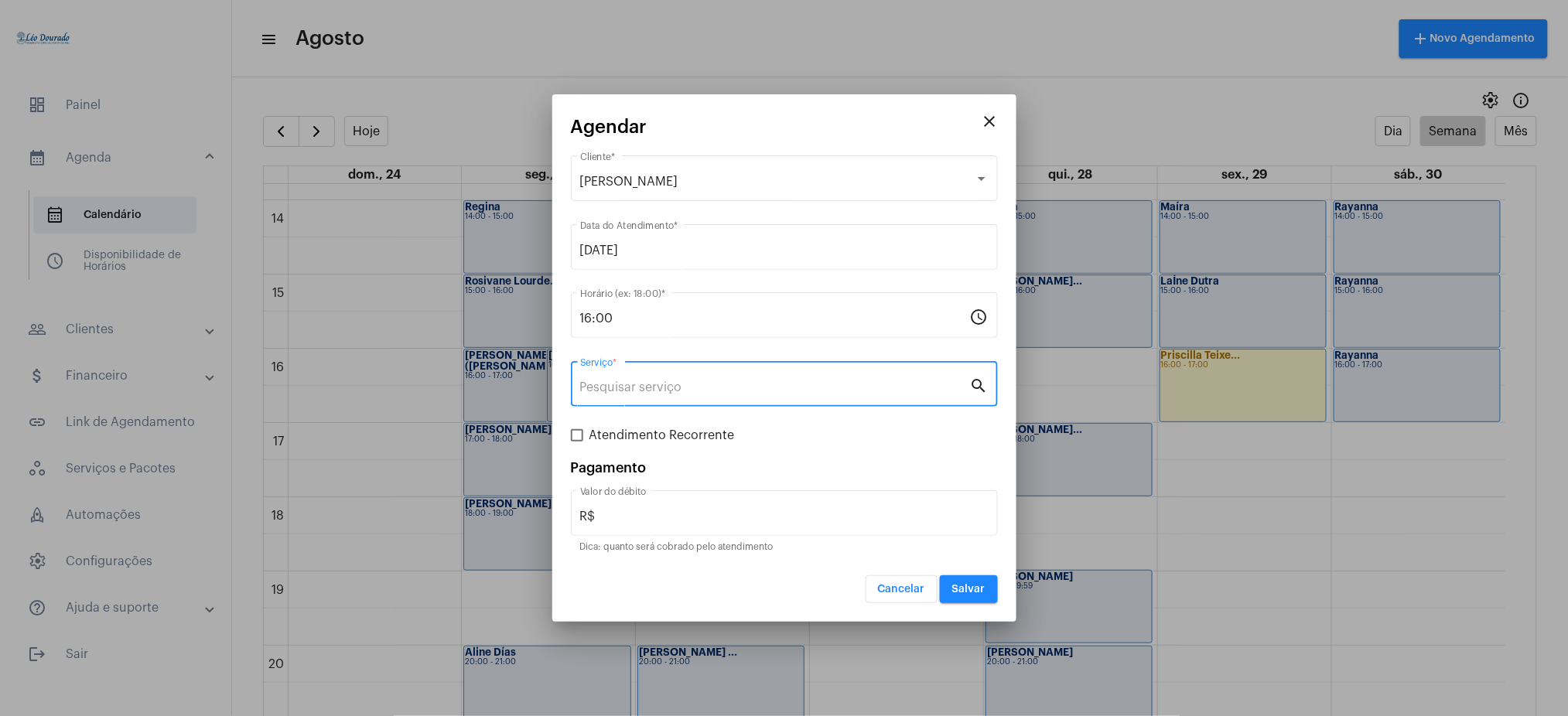
click at [634, 391] on input "Serviço *" at bounding box center [775, 387] width 390 height 14
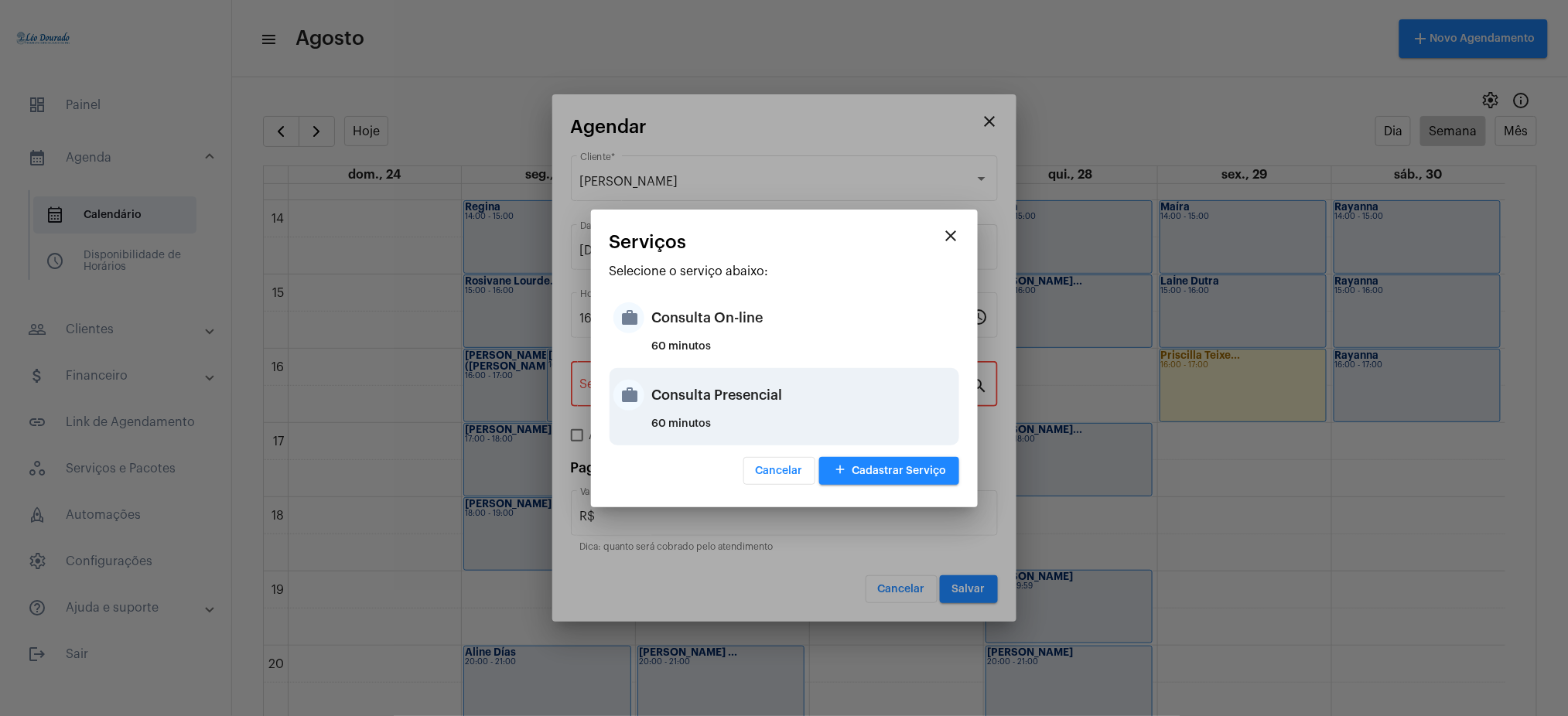
click at [818, 379] on div "Consulta Presencial" at bounding box center [804, 395] width 303 height 46
type input "Consulta Presencial"
type input "R$ 150"
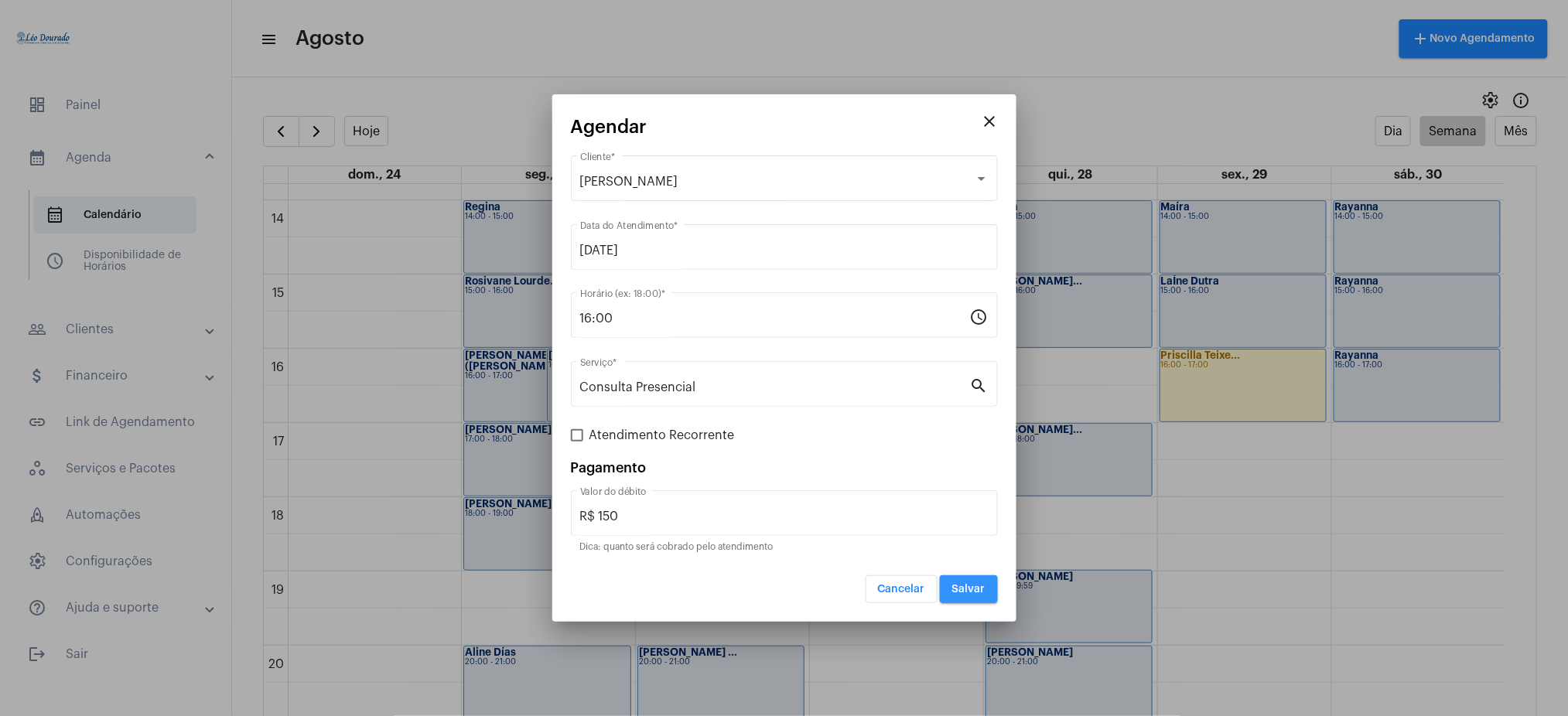
click at [979, 537] on button "Salvar" at bounding box center [969, 589] width 58 height 28
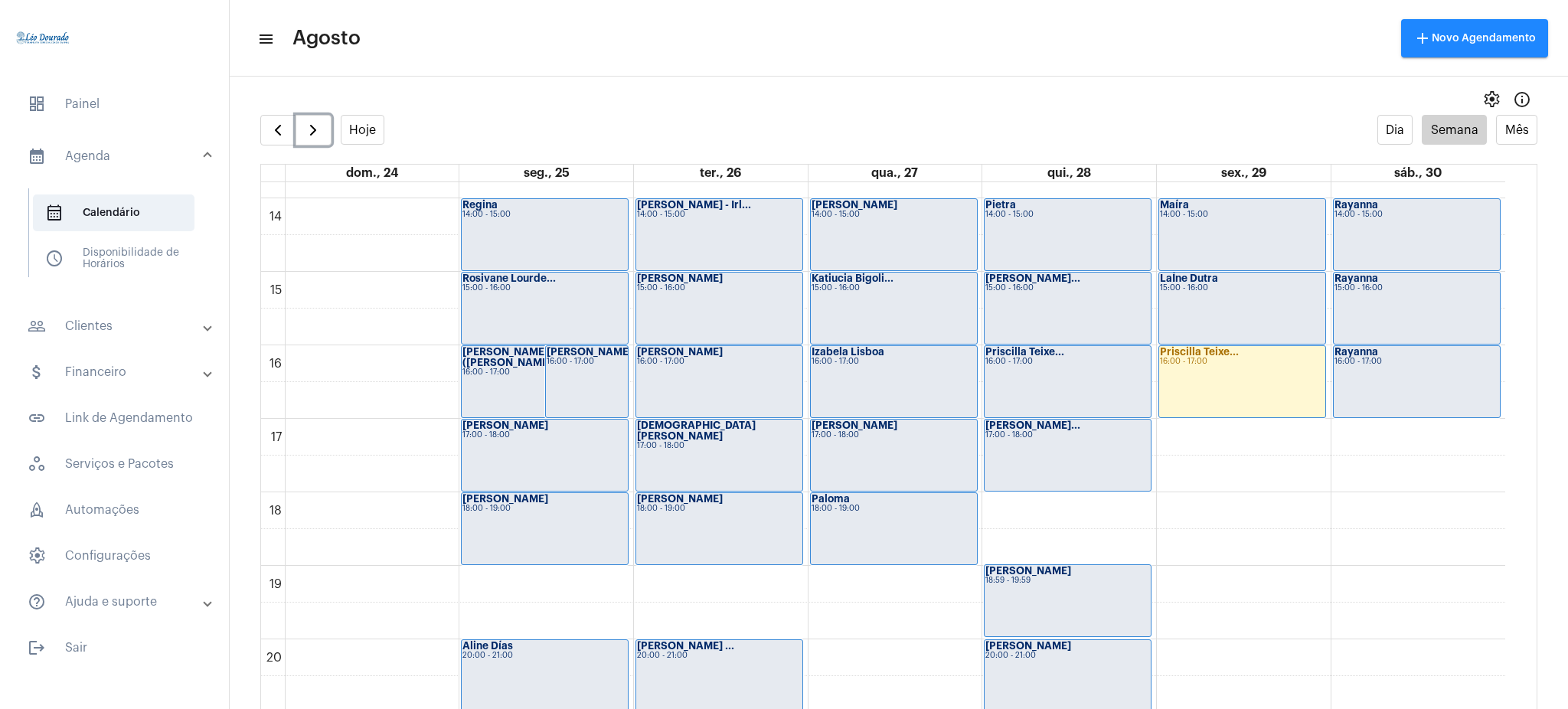
click at [1175, 374] on div "[PERSON_NAME] Teixe... 16:00 - 17:00" at bounding box center [1243, 381] width 167 height 71
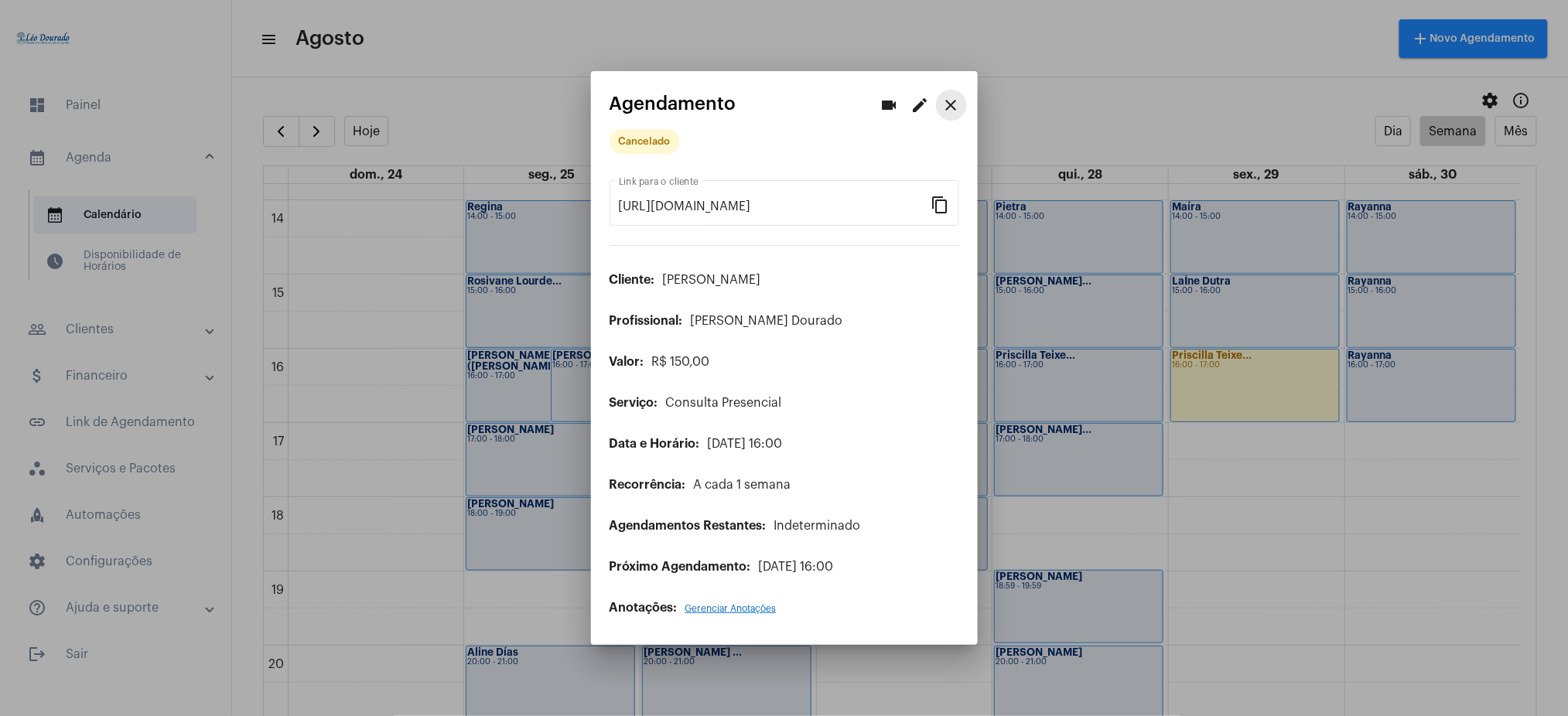
click at [949, 103] on mat-icon "close" at bounding box center [951, 105] width 18 height 18
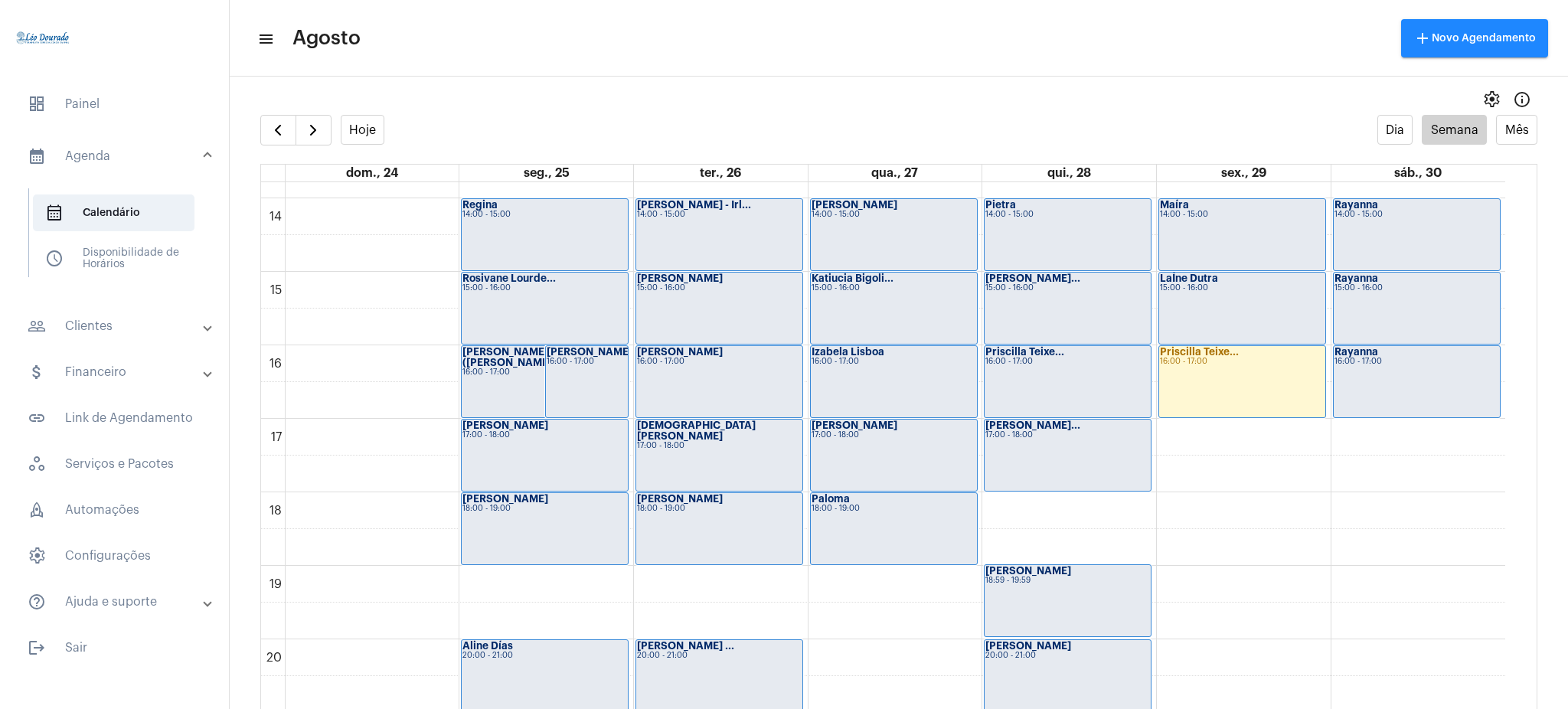
click at [160, 328] on mat-panel-title "people_outline Clientes" at bounding box center [116, 326] width 177 height 18
click at [151, 278] on span "people_outline Meus Clientes" at bounding box center [114, 262] width 162 height 36
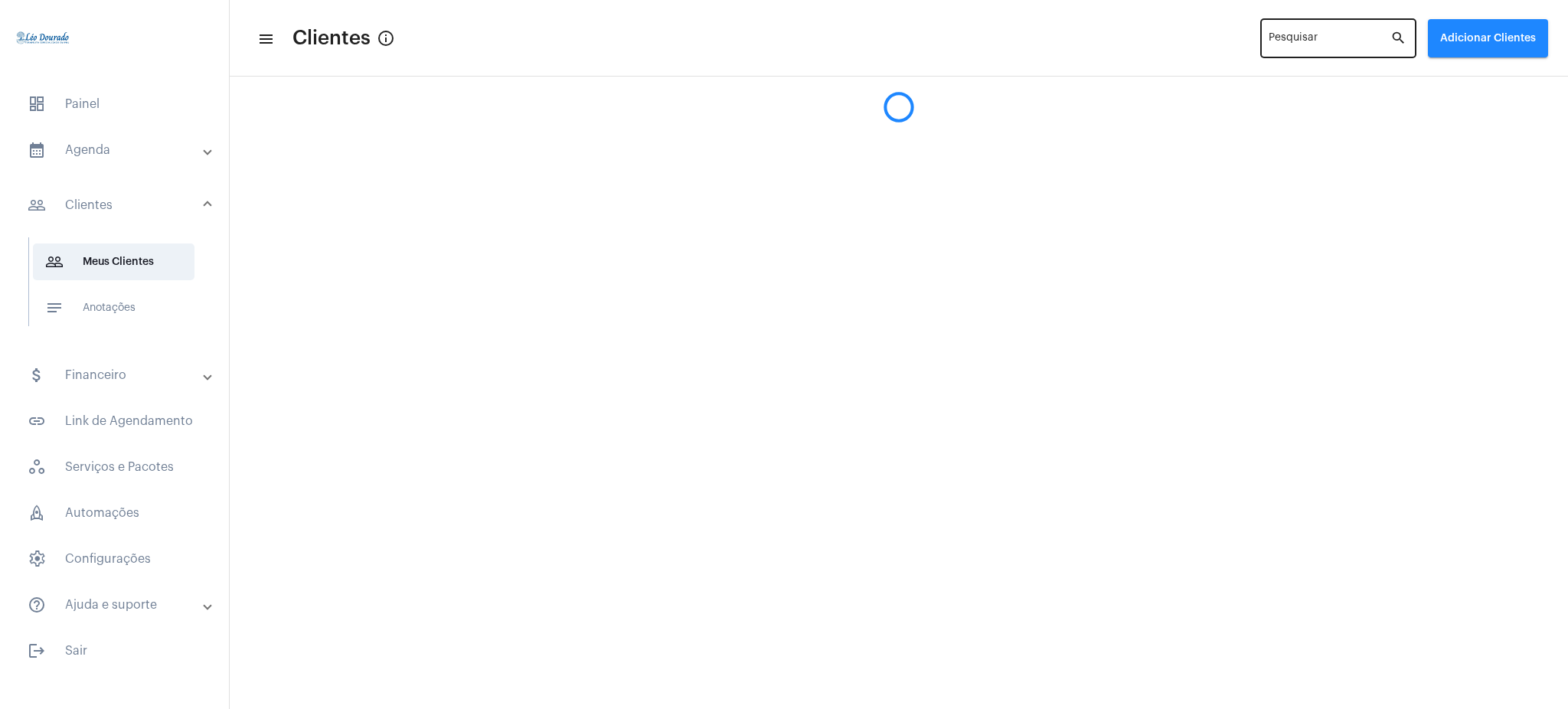
click at [1175, 42] on input "Pesquisar" at bounding box center [1330, 40] width 122 height 12
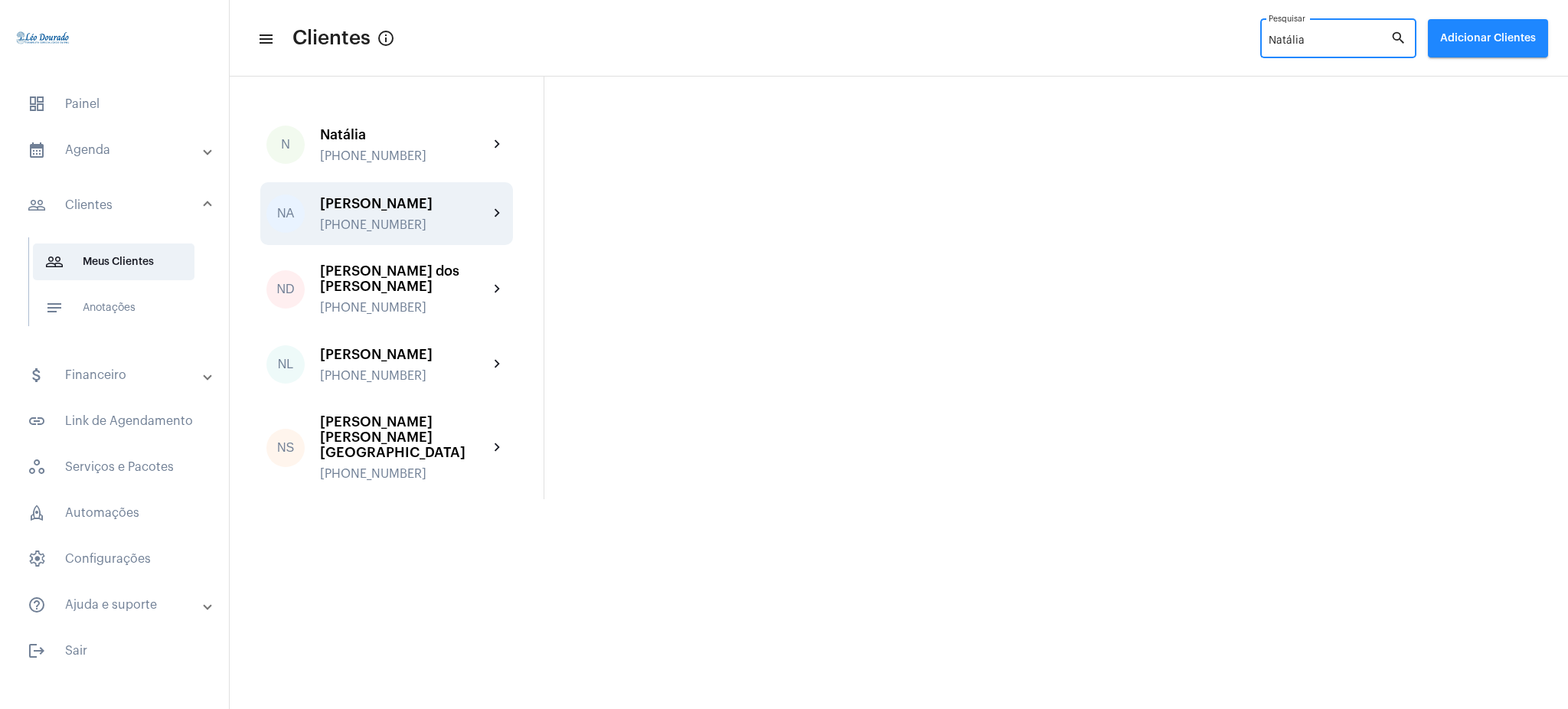
type input "Natália"
click at [464, 203] on div "[PERSON_NAME]" at bounding box center [404, 203] width 168 height 15
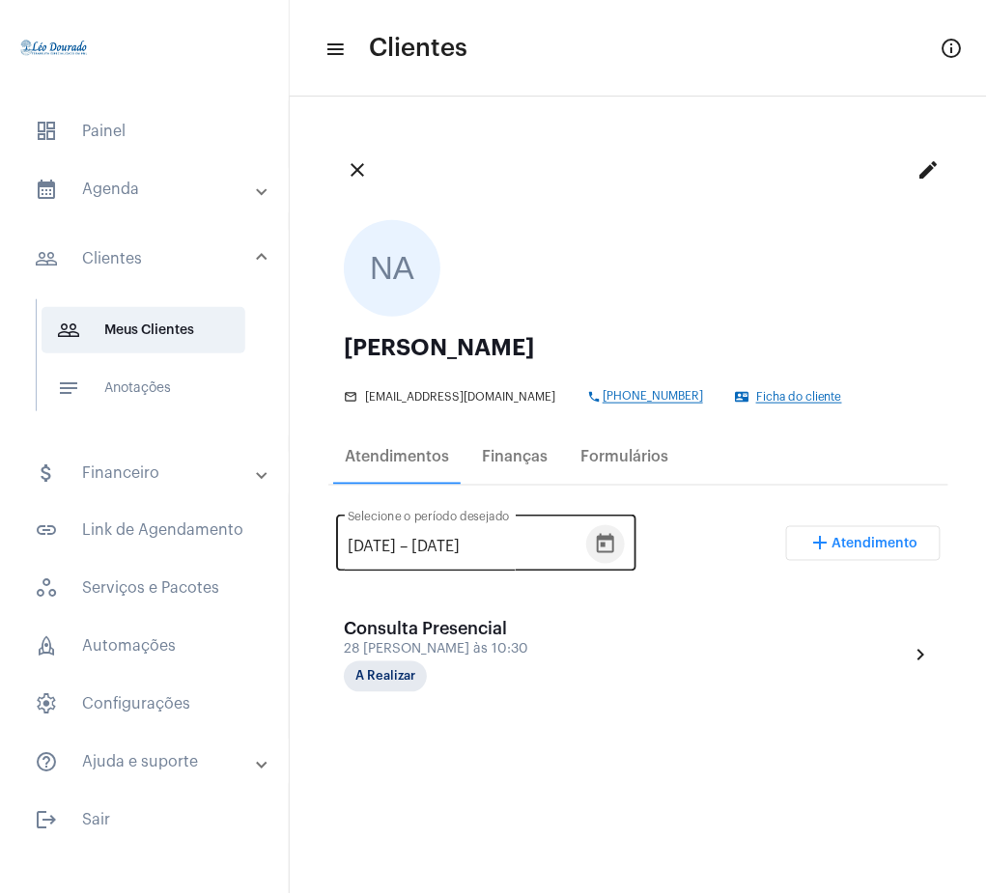
click at [625, 542] on button "Open calendar" at bounding box center [605, 544] width 39 height 39
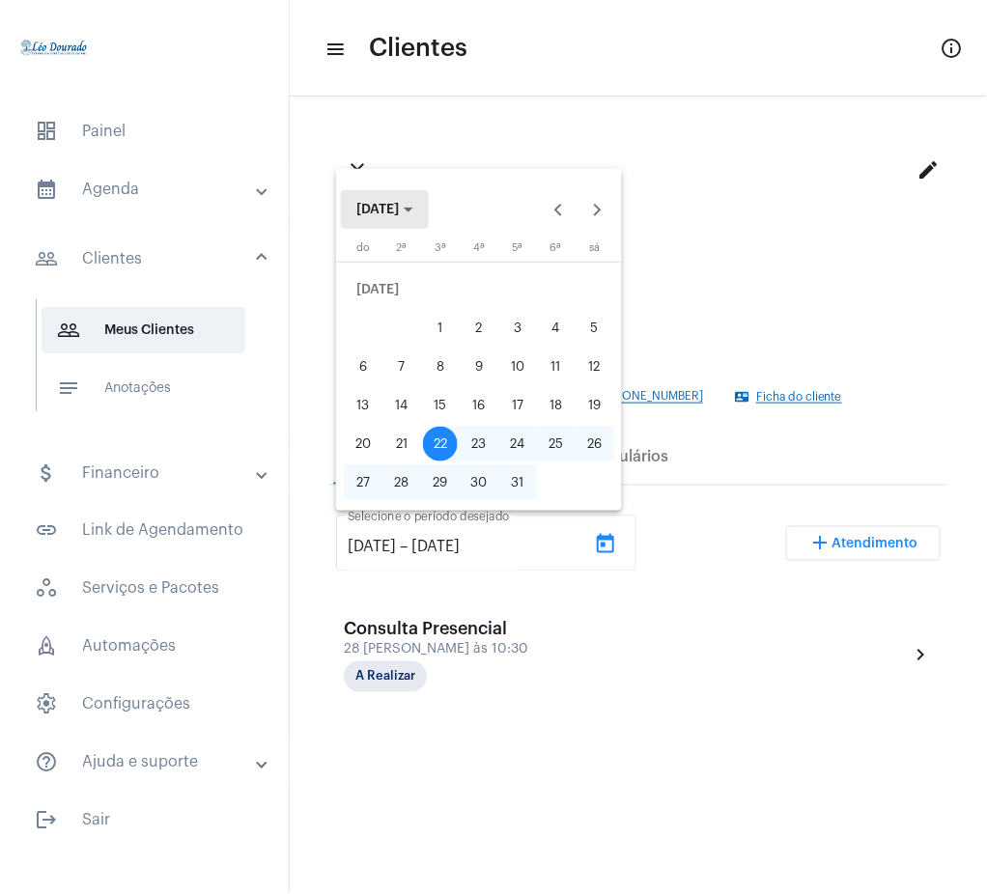
click at [396, 223] on button "[DATE]" at bounding box center [385, 209] width 88 height 39
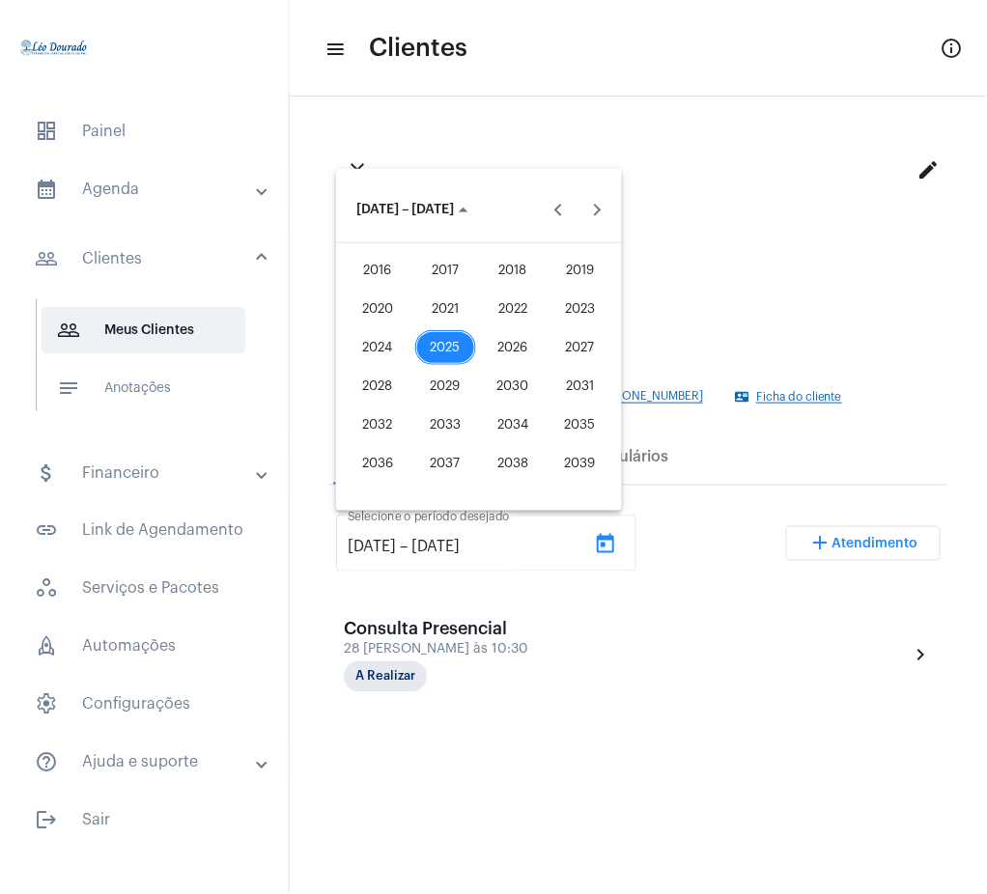
click at [440, 304] on div "2021" at bounding box center [445, 309] width 61 height 35
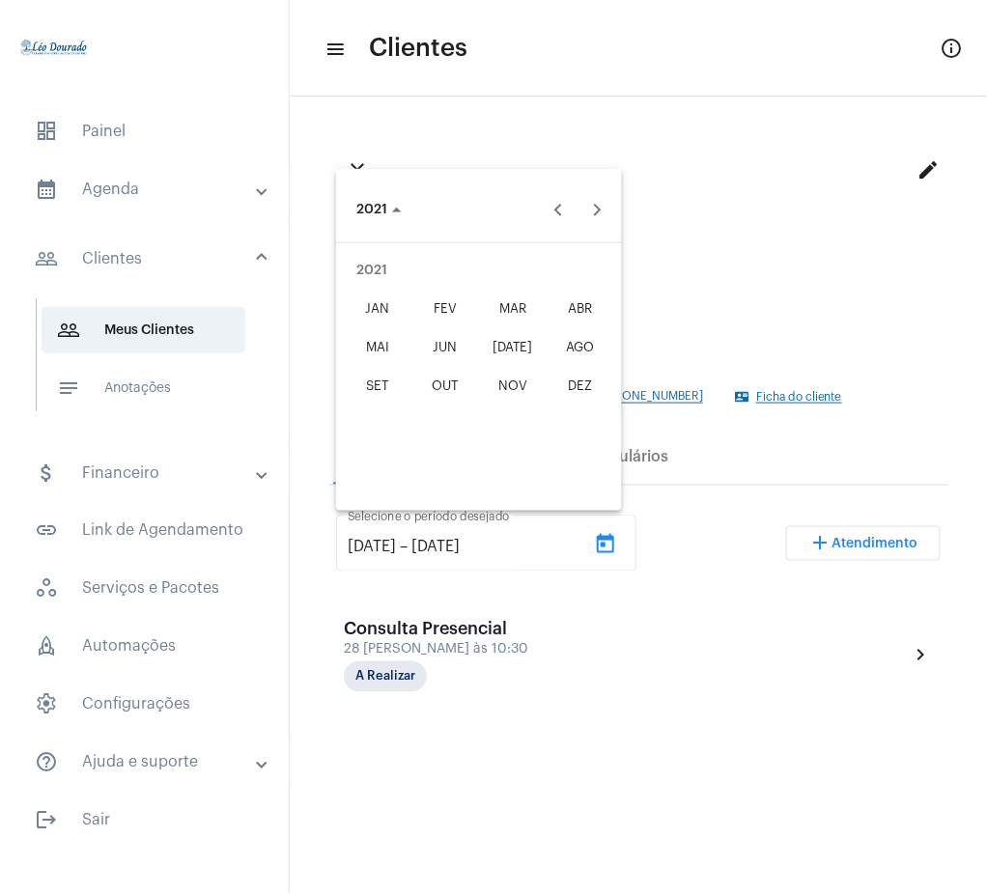
click at [372, 307] on div "JAN" at bounding box center [378, 309] width 61 height 35
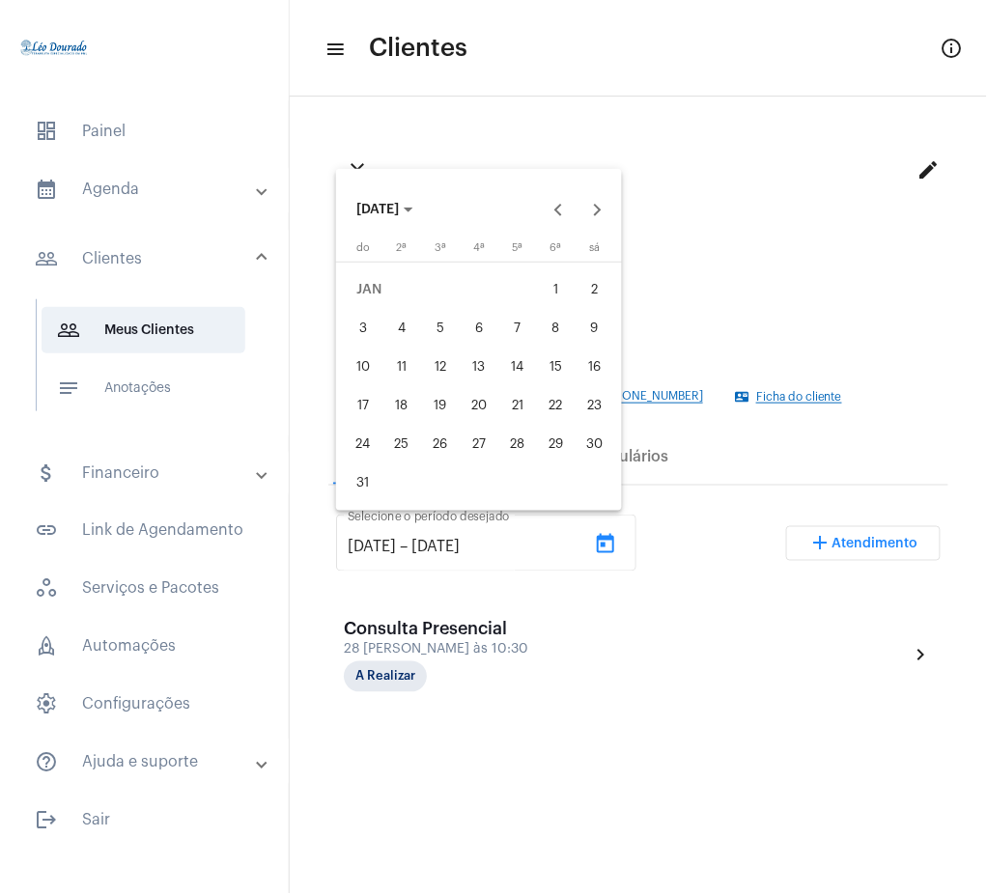
click at [551, 297] on div "1" at bounding box center [556, 289] width 35 height 35
type input "[DATE]"
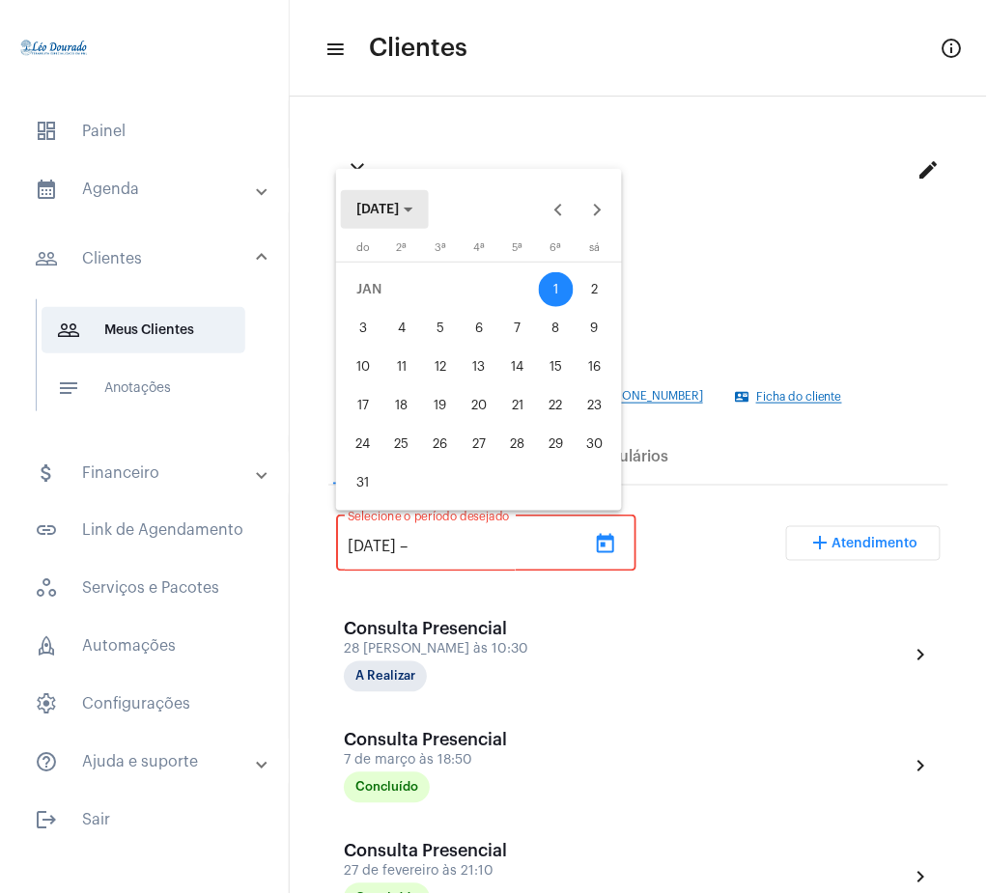
click at [376, 203] on span "[DATE]" at bounding box center [377, 210] width 42 height 14
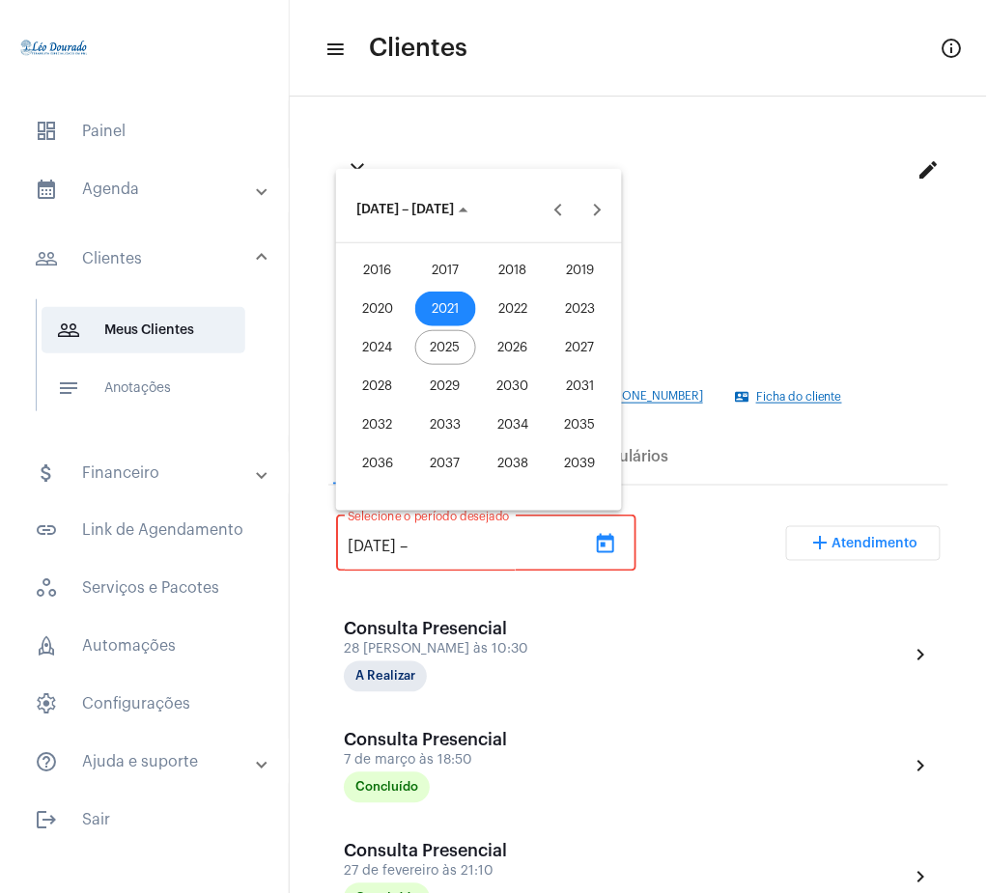
click at [451, 347] on div "2025" at bounding box center [445, 347] width 61 height 35
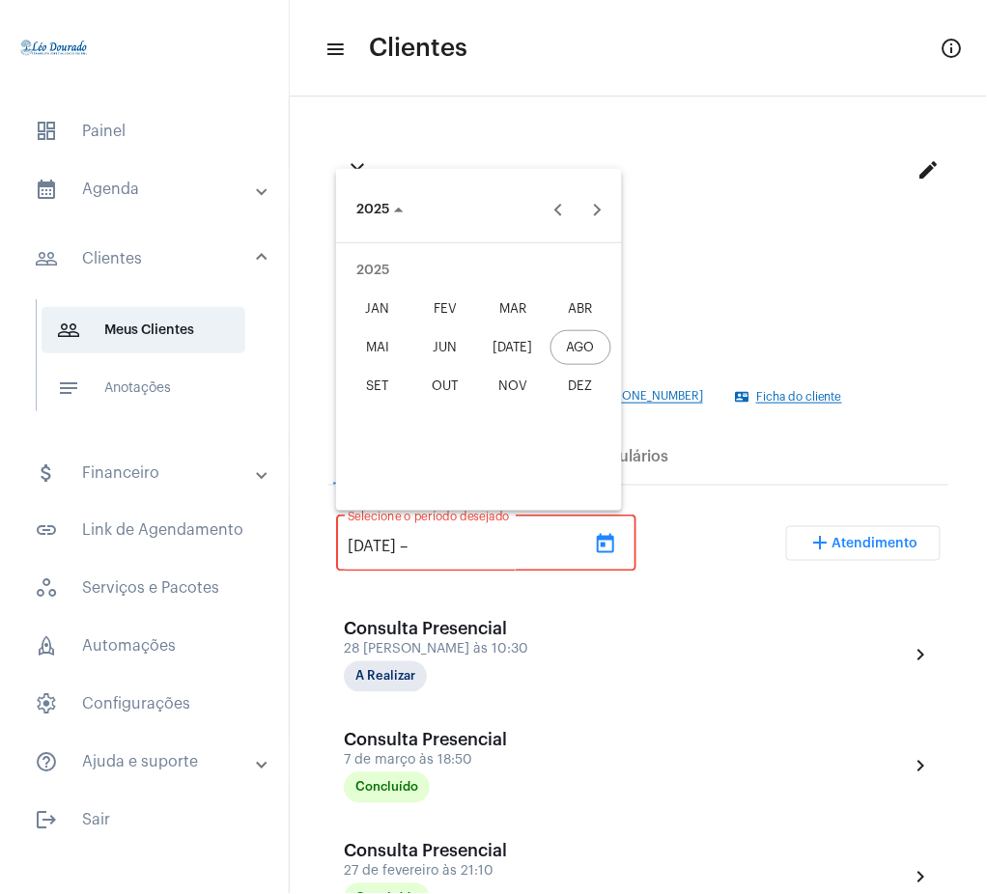
click at [592, 352] on div "AGO" at bounding box center [580, 347] width 61 height 35
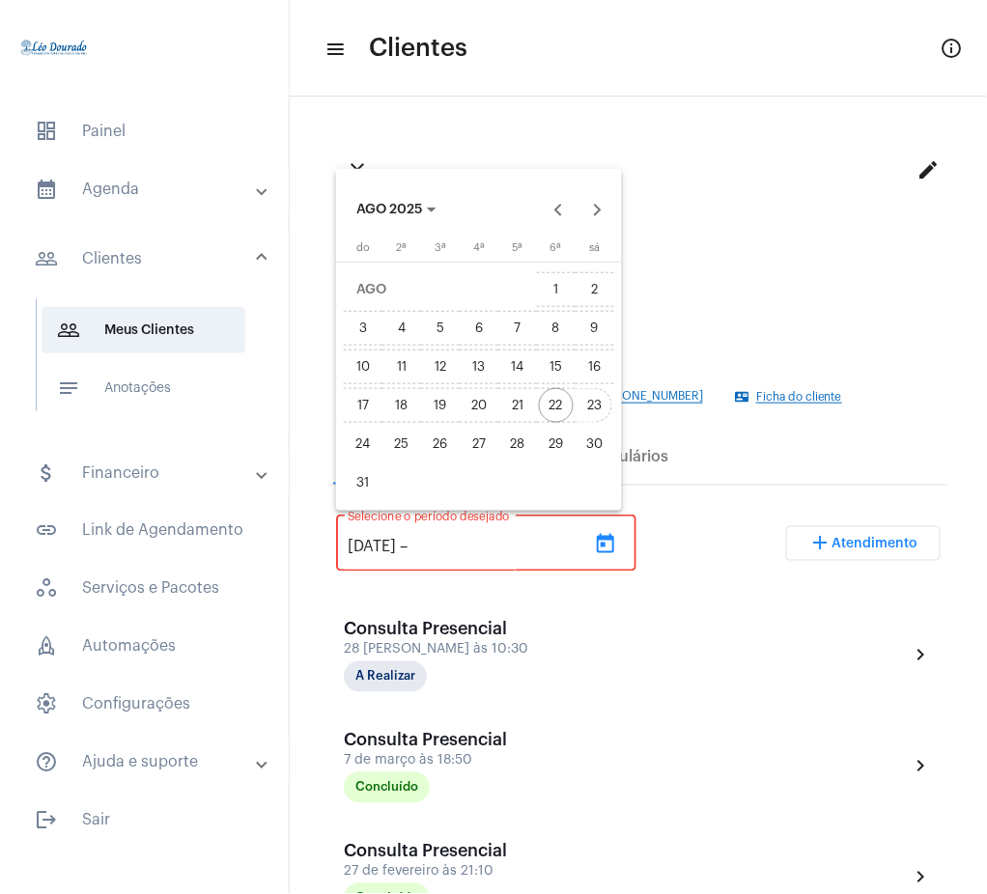
click at [594, 400] on div "23" at bounding box center [594, 405] width 35 height 35
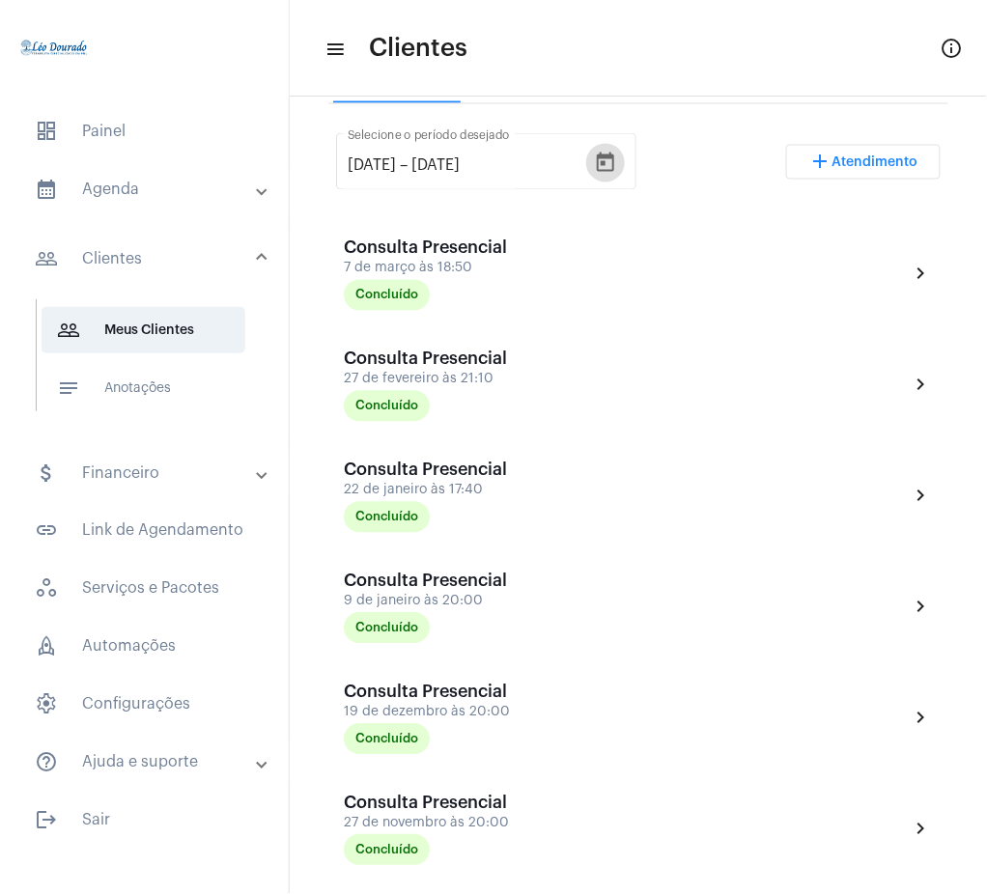
scroll to position [360, 0]
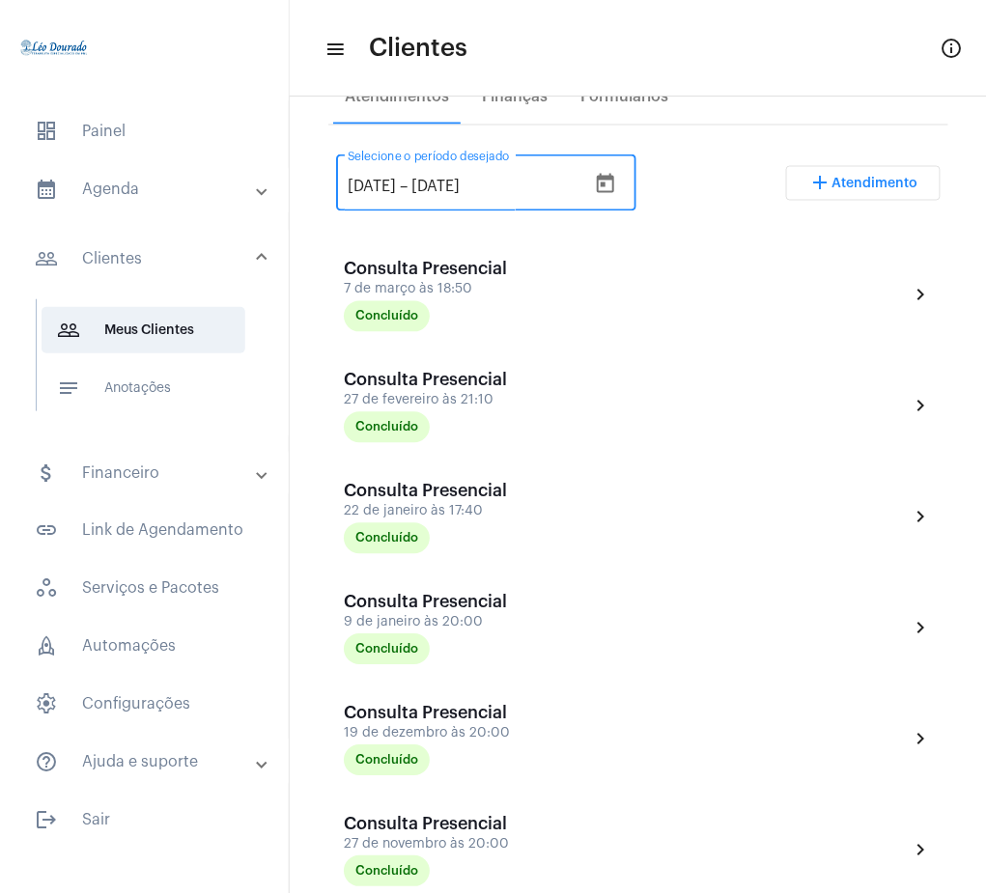
click at [451, 183] on input "[DATE]" at bounding box center [469, 187] width 116 height 17
type input "[DATE]"
click at [719, 214] on div "[DATE] [DATE] – [DATE] Selecione o período desejado add Atendimento" at bounding box center [638, 191] width 604 height 91
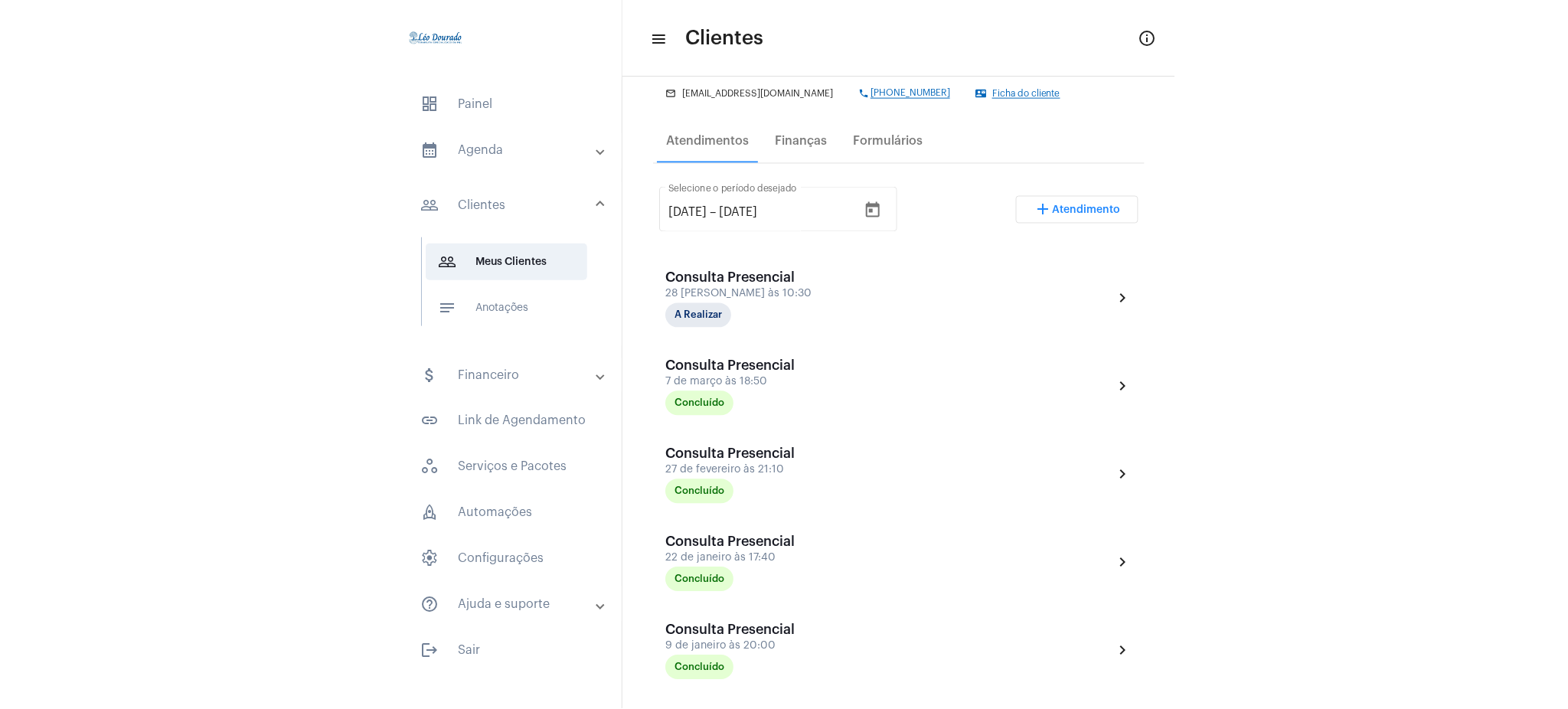
scroll to position [0, 0]
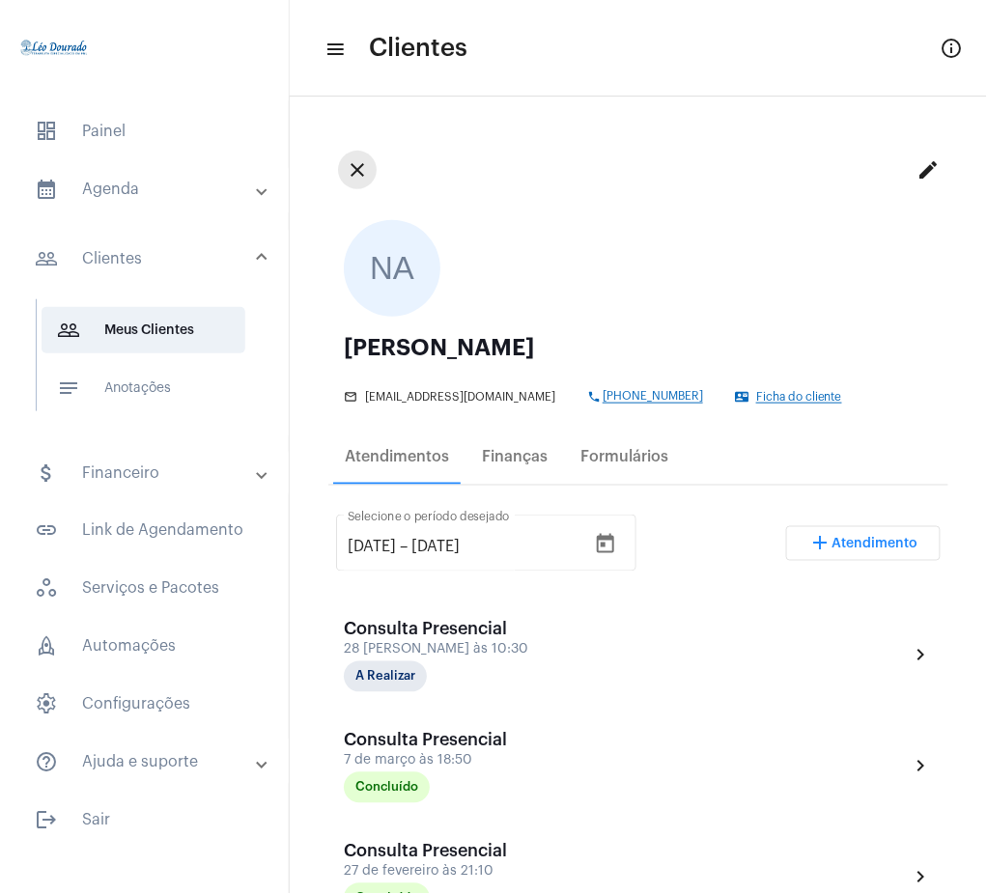
click at [356, 154] on button "close" at bounding box center [357, 170] width 39 height 39
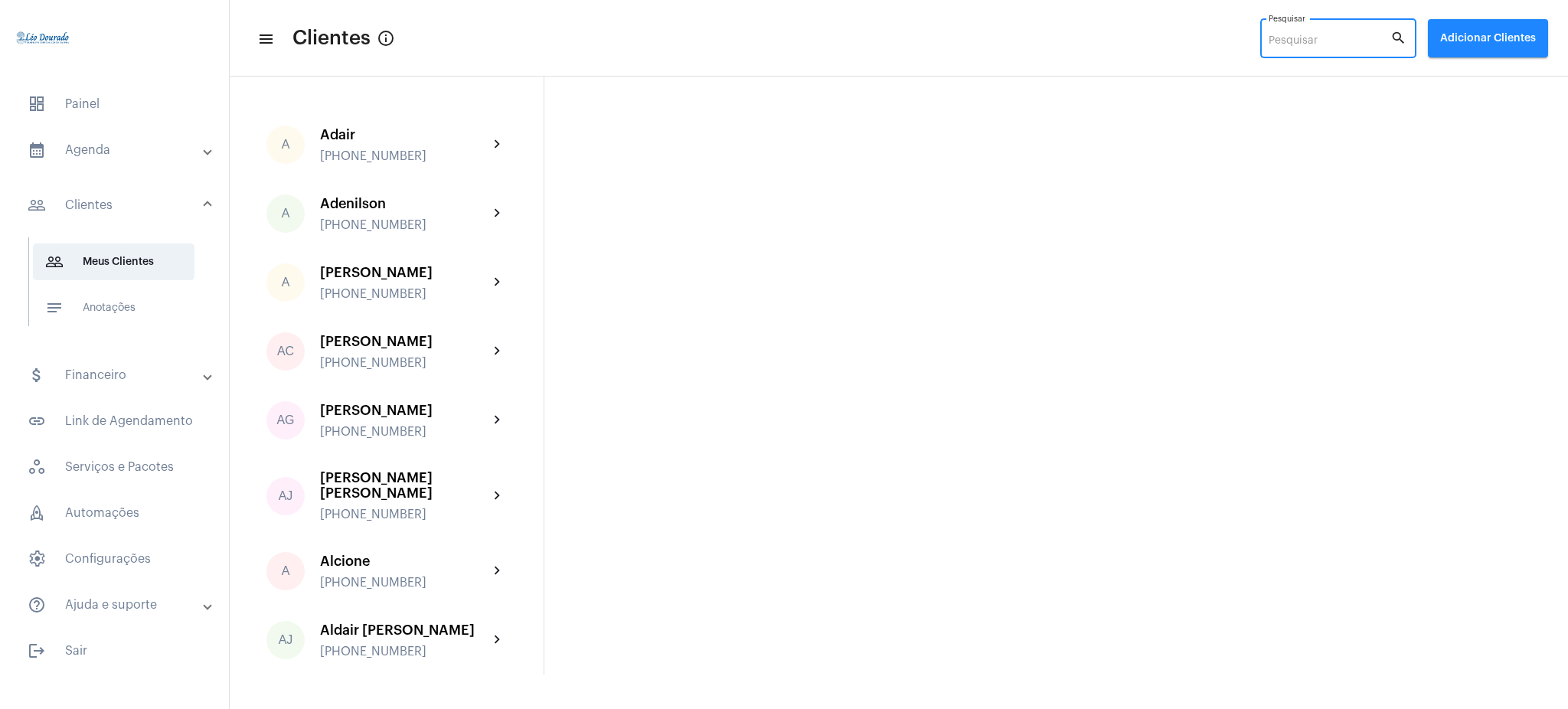
click at [1175, 44] on input "Pesquisar" at bounding box center [1330, 40] width 122 height 12
